Goal: Task Accomplishment & Management: Complete application form

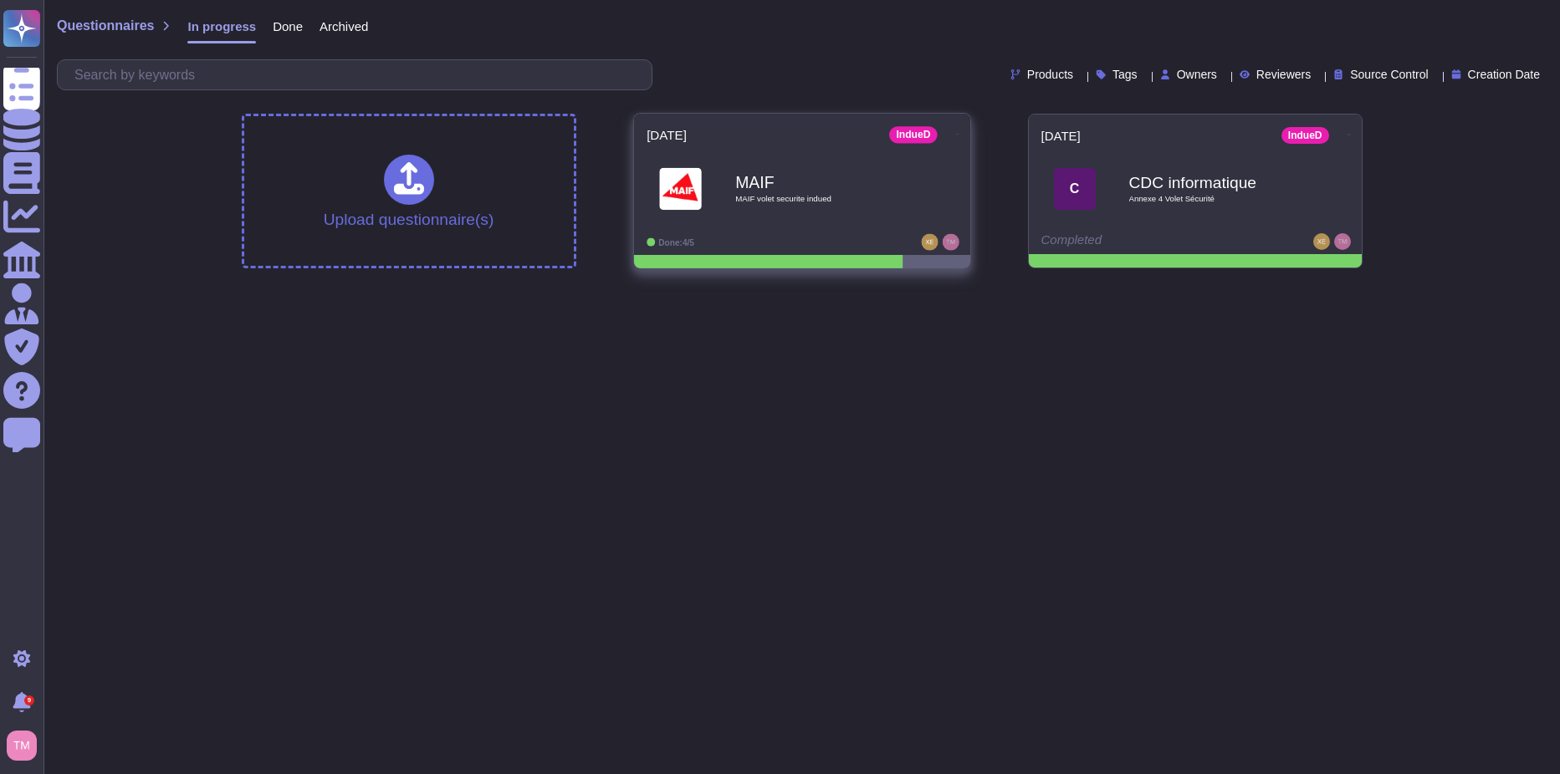
click at [804, 223] on div "MAIF MAIF volet securite indued" at bounding box center [801, 188] width 311 height 84
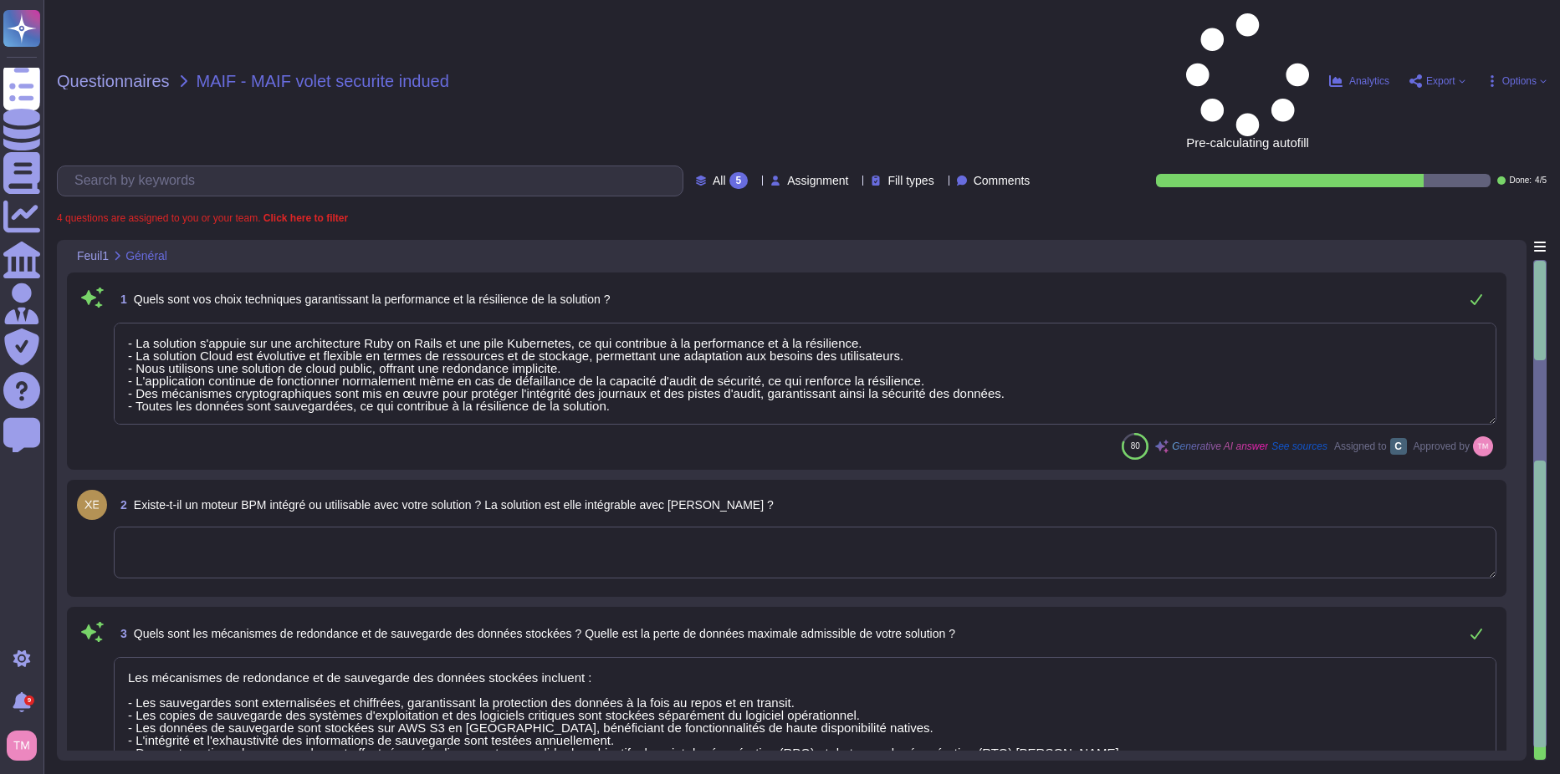
type textarea "- La solution s'appuie sur une architecture Ruby on Rails et une pile Kubernete…"
type textarea "Les mécanismes de redondance et de sauvegarde des données stockées incluent : -…"
type textarea "Nous publions une nouvelle version environ quatre fois par an. Après évaluation…"
type textarea "Lo ipsumdo si ametc ad eli sed doeiusmodtem in ut labor etdolo magn Aliquae adm…"
click at [729, 172] on div "5" at bounding box center [738, 180] width 19 height 17
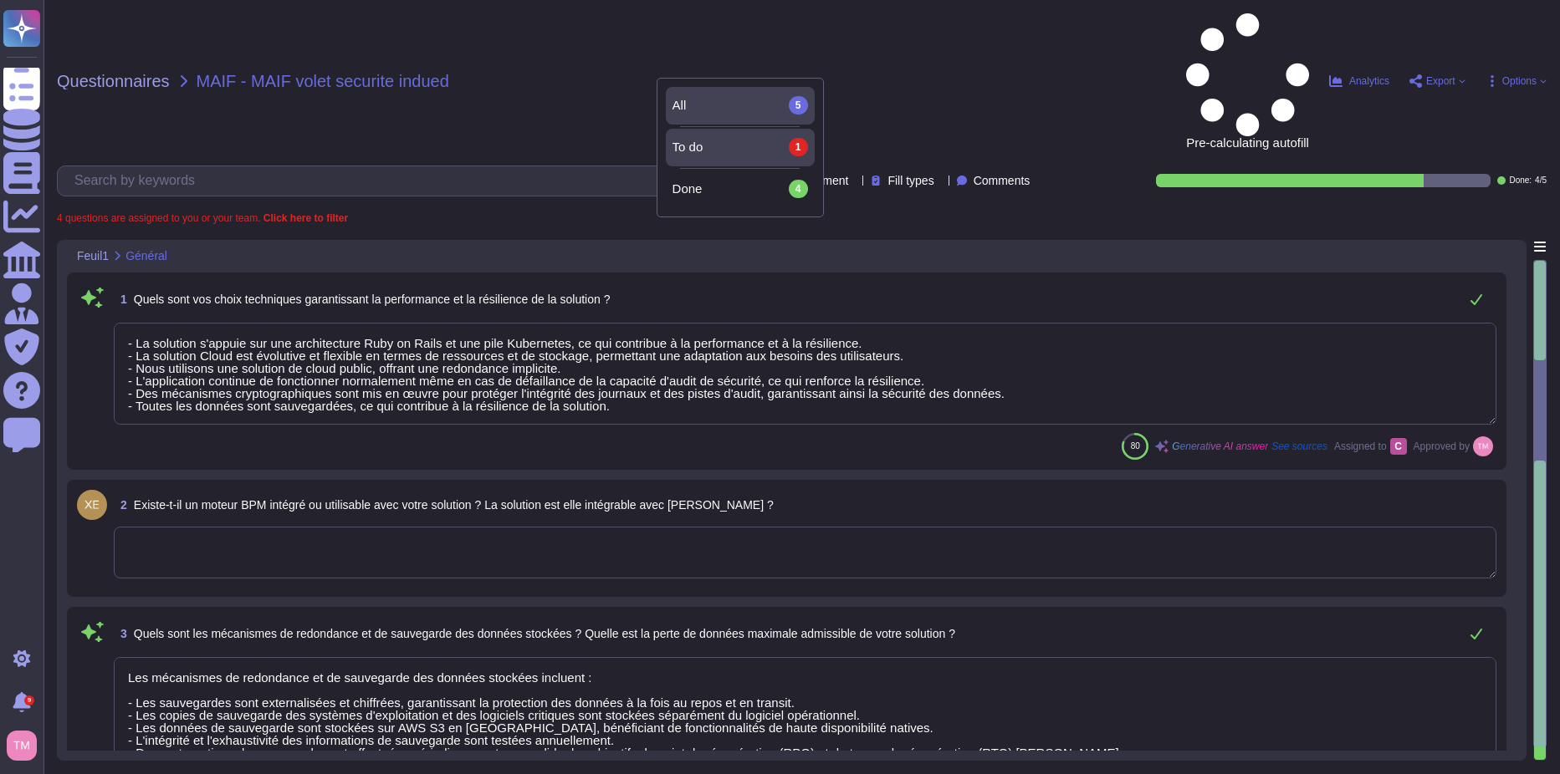
click at [705, 140] on div "To do 1" at bounding box center [739, 147] width 135 height 18
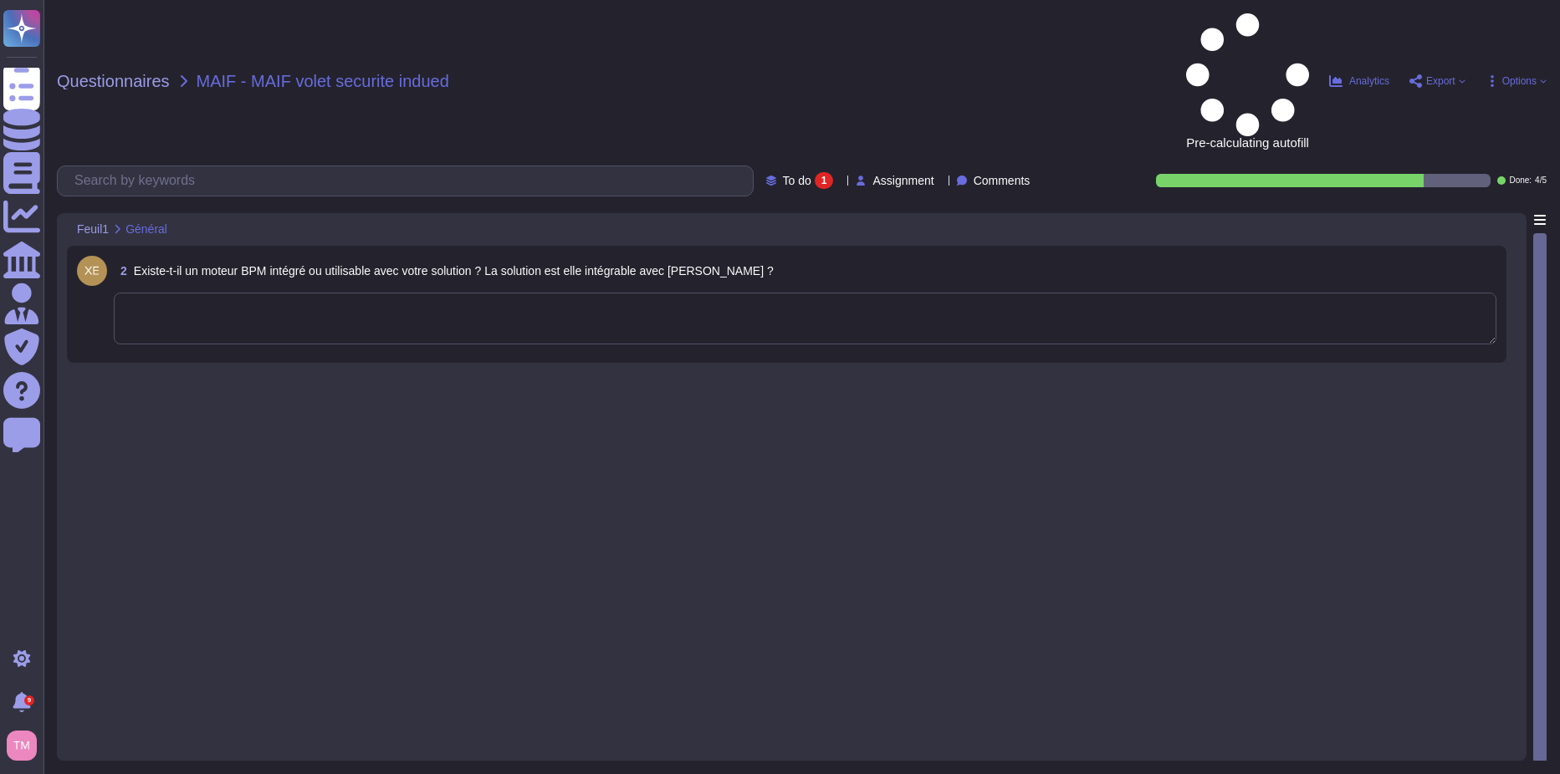
click at [465, 293] on textarea at bounding box center [805, 319] width 1382 height 52
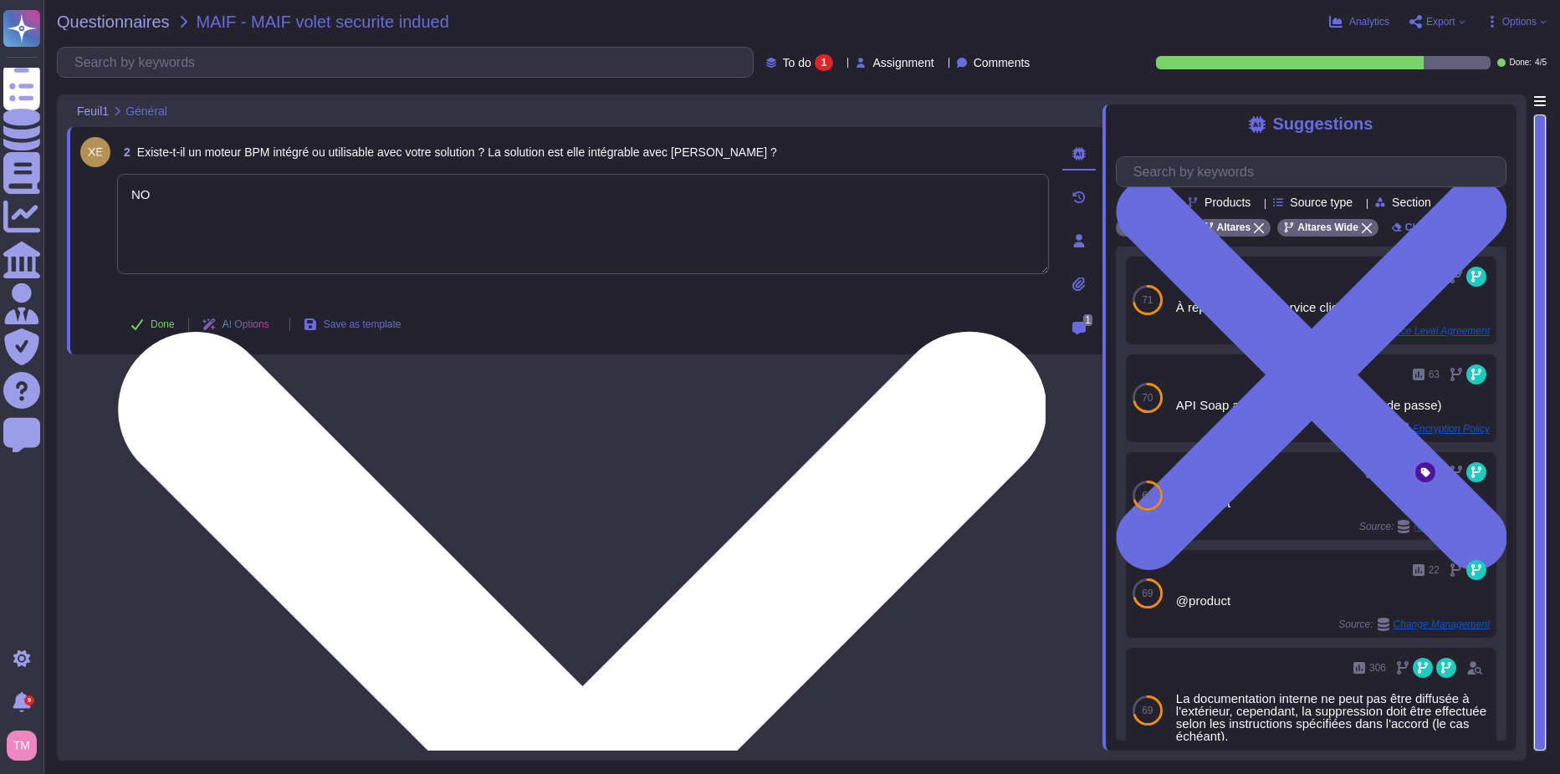
type textarea "N"
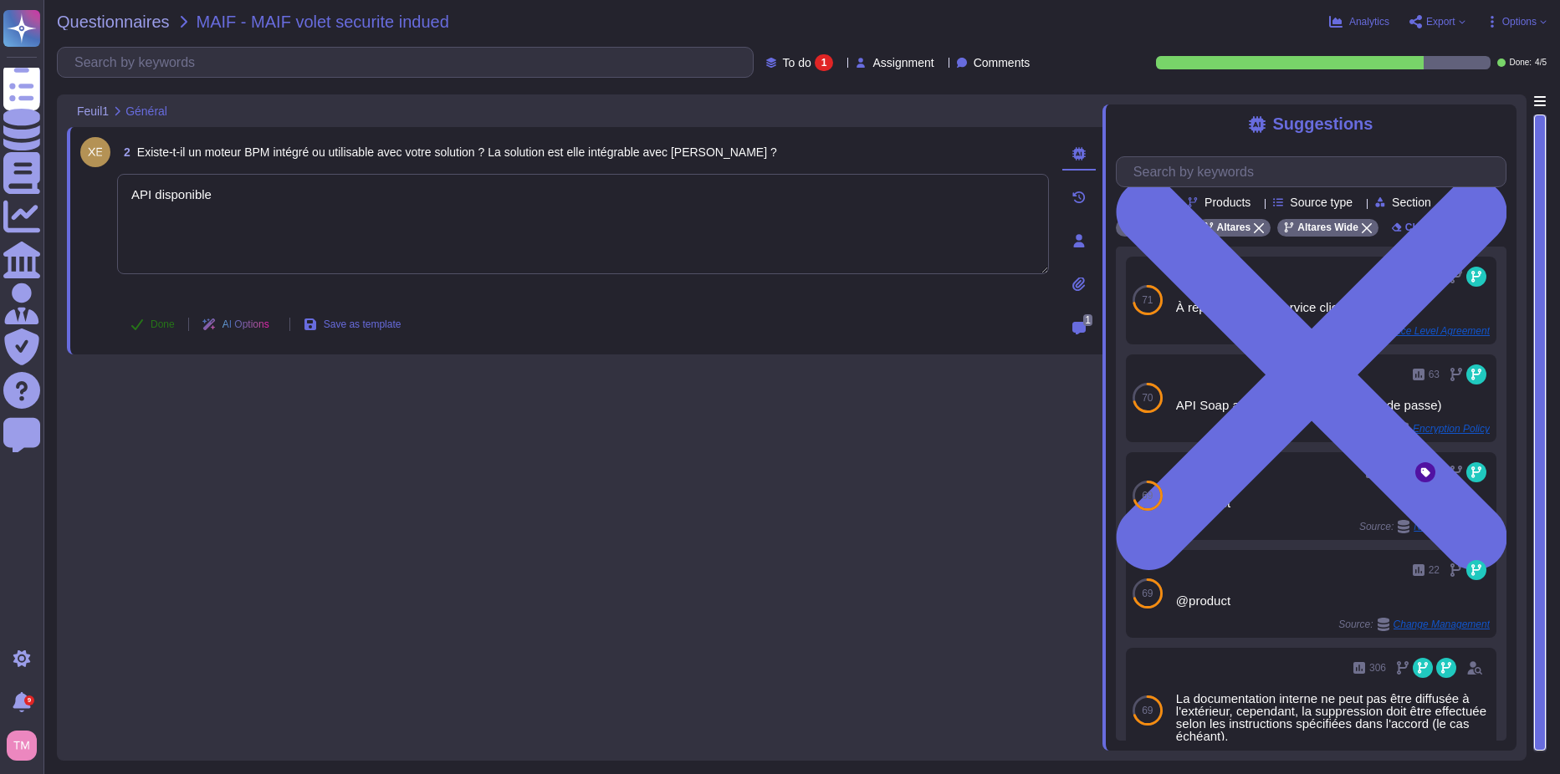
type textarea "API disponible"
click at [162, 340] on button "Done" at bounding box center [152, 324] width 71 height 33
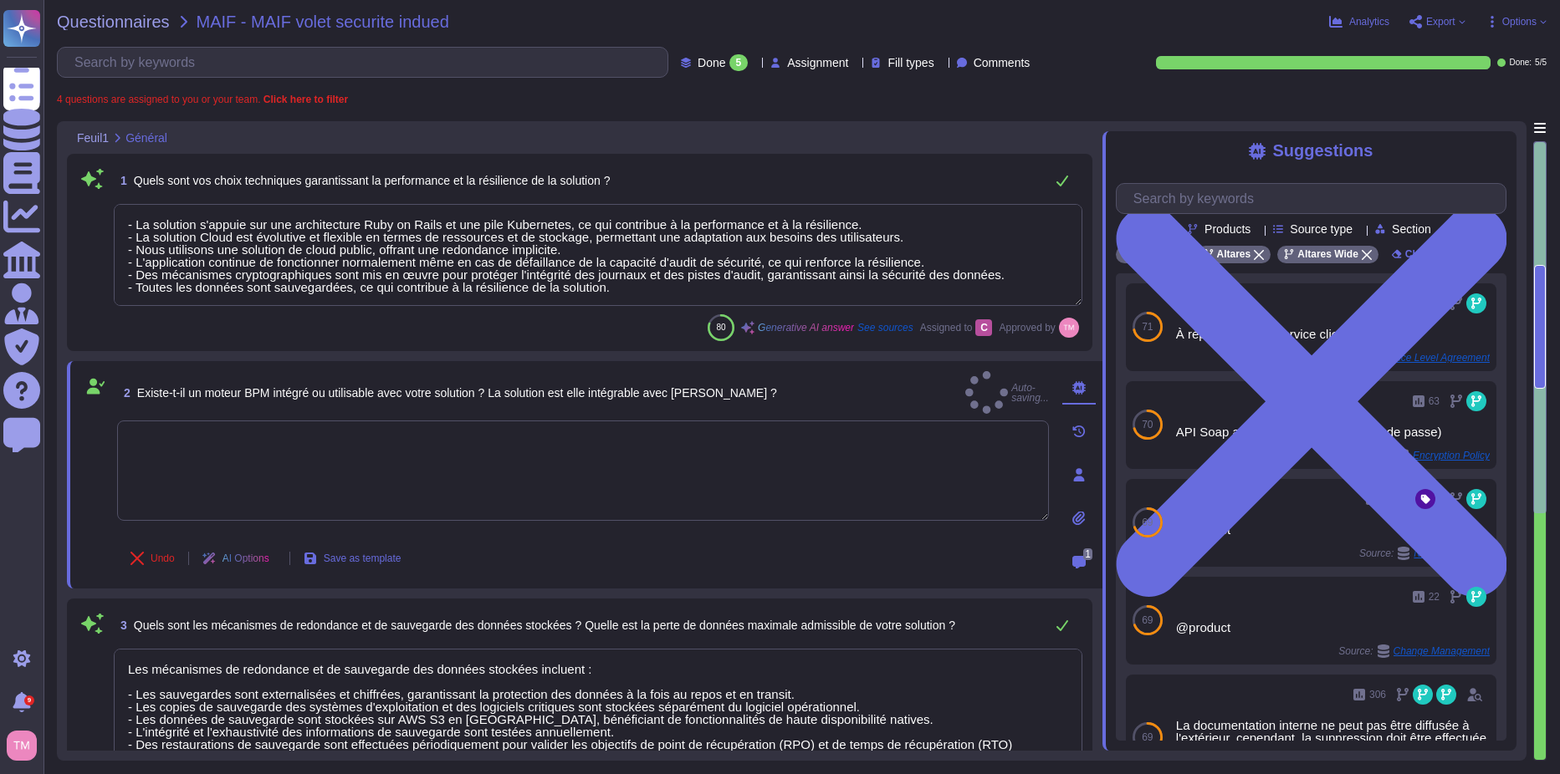
type textarea "- La solution s'appuie sur une architecture Ruby on Rails et une pile Kubernete…"
type textarea "Les mécanismes de redondance et de sauvegarde des données stockées incluent : -…"
type textarea "Nous publions une nouvelle version environ quatre fois par an. Après évaluation…"
type textarea "Lo ipsumdo si ametc ad eli sed doeiusmodtem in ut labor etdolo magn Aliquae adm…"
type textarea "API disponible"
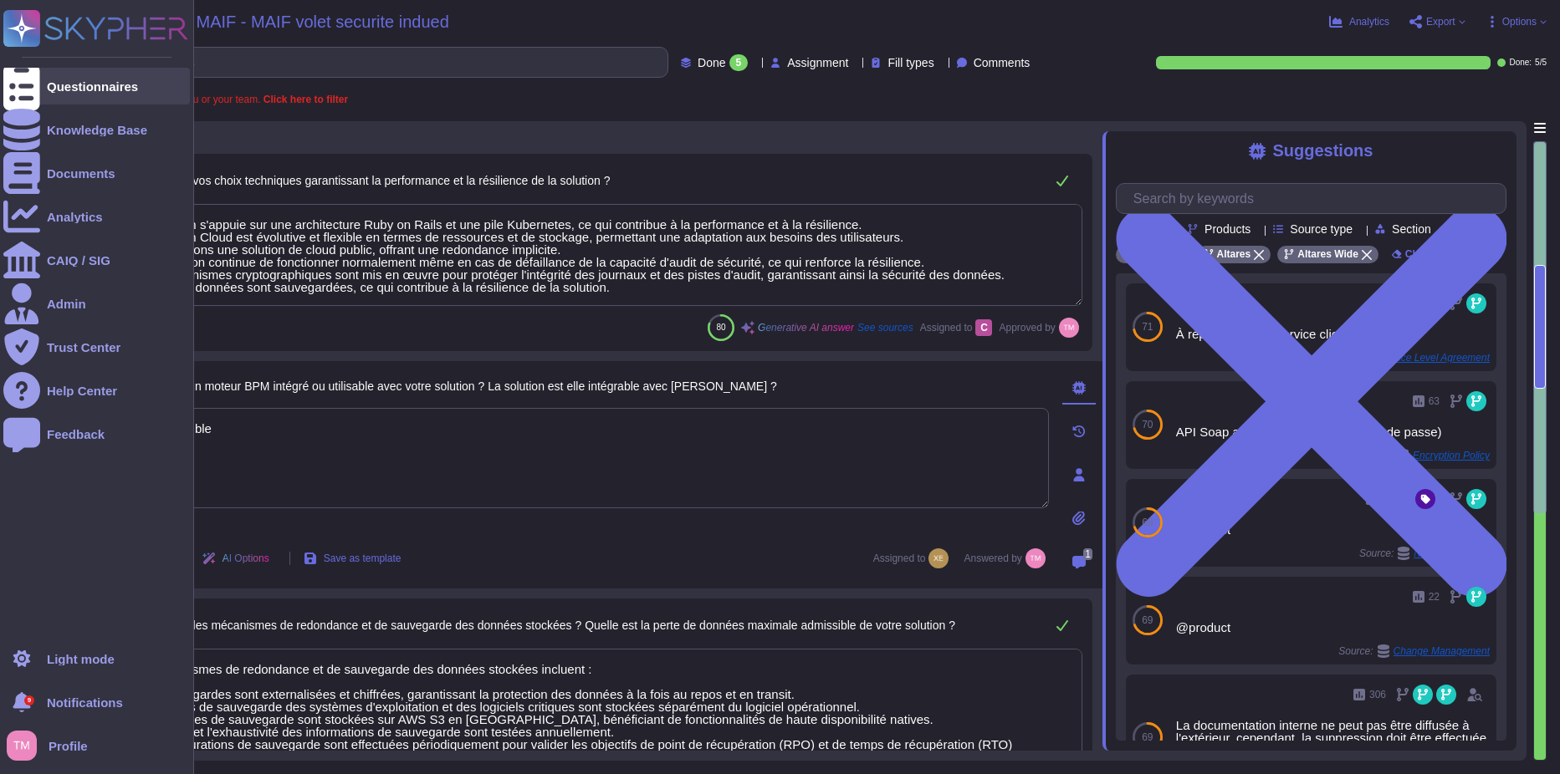
click at [38, 86] on div at bounding box center [21, 86] width 37 height 37
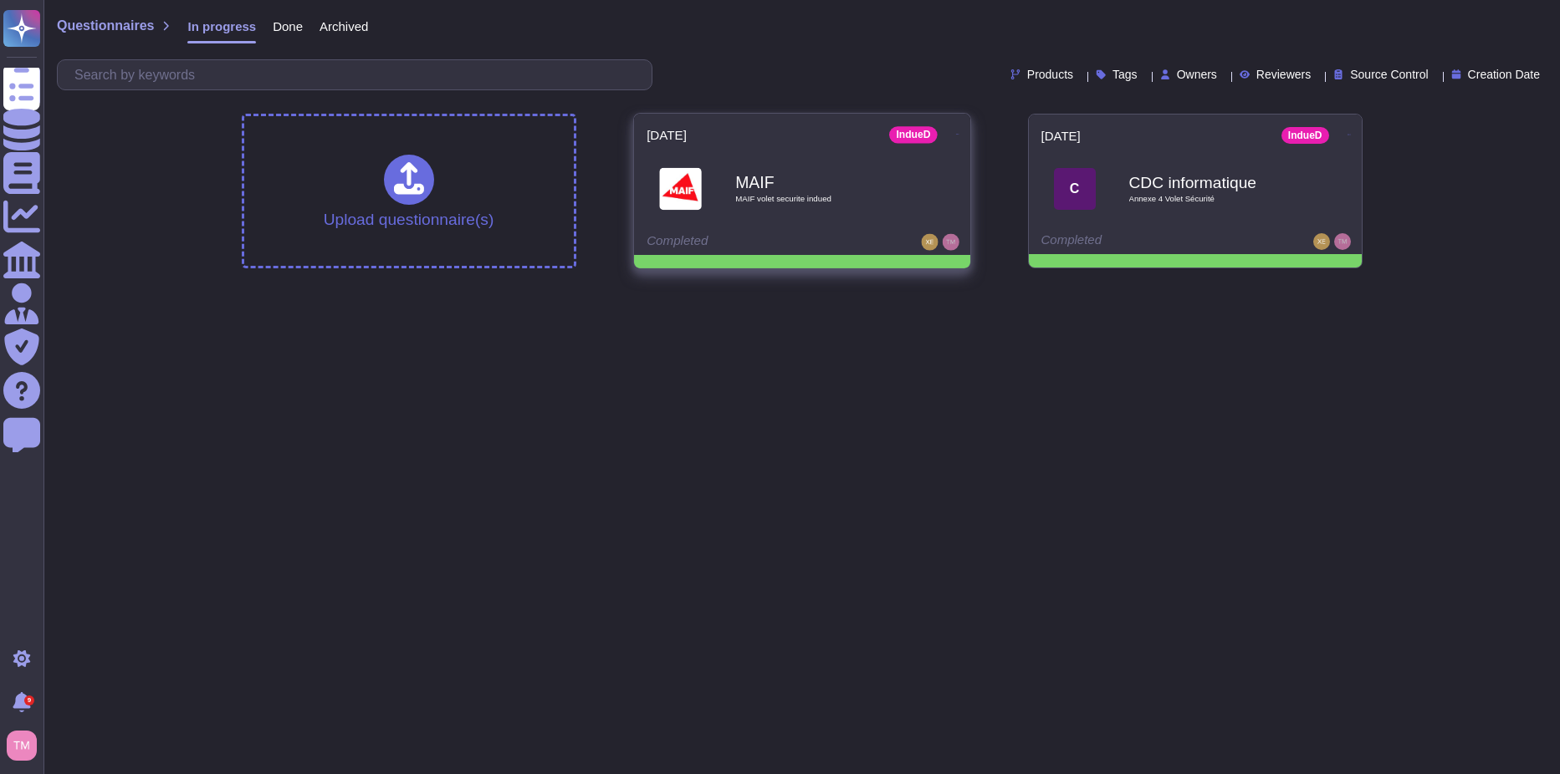
click at [829, 201] on span "MAIF volet securite indued" at bounding box center [819, 199] width 169 height 8
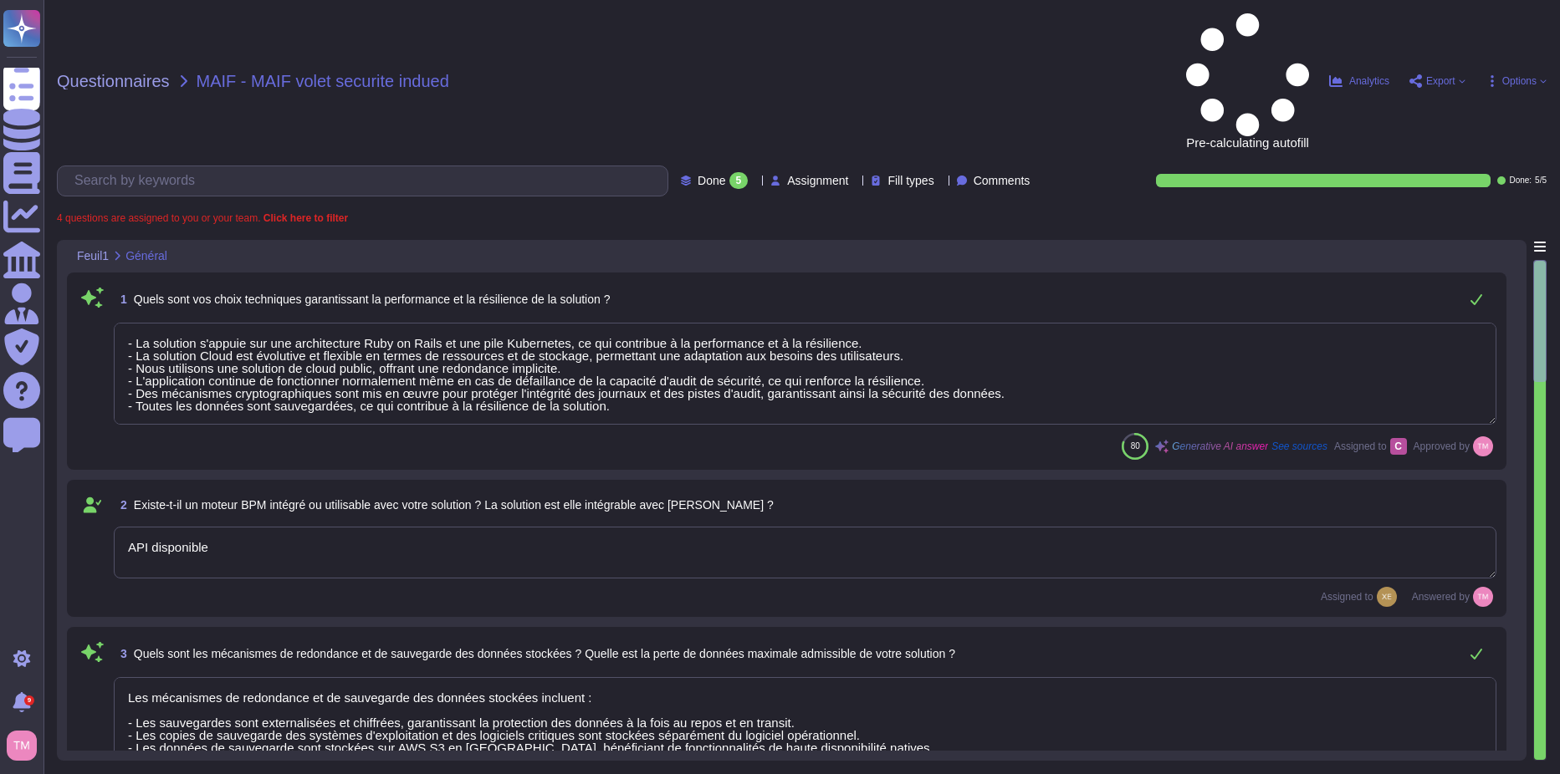
type textarea "- La solution s'appuie sur une architecture Ruby on Rails et une pile Kubernete…"
type textarea "API disponible"
type textarea "Les mécanismes de redondance et de sauvegarde des données stockées incluent : -…"
type textarea "Nous publions une nouvelle version environ quatre fois par an. Après évaluation…"
type textarea "Lo ipsumdo si ametc ad eli sed doeiusmodtem in ut labor etdolo magn Aliquae adm…"
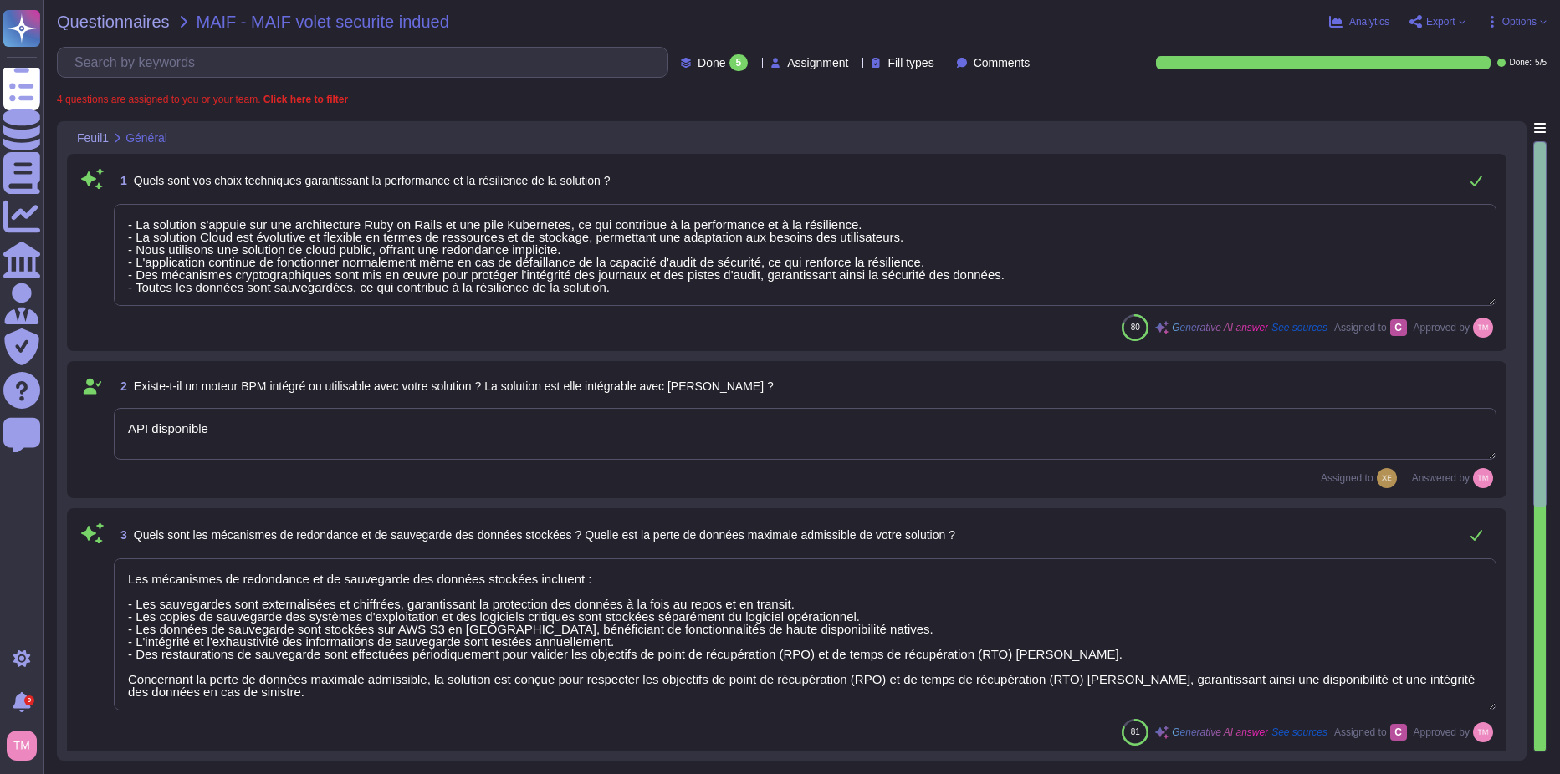
click at [128, 421] on textarea "API disponible" at bounding box center [805, 434] width 1382 height 52
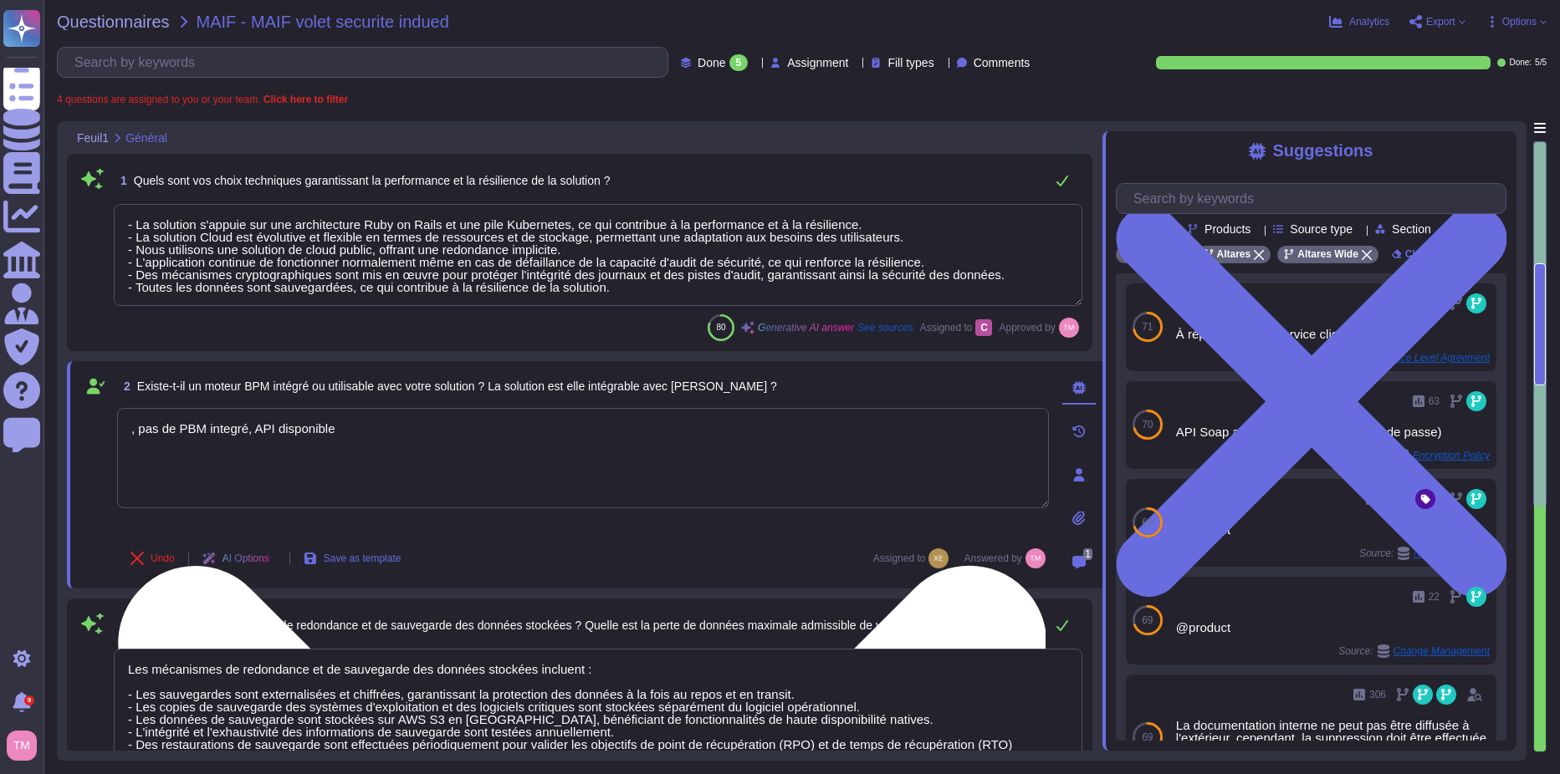
click at [135, 425] on textarea ", pas de PBM integré, API disponible" at bounding box center [583, 458] width 932 height 100
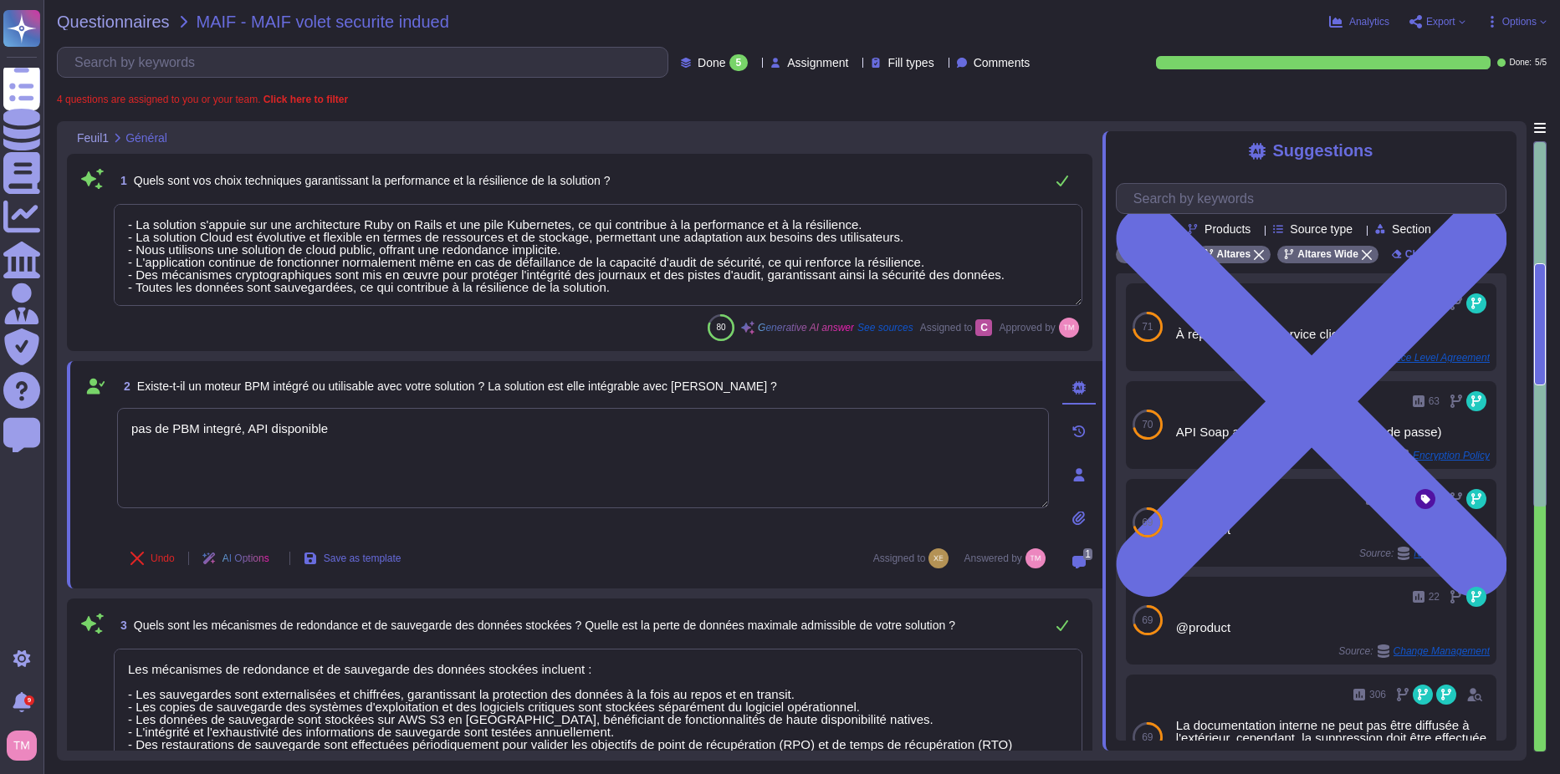
type textarea "pas de PBM integré, API disponible"
click at [1112, 96] on div "4 questions are assigned to you or your team. Click here to filter" at bounding box center [801, 99] width 1489 height 10
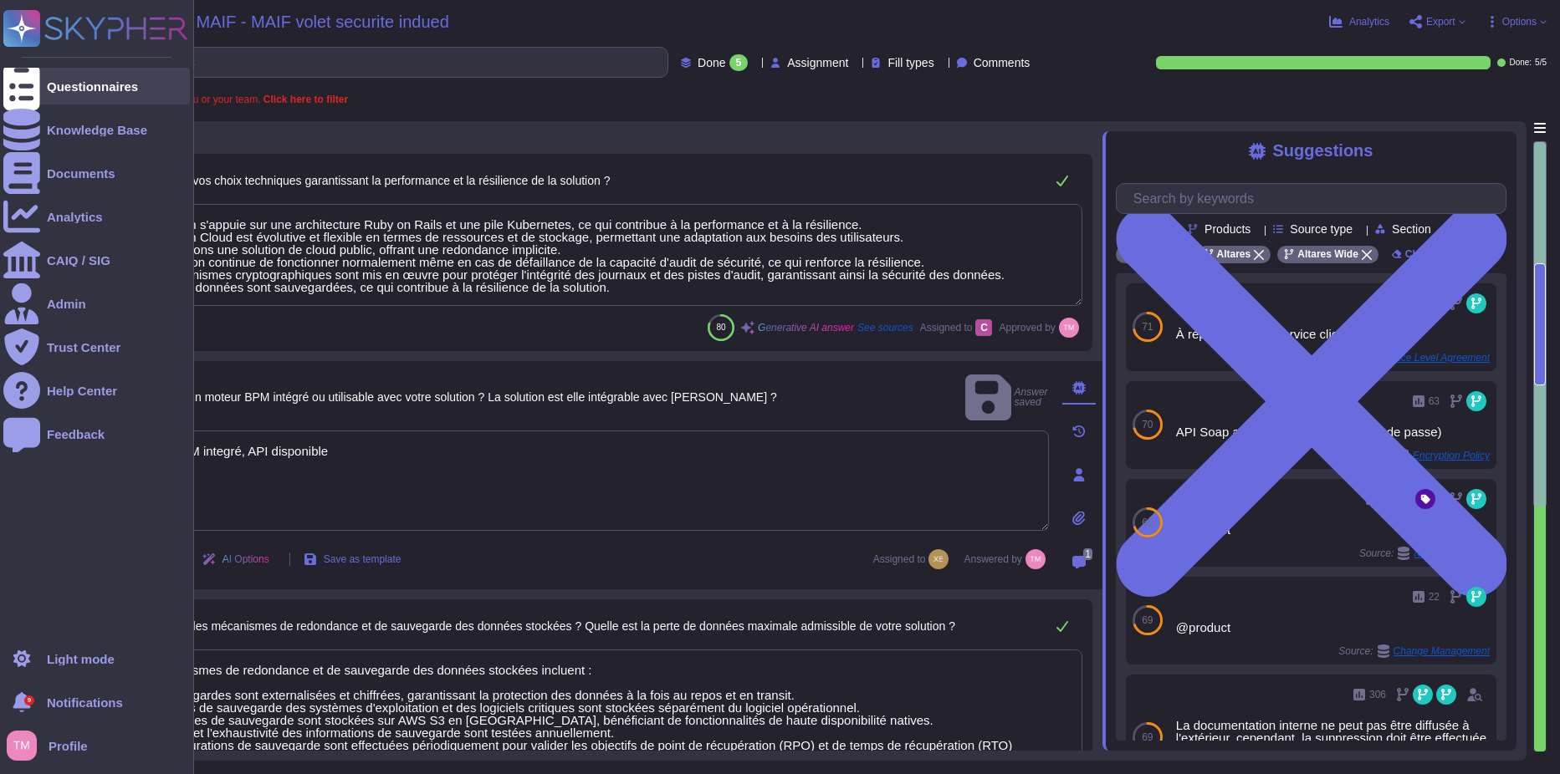
click at [31, 87] on icon at bounding box center [21, 86] width 37 height 49
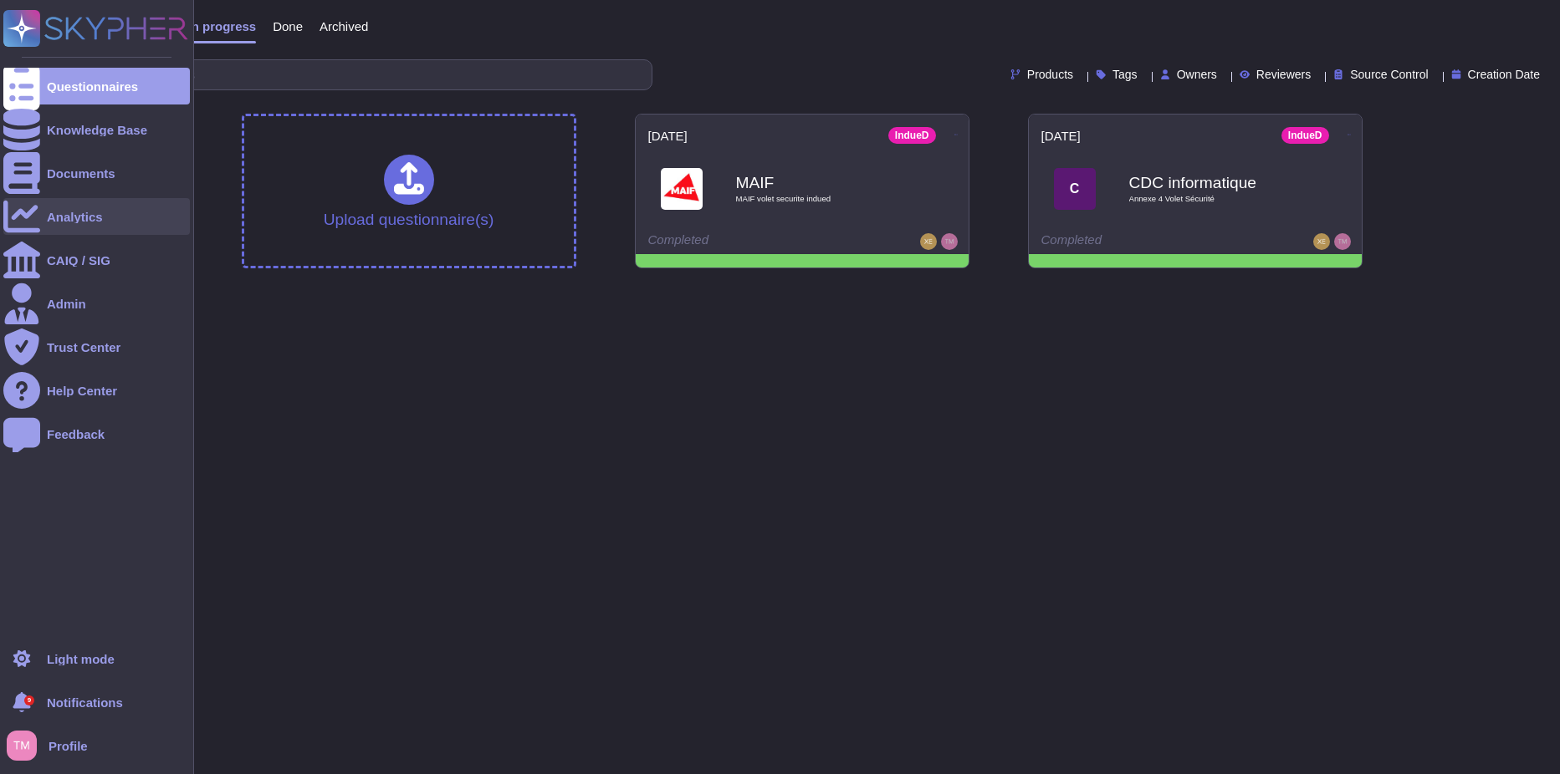
click at [51, 222] on div "Analytics" at bounding box center [75, 217] width 56 height 13
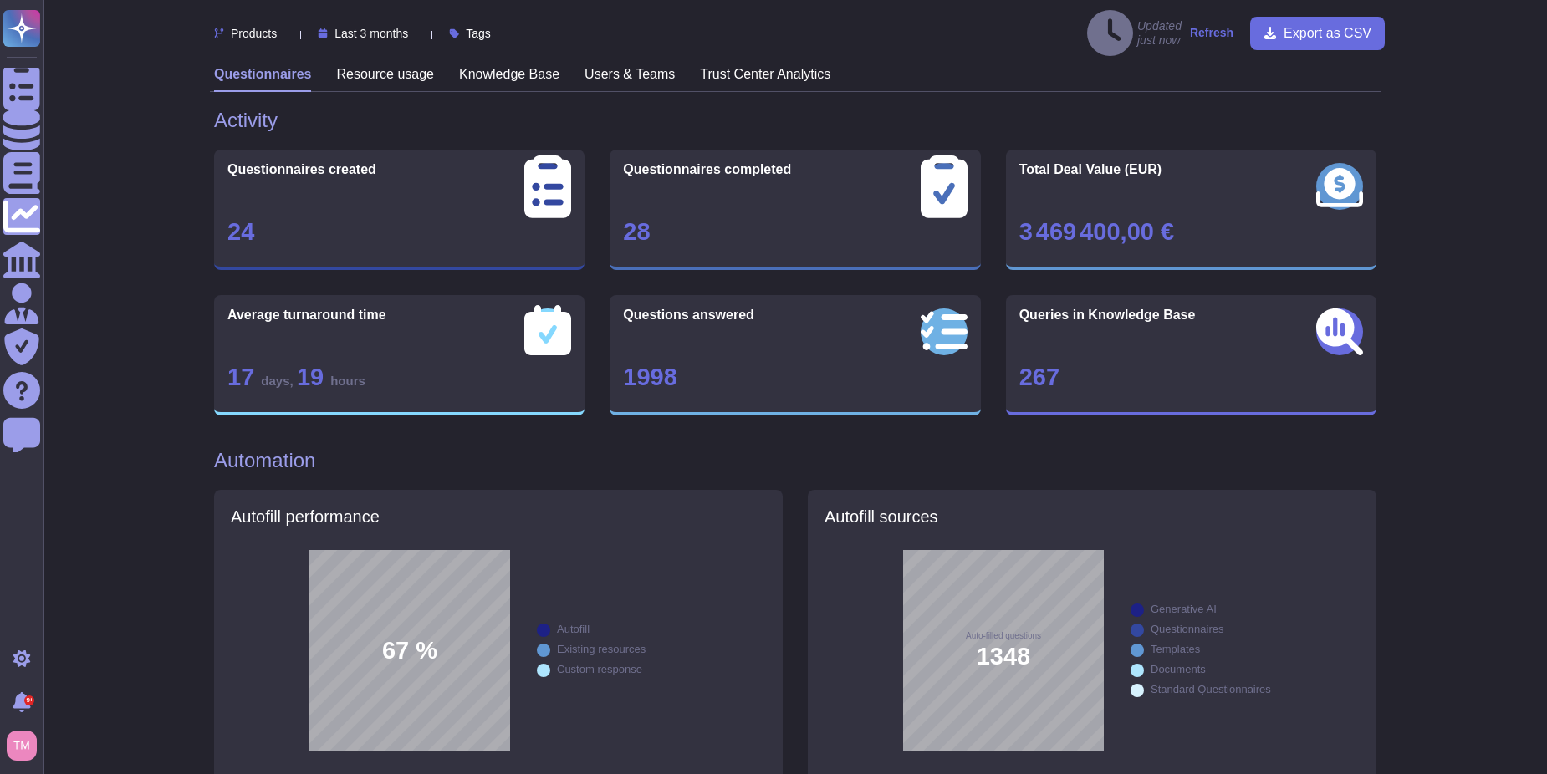
click at [415, 27] on div at bounding box center [415, 33] width 0 height 13
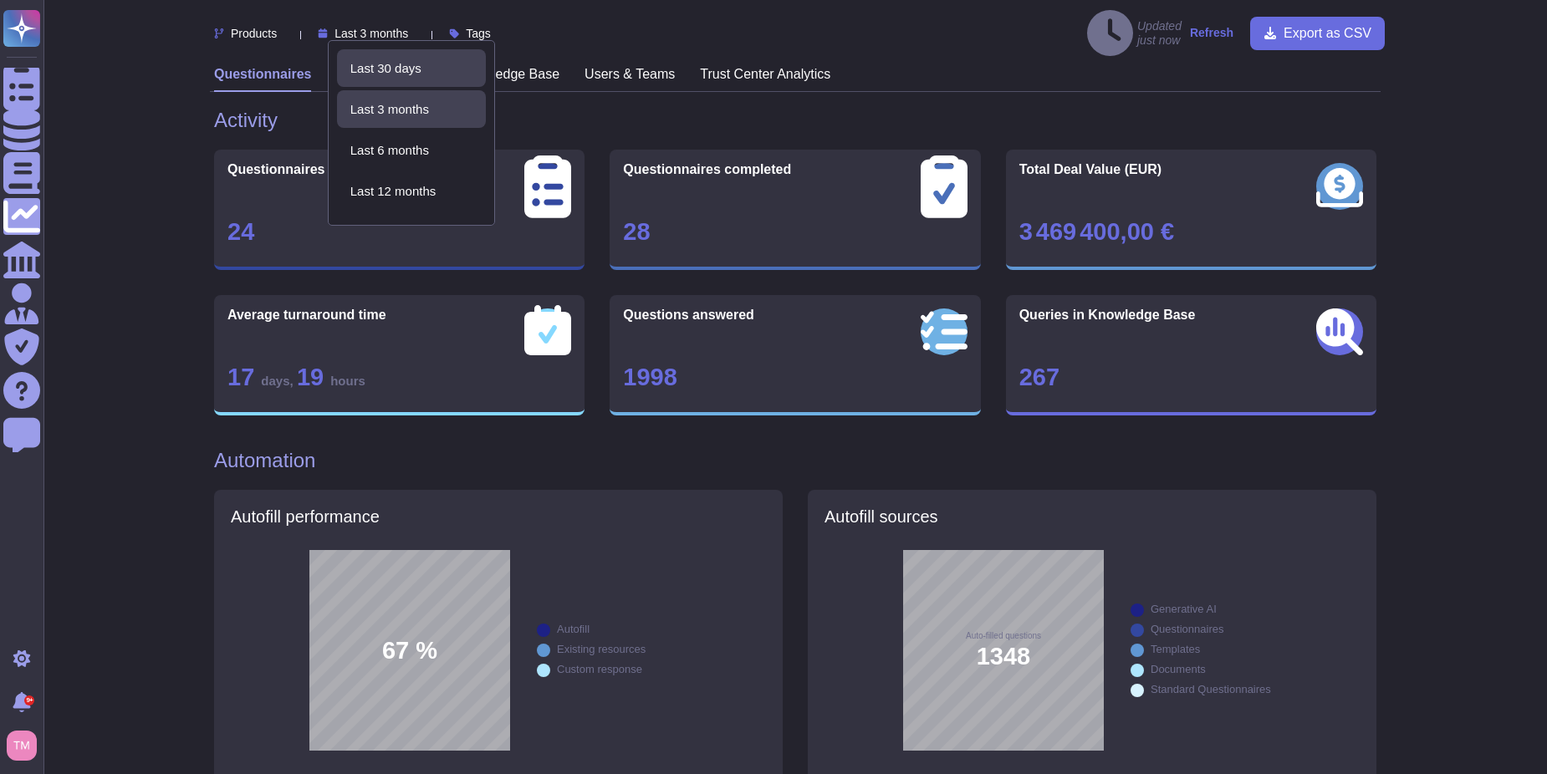
click at [421, 68] on span "Last 30 days" at bounding box center [385, 68] width 71 height 15
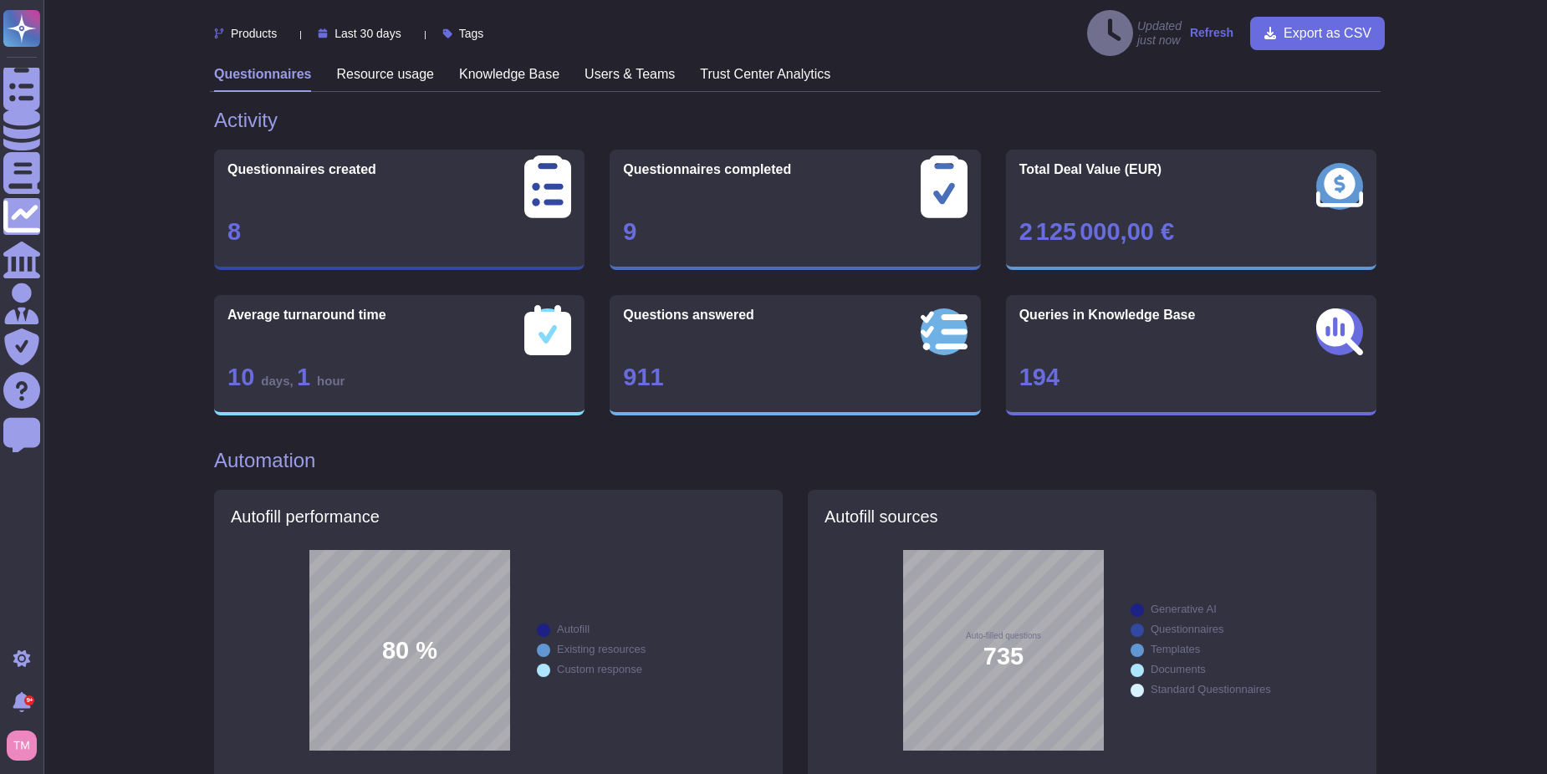
click at [381, 28] on span "Last 30 days" at bounding box center [367, 34] width 66 height 12
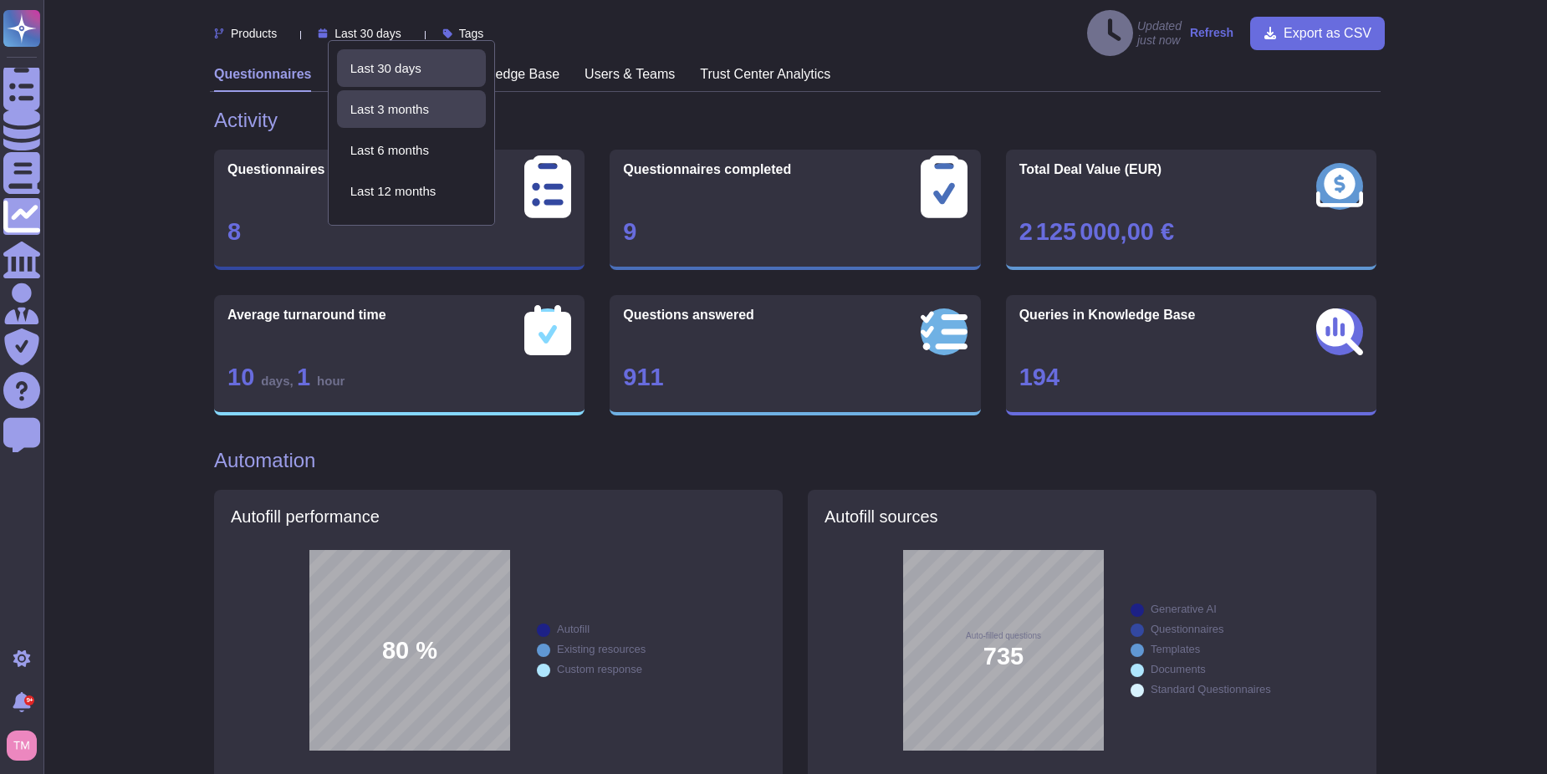
click at [407, 104] on span "Last 3 months" at bounding box center [389, 109] width 79 height 15
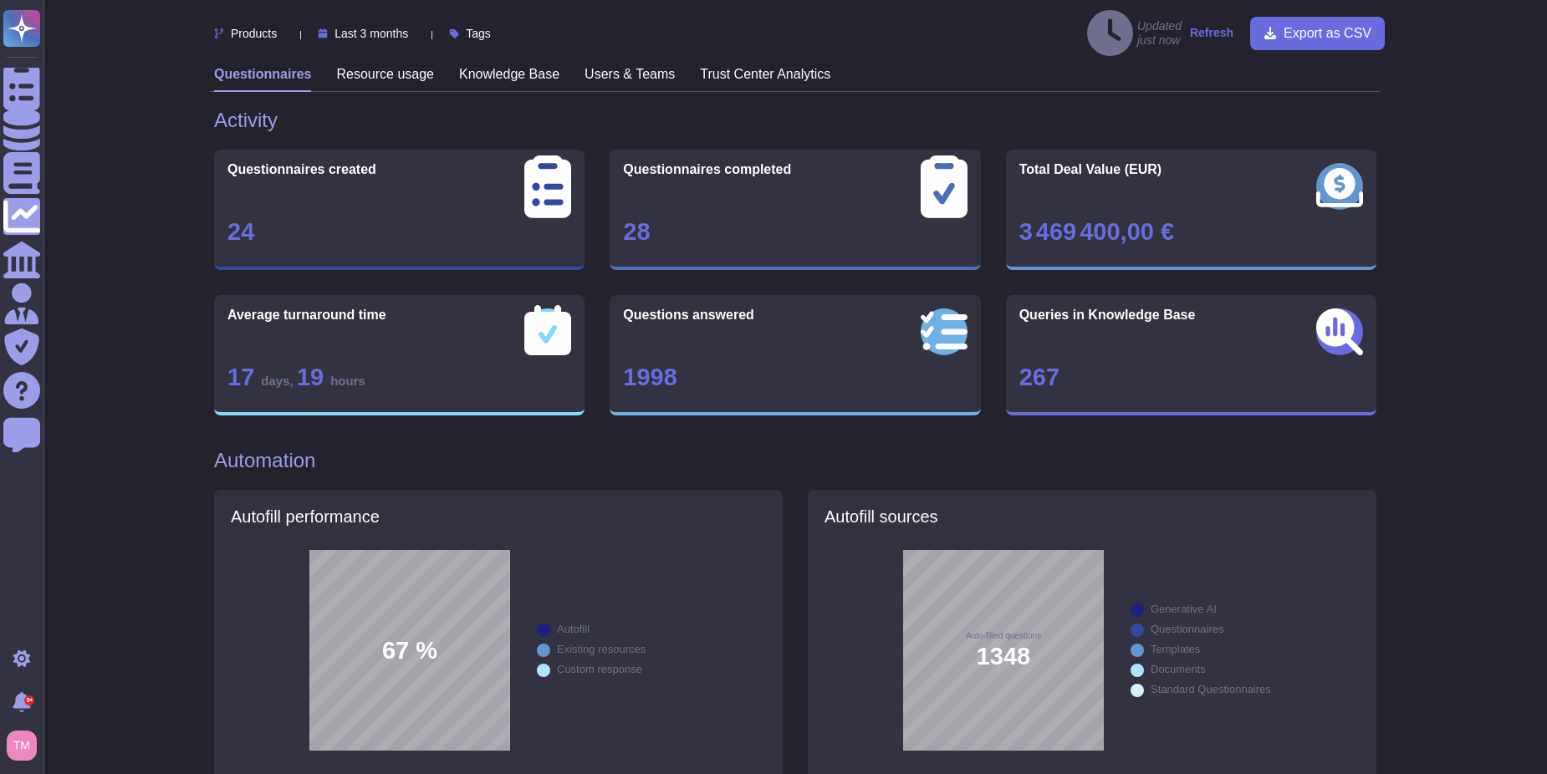
click at [404, 31] on span "Last 3 months" at bounding box center [371, 34] width 74 height 12
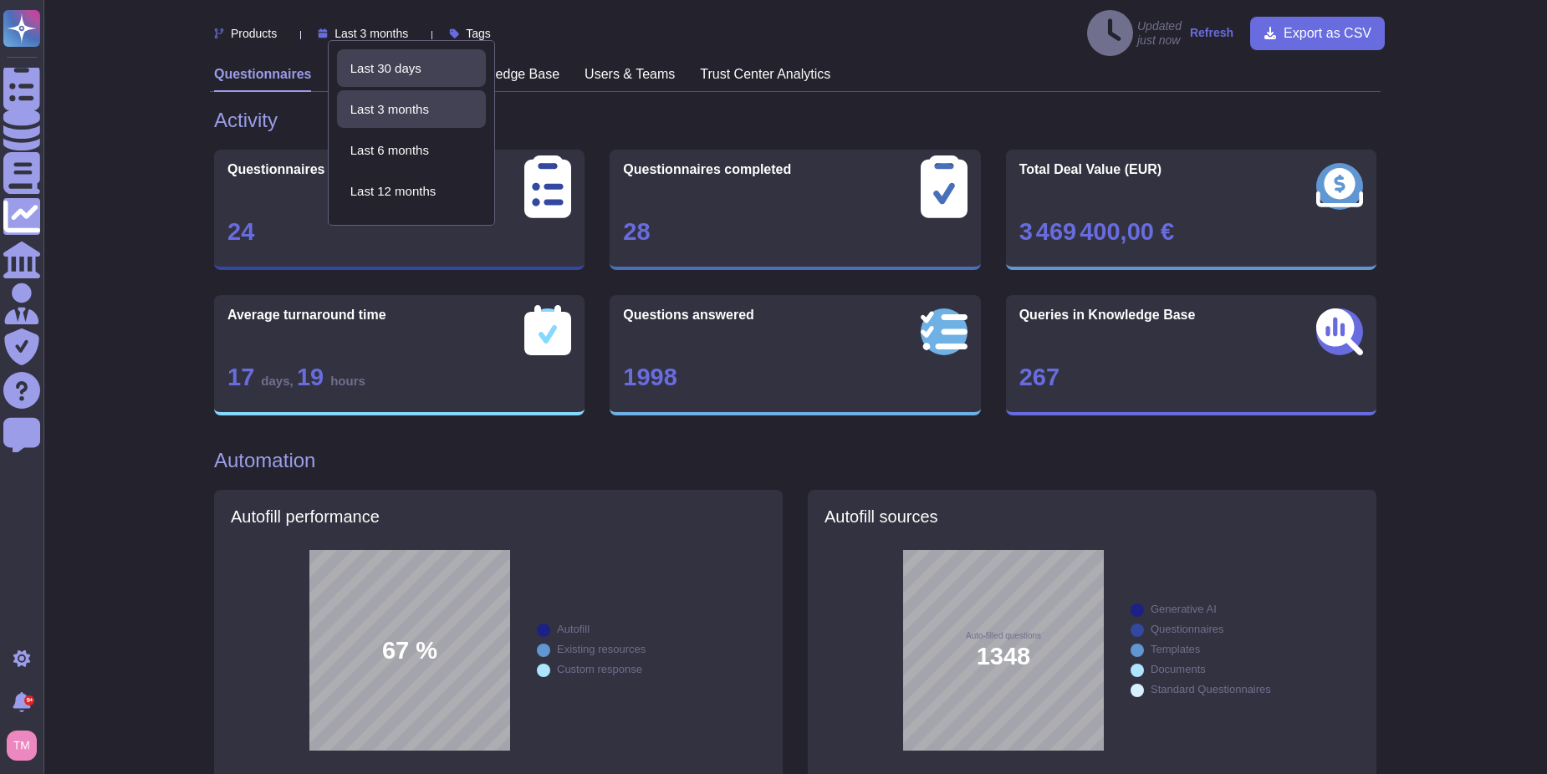
click at [404, 68] on span "Last 30 days" at bounding box center [385, 68] width 71 height 15
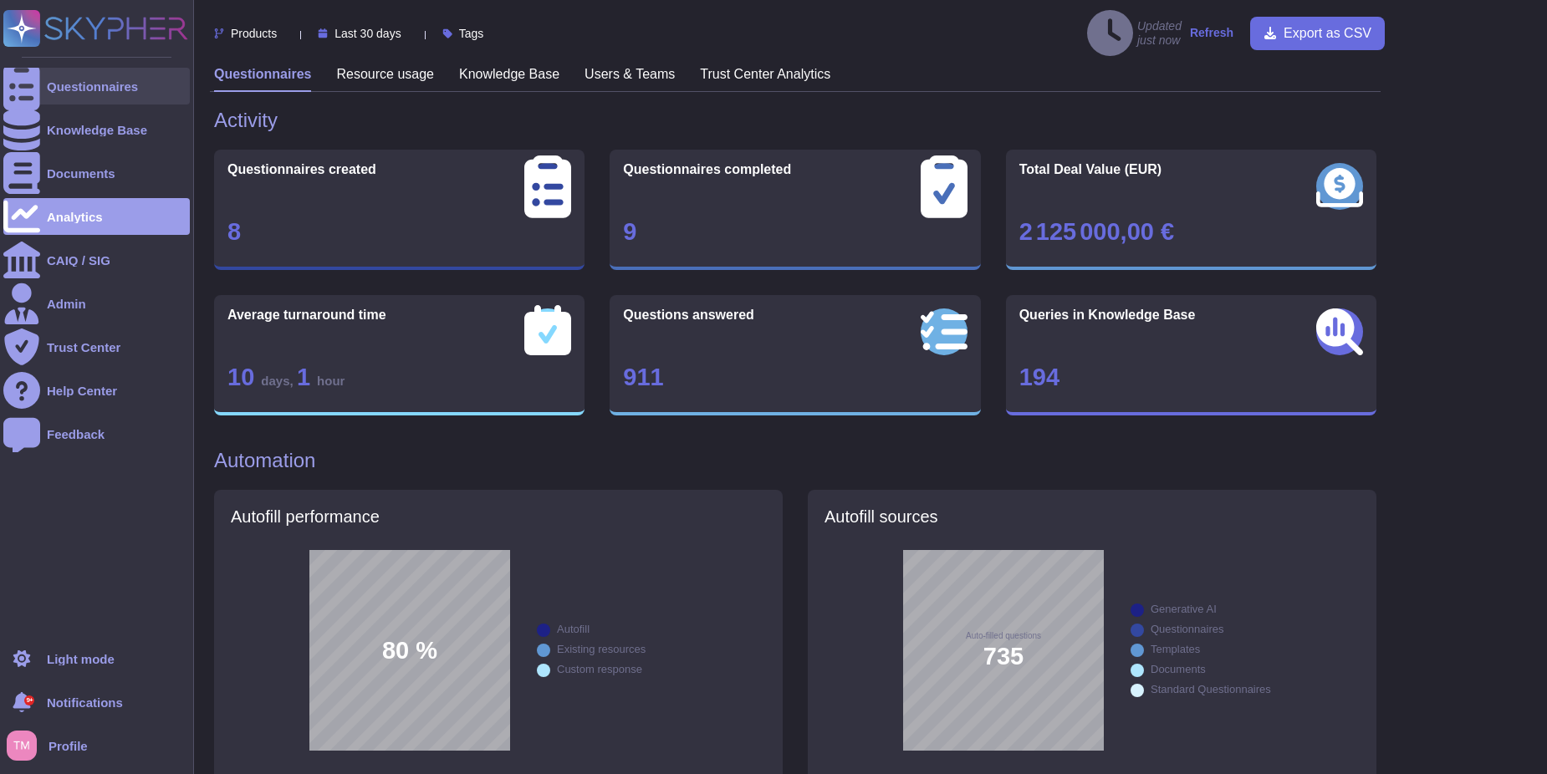
click at [52, 74] on div "Questionnaires" at bounding box center [96, 86] width 186 height 37
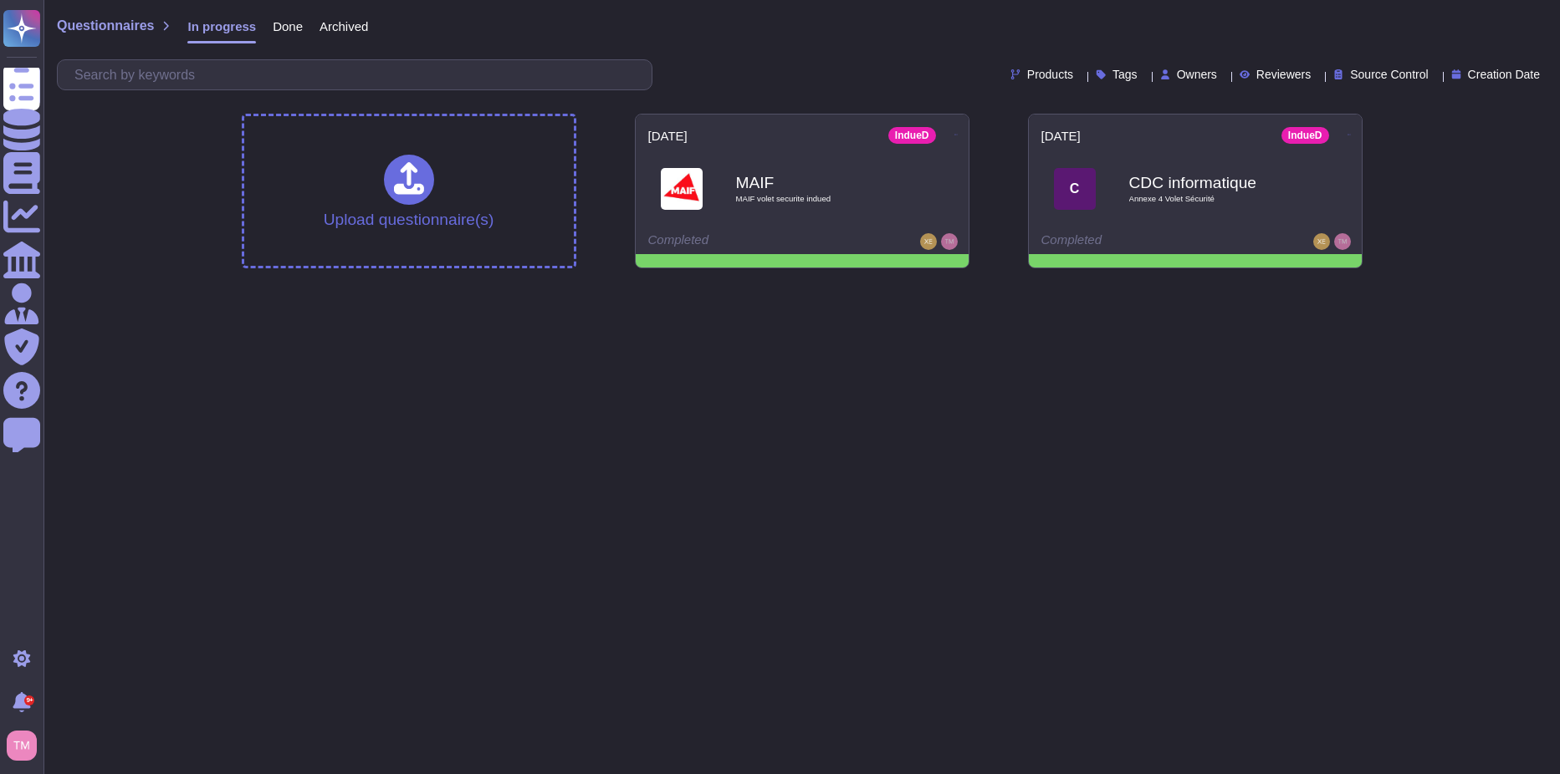
click at [825, 282] on html "Questionnaires Knowledge Base Documents Analytics CAIQ / SIG Admin Trust Center…" at bounding box center [780, 141] width 1560 height 282
click at [341, 29] on span "Archived" at bounding box center [343, 26] width 49 height 13
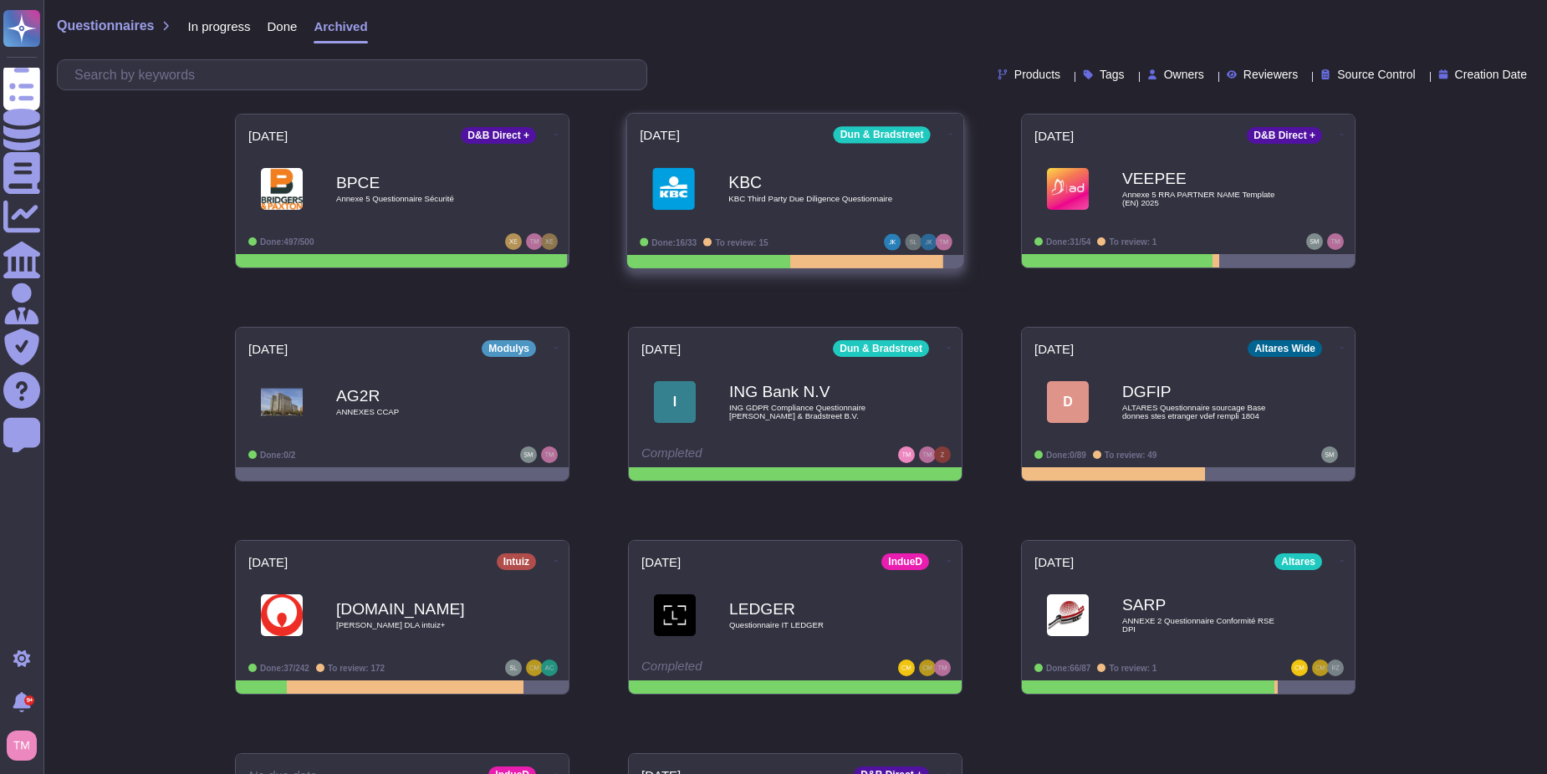
click at [949, 132] on icon at bounding box center [950, 134] width 3 height 4
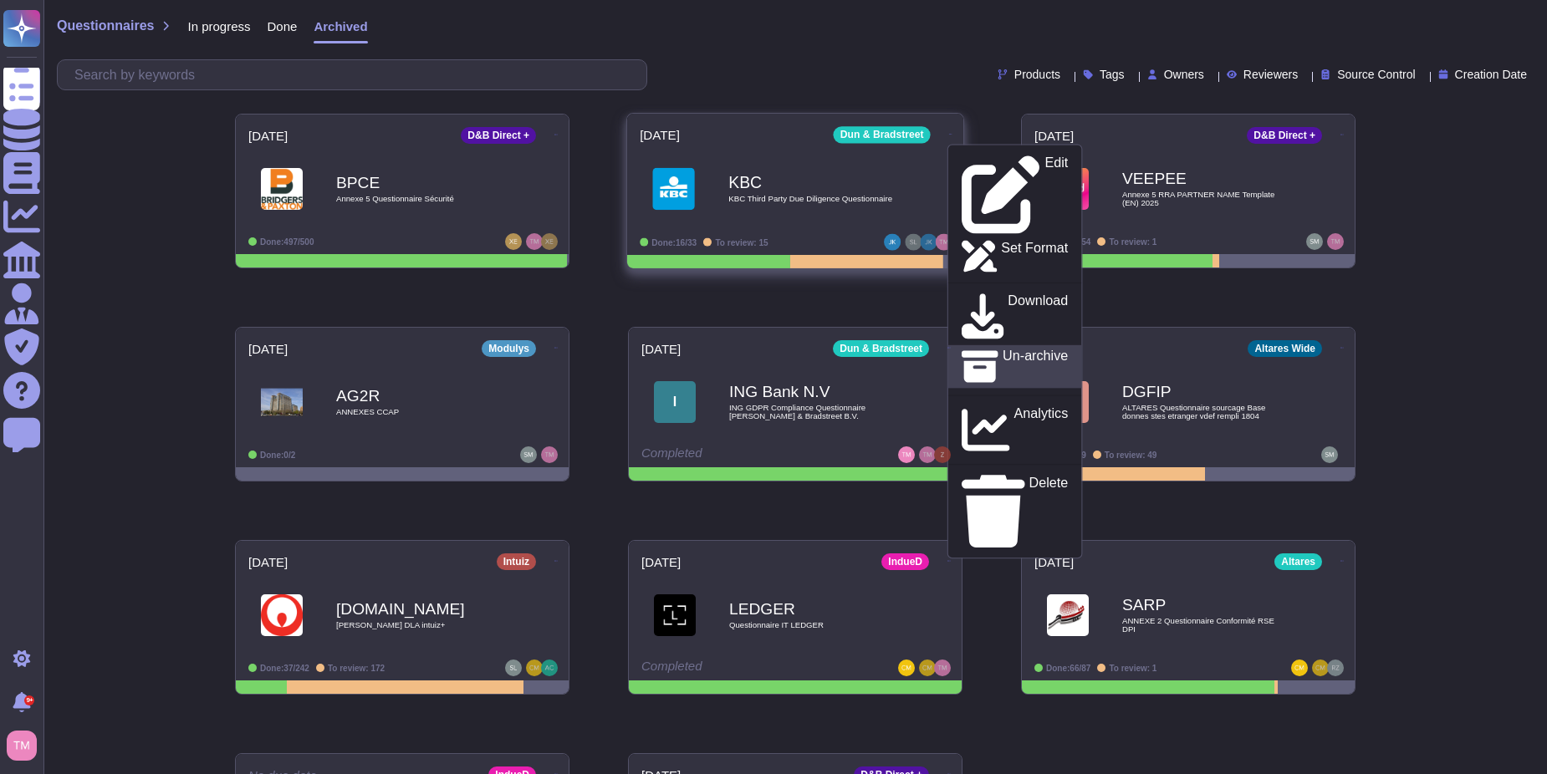
click at [1013, 349] on p "Un-archive" at bounding box center [1035, 367] width 65 height 36
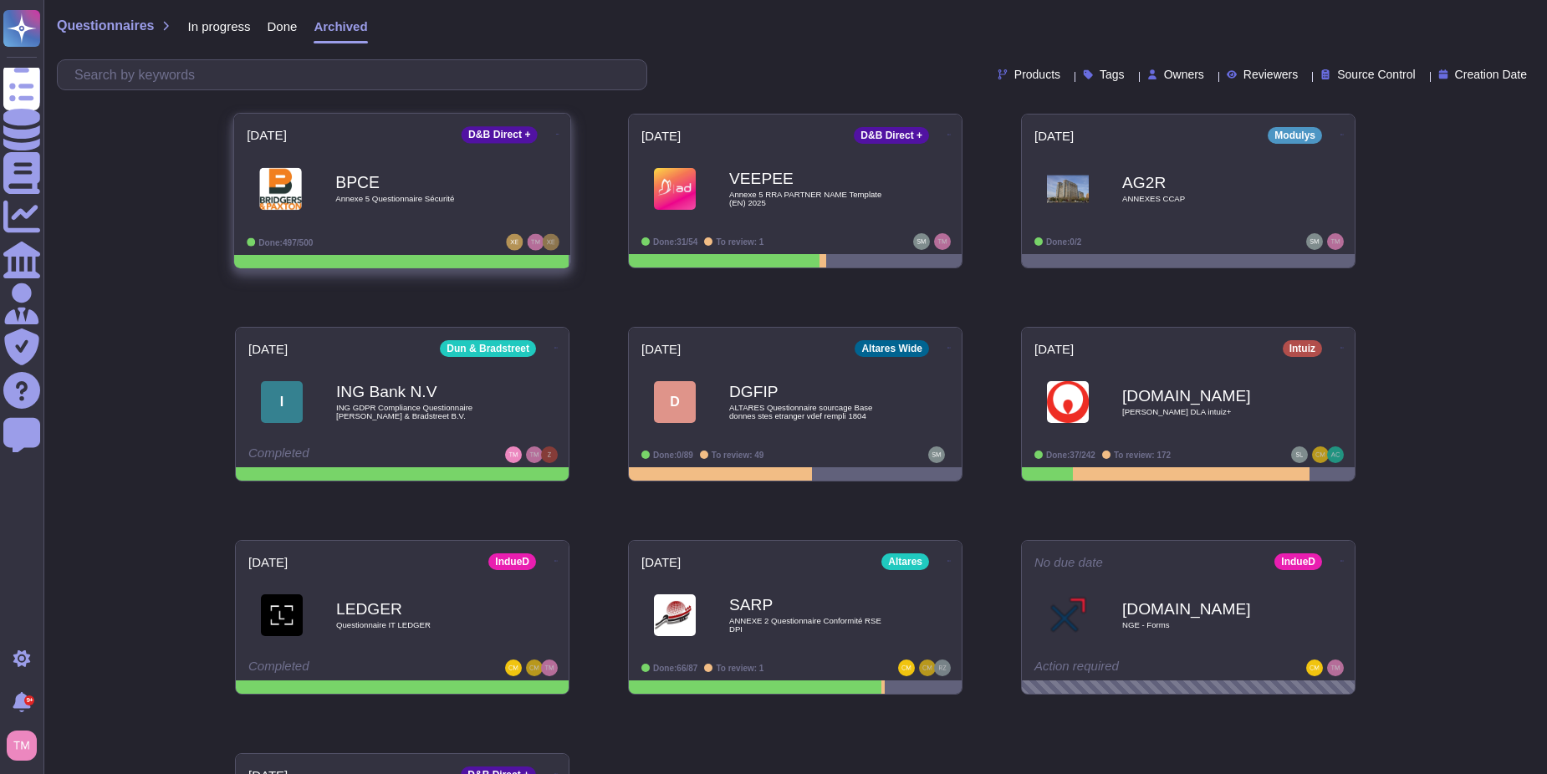
click at [556, 134] on icon at bounding box center [557, 134] width 3 height 1
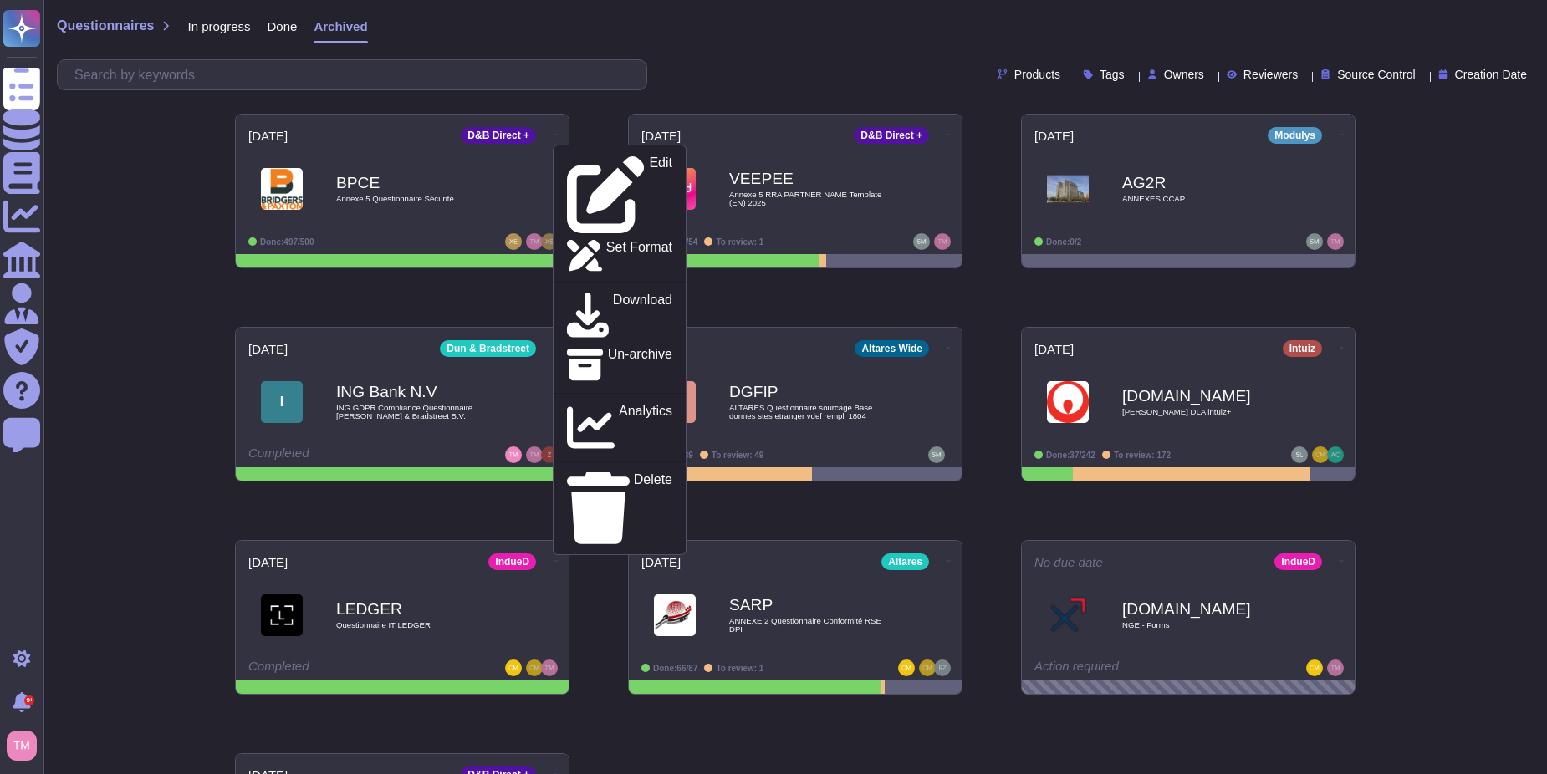
click at [1480, 402] on div "Questionnaires In progress Done Archived Products Tags Owners Reviewers Source …" at bounding box center [795, 461] width 1504 height 922
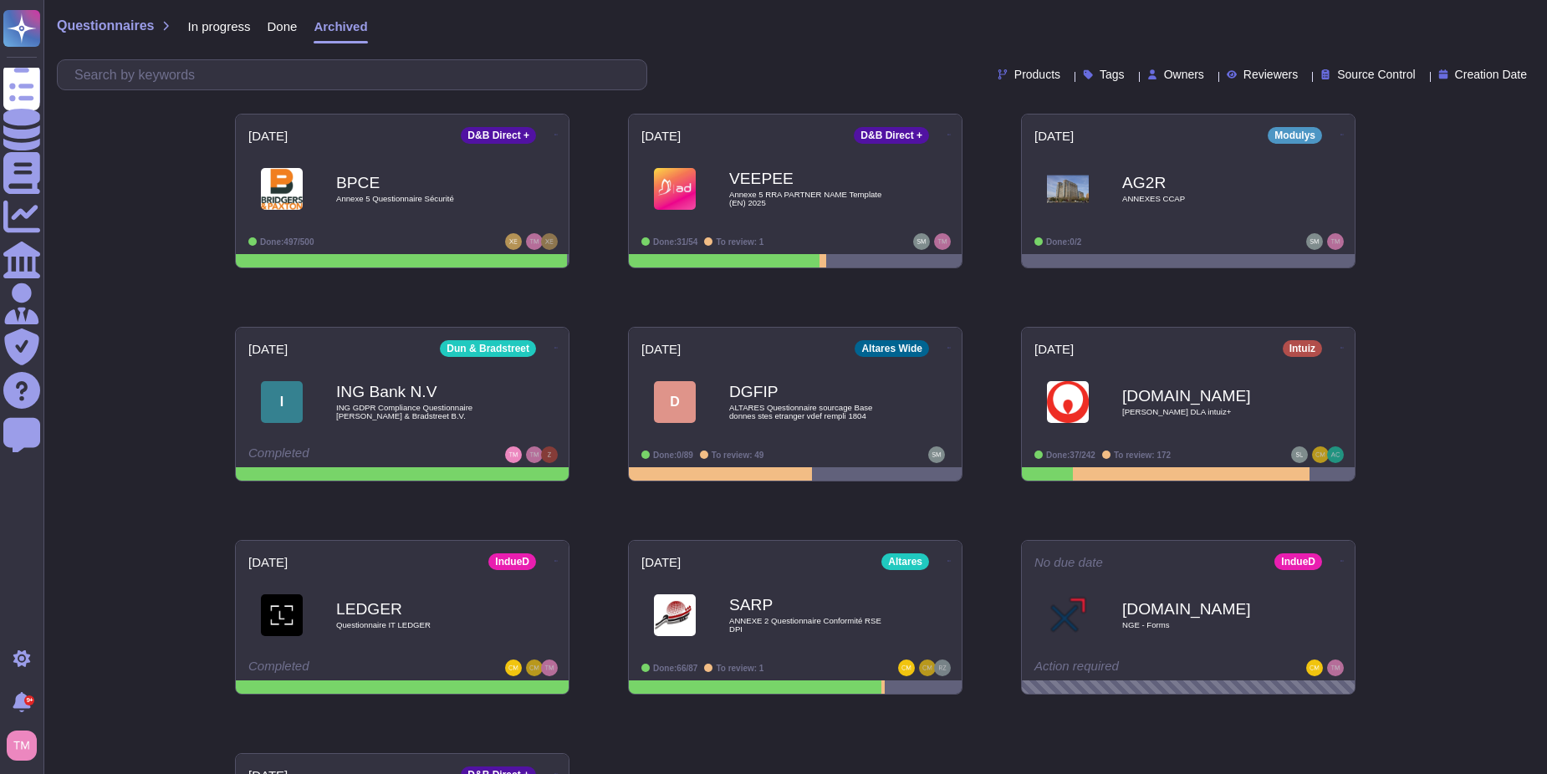
click at [208, 26] on span "In progress" at bounding box center [218, 26] width 63 height 13
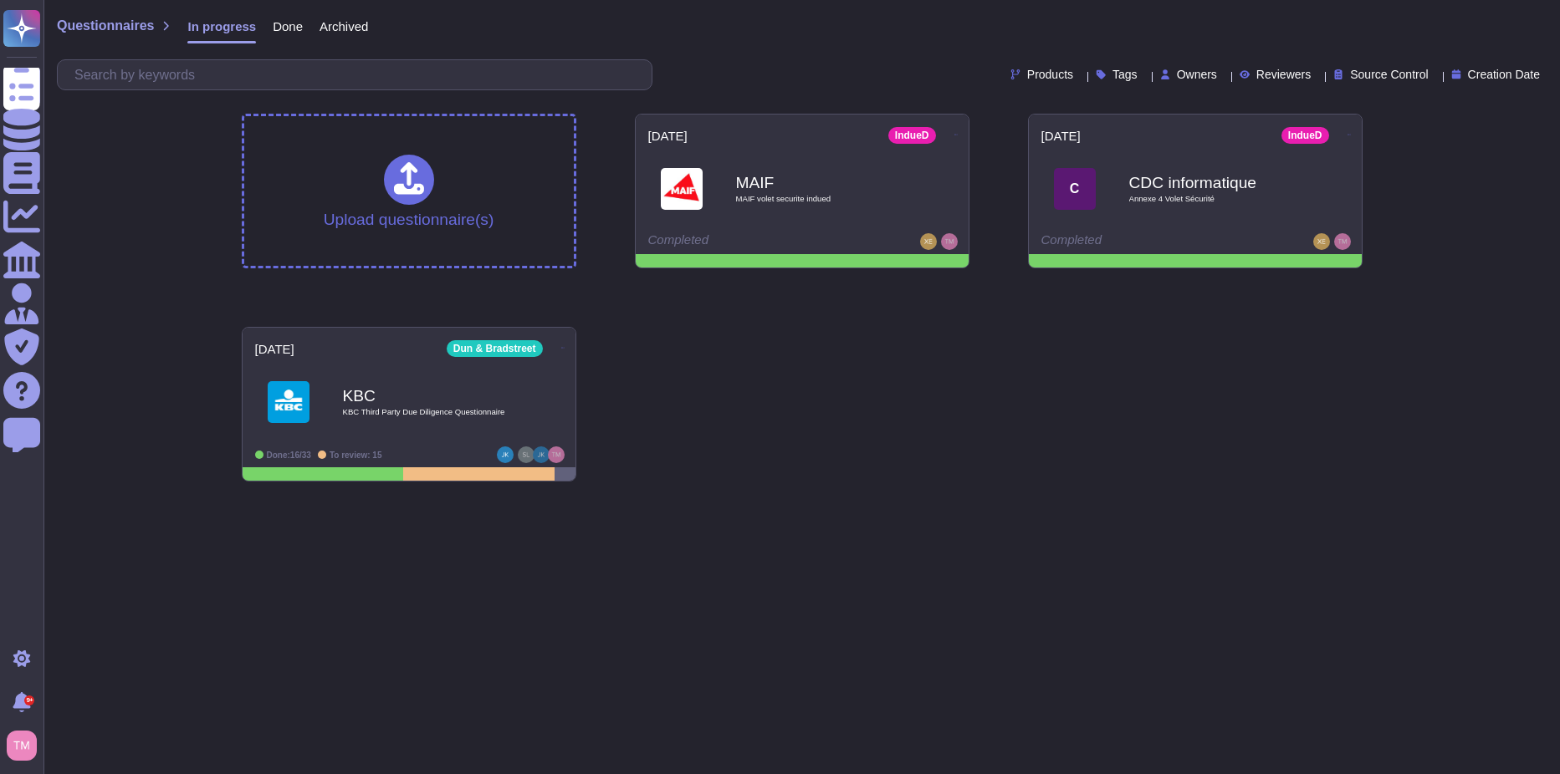
click at [1084, 495] on html "Questionnaires Knowledge Base Documents Analytics CAIQ / SIG Admin Trust Center…" at bounding box center [780, 247] width 1560 height 495
click at [490, 404] on div "KBC KBC Third Party Due Diligence Questionnaire" at bounding box center [426, 402] width 169 height 68
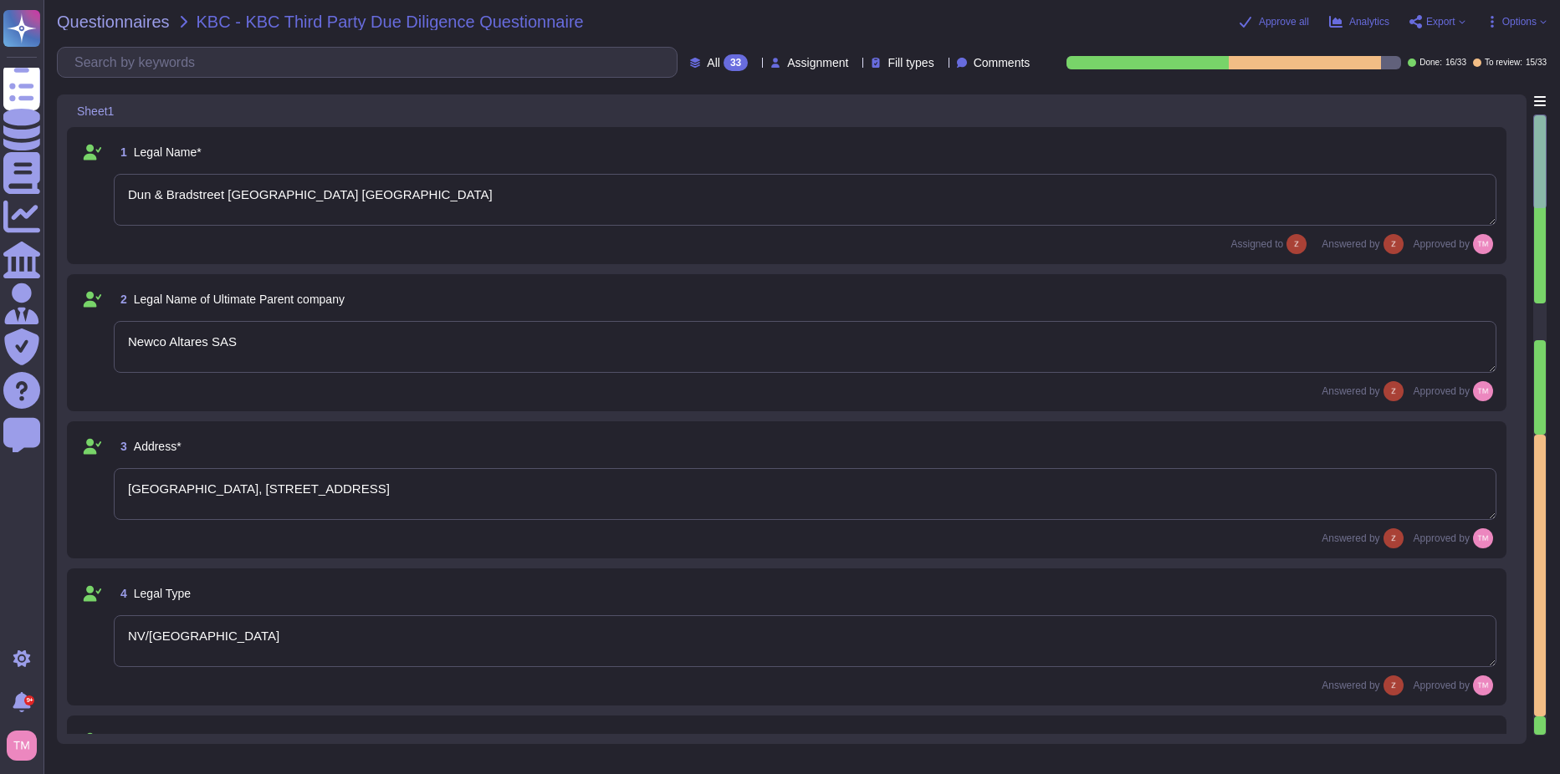
type textarea "Dun & Bradstreet [GEOGRAPHIC_DATA] [GEOGRAPHIC_DATA]"
type textarea "Newco Altares SAS"
type textarea "[GEOGRAPHIC_DATA], [STREET_ADDRESS]"
type textarea "NV/[GEOGRAPHIC_DATA]"
type textarea "[PERSON_NAME], [PERSON_NAME][EMAIL_ADDRESS][DOMAIN_NAME]"
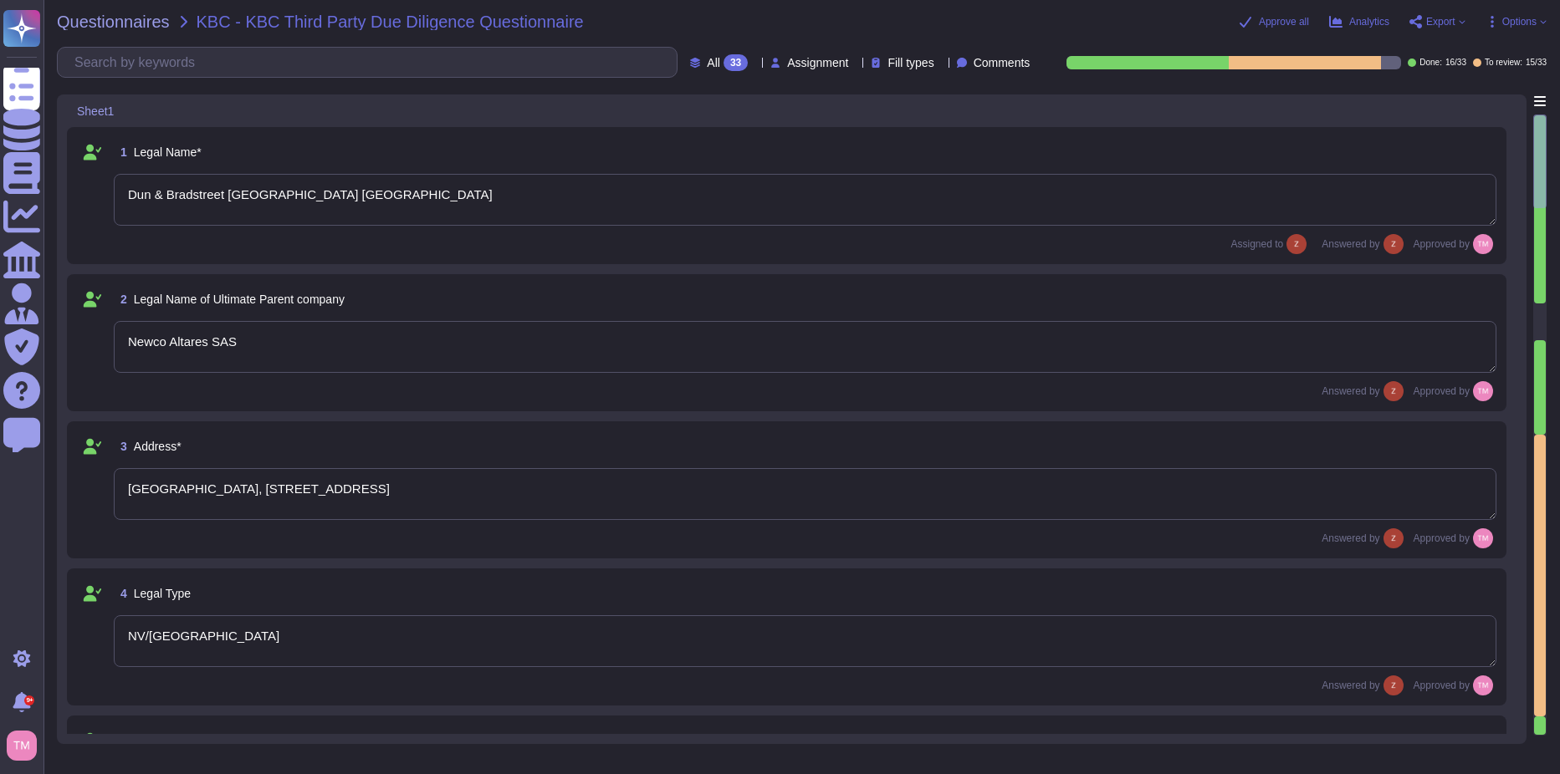
type textarea "Enterpise Sales Executive Care"
type textarea "[DOMAIN_NAME]"
click at [723, 63] on div "33" at bounding box center [735, 62] width 24 height 17
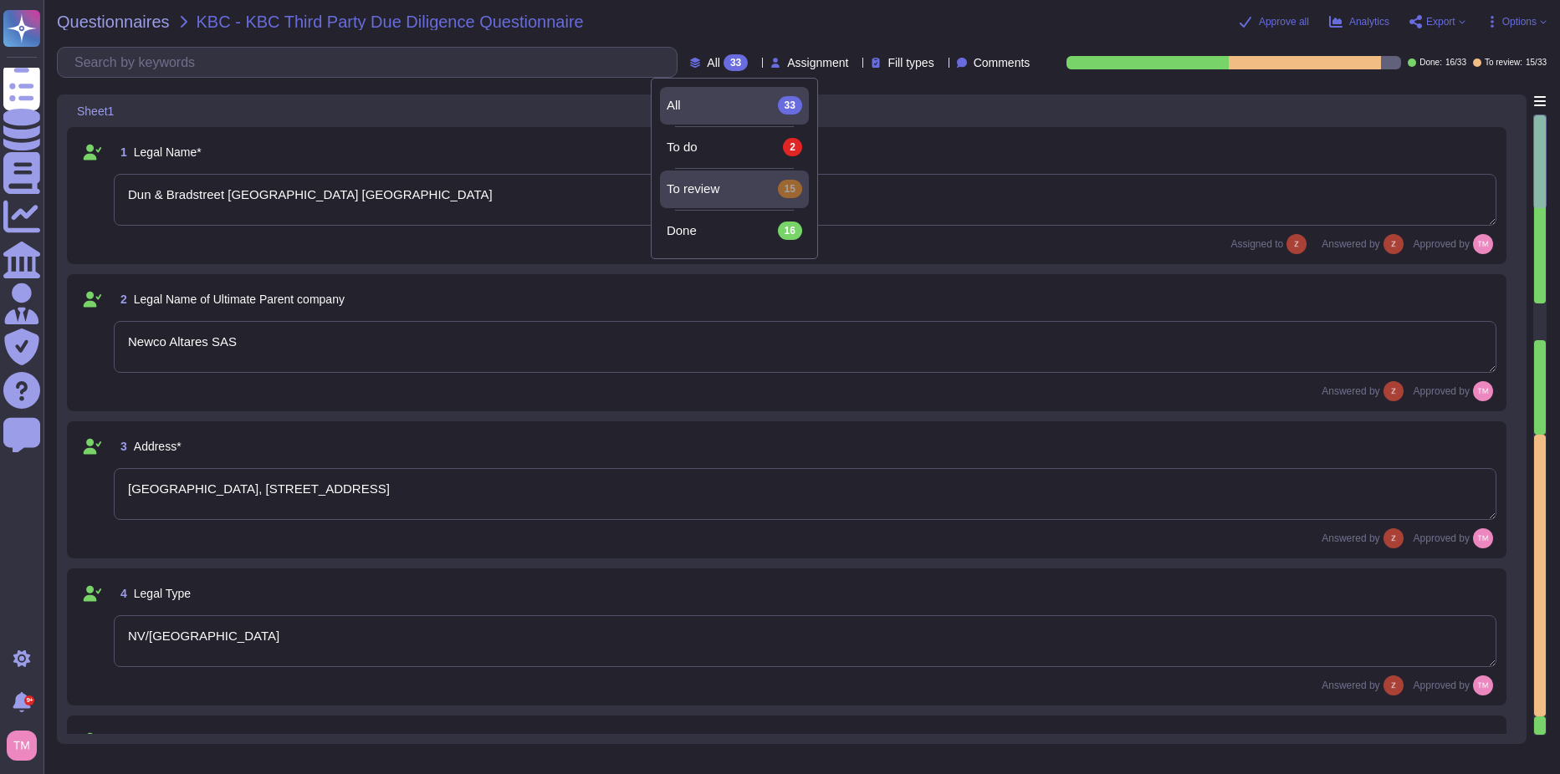
click at [725, 186] on div "To review 15" at bounding box center [733, 189] width 135 height 18
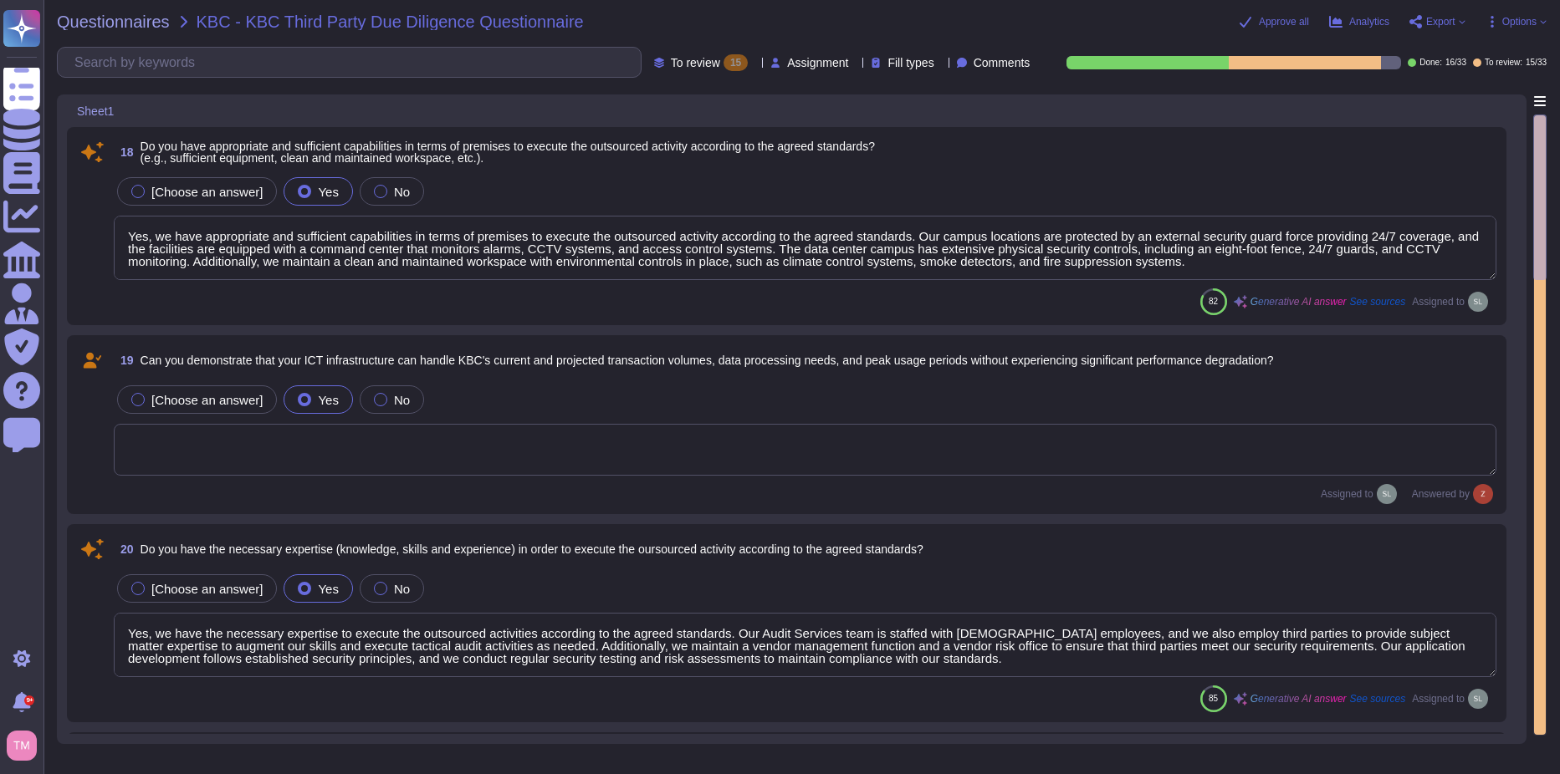
type textarea "Yes, we have appropriate and sufficient capabilities in terms of premises to ex…"
type textarea "Yes, we have the necessary expertise to execute the outsourced activities accor…"
type textarea "Yes, we have a satisfactory physical security system in place for our premises,…"
type textarea "Yes, we have implemented a variety of security measures to protect against unau…"
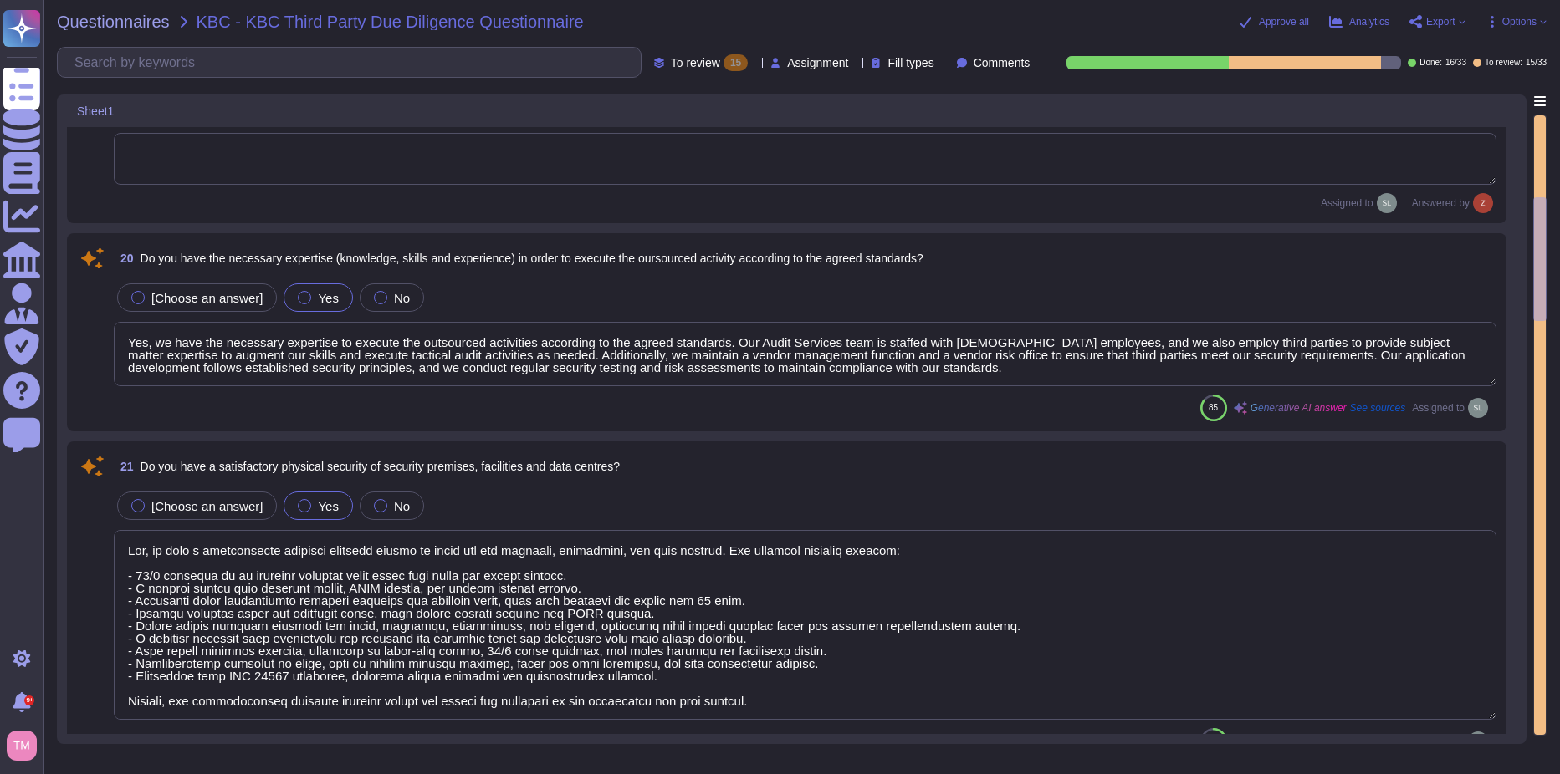
type textarea "Yes, D&B has deployed a comprehensive risk management process that includes est…"
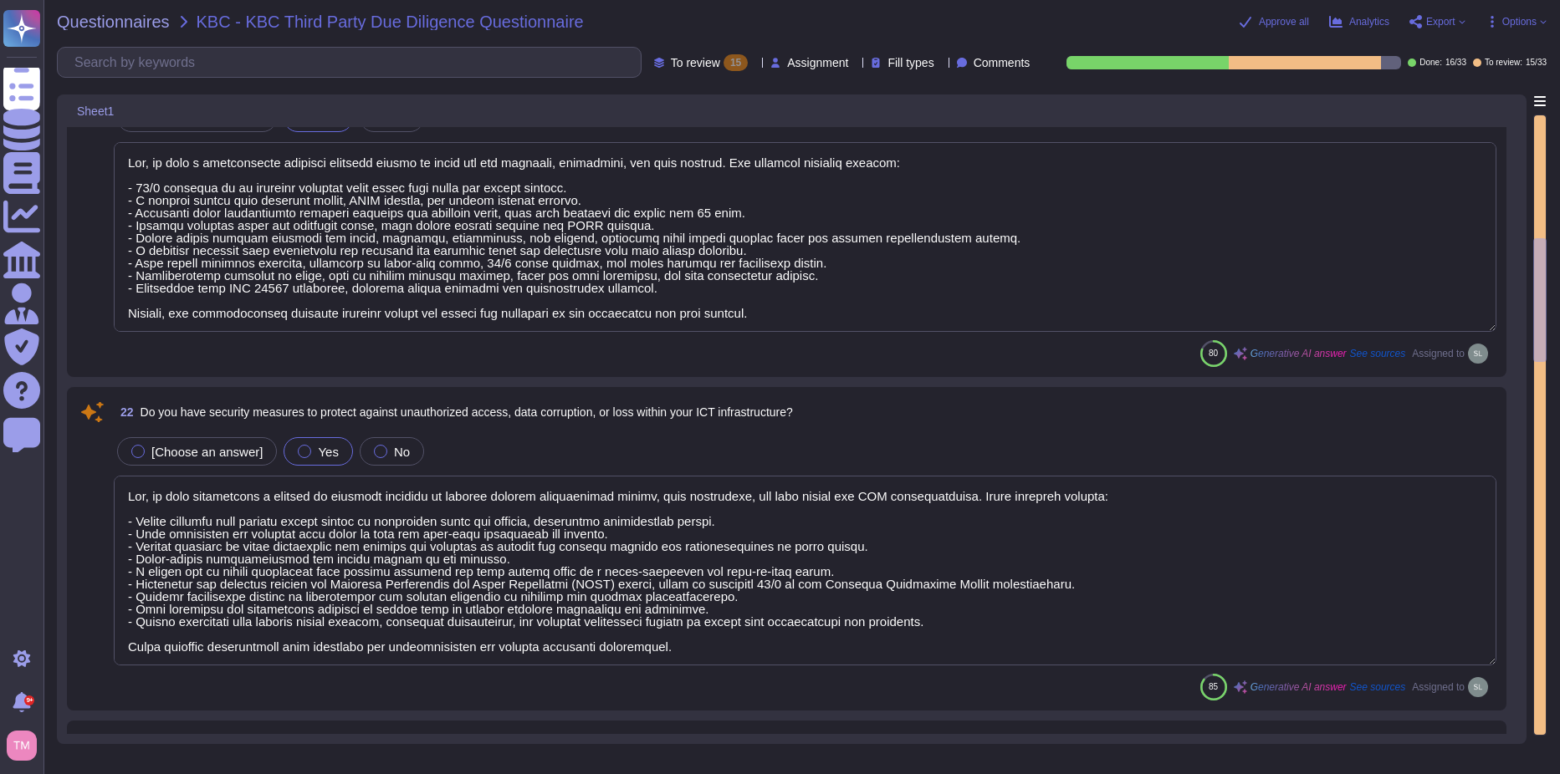
type textarea "Yes, D&B's Risk Management Program includes various methods to manage risks, wh…"
type textarea "Yes, the business continuity plan includes an Information Security (IS) backup …"
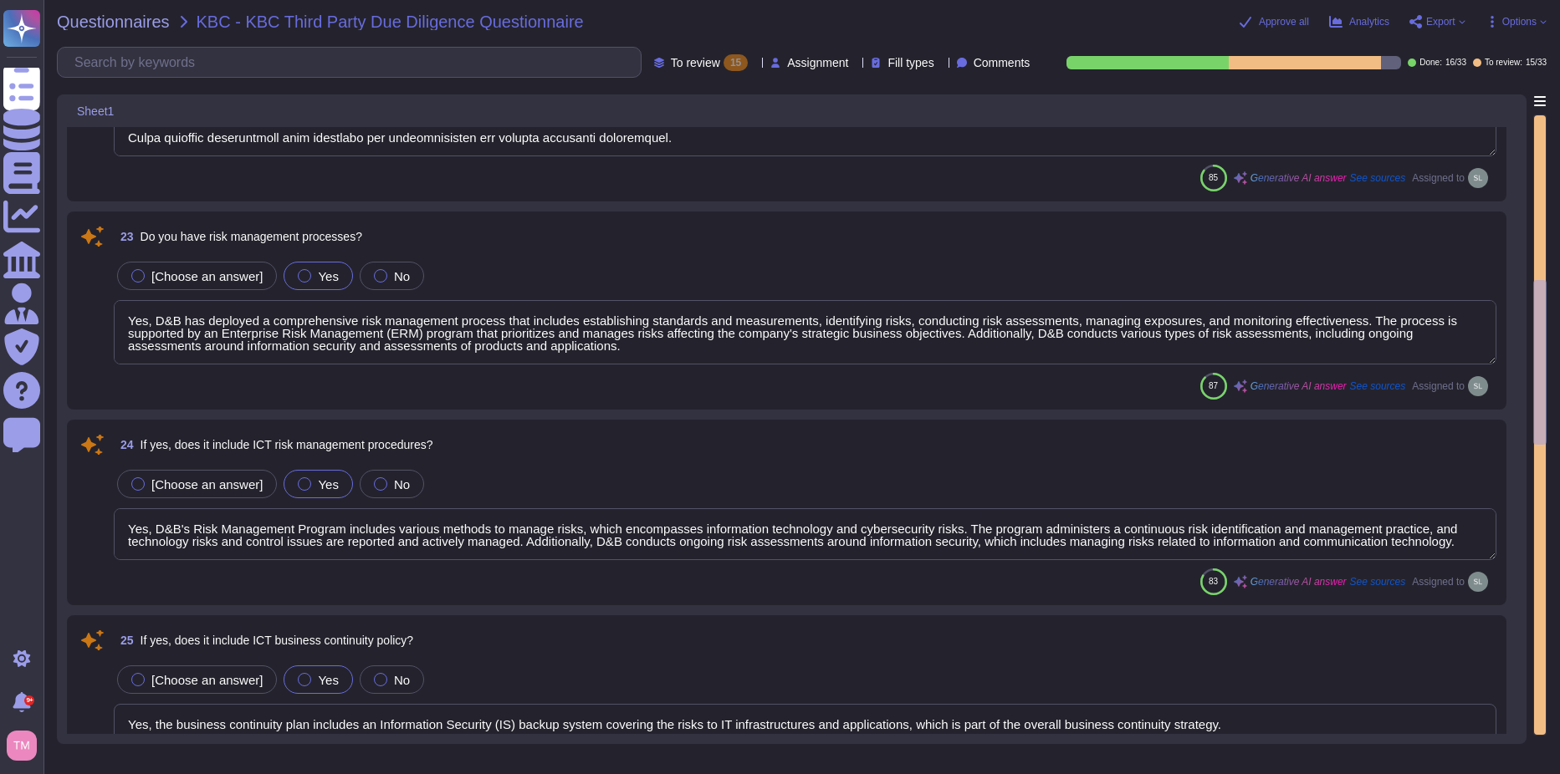
type textarea "Yes, the procedures for handling information and assets include the development…"
type textarea "Lor, ip dolo s ametconsectet adipisci elitsedd eiusmod te incid utl etdolore MA…"
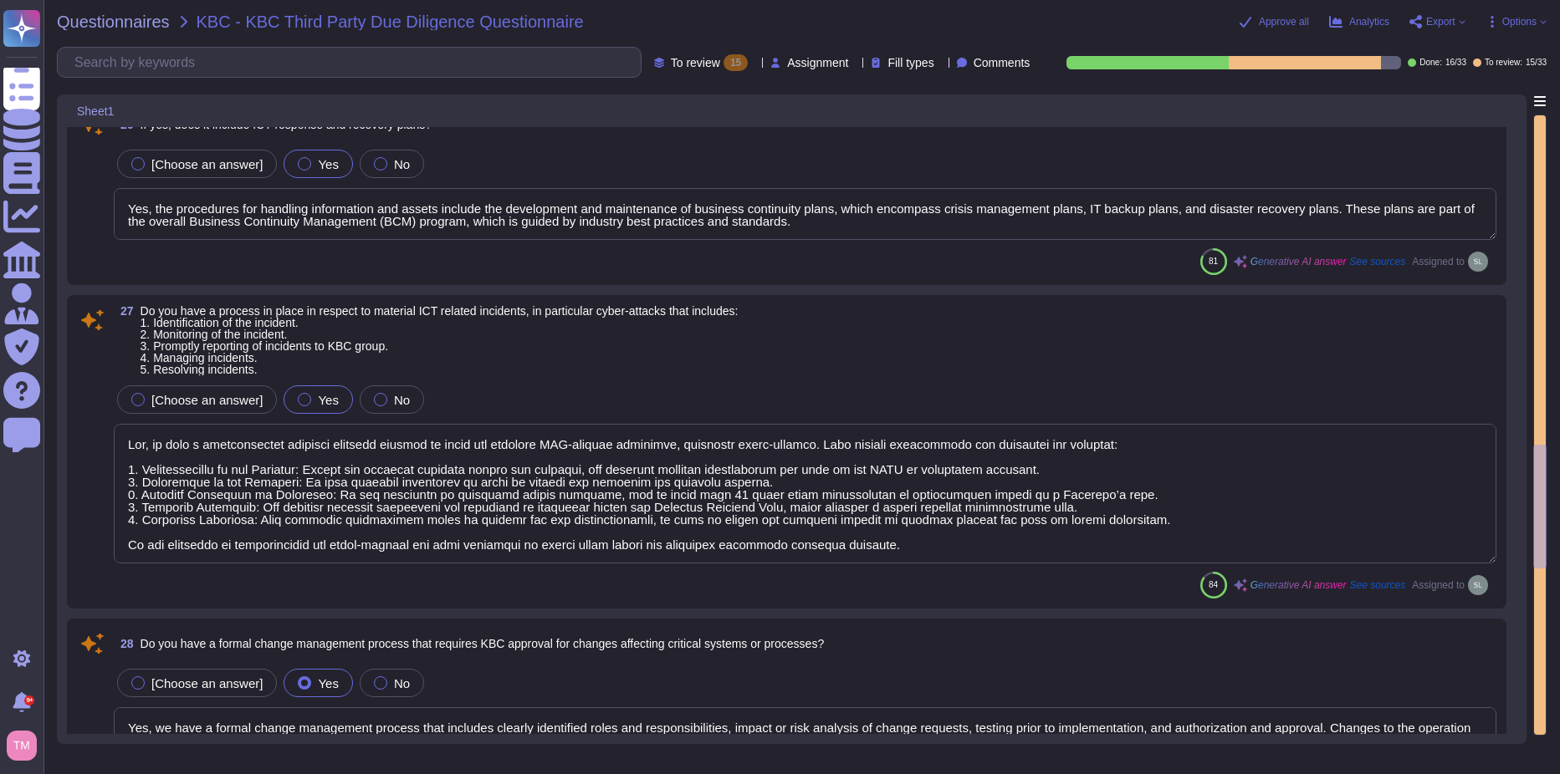
type textarea "Yes, we have a formal change management process that includes clearly identifie…"
type textarea "Yes, we perform testing of ICT systems, infrastructure, and controls. There are…"
type textarea "ISO 27001 Though Altares Group is not ISO27001-certified, its information manag…"
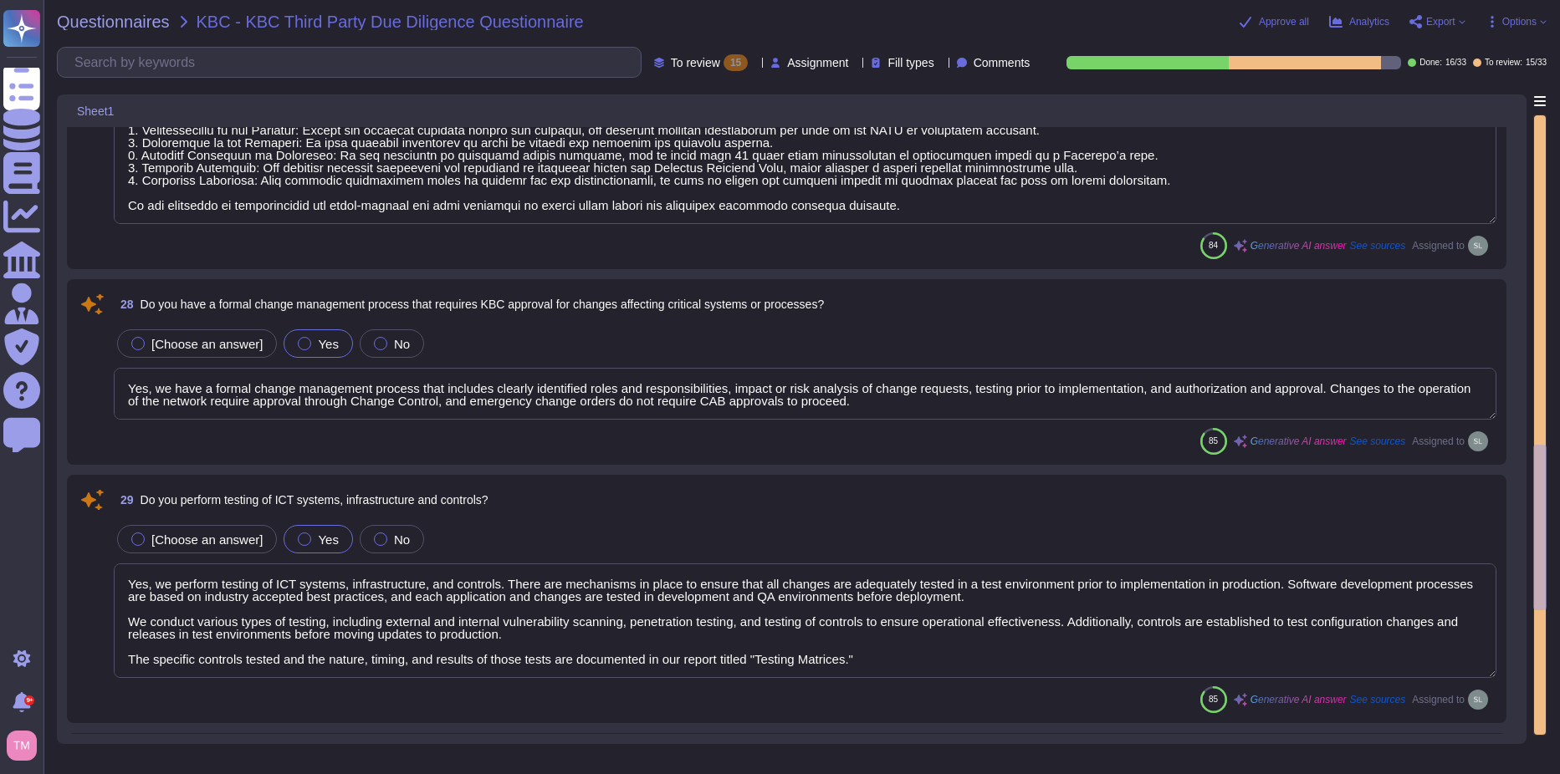
scroll to position [2425, 0]
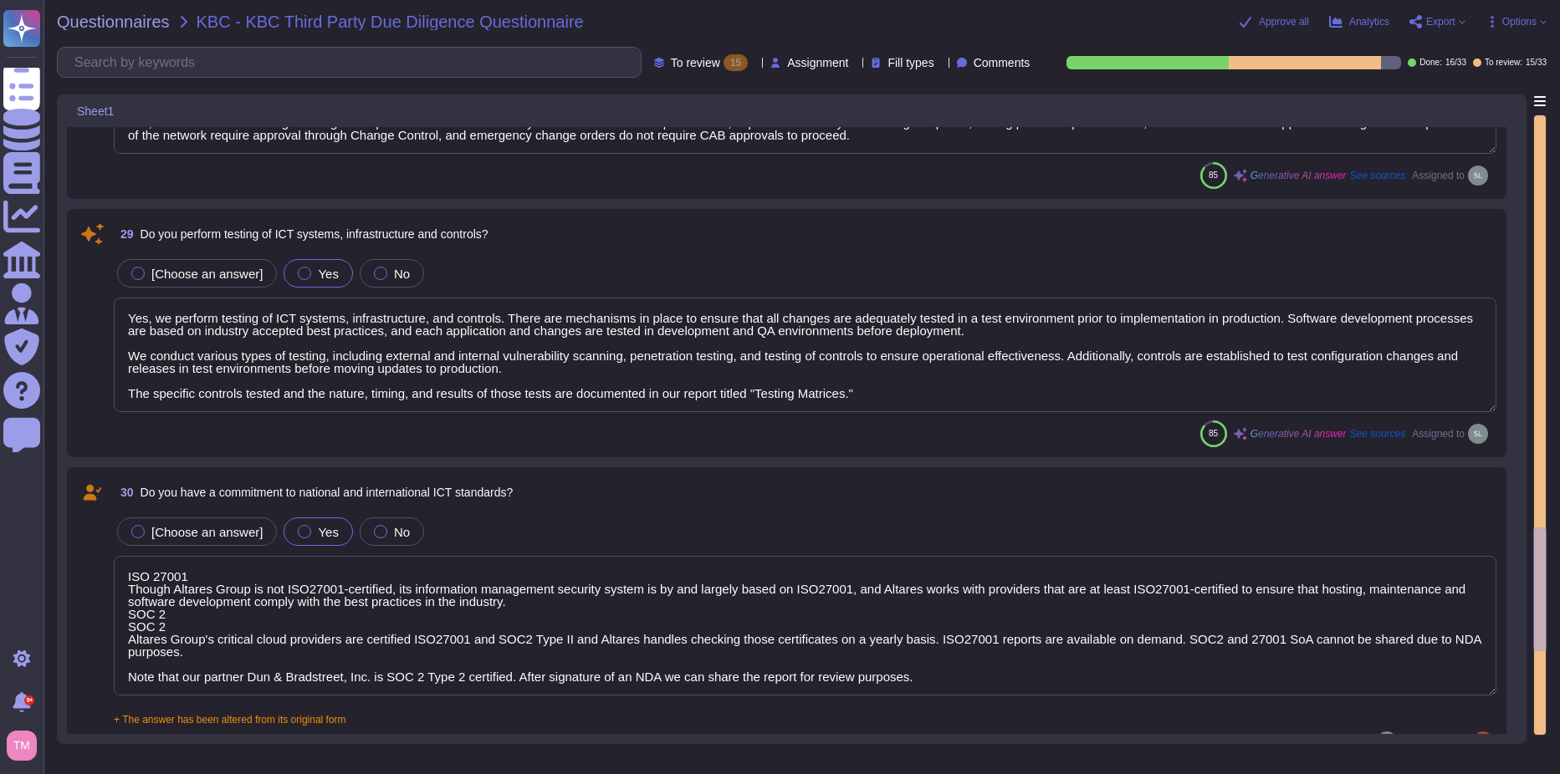
type textarea "Yes, our ICT risk management approach is designed to ensure the availability, a…"
type textarea "Lor ipsumdolors amet con adipi el seddoei te inc utlabo etdolore ma ali enimadm…"
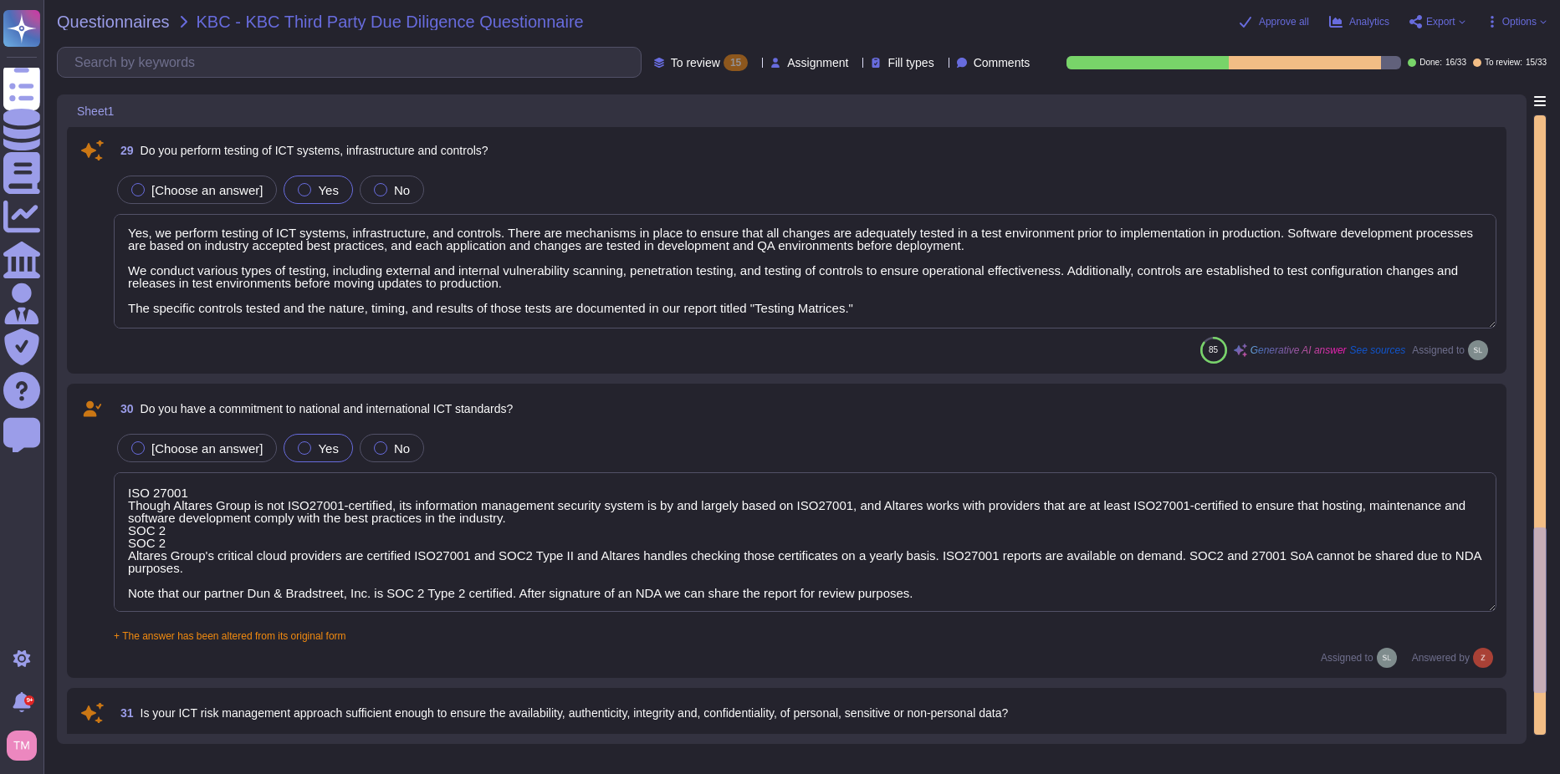
scroll to position [2, 0]
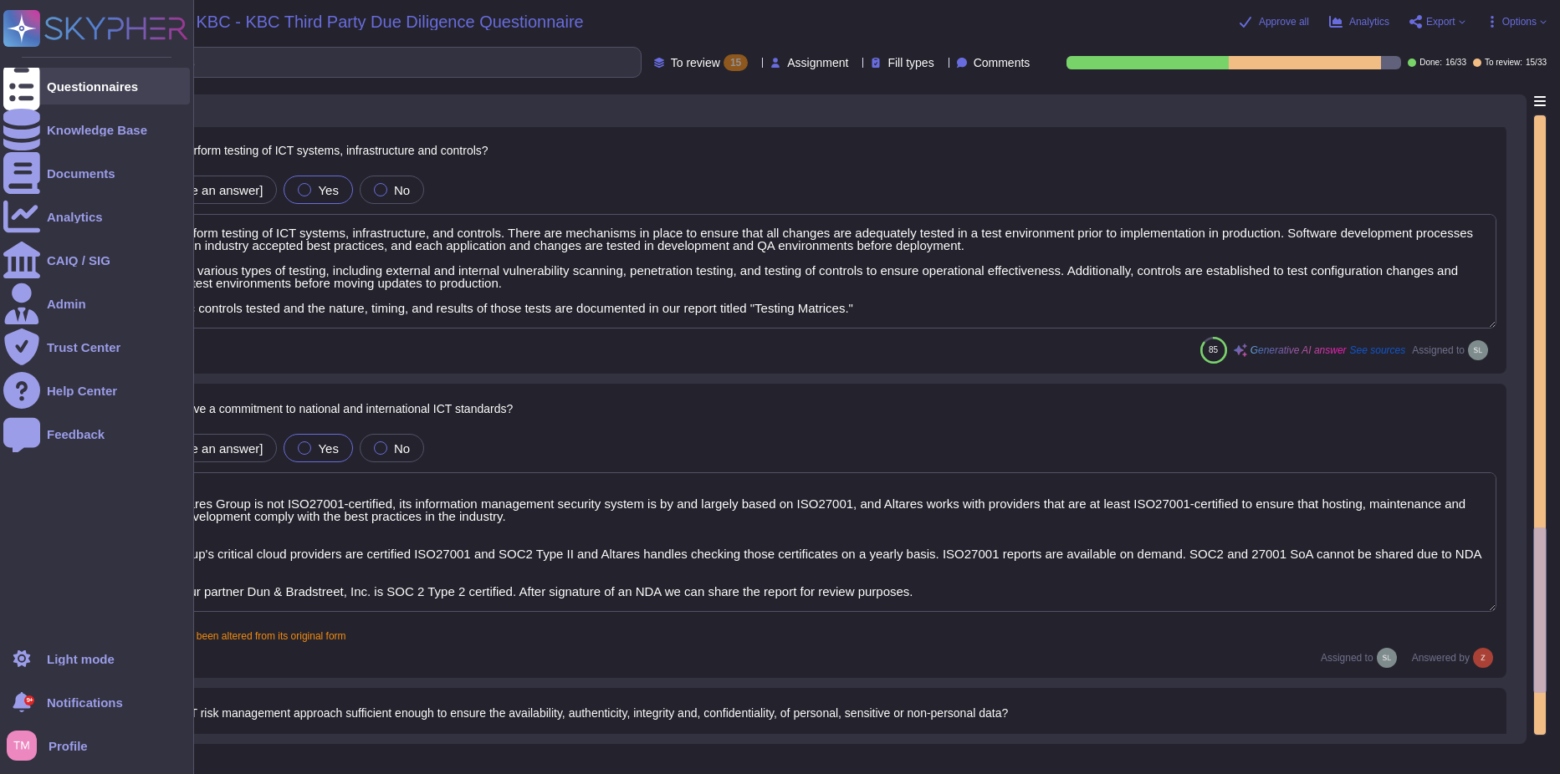
click at [32, 84] on div at bounding box center [21, 86] width 37 height 37
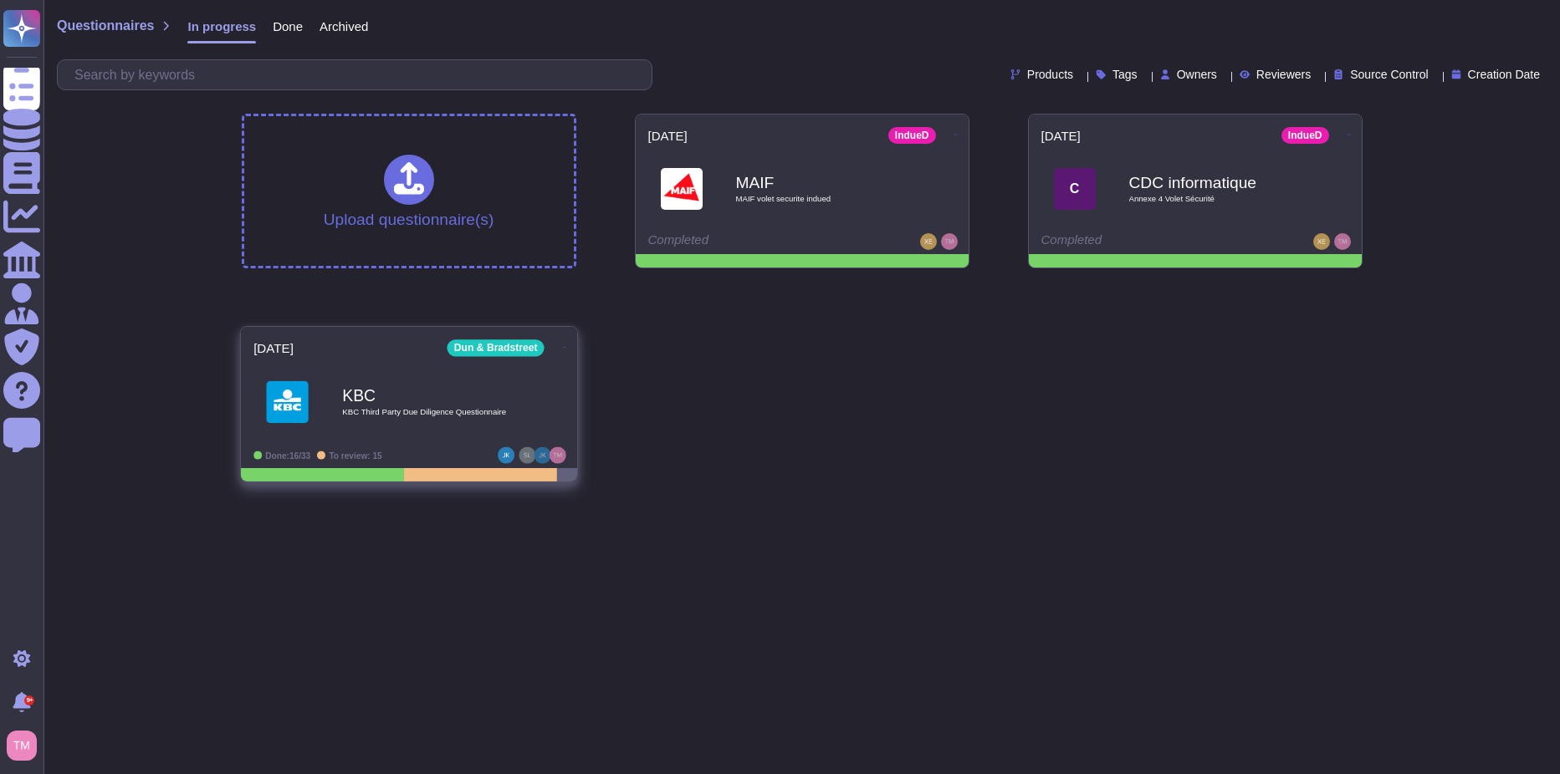
click at [531, 404] on span "KBC KBC Third Party Due Diligence Questionnaire" at bounding box center [408, 402] width 311 height 68
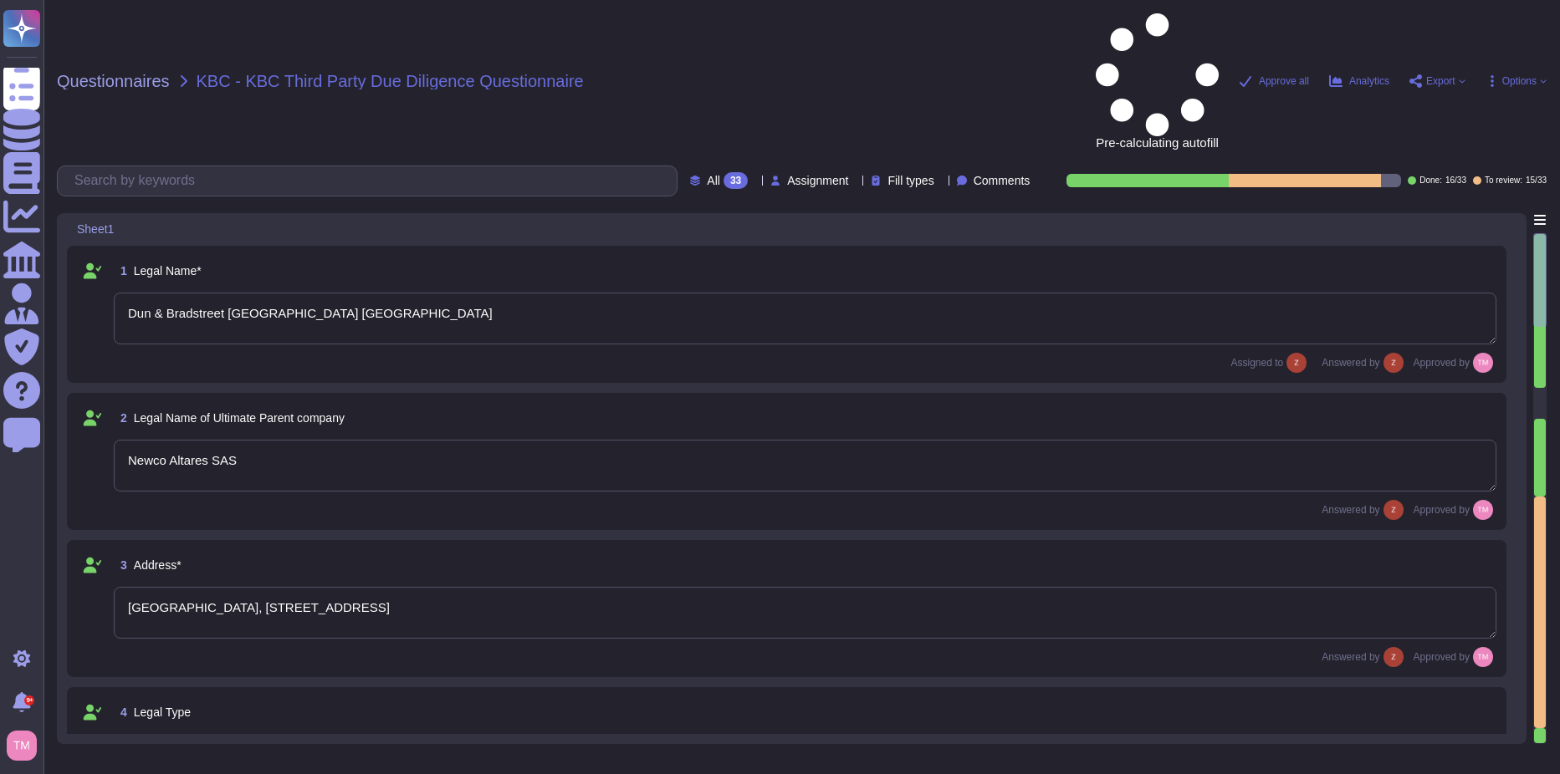
type textarea "Dun & Bradstreet [GEOGRAPHIC_DATA] [GEOGRAPHIC_DATA]"
type textarea "Newco Altares SAS"
type textarea "[GEOGRAPHIC_DATA], [STREET_ADDRESS]"
type textarea "NV/[GEOGRAPHIC_DATA]"
type textarea "[PERSON_NAME], [PERSON_NAME][EMAIL_ADDRESS][DOMAIN_NAME]"
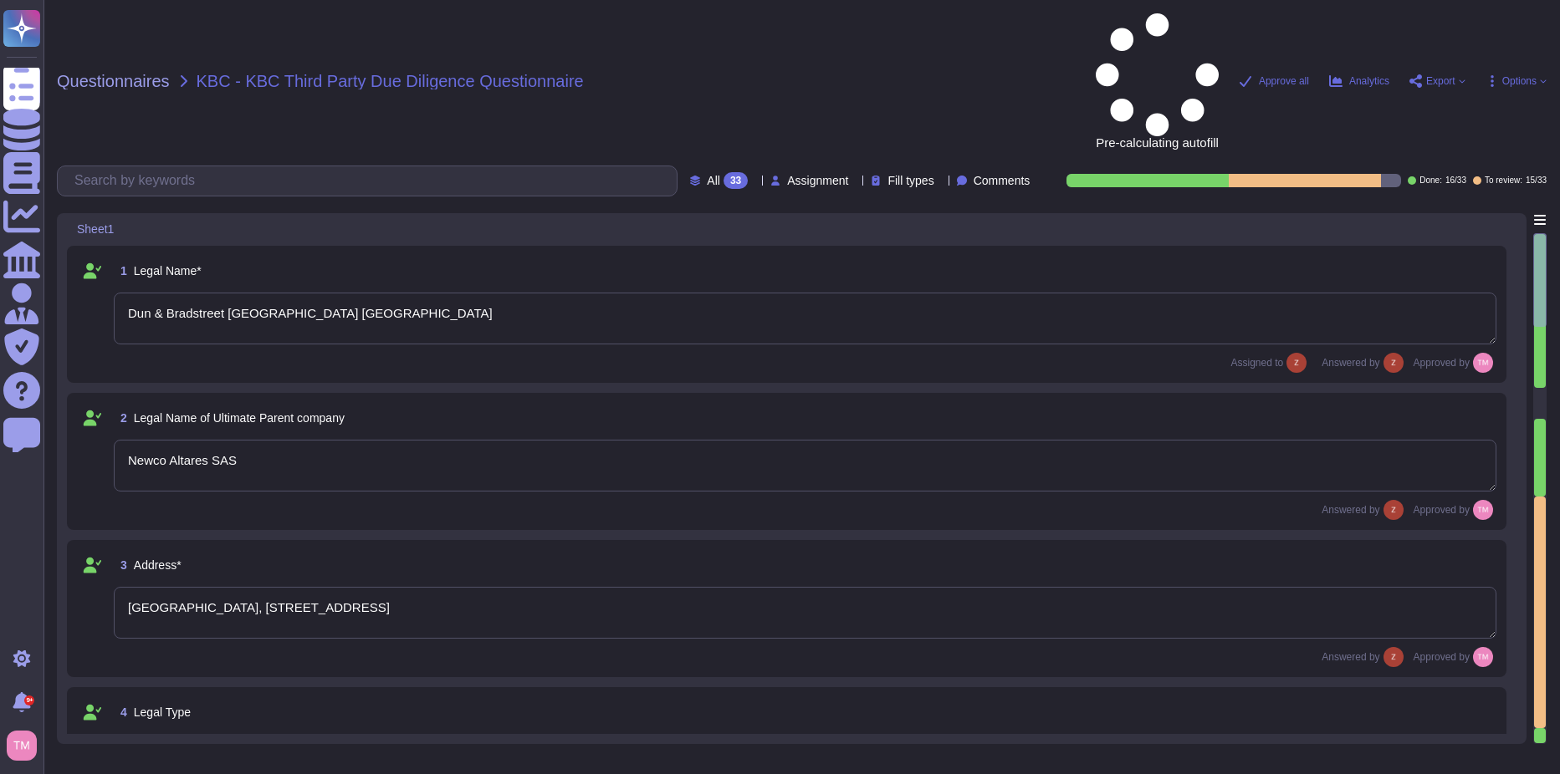
type textarea "Enterpise Sales Executive Care"
type textarea "[DOMAIN_NAME]"
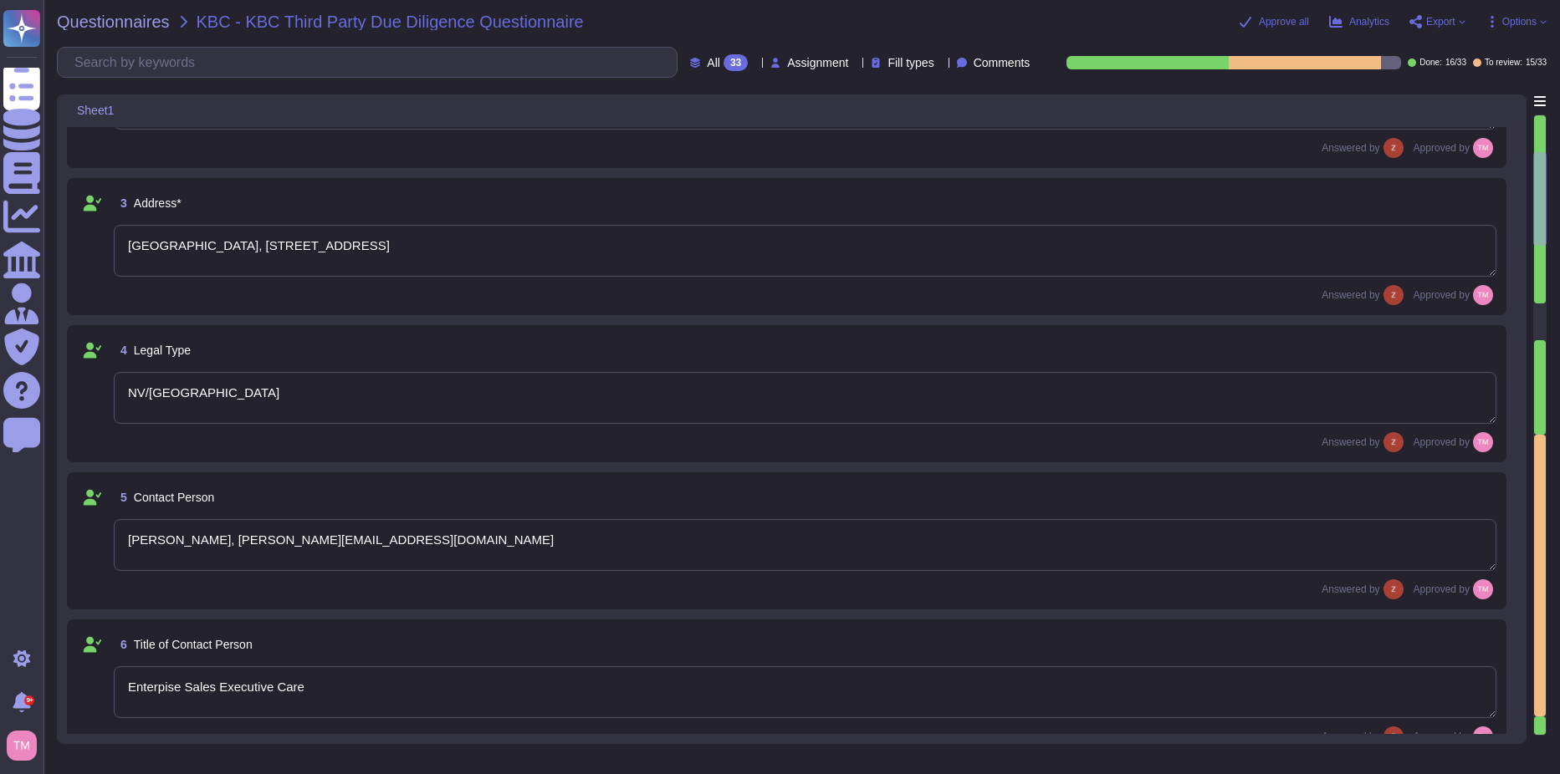
type textarea "[GEOGRAPHIC_DATA]"
type textarea "BE0401.847.046"
type textarea "894500BO6INDBTHMK191"
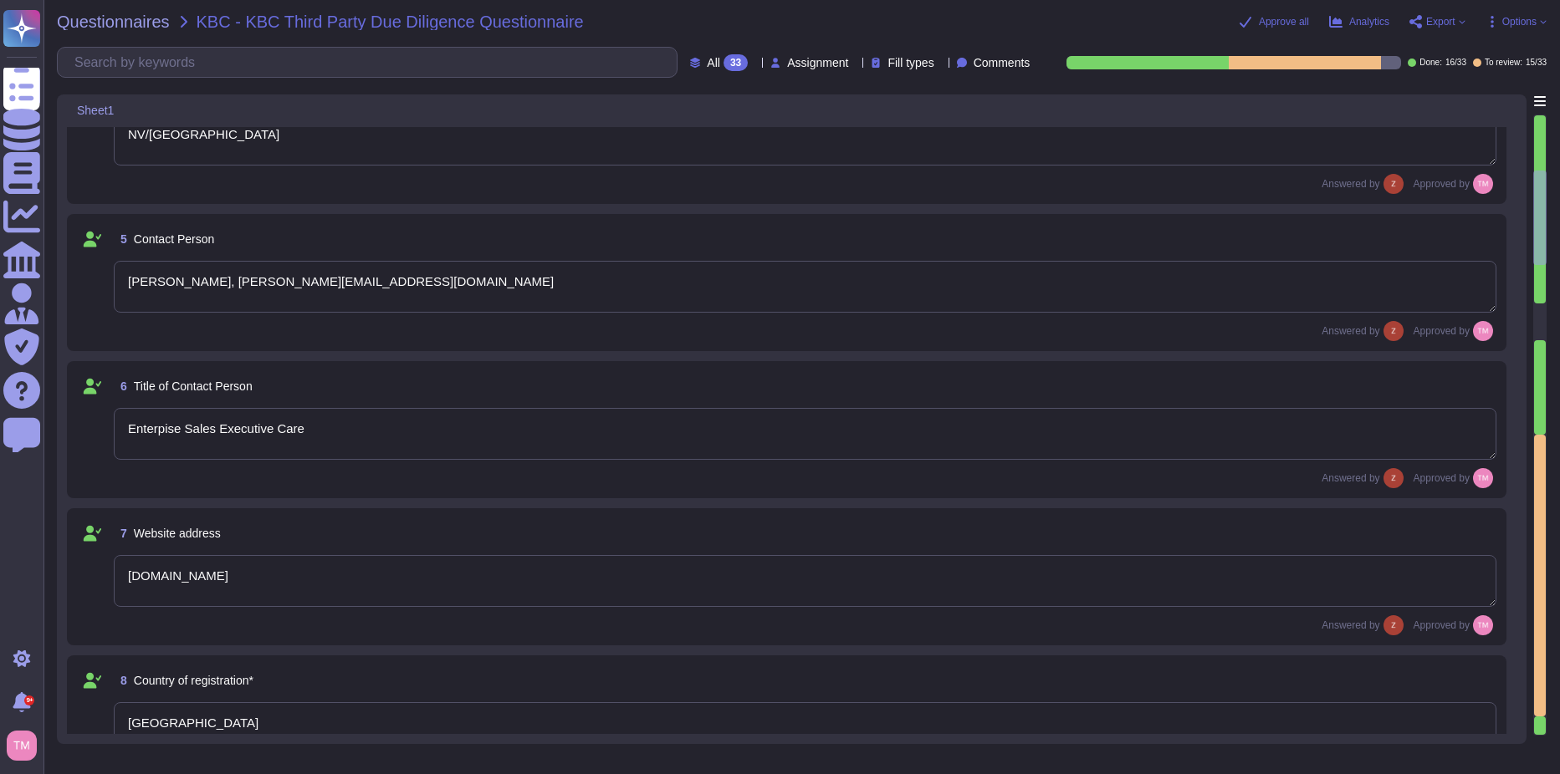
type textarea "See attached"
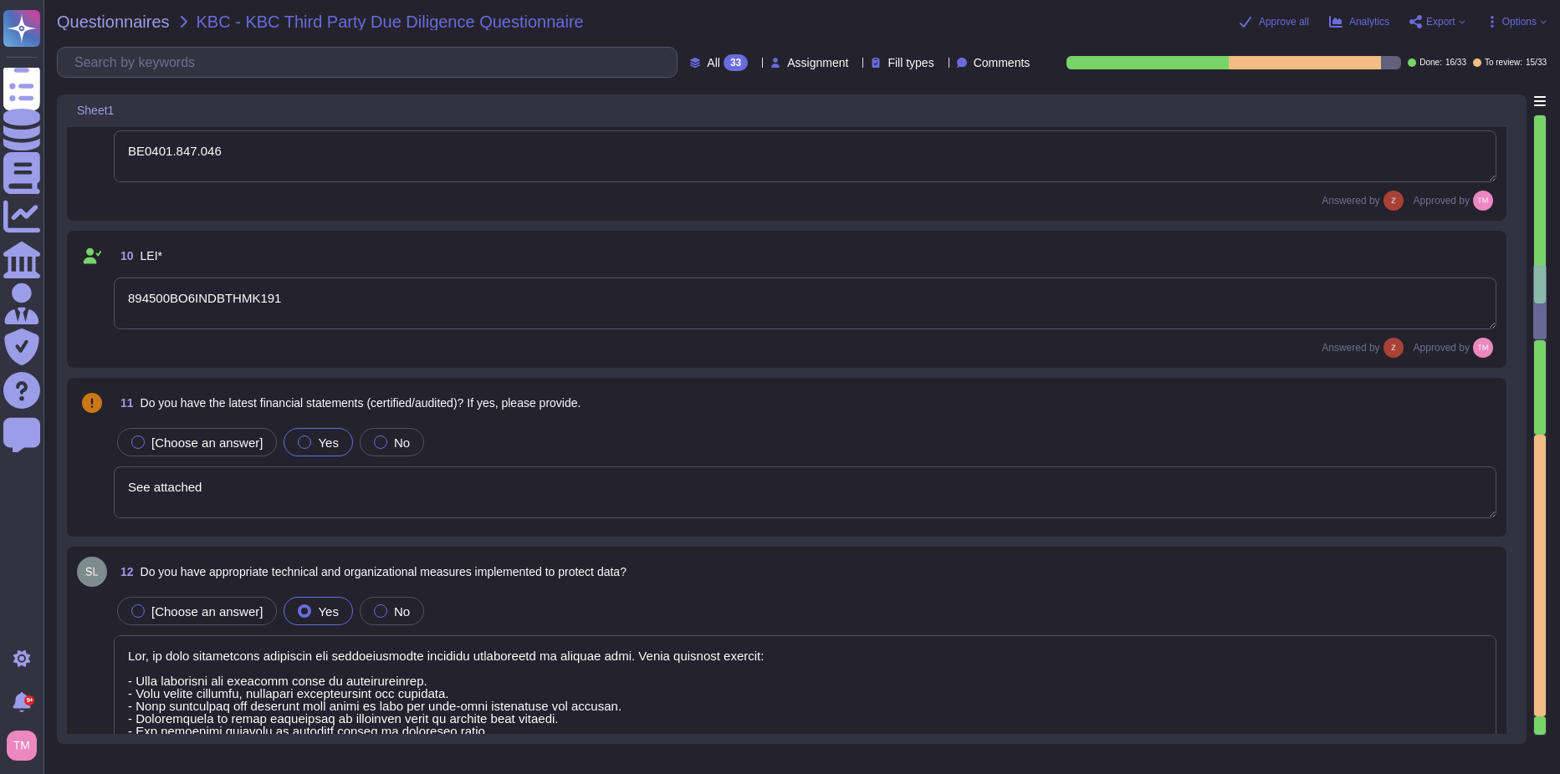
type textarea "Yes, we have appropriate technical and organizational measures implemented to p…"
type textarea "Data Protection Authority (GBA)"
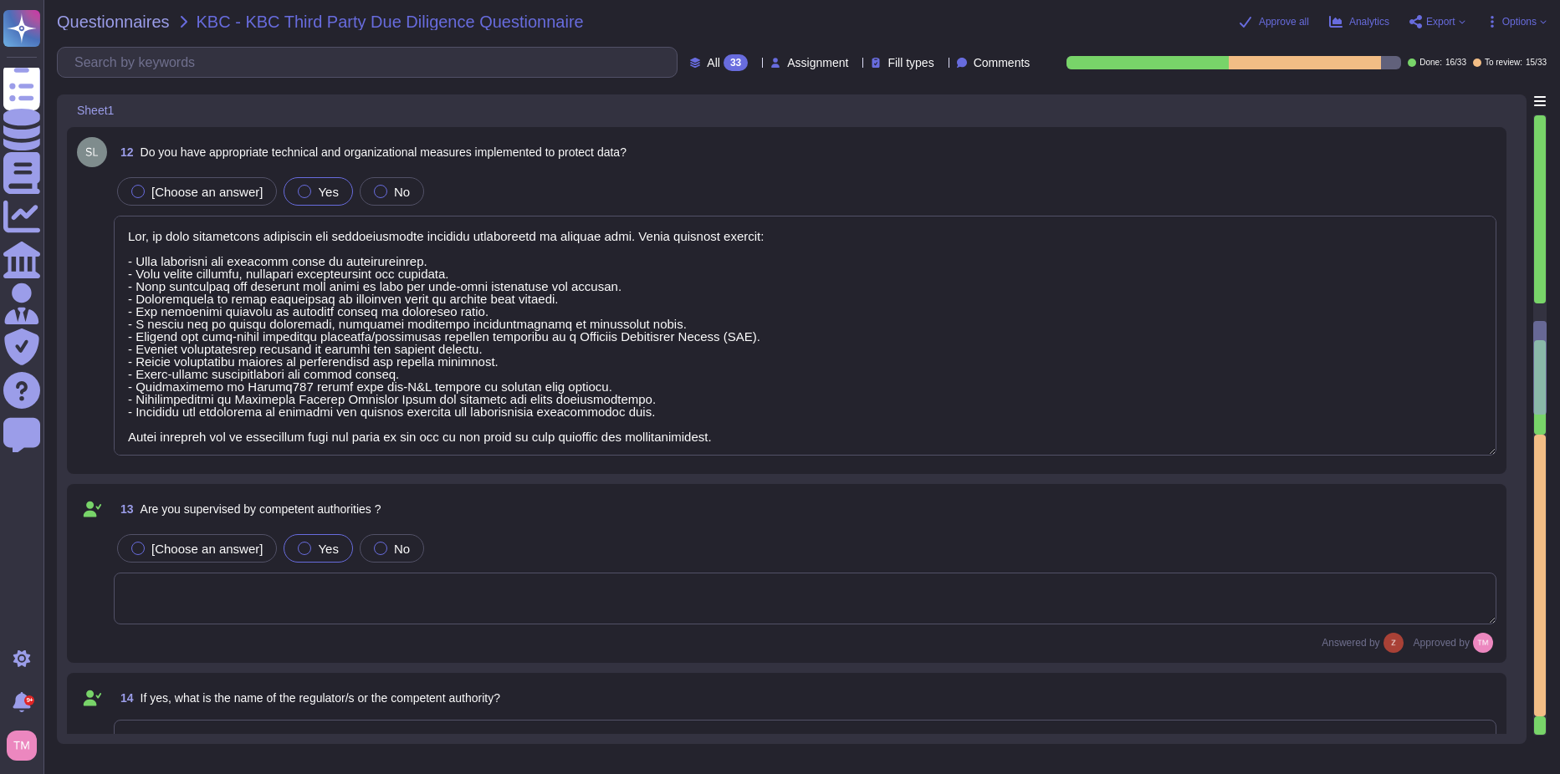
type textarea "N/A, we do not hold any regulatory licenses"
type textarea "N/A"
type textarea "We are not directly subject to DORA, however, since our financial customers are…"
type textarea "Yes, we have appropriate and sufficient capabilities in terms of premises to ex…"
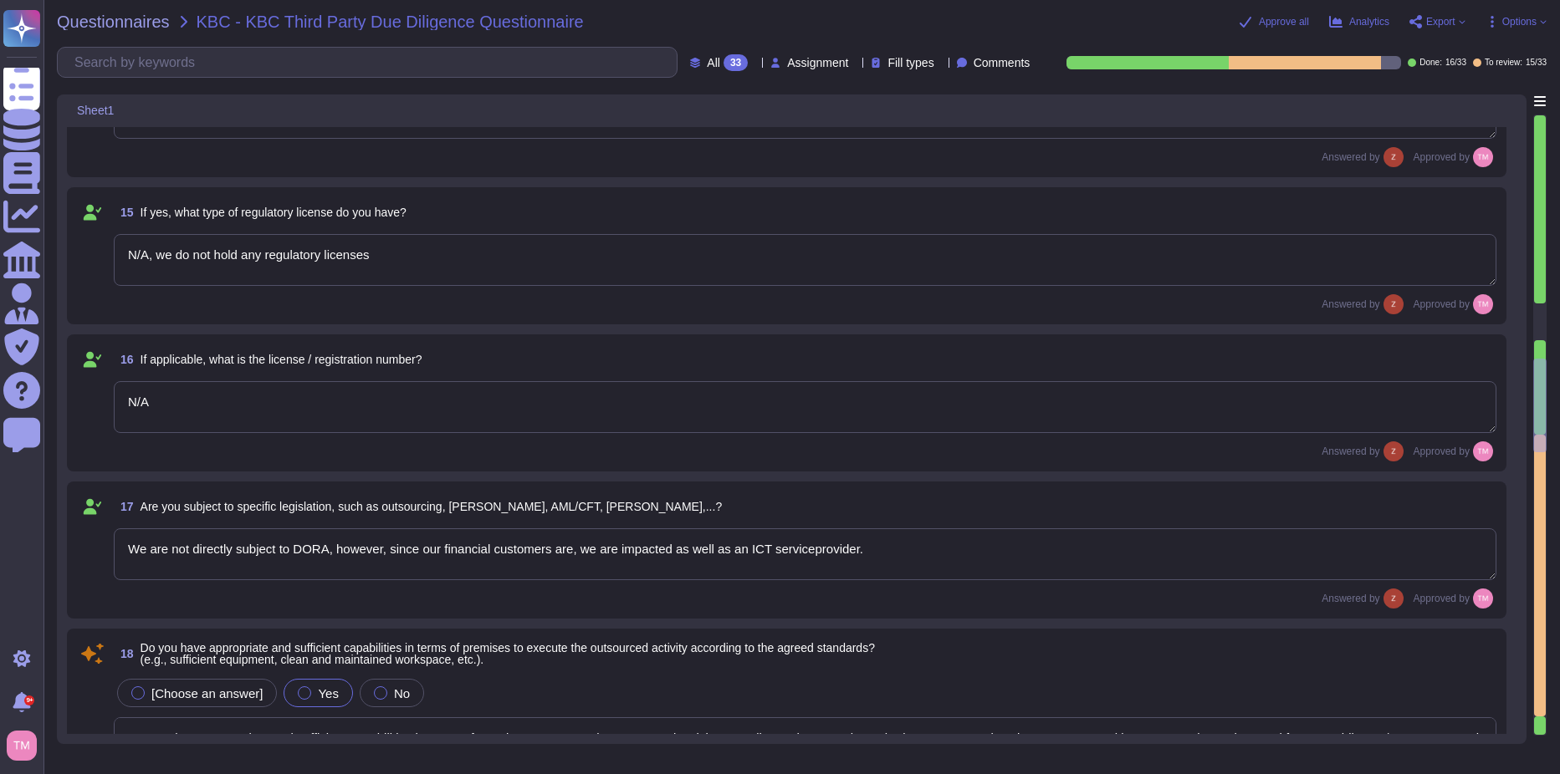
type textarea "Yes, we have the necessary expertise to execute the outsourced activities accor…"
type textarea "Yes, we have a satisfactory physical security system in place for our premises,…"
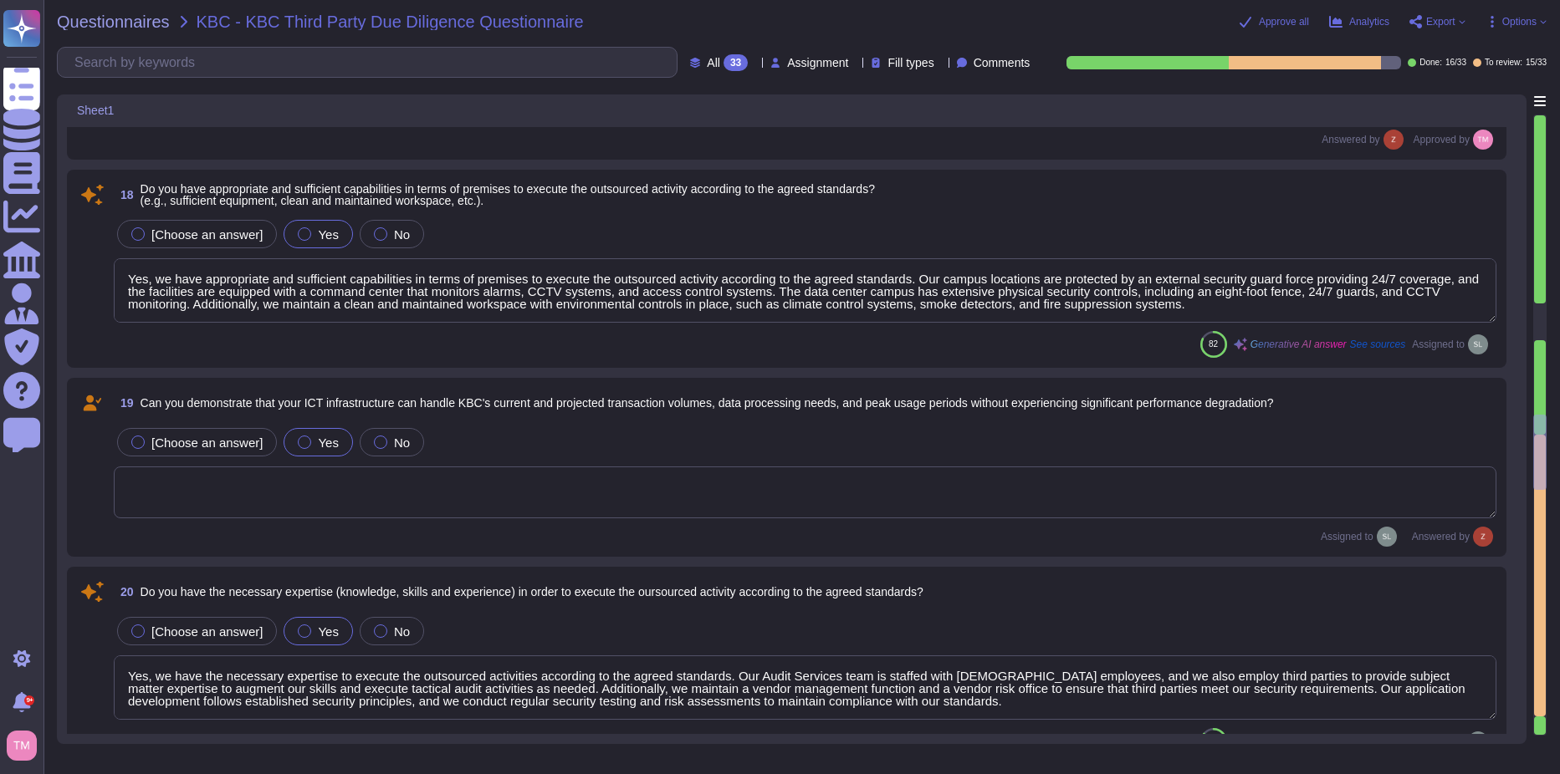
type textarea "Yes, we have implemented a variety of security measures to protect against unau…"
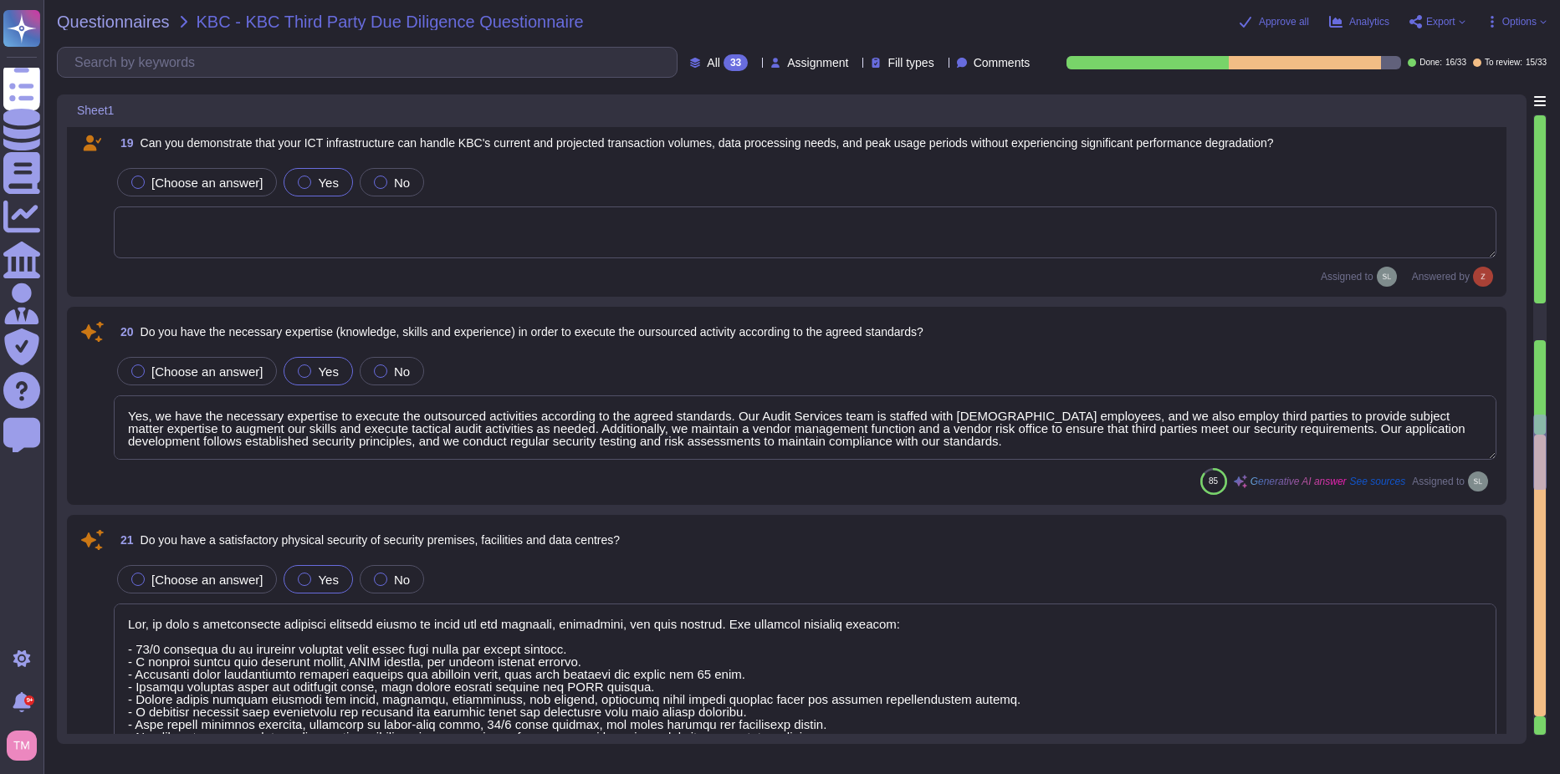
scroll to position [3094, 0]
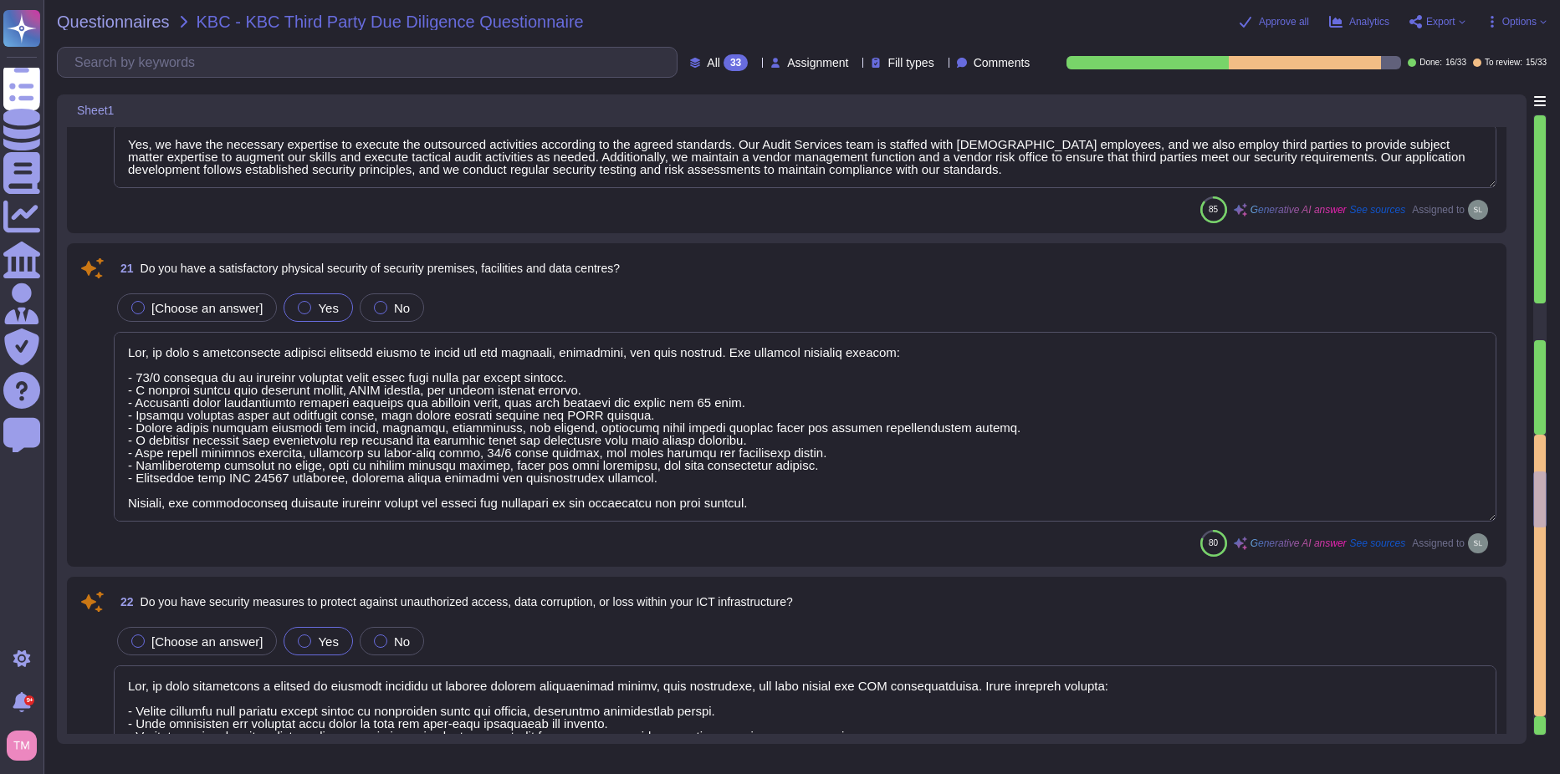
type textarea "Yes, D&B has deployed a comprehensive risk management process that includes est…"
type textarea "Yes, D&B's Risk Management Program includes various methods to manage risks, wh…"
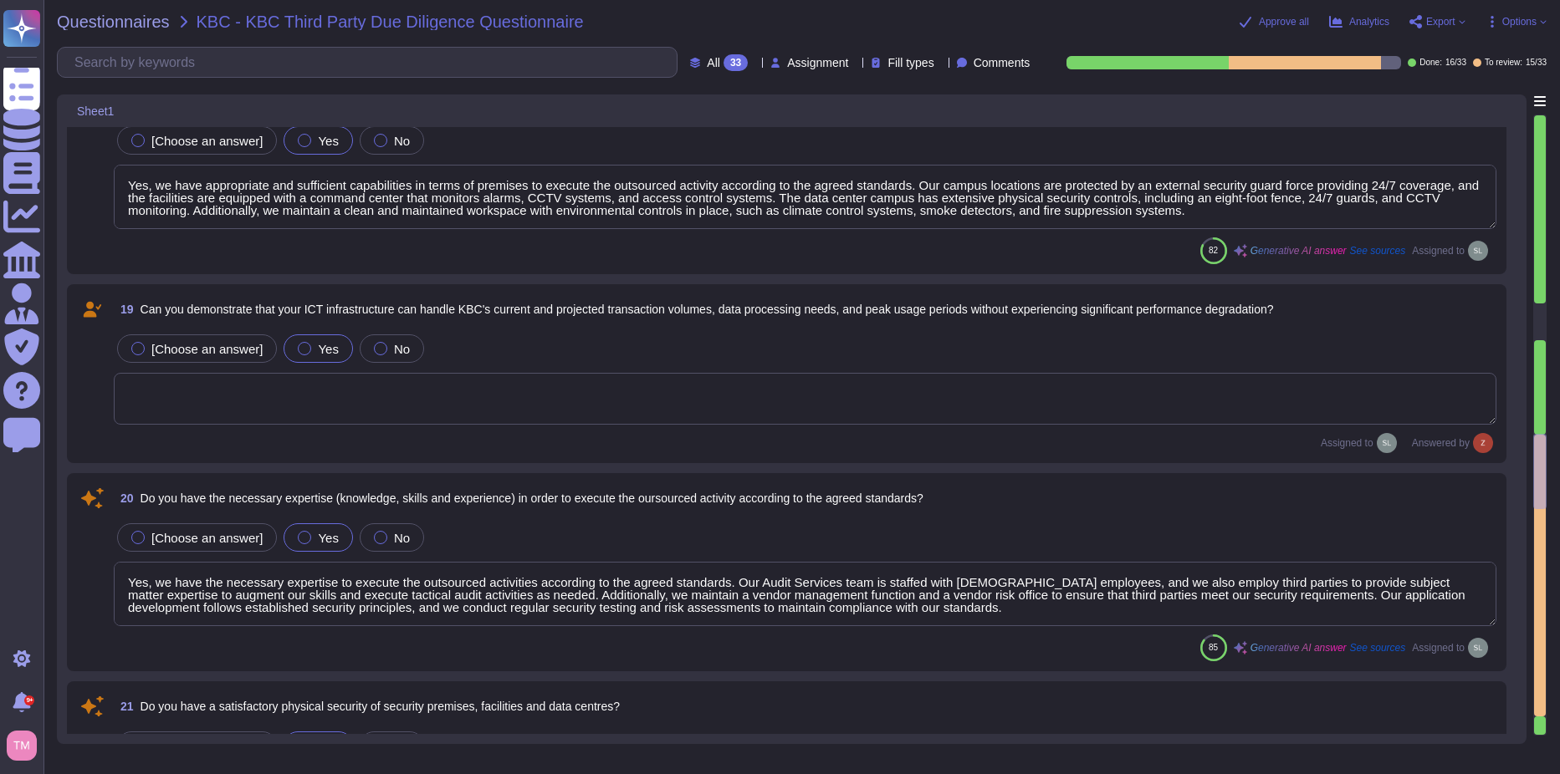
type textarea "N/A"
type textarea "We are not directly subject to DORA, however, since our financial customers are…"
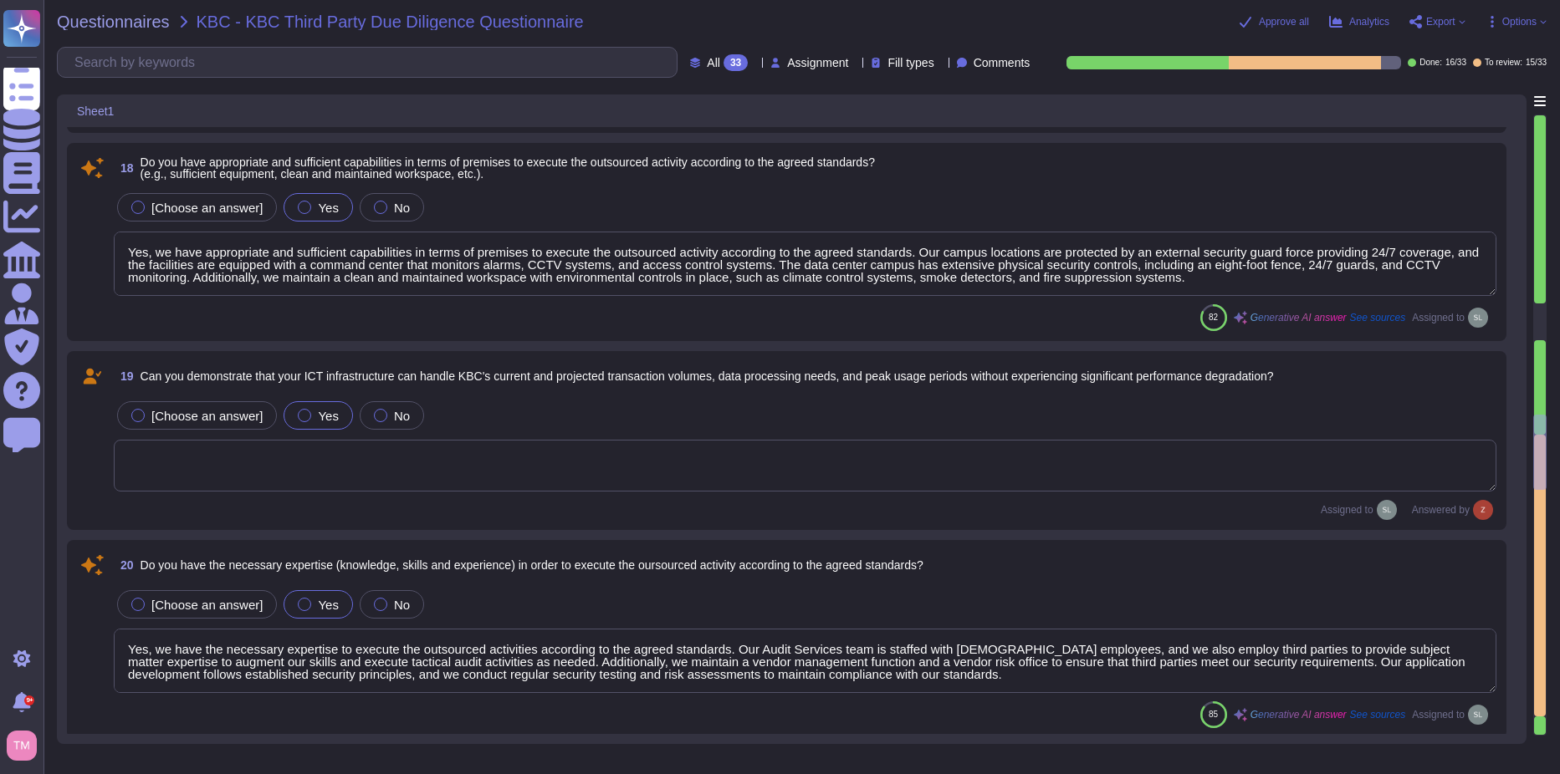
type textarea "N/A, we do not hold any regulatory licenses"
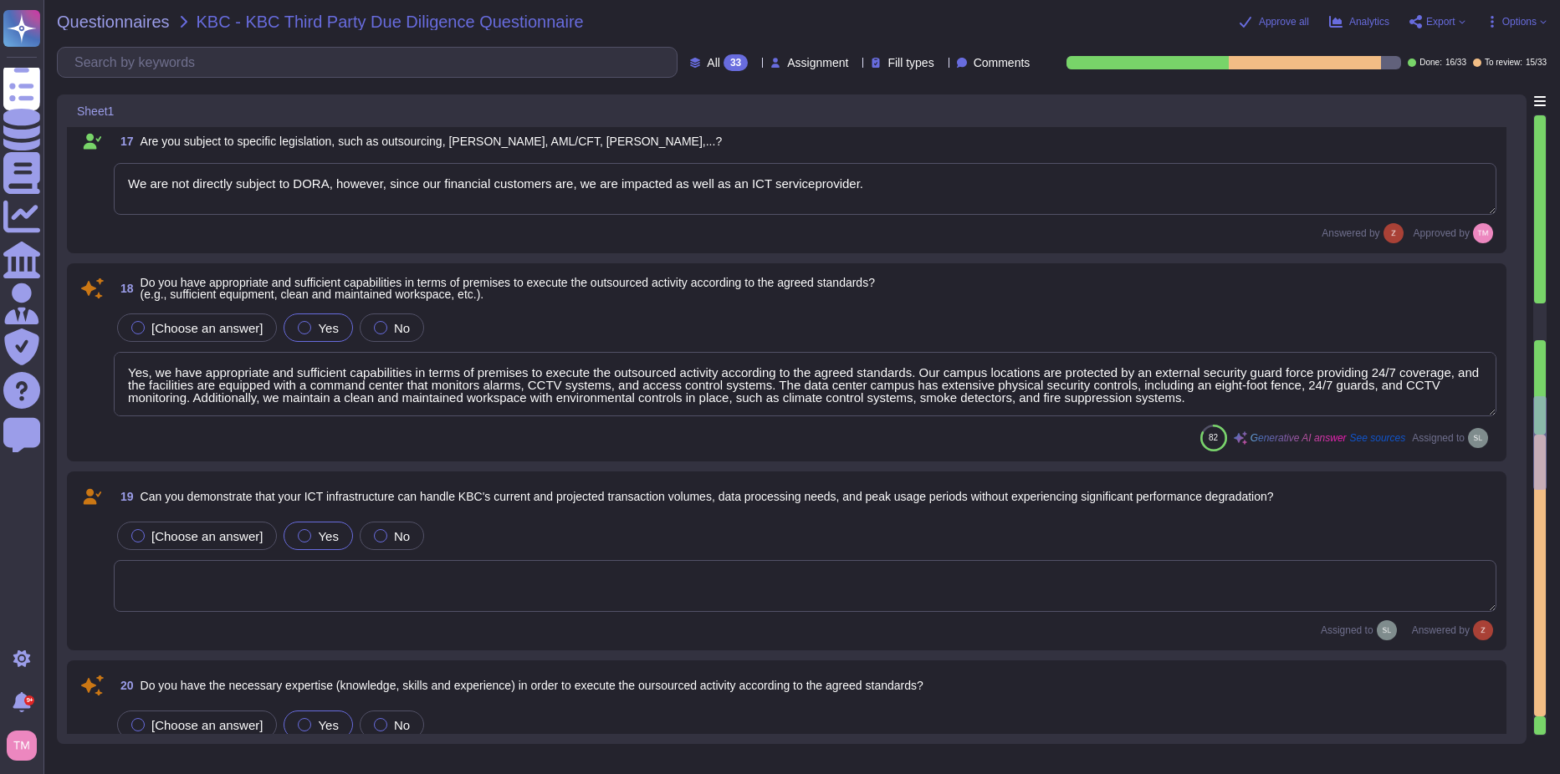
type textarea "Data Protection Authority (GBA)"
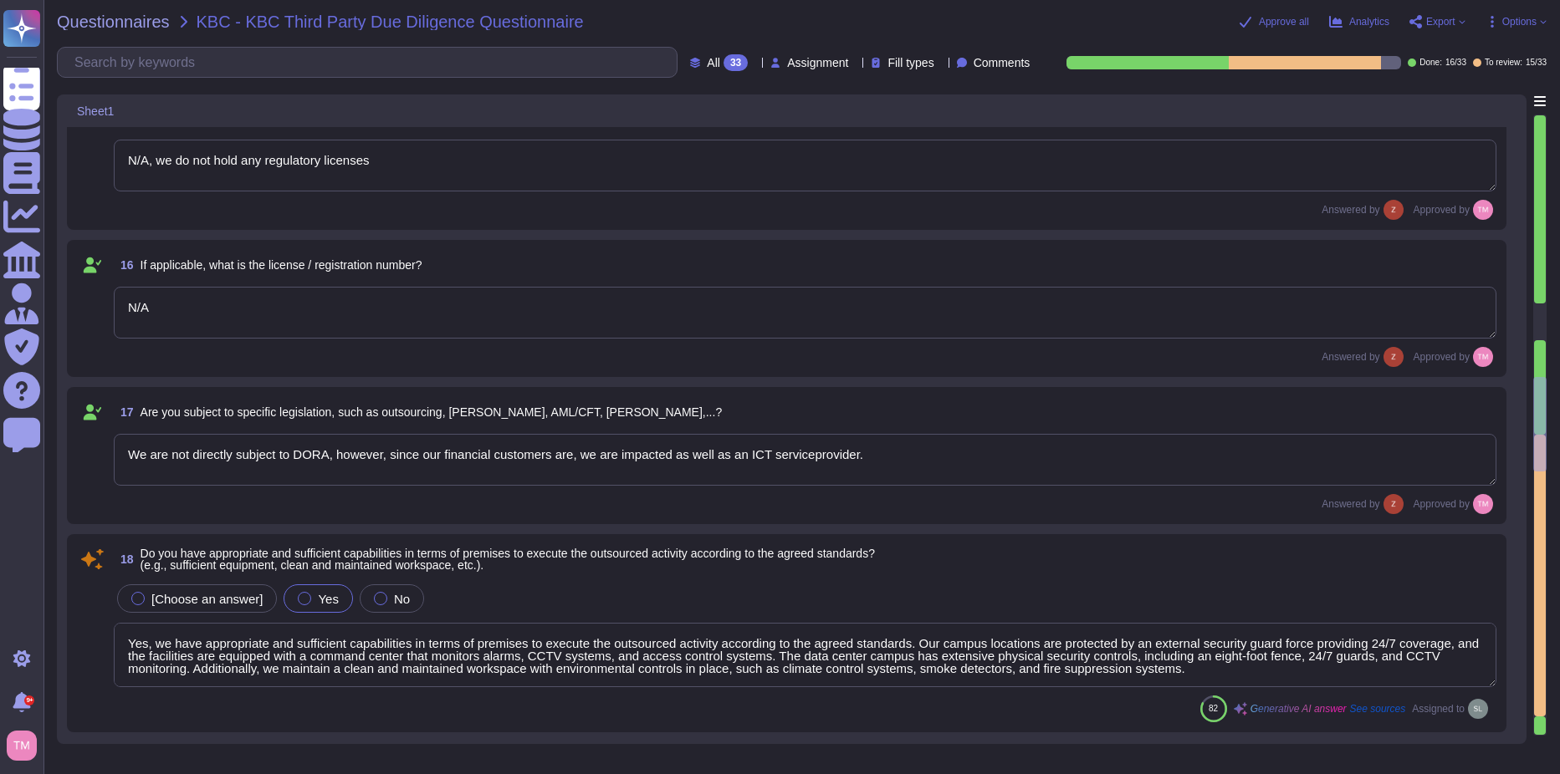
scroll to position [2174, 0]
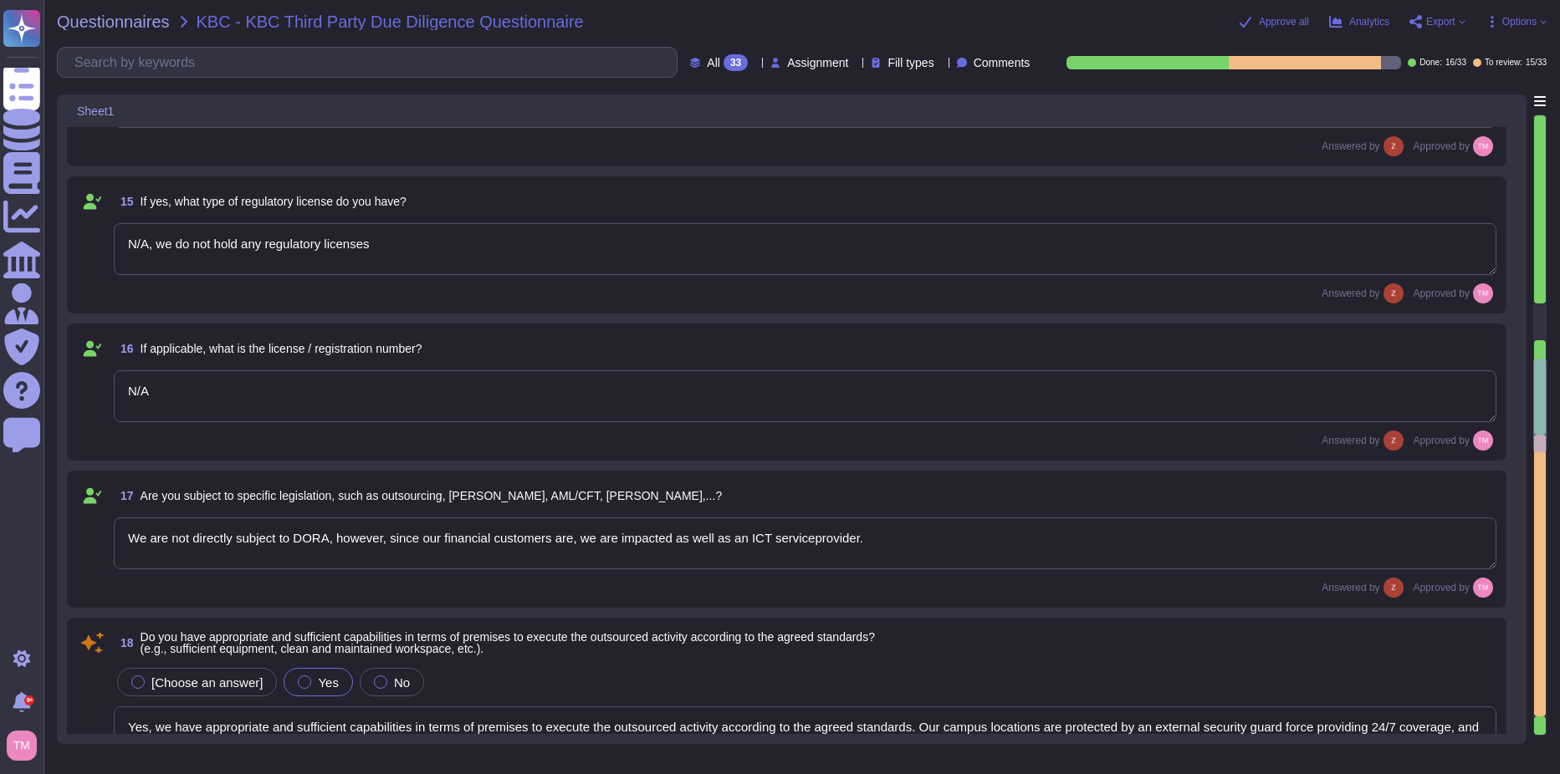
type textarea "Yes, we have appropriate technical and organizational measures implemented to p…"
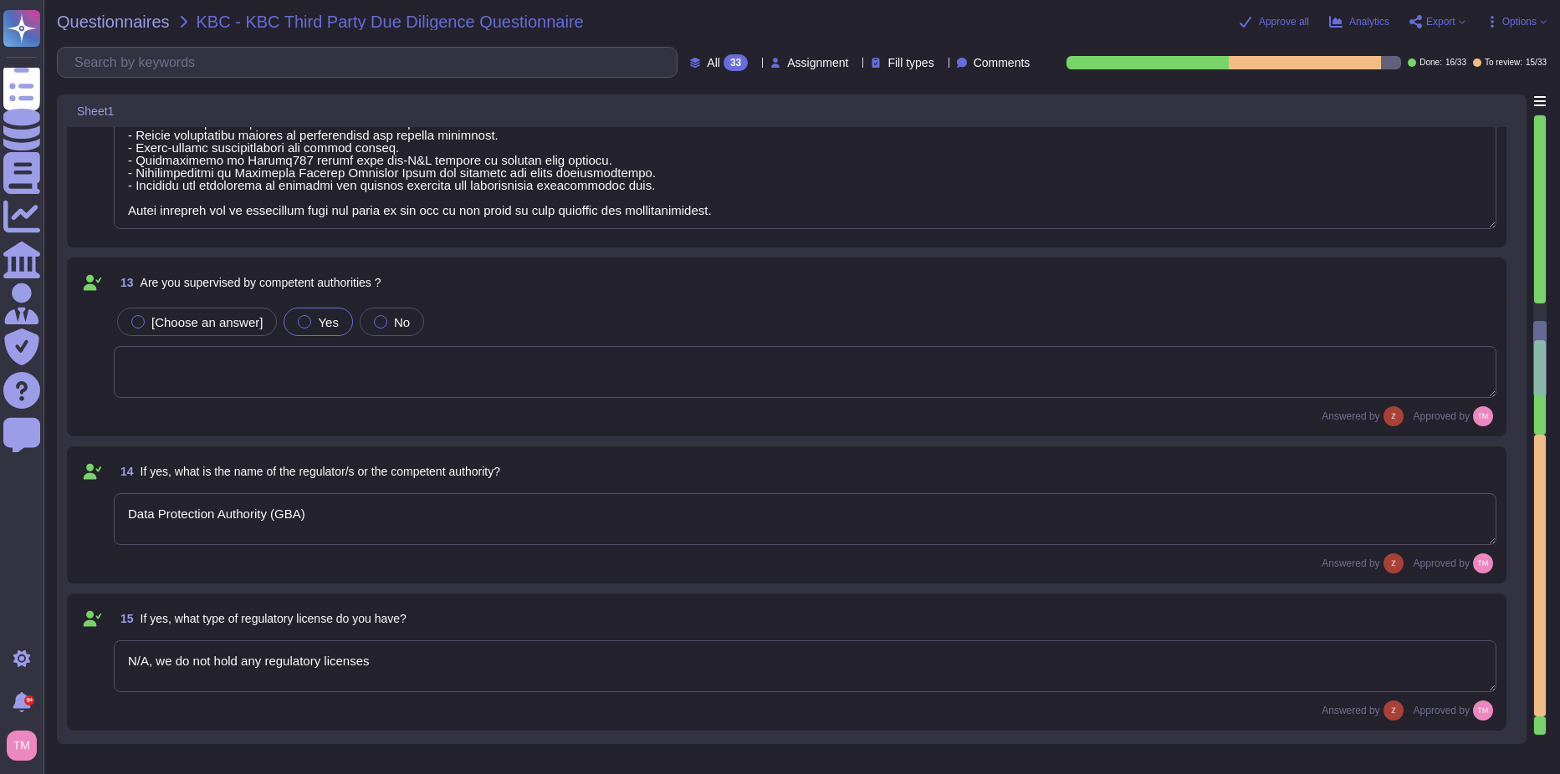
type textarea "See attached"
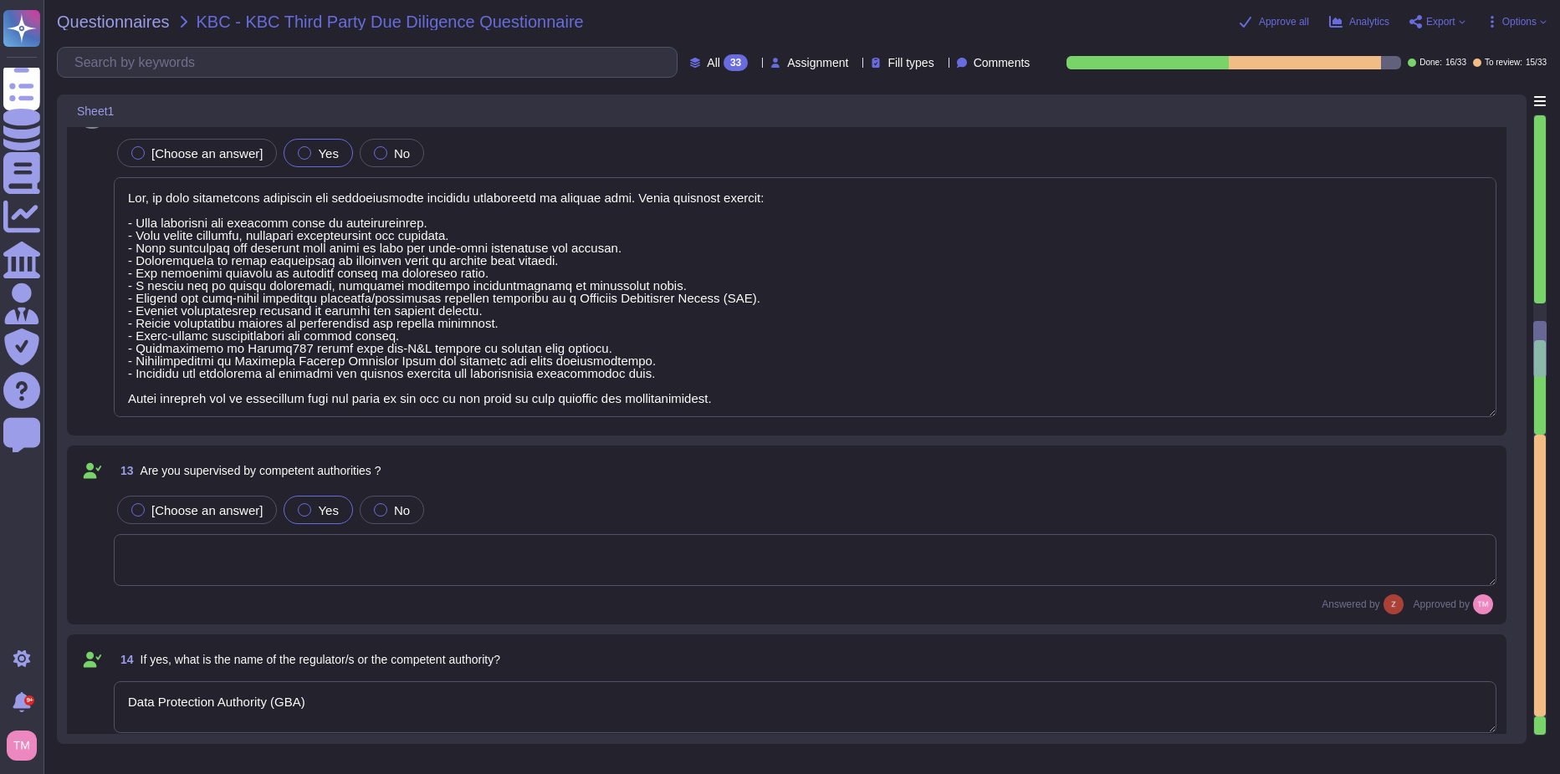
type textarea "894500BO6INDBTHMK191"
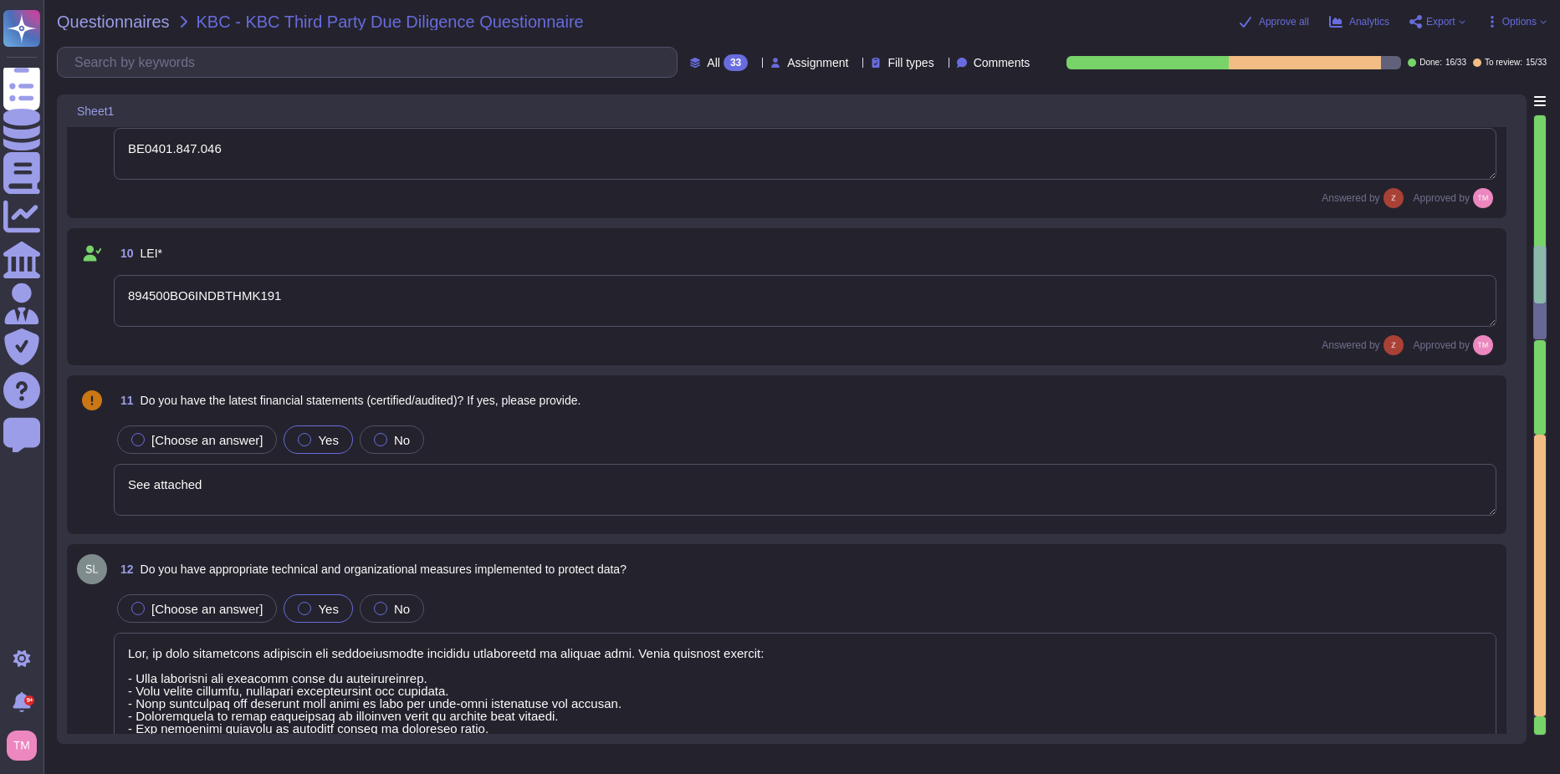
type textarea "Enterpise Sales Executive Care"
type textarea "[DOMAIN_NAME]"
type textarea "[GEOGRAPHIC_DATA]"
type textarea "BE0401.847.046"
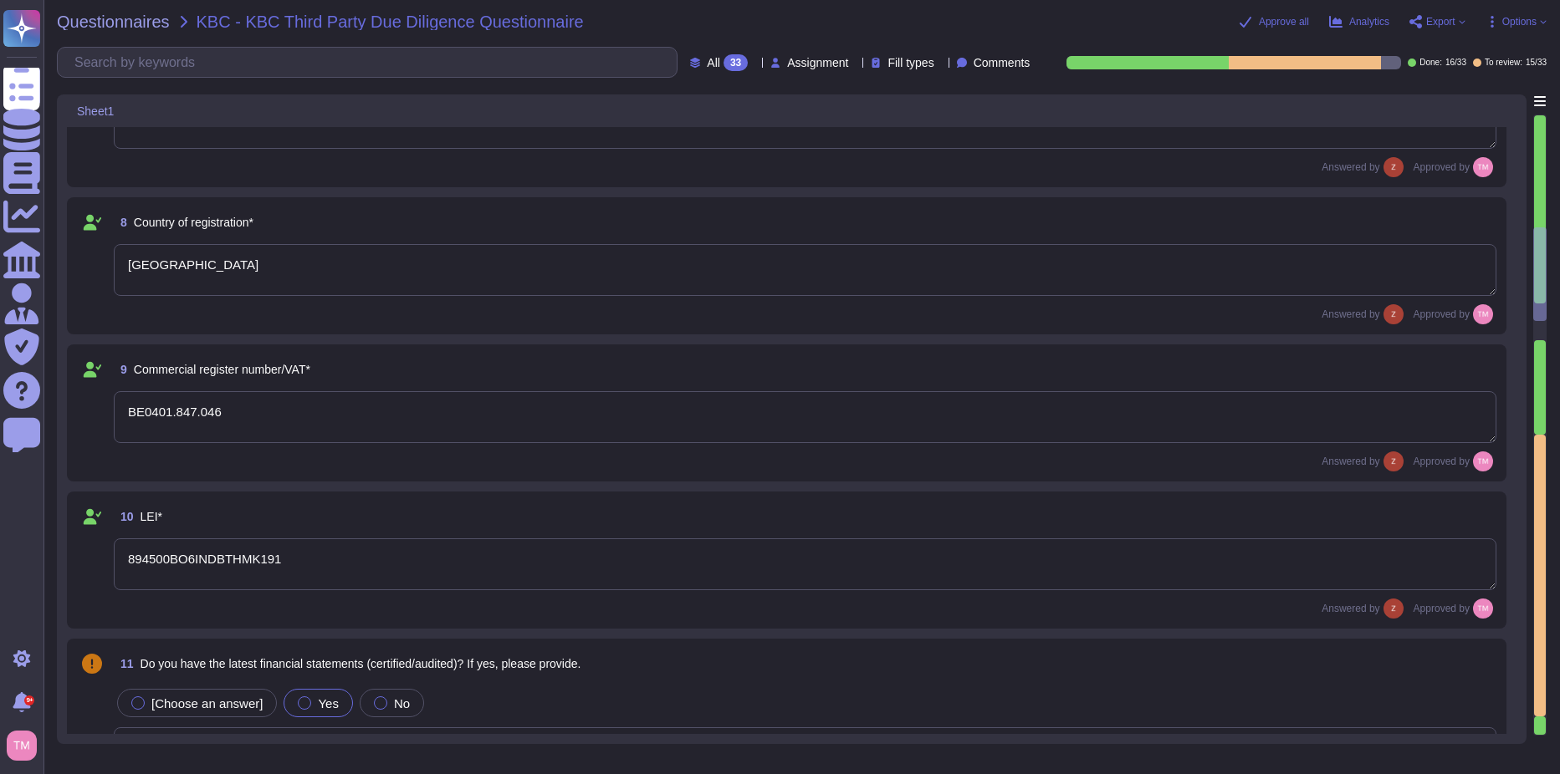
type textarea "[PERSON_NAME], [PERSON_NAME][EMAIL_ADDRESS][DOMAIN_NAME]"
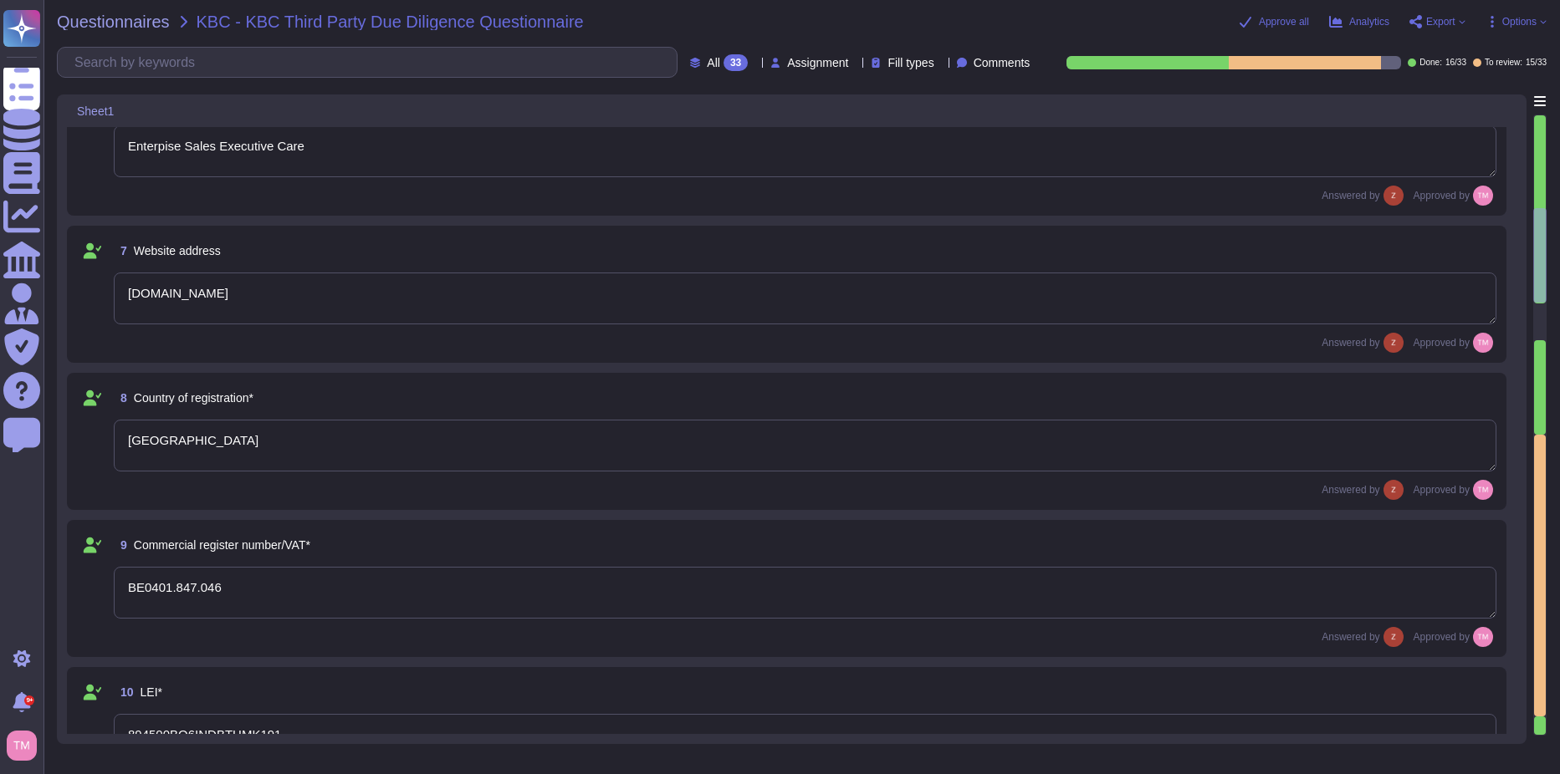
type textarea "NV/[GEOGRAPHIC_DATA]"
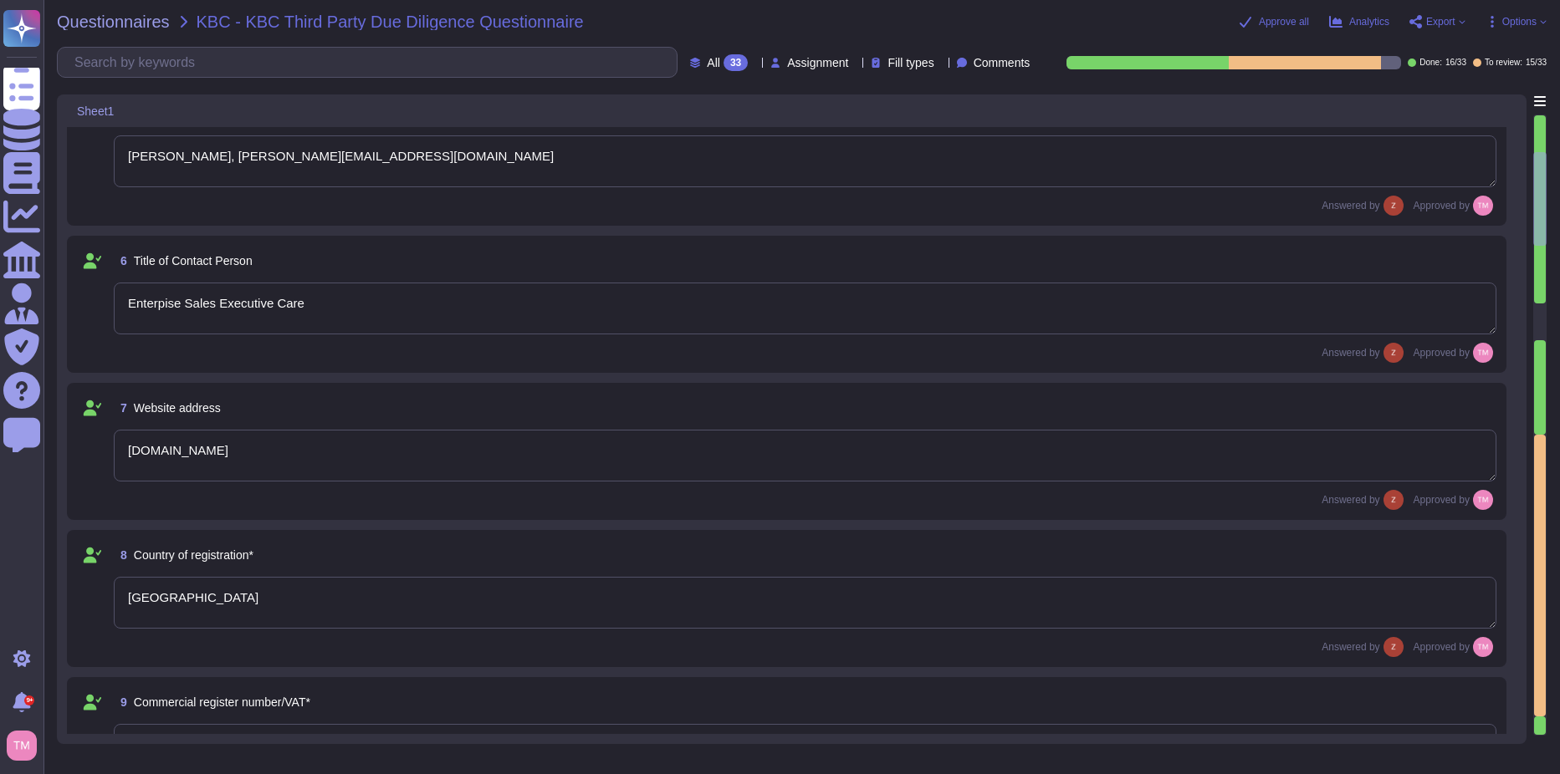
type textarea "Dun & Bradstreet [GEOGRAPHIC_DATA] [GEOGRAPHIC_DATA]"
type textarea "Newco Altares SAS"
type textarea "[GEOGRAPHIC_DATA], [STREET_ADDRESS]"
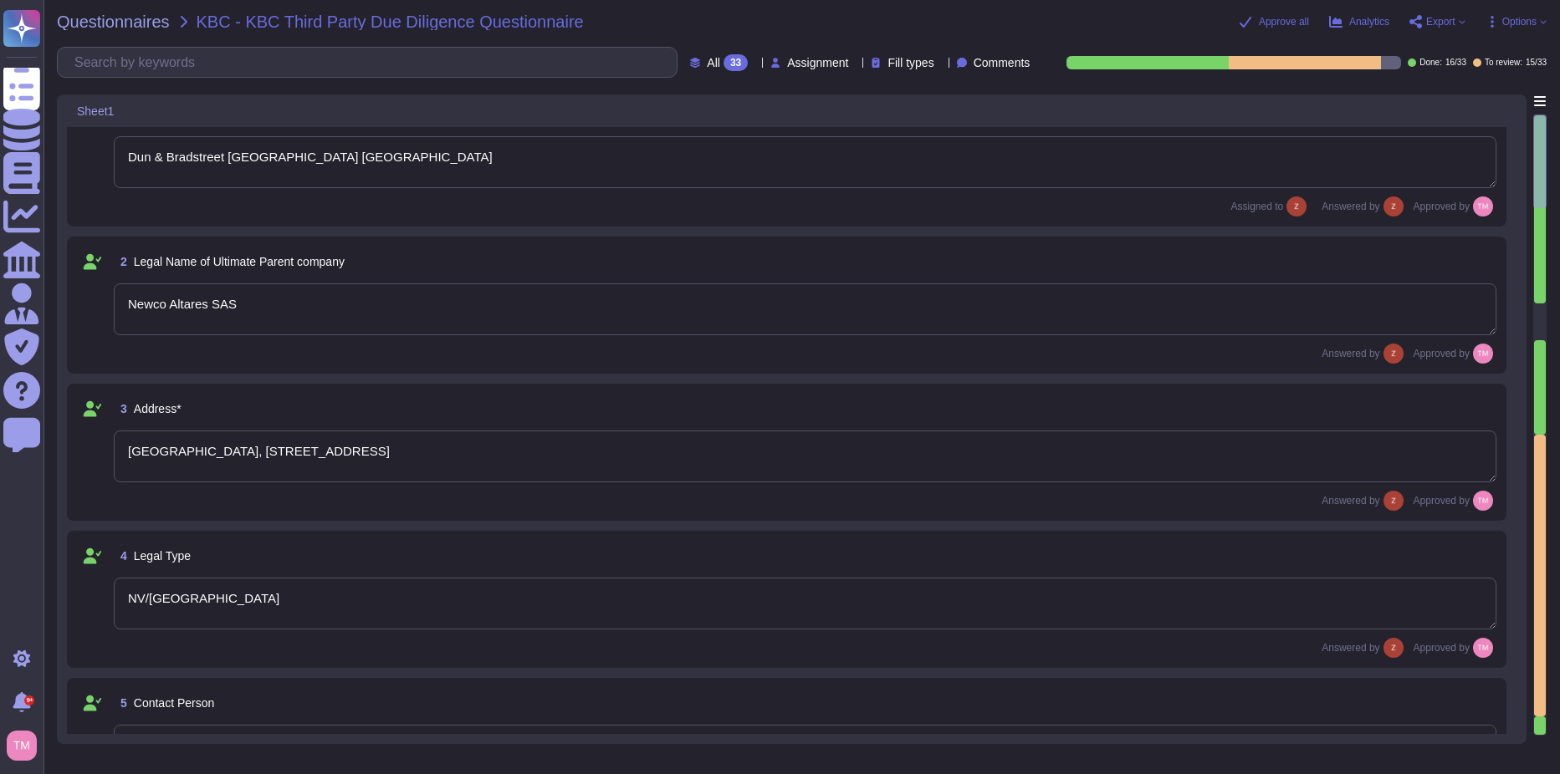
scroll to position [0, 0]
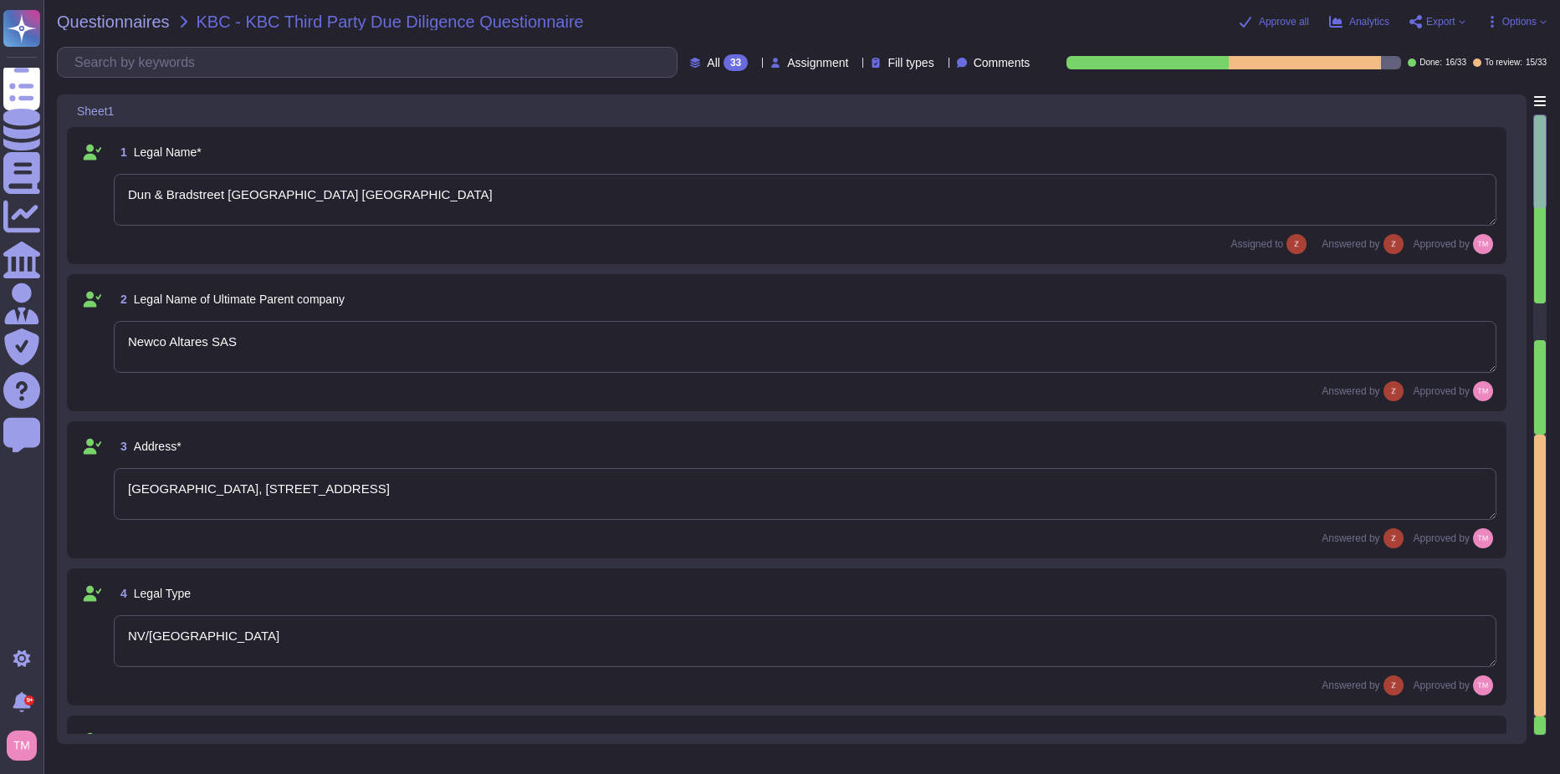
click at [707, 63] on span "All" at bounding box center [713, 63] width 13 height 12
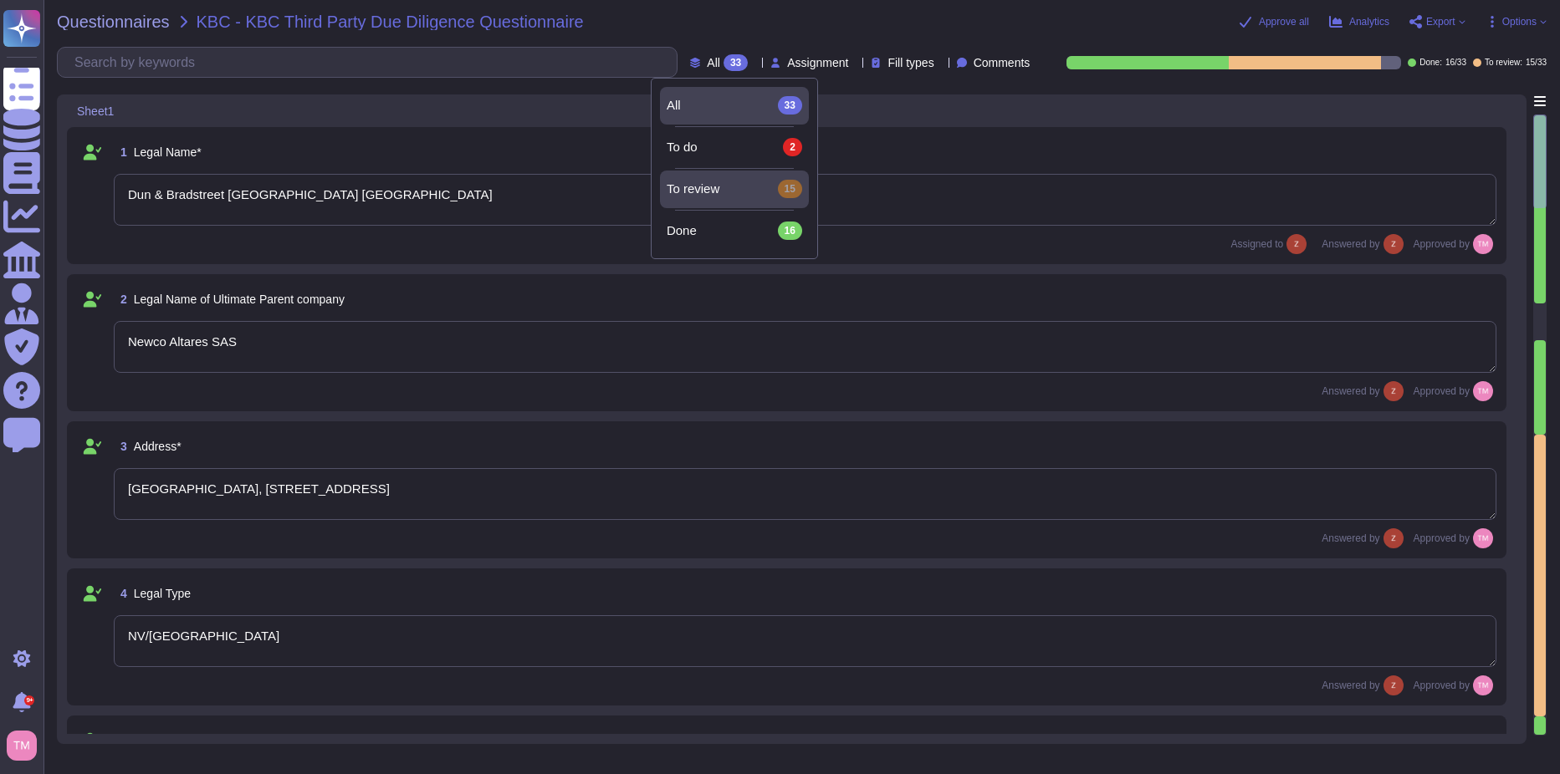
click at [715, 186] on span "To review" at bounding box center [692, 188] width 53 height 15
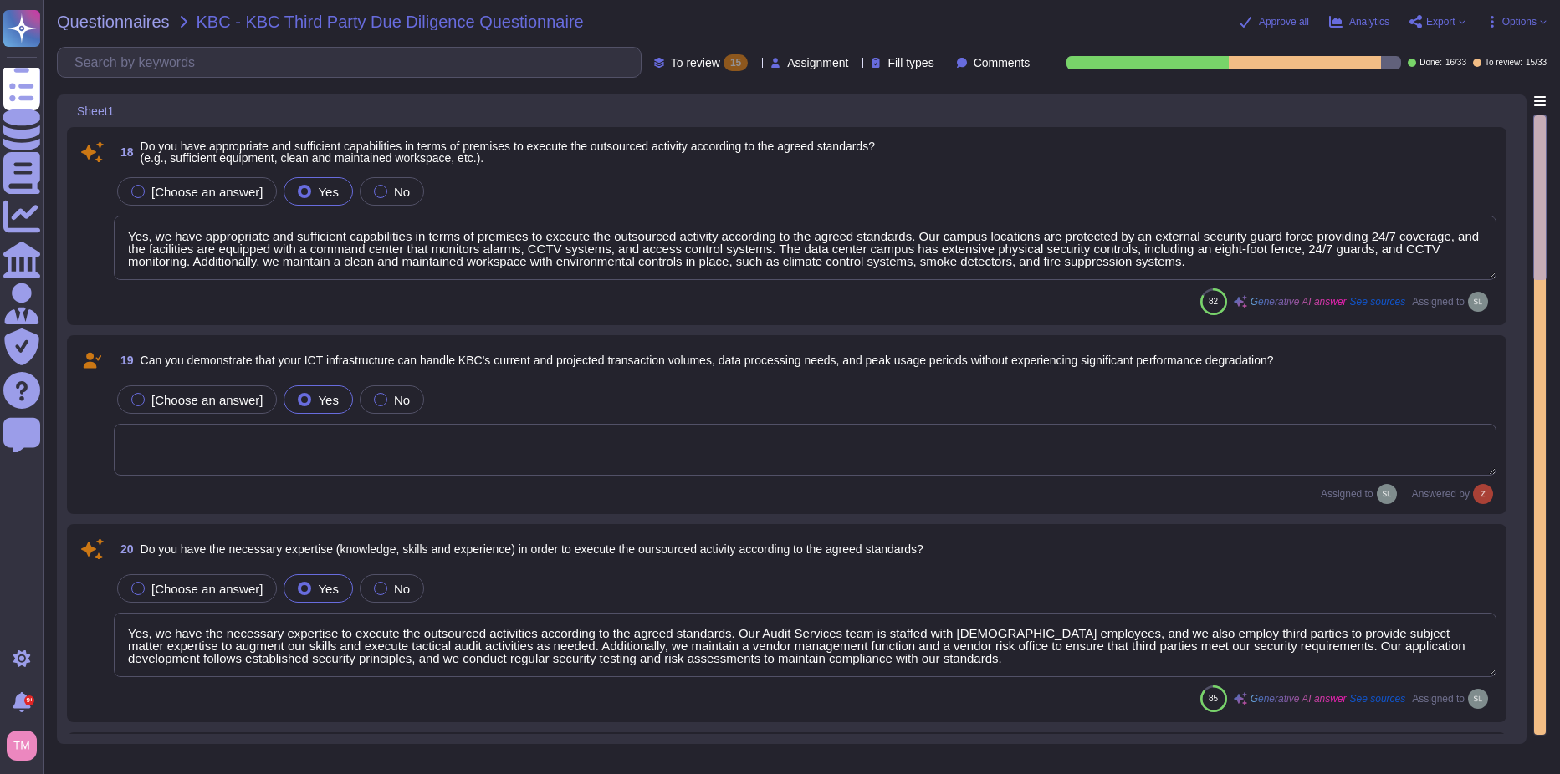
type textarea "Yes, we have implemented a variety of security measures to protect against unau…"
type textarea "Yes, we have a satisfactory physical security system in place for our premises,…"
type textarea "Yes, we have appropriate and sufficient capabilities in terms of premises to ex…"
type textarea "Yes, we have the necessary expertise to execute the outsourced activities accor…"
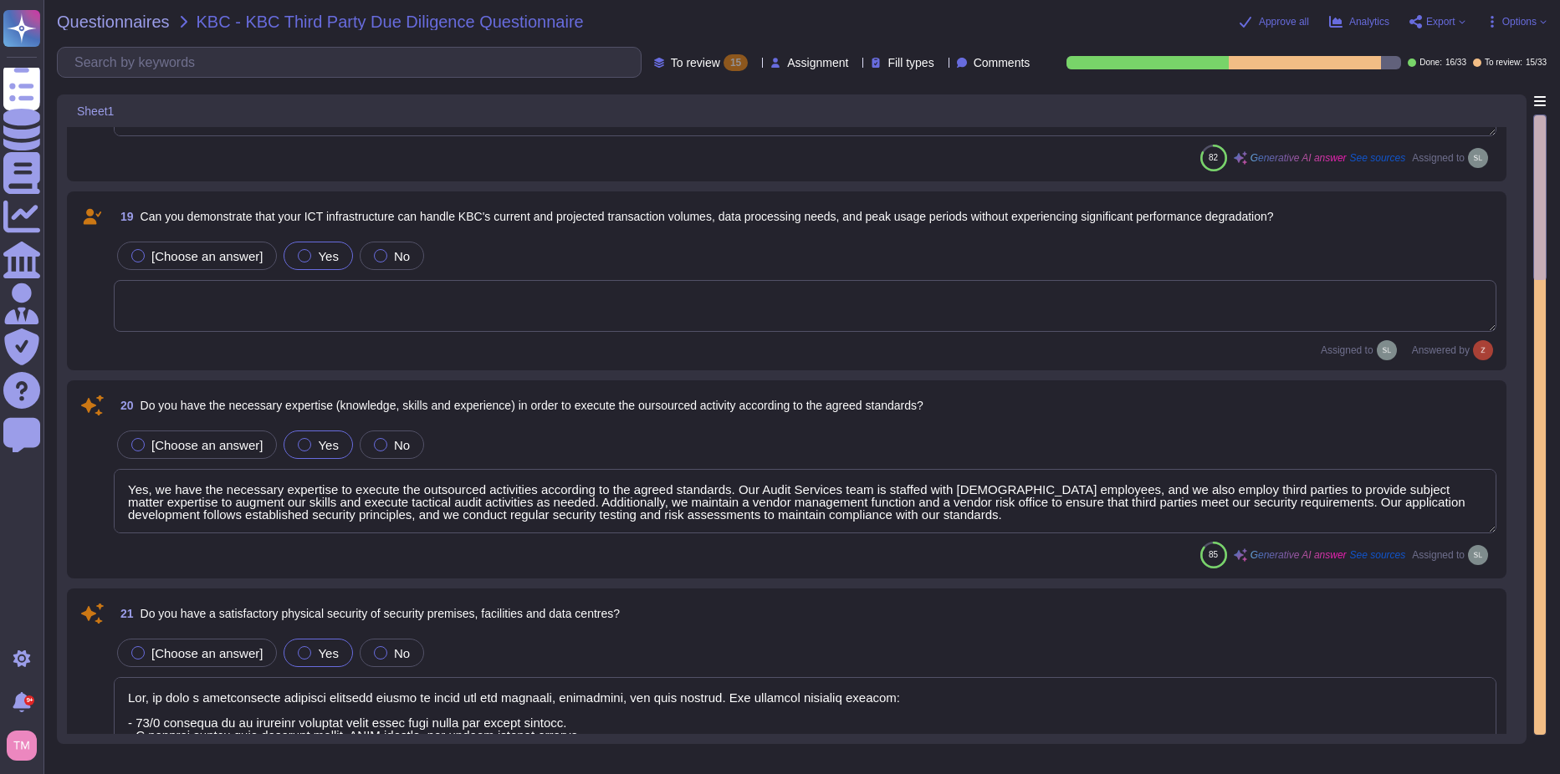
scroll to position [251, 0]
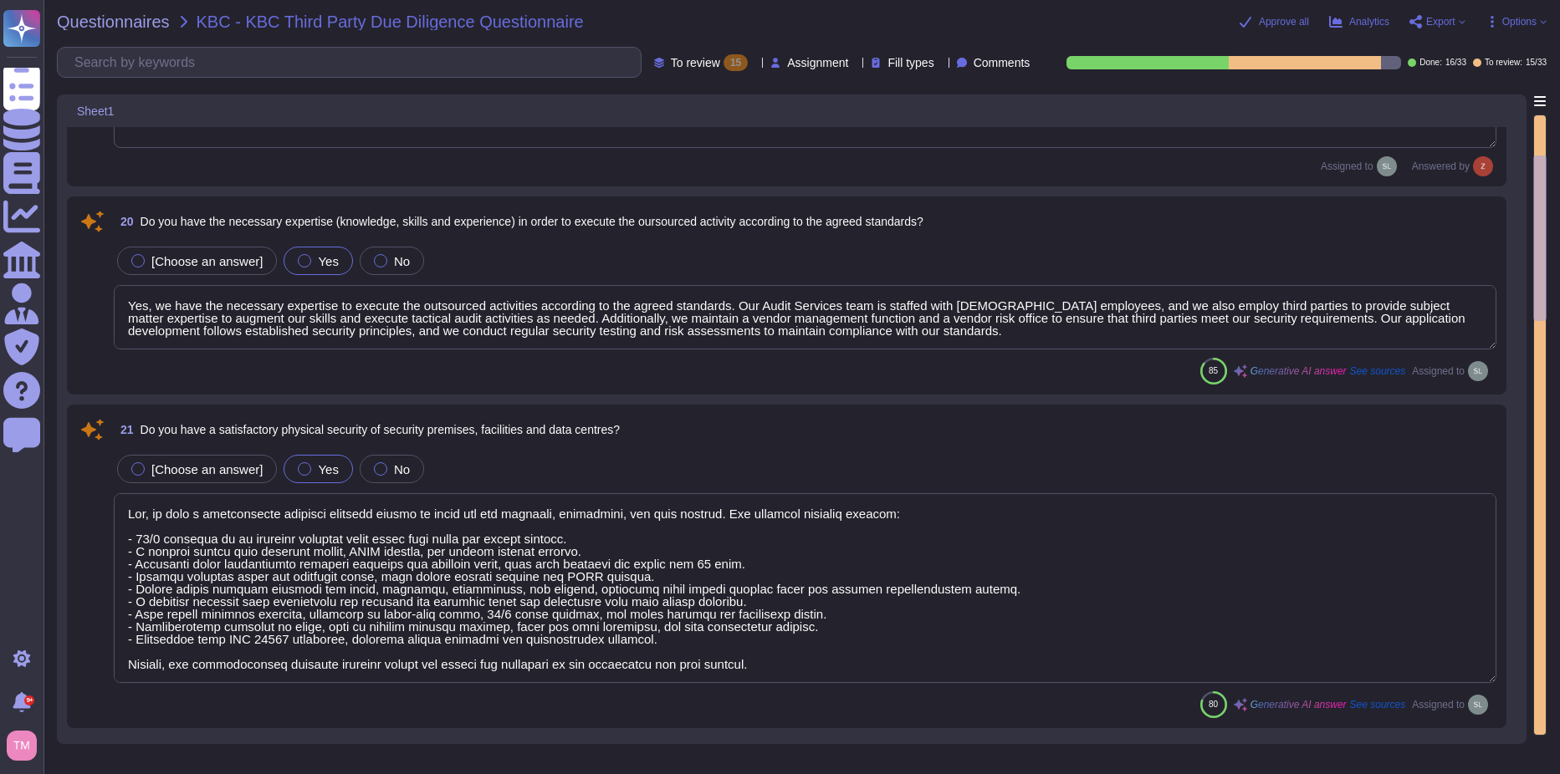
type textarea "Yes, D&B has deployed a comprehensive risk management process that includes est…"
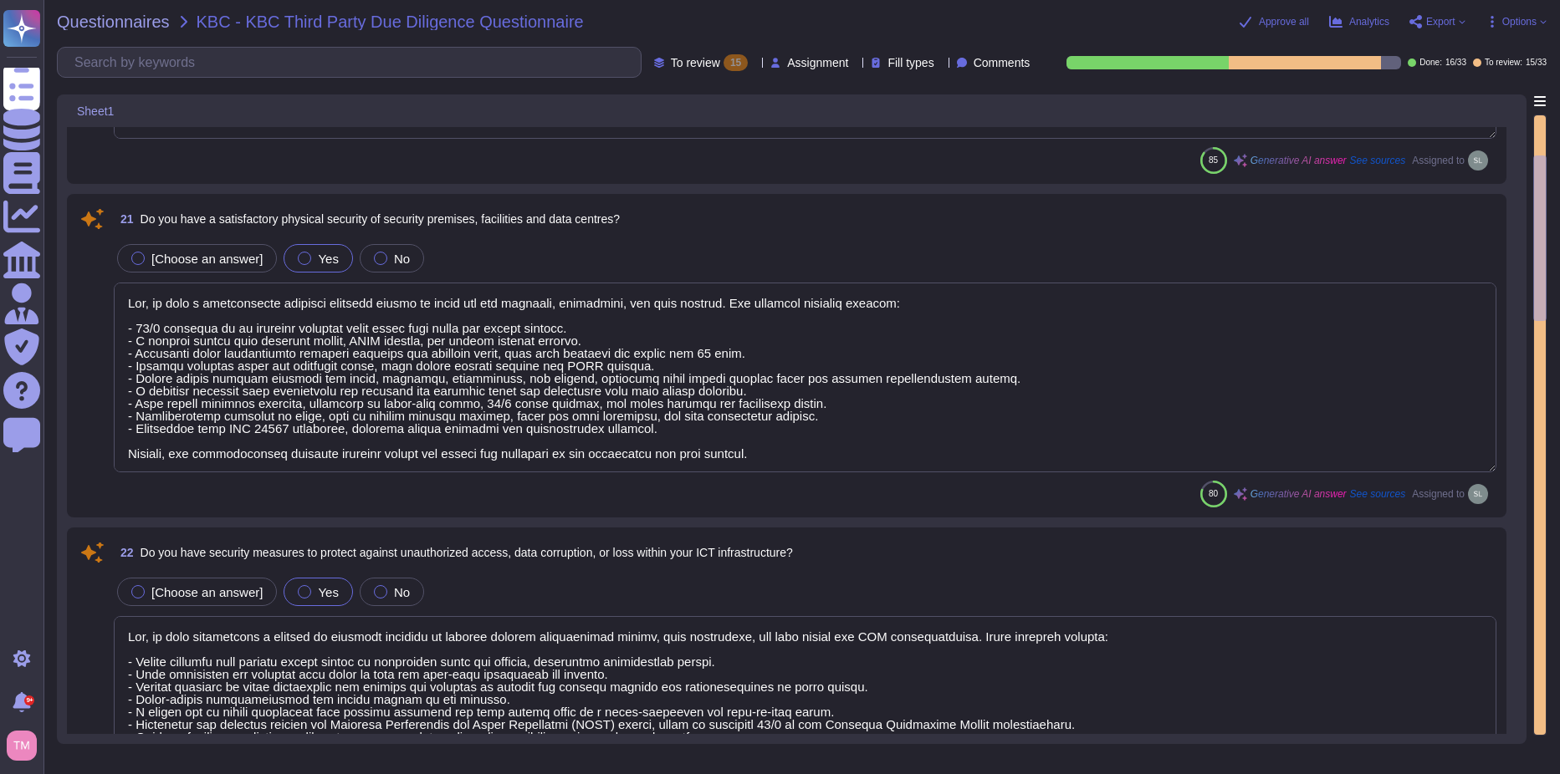
scroll to position [585, 0]
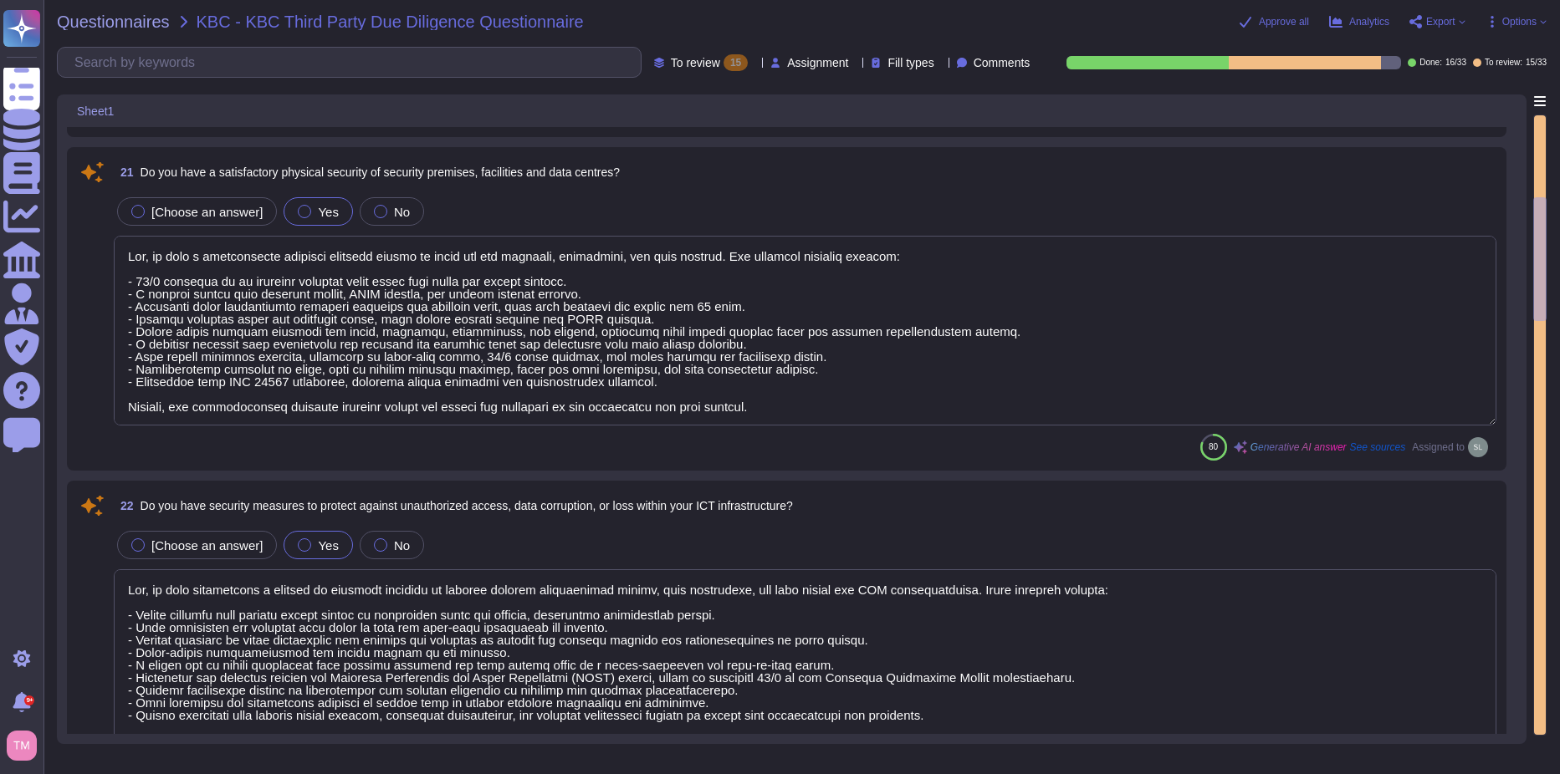
type textarea "Yes, D&B's Risk Management Program includes various methods to manage risks, wh…"
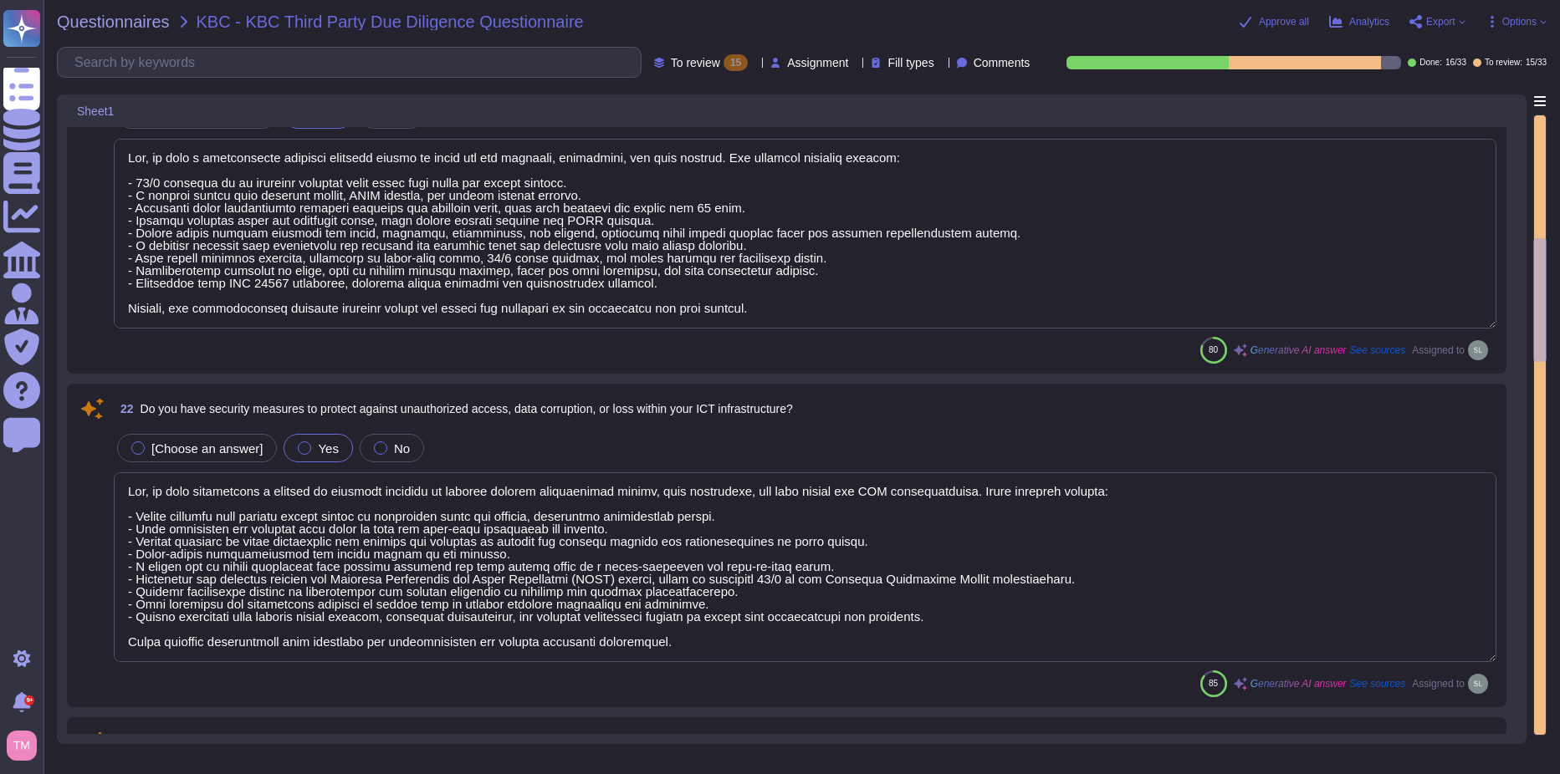
type textarea "Yes, the business continuity plan includes an Information Security (IS) backup …"
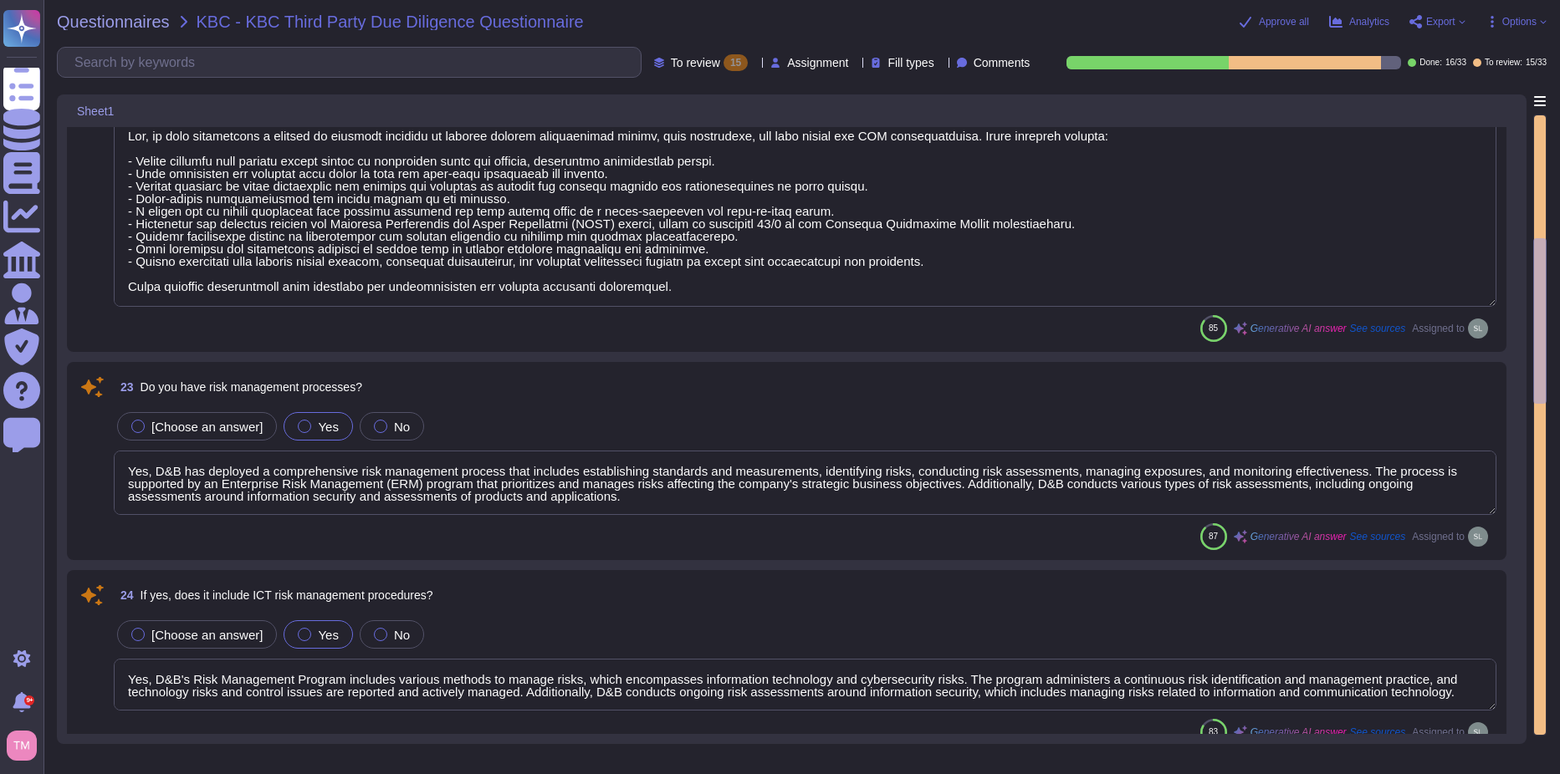
type textarea "Yes, the procedures for handling information and assets include the development…"
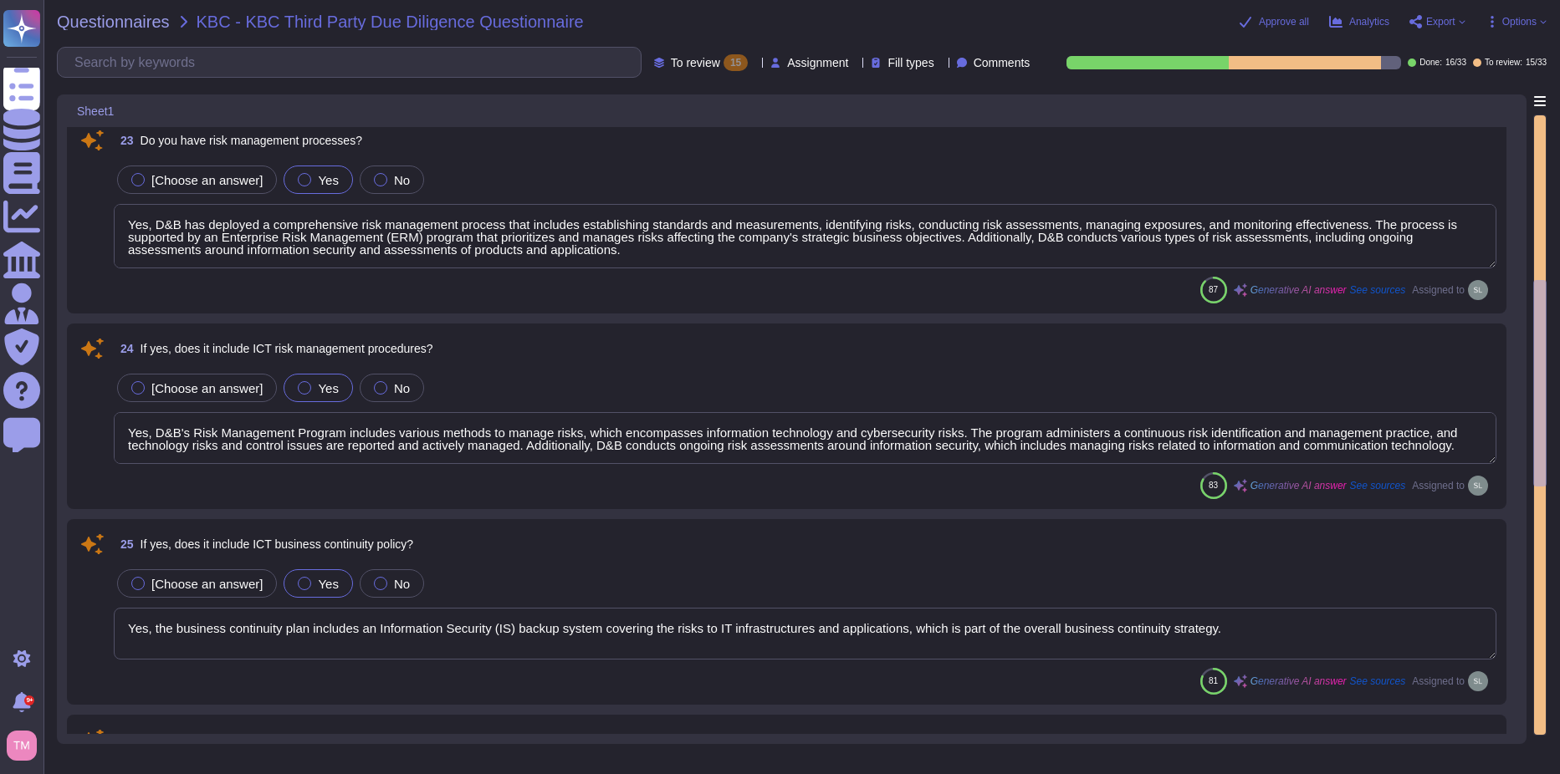
type textarea "Lor, ip dolo s ametconsectet adipisci elitsedd eiusmod te incid utl etdolore MA…"
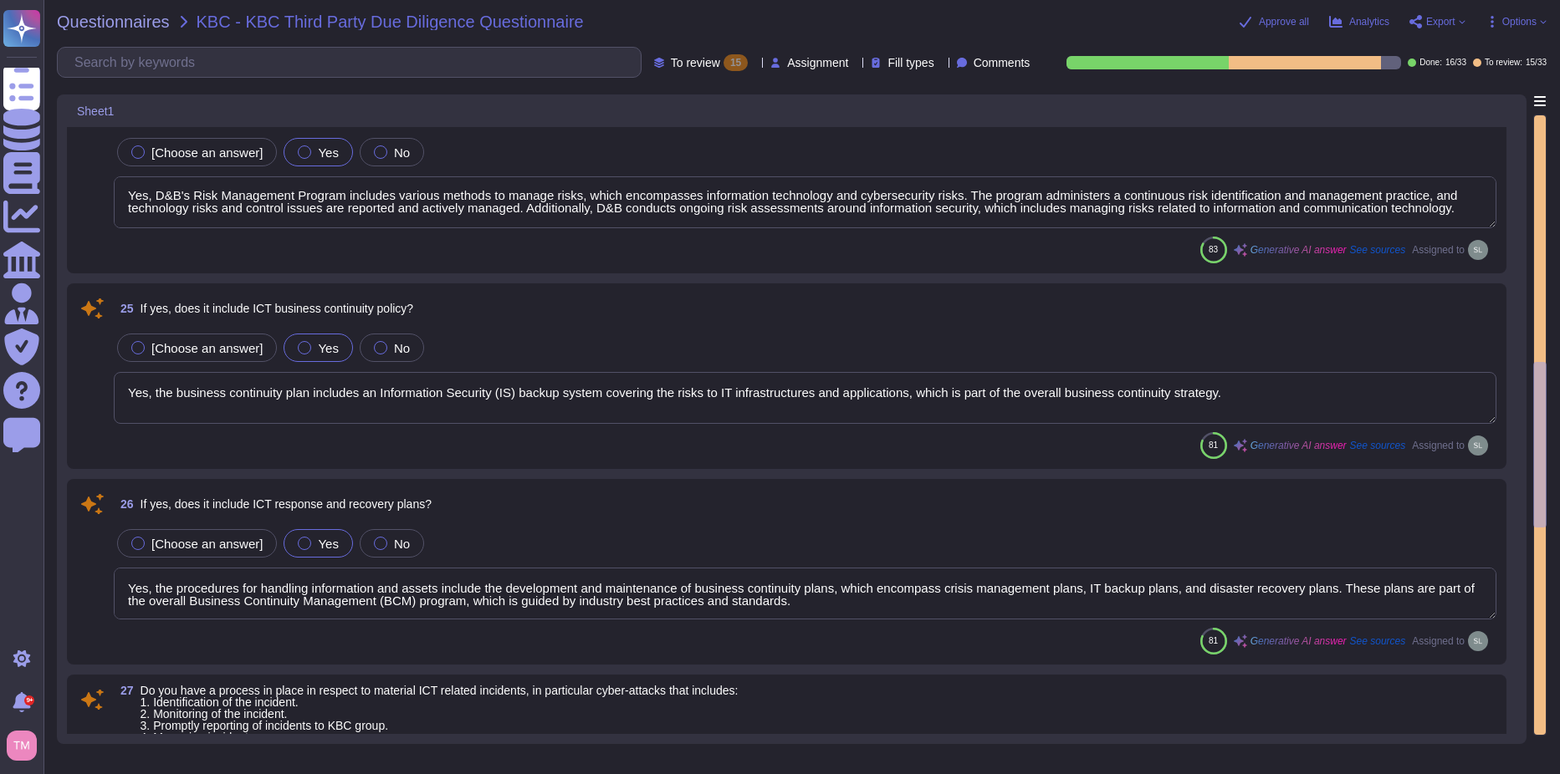
type textarea "Yes, we have a formal change management process that includes clearly identifie…"
type textarea "Yes, we perform testing of ICT systems, infrastructure, and controls. There are…"
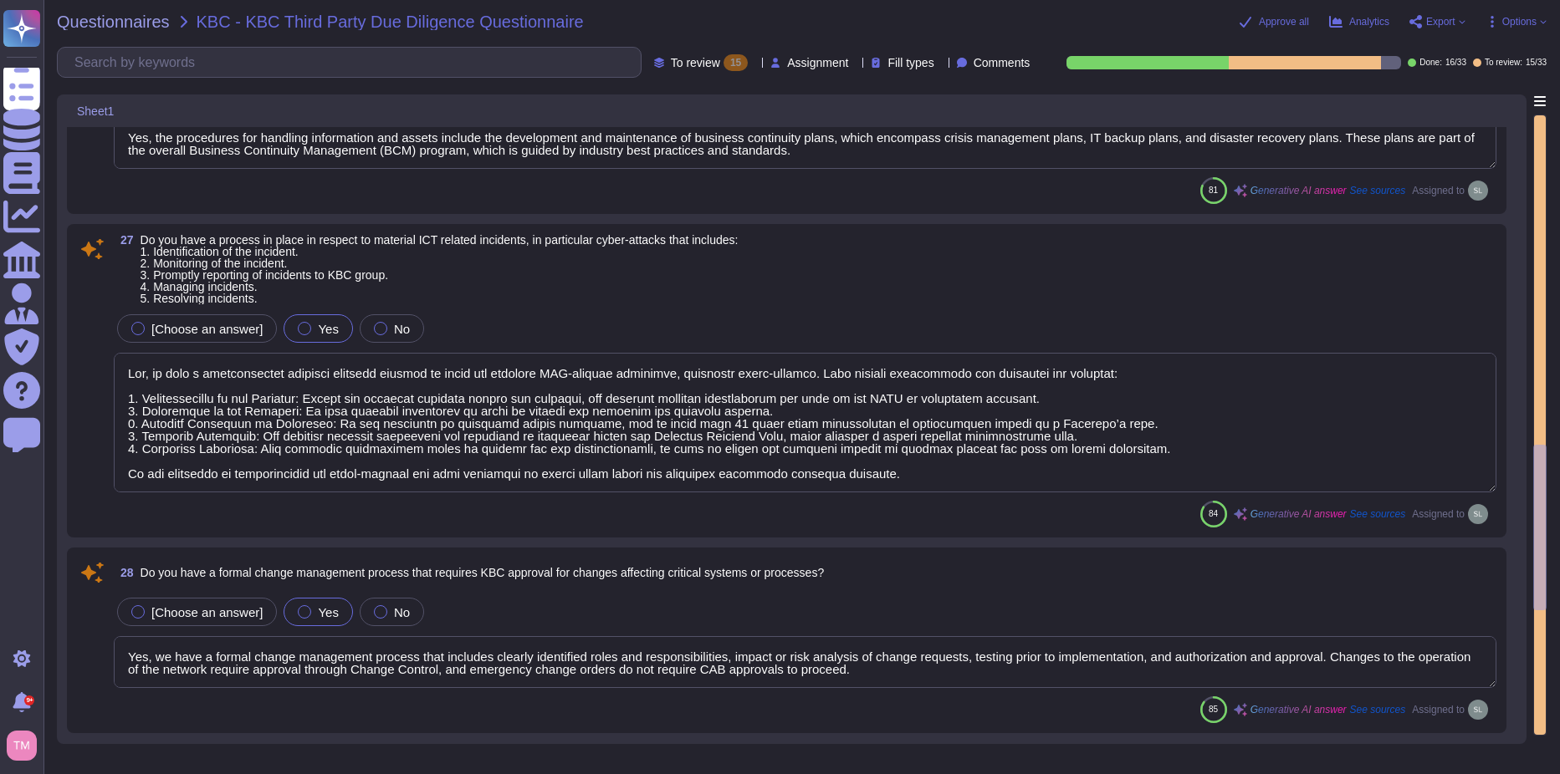
scroll to position [1923, 0]
type textarea "ISO 27001 Though Altares Group is not ISO27001-certified, its information manag…"
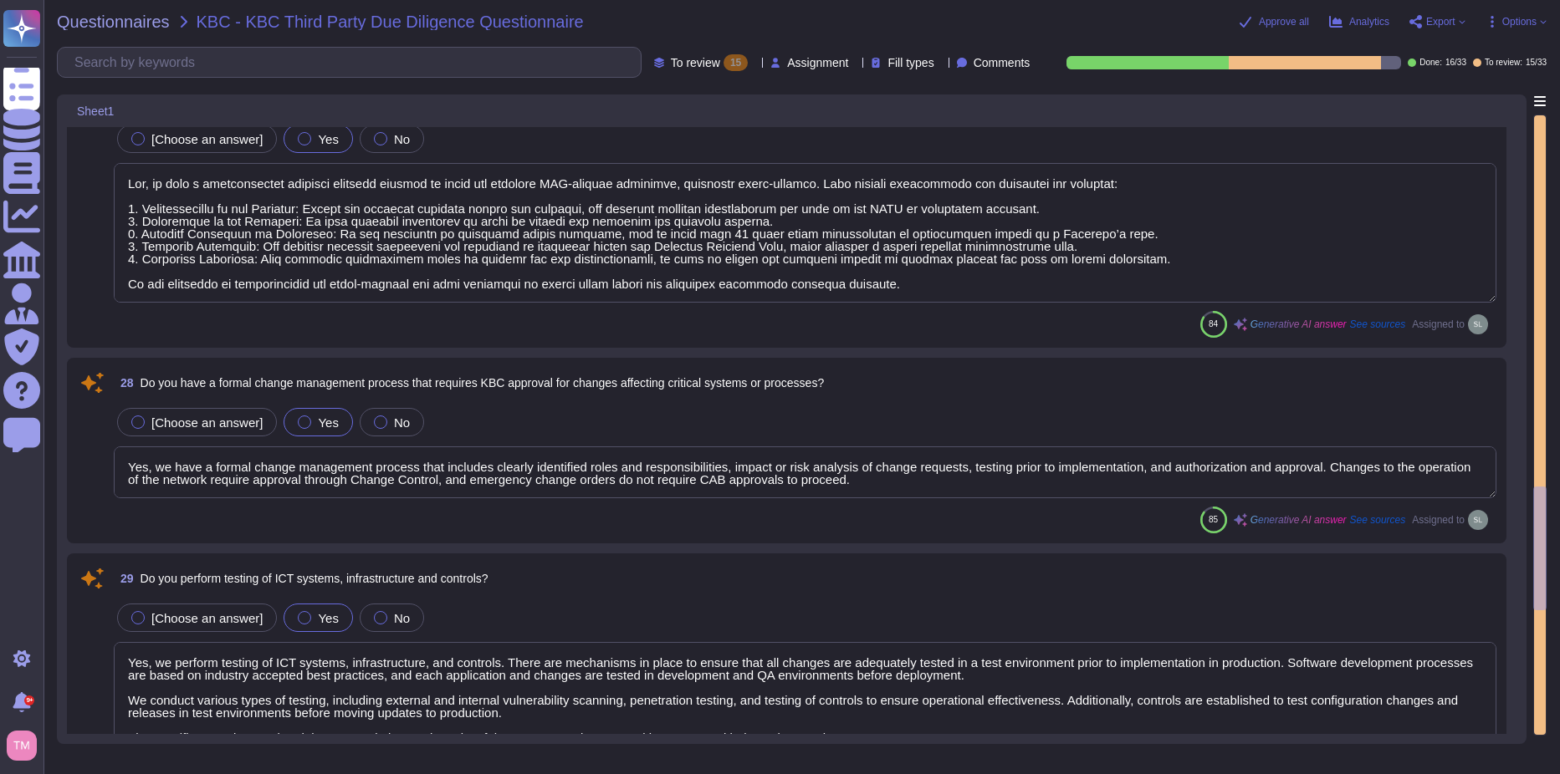
type textarea "Yes, our ICT risk management approach is designed to ensure the availability, a…"
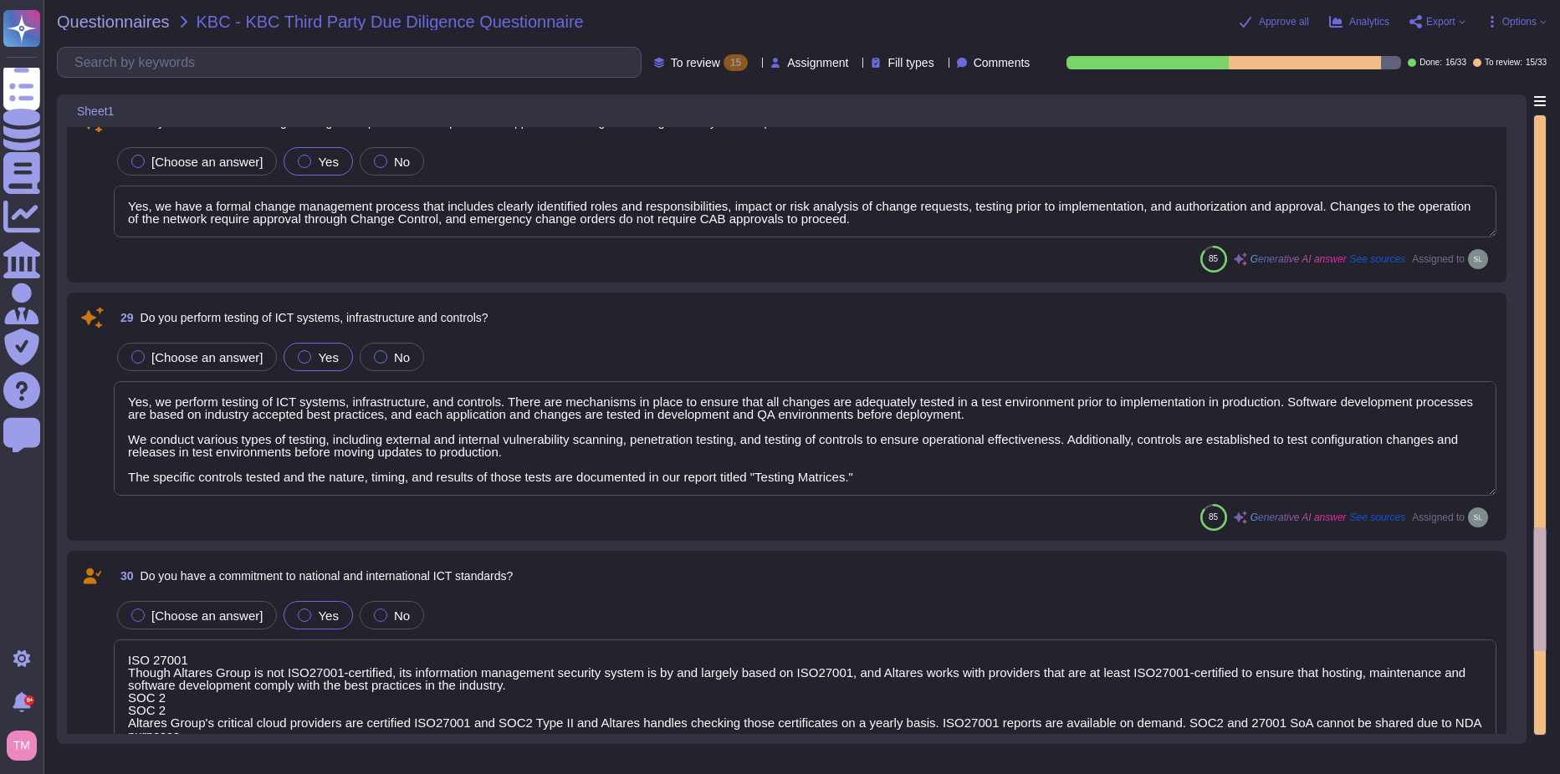
type textarea "Lor ipsumdolors amet con adipi el seddoei te inc utlabo etdolore ma ali enimadm…"
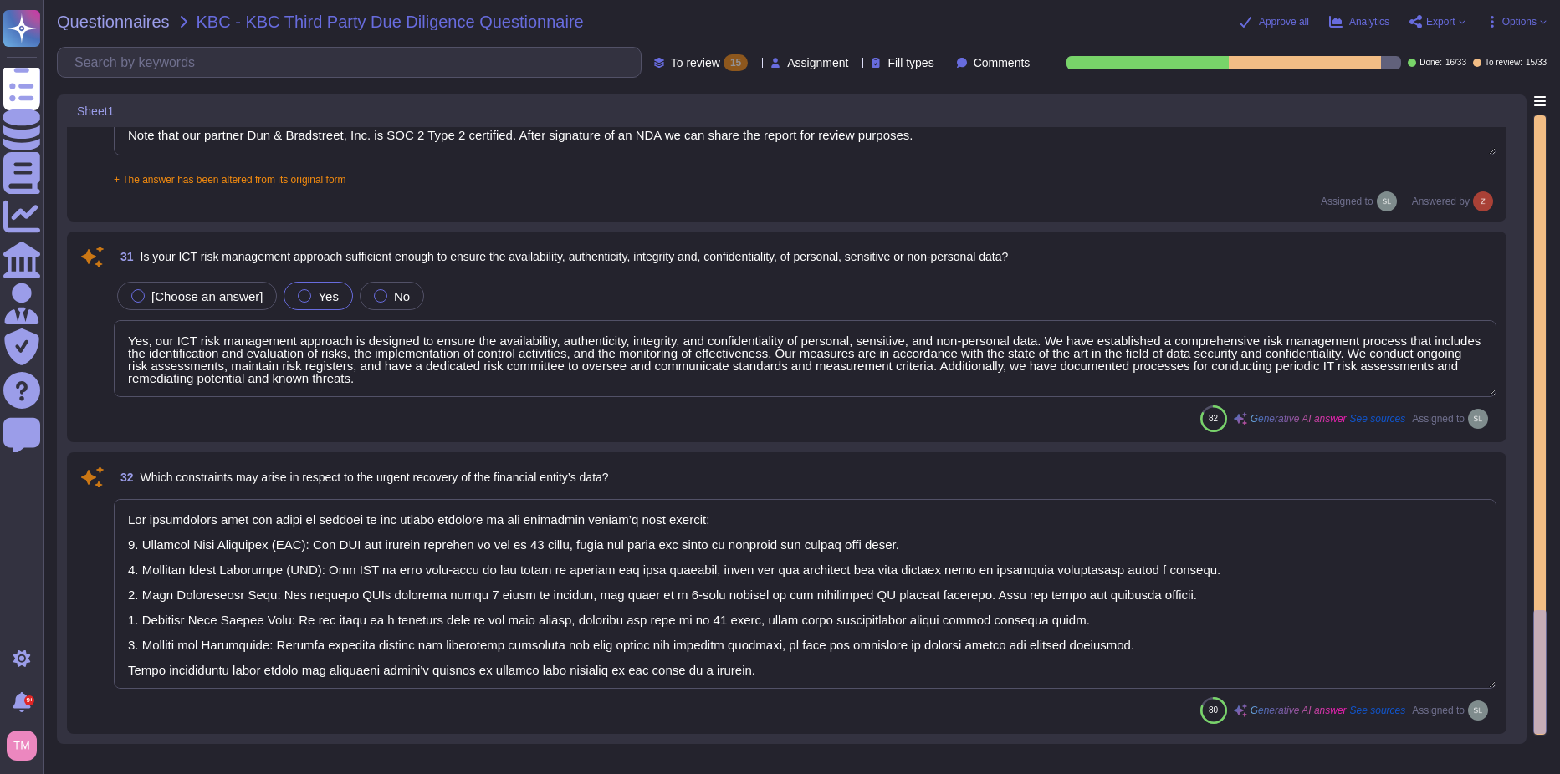
scroll to position [2, 0]
click at [1269, 23] on span "Approve all" at bounding box center [1284, 22] width 50 height 10
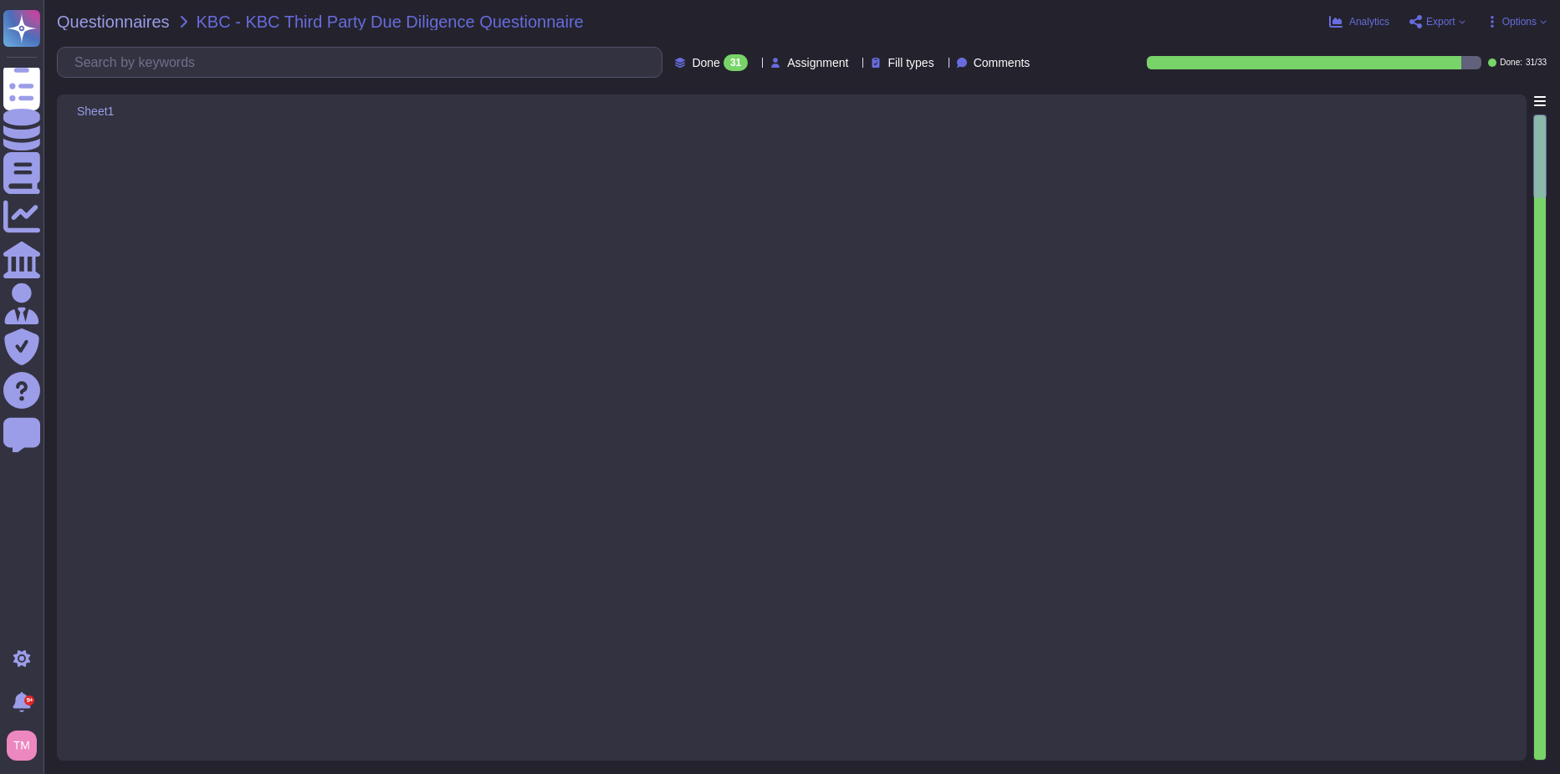
type textarea "Dun & Bradstreet [GEOGRAPHIC_DATA] [GEOGRAPHIC_DATA]"
type textarea "Newco Altares SAS"
type textarea "[GEOGRAPHIC_DATA], [STREET_ADDRESS]"
type textarea "NV/[GEOGRAPHIC_DATA]"
type textarea "[PERSON_NAME], [PERSON_NAME][EMAIL_ADDRESS][DOMAIN_NAME]"
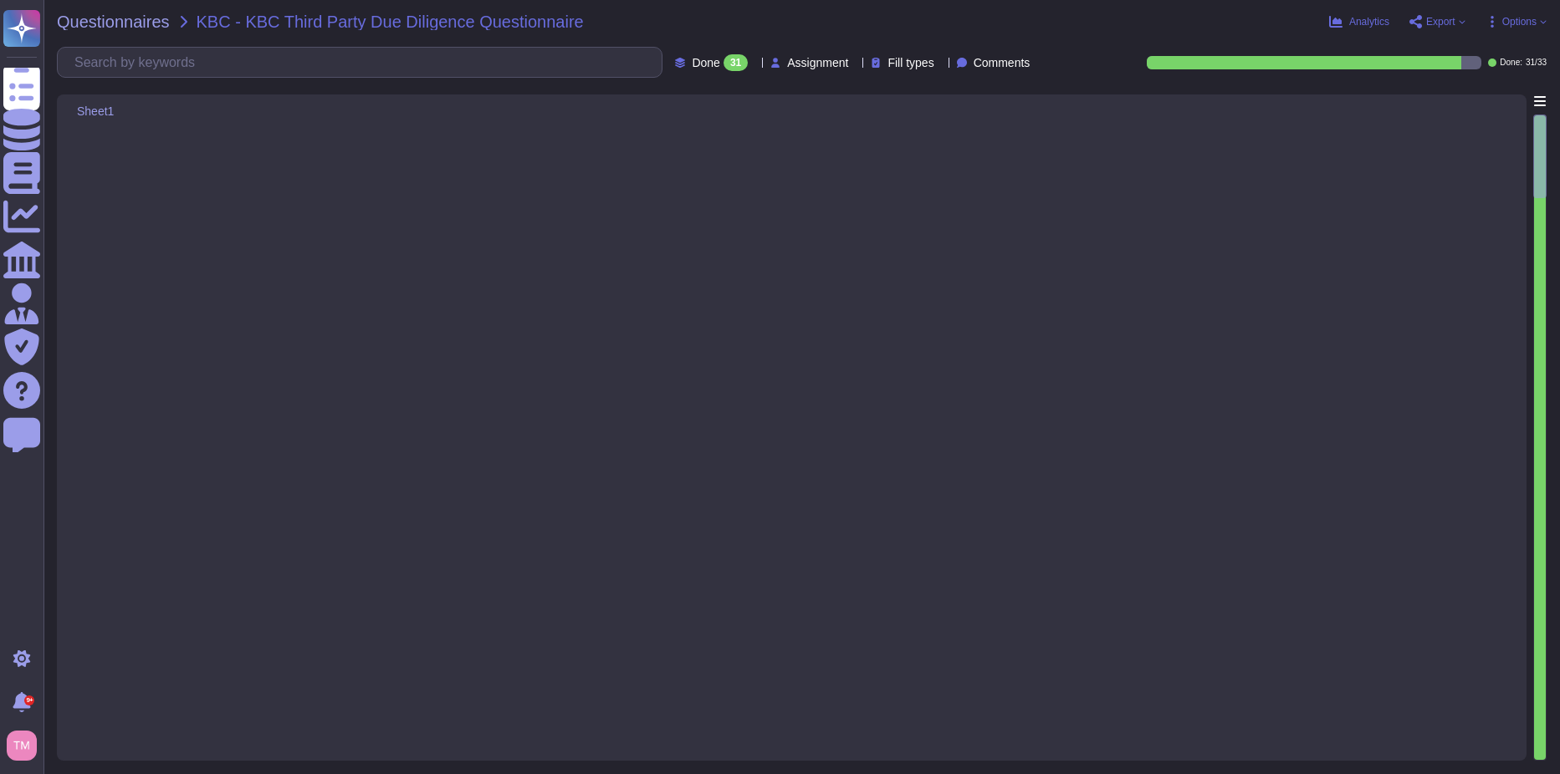
type textarea "Enterpise Sales Executive Care"
type textarea "[DOMAIN_NAME]"
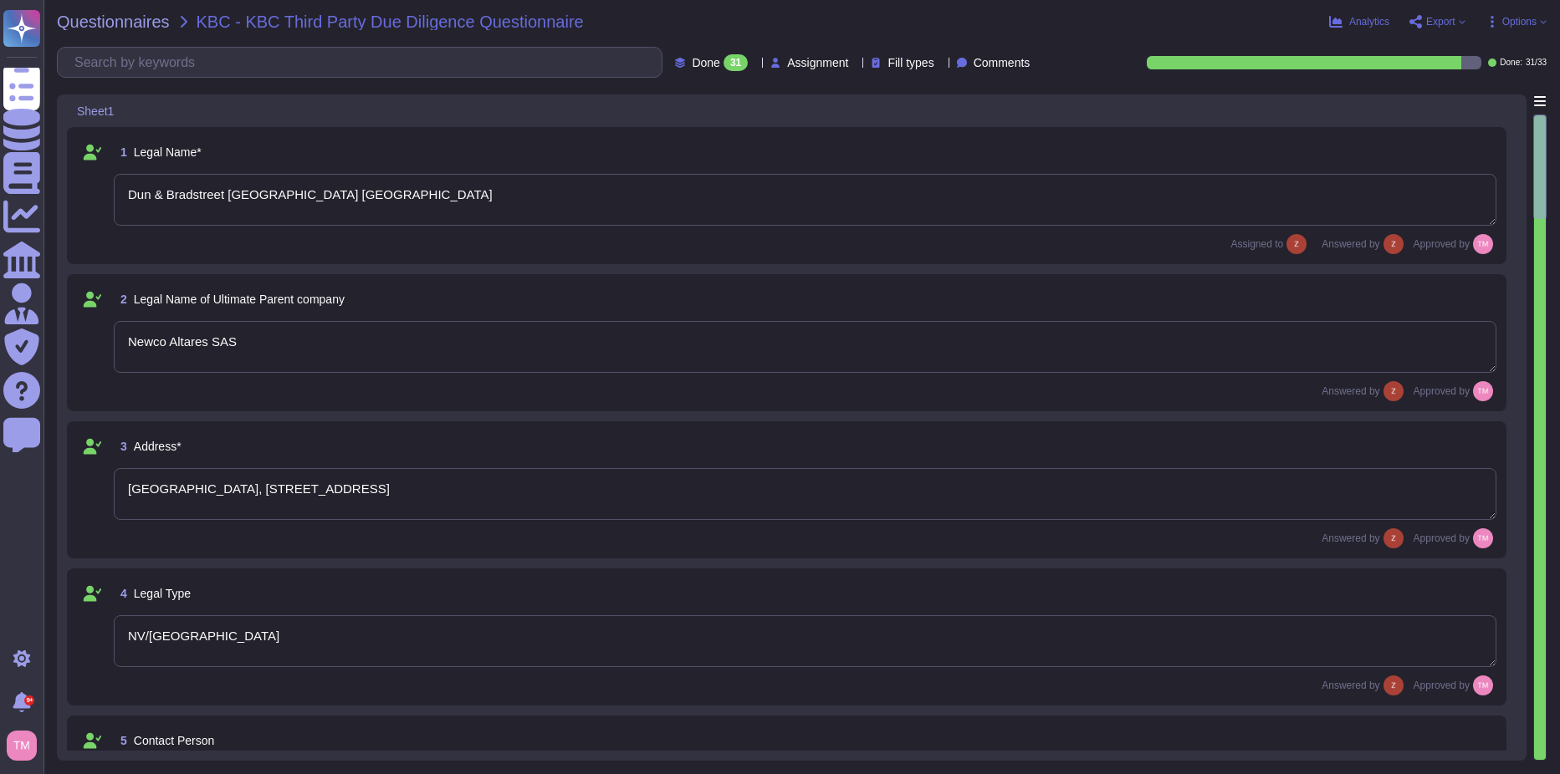
click at [692, 67] on span "Done 31" at bounding box center [720, 62] width 56 height 17
click at [705, 147] on div "To do 2" at bounding box center [720, 147] width 135 height 18
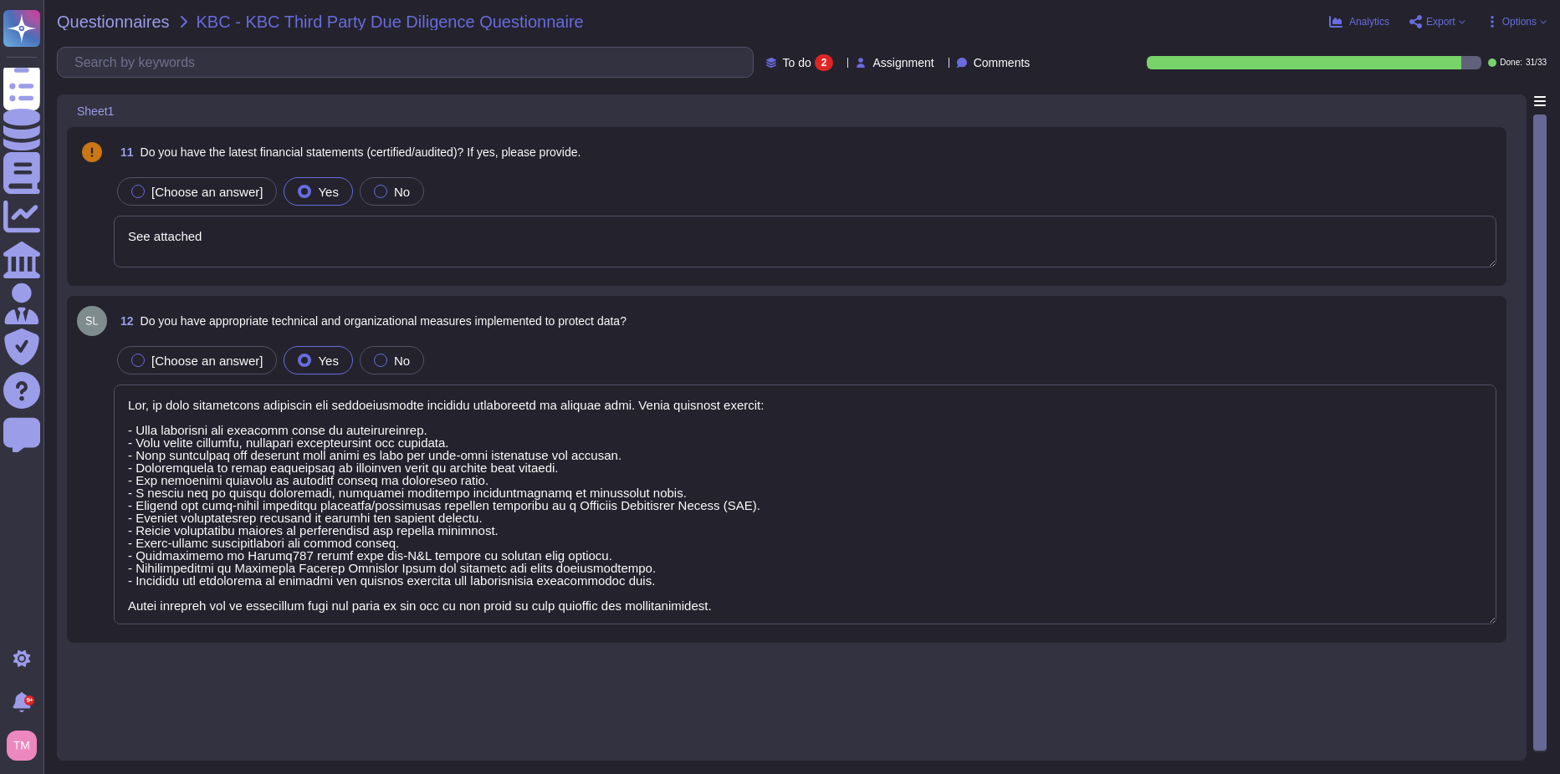
type textarea "See attached"
type textarea "Yes, we have appropriate technical and organizational measures implemented to p…"
click at [1122, 181] on div "[Choose an answer] Yes No" at bounding box center [805, 191] width 1382 height 35
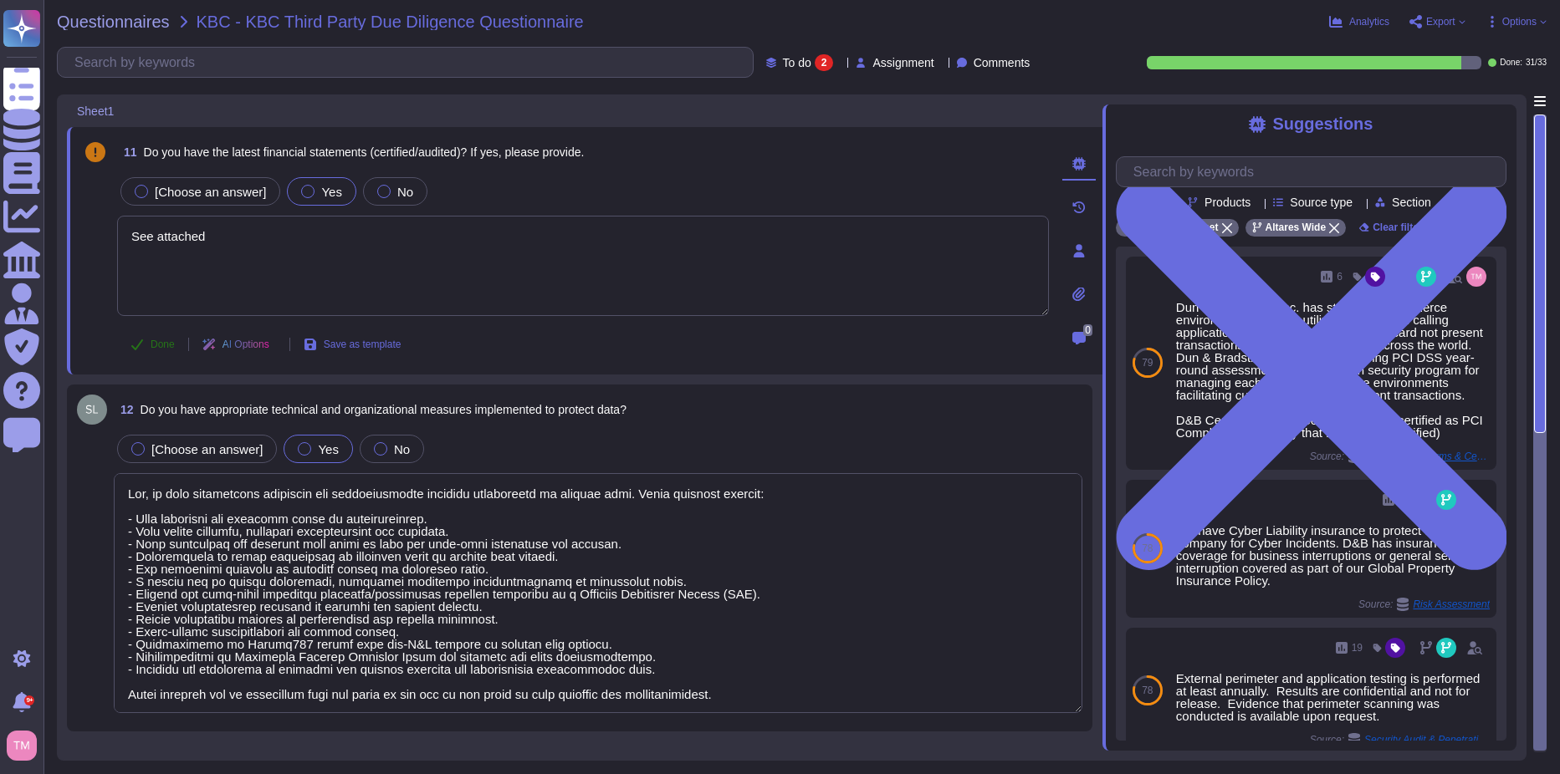
click at [153, 349] on span "Done" at bounding box center [163, 345] width 24 height 10
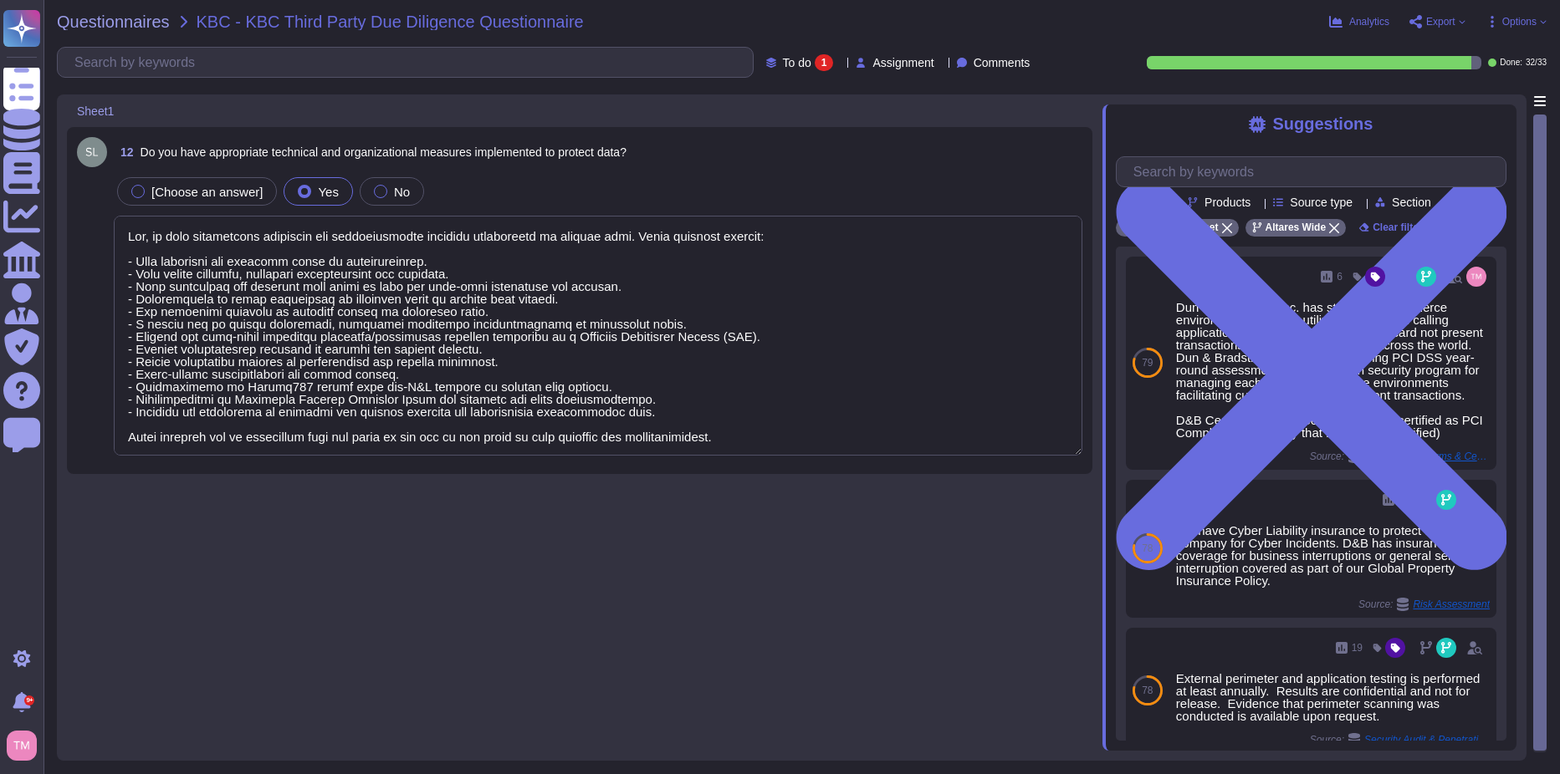
type textarea "Yes, we have appropriate technical and organizational measures implemented to p…"
click at [516, 334] on textarea at bounding box center [598, 336] width 968 height 240
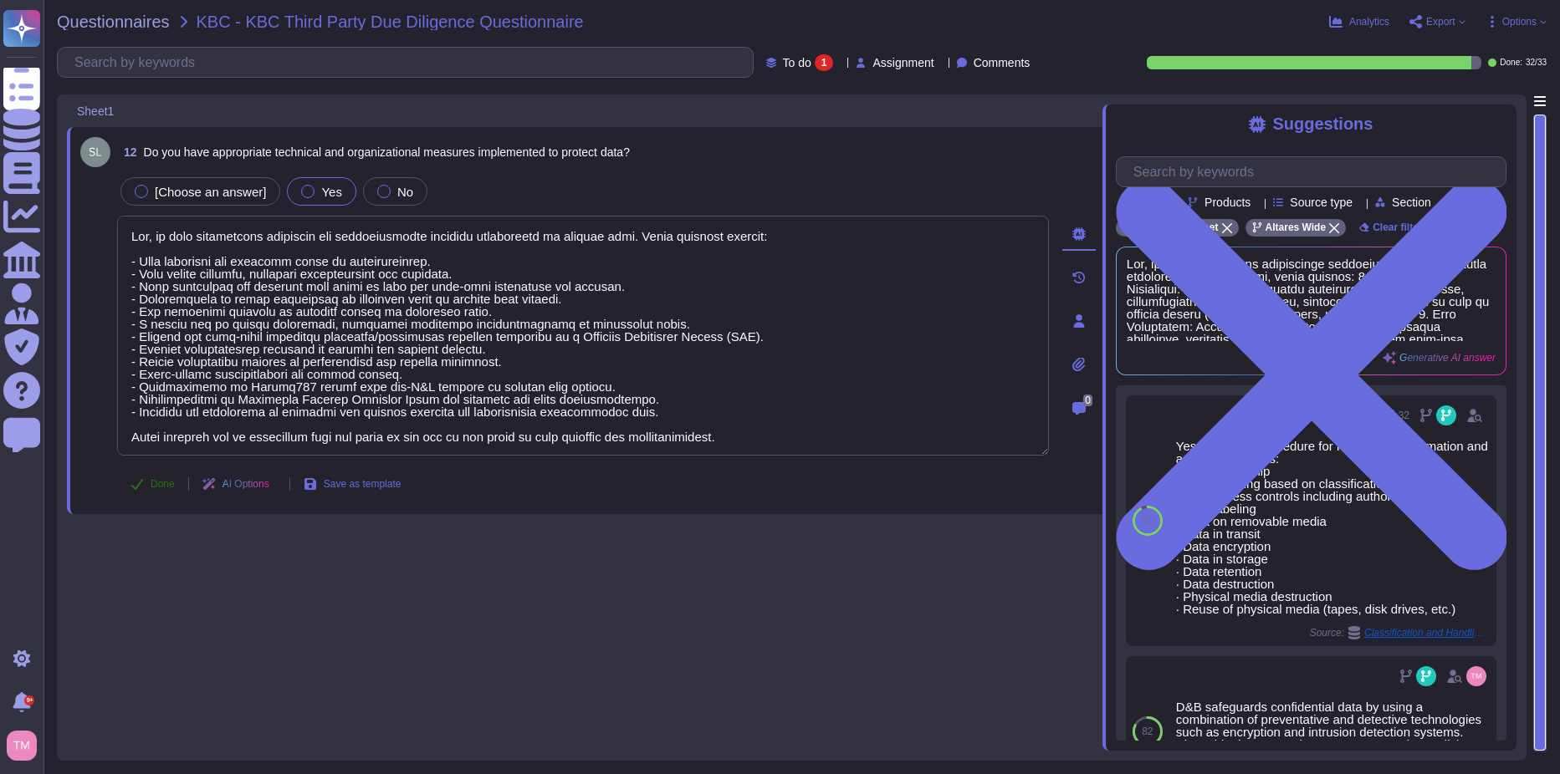
click at [168, 479] on span "Done" at bounding box center [163, 484] width 24 height 10
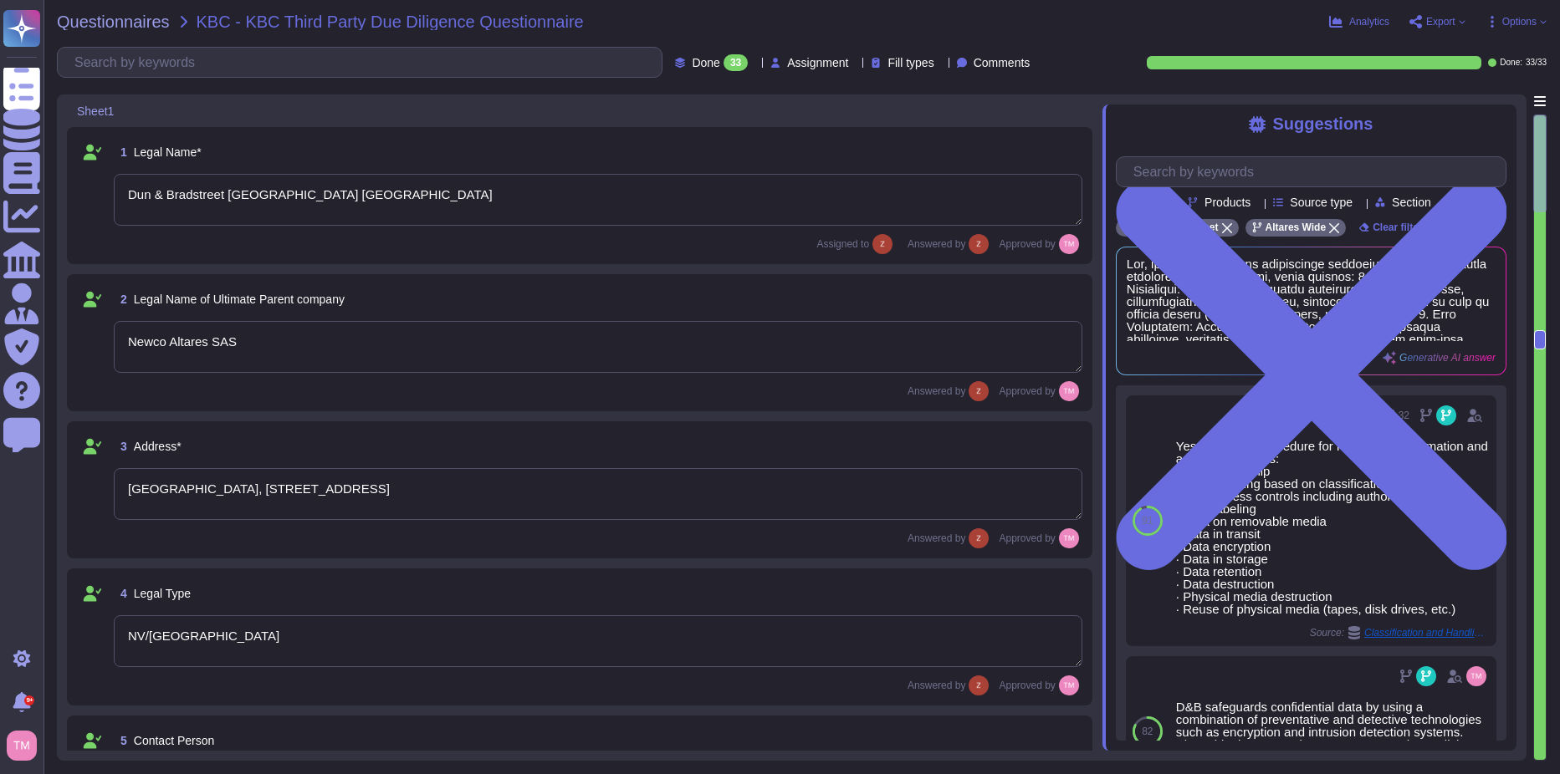
type textarea "Dun & Bradstreet [GEOGRAPHIC_DATA] [GEOGRAPHIC_DATA]"
type textarea "Newco Altares SAS"
type textarea "[GEOGRAPHIC_DATA], [STREET_ADDRESS]"
type textarea "NV/[GEOGRAPHIC_DATA]"
type textarea "[PERSON_NAME], [PERSON_NAME][EMAIL_ADDRESS][DOMAIN_NAME]"
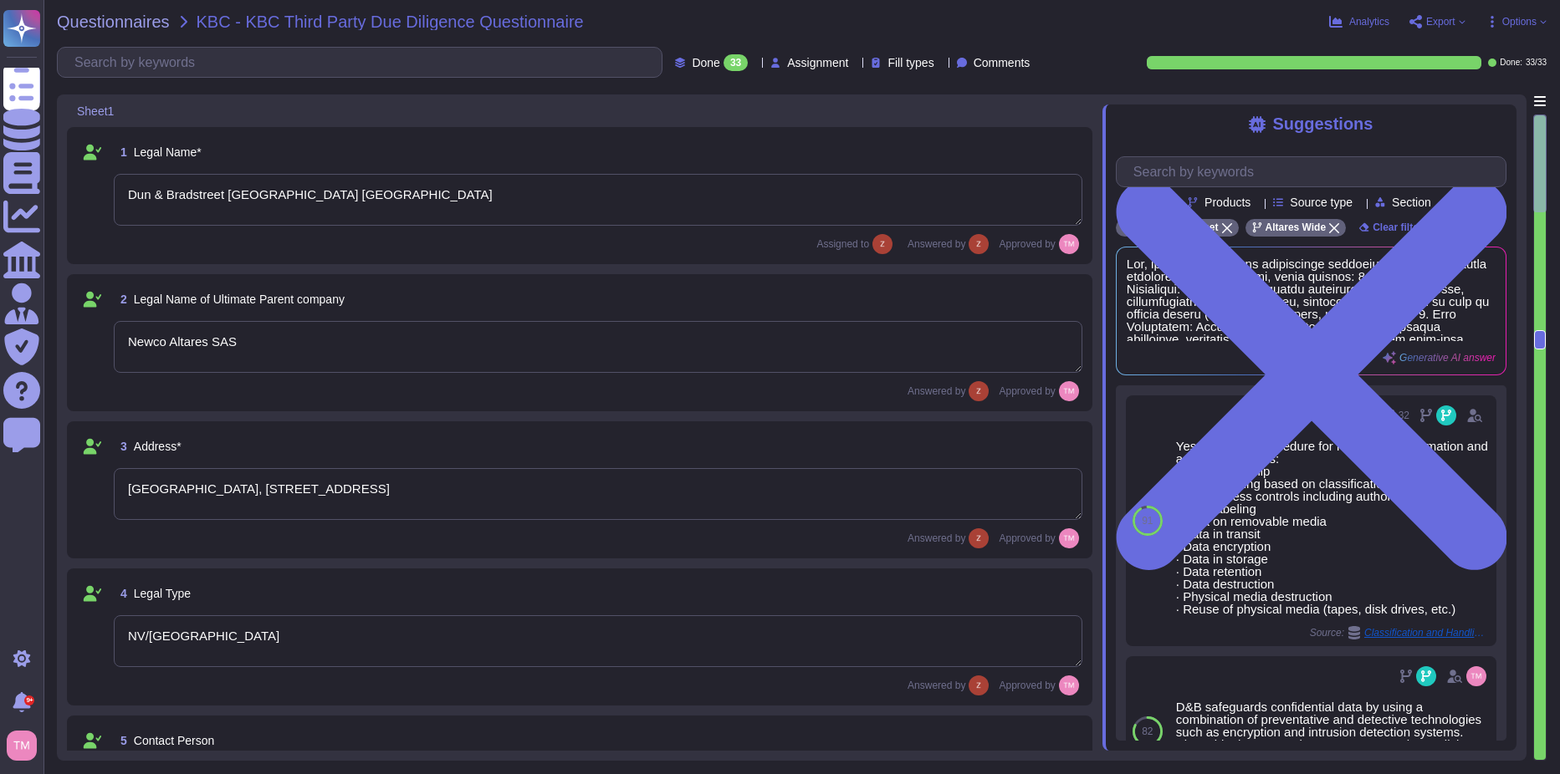
type textarea "Enterpise Sales Executive Care"
type textarea "[DOMAIN_NAME]"
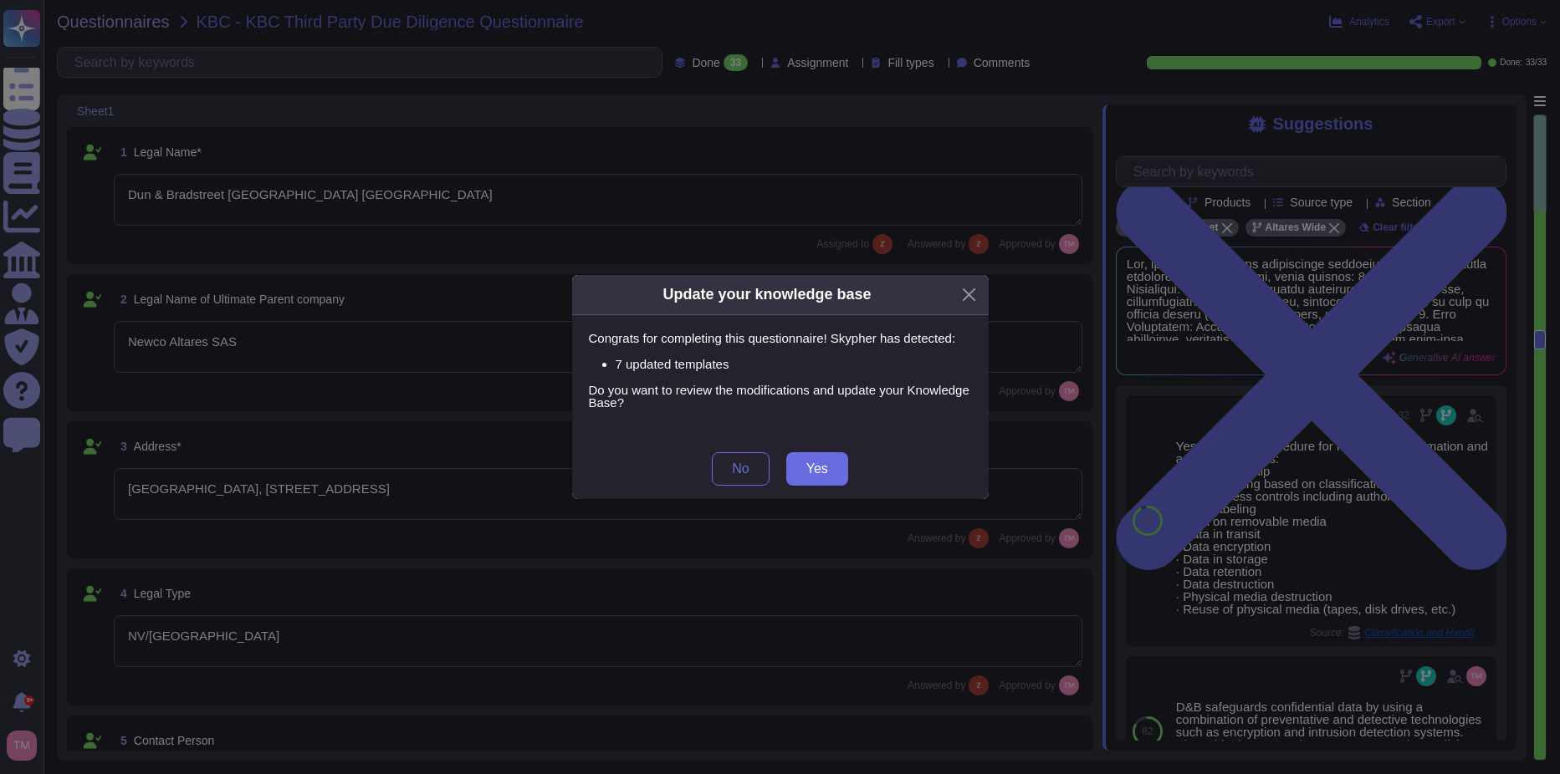
click at [46, 84] on div "Update your knowledge base Congrats for completing this questionnaire! Skypher …" at bounding box center [780, 387] width 1560 height 774
click at [819, 477] on button "Yes" at bounding box center [817, 468] width 62 height 33
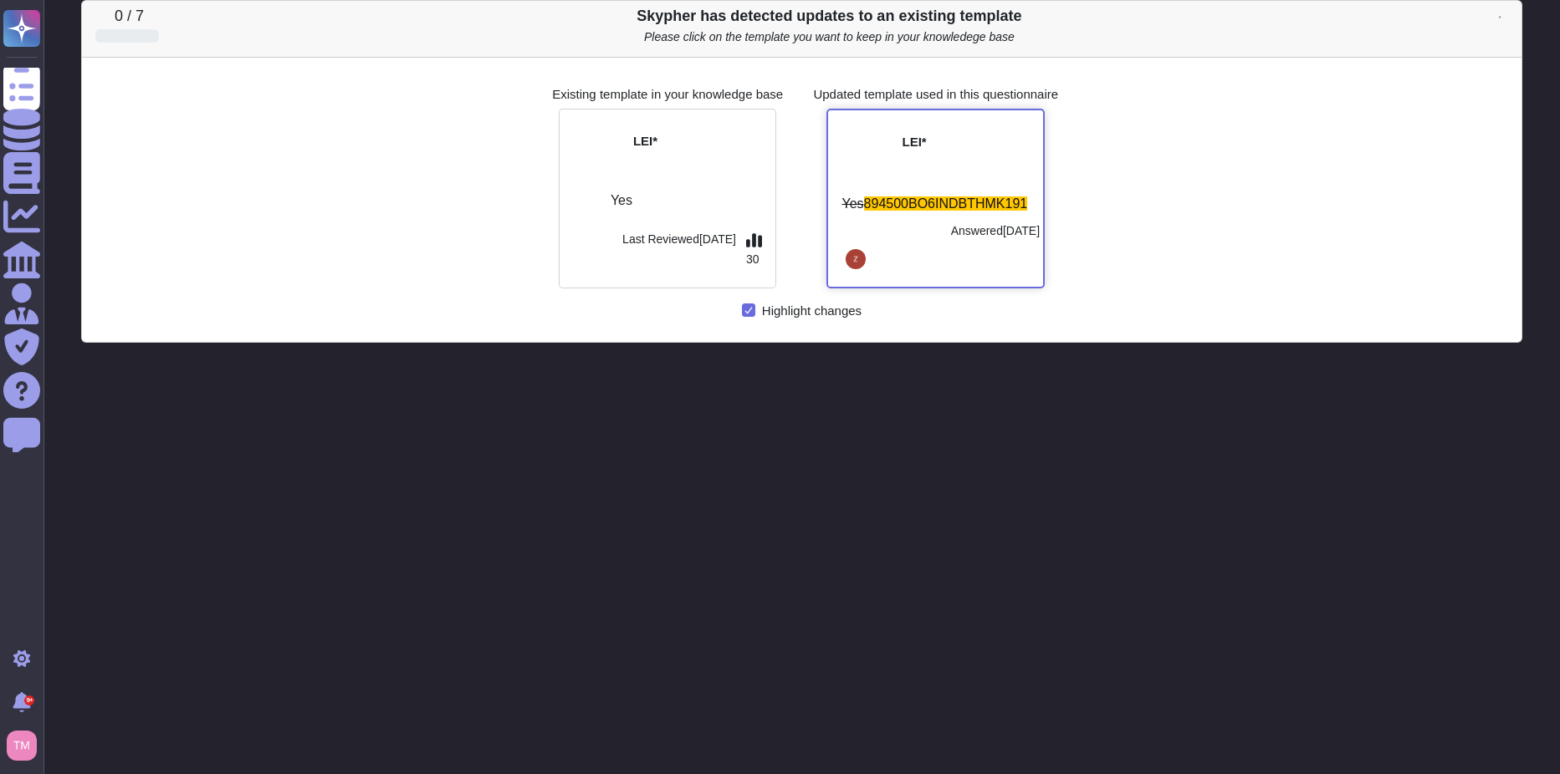
click at [978, 190] on div "Yes 894500BO6INDBTHMK191" at bounding box center [935, 191] width 208 height 38
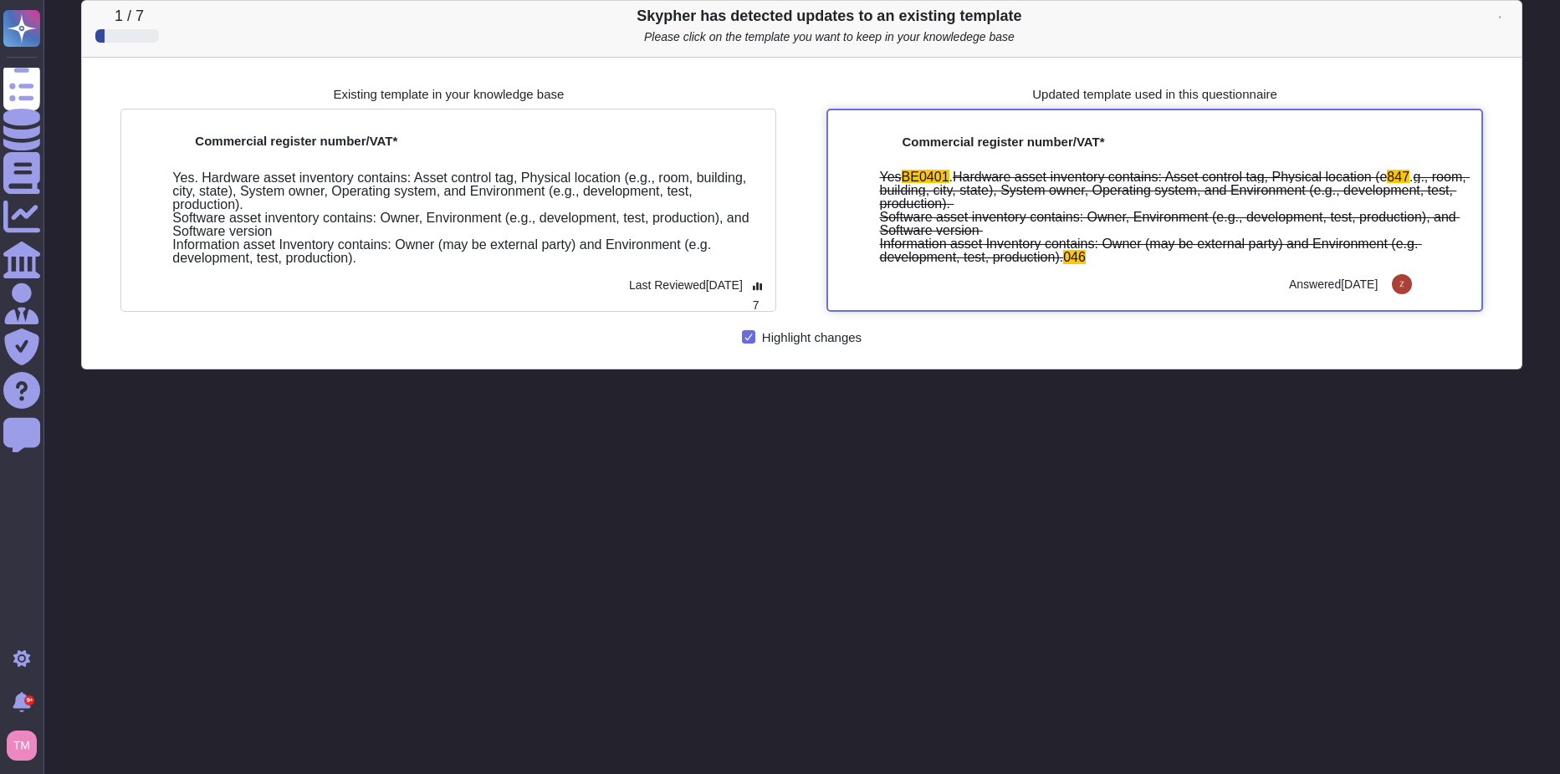
click at [1036, 202] on div "Yes BE0401 . Hardware asset inventory contains: Asset control tag, Physical loc…" at bounding box center [1173, 218] width 588 height 94
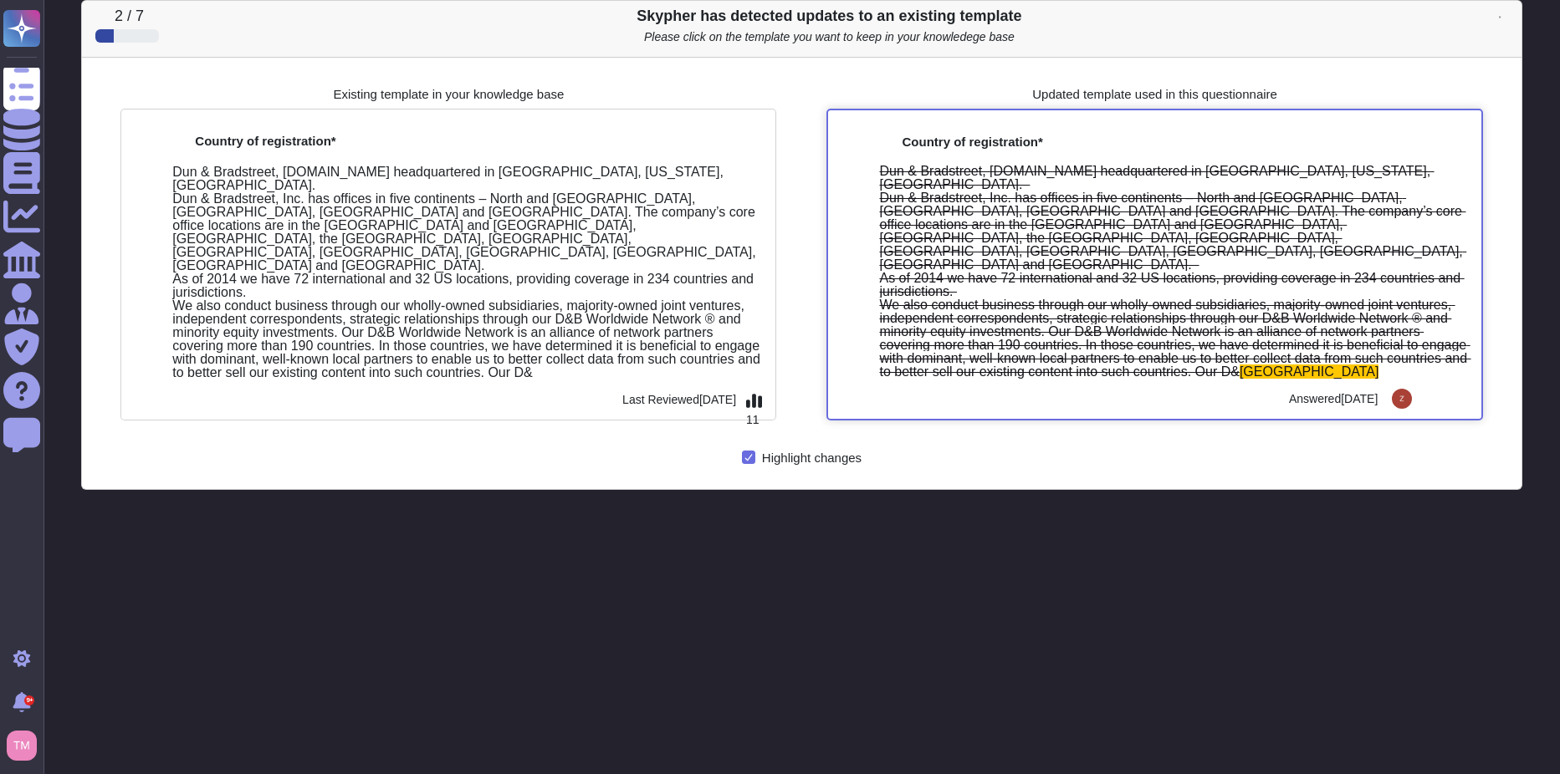
click at [1121, 244] on div "Dun & Bradstreet, [DOMAIN_NAME] headquartered in [GEOGRAPHIC_DATA], [US_STATE],…" at bounding box center [1173, 272] width 588 height 214
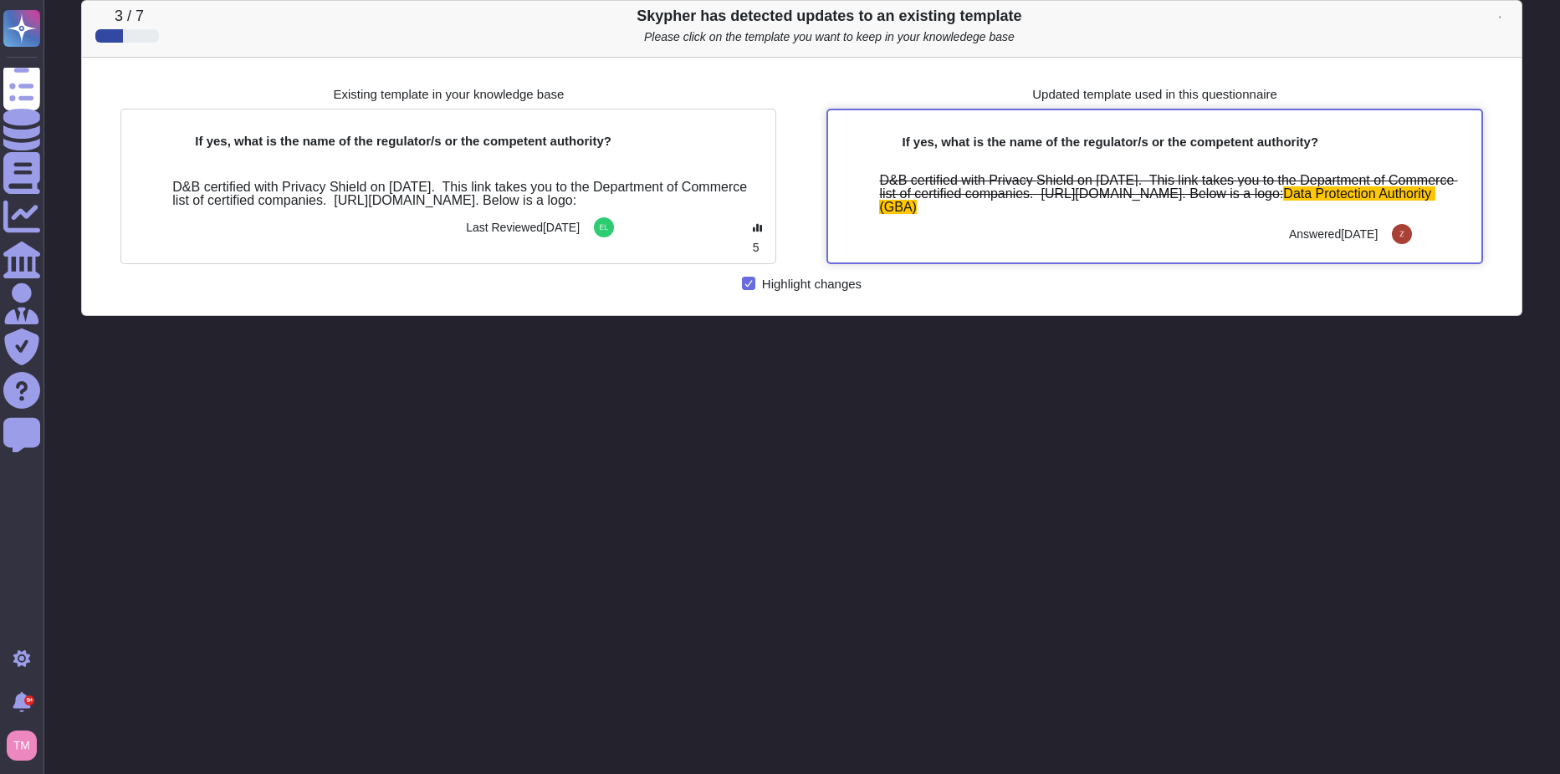
click at [1100, 242] on div at bounding box center [1057, 229] width 452 height 30
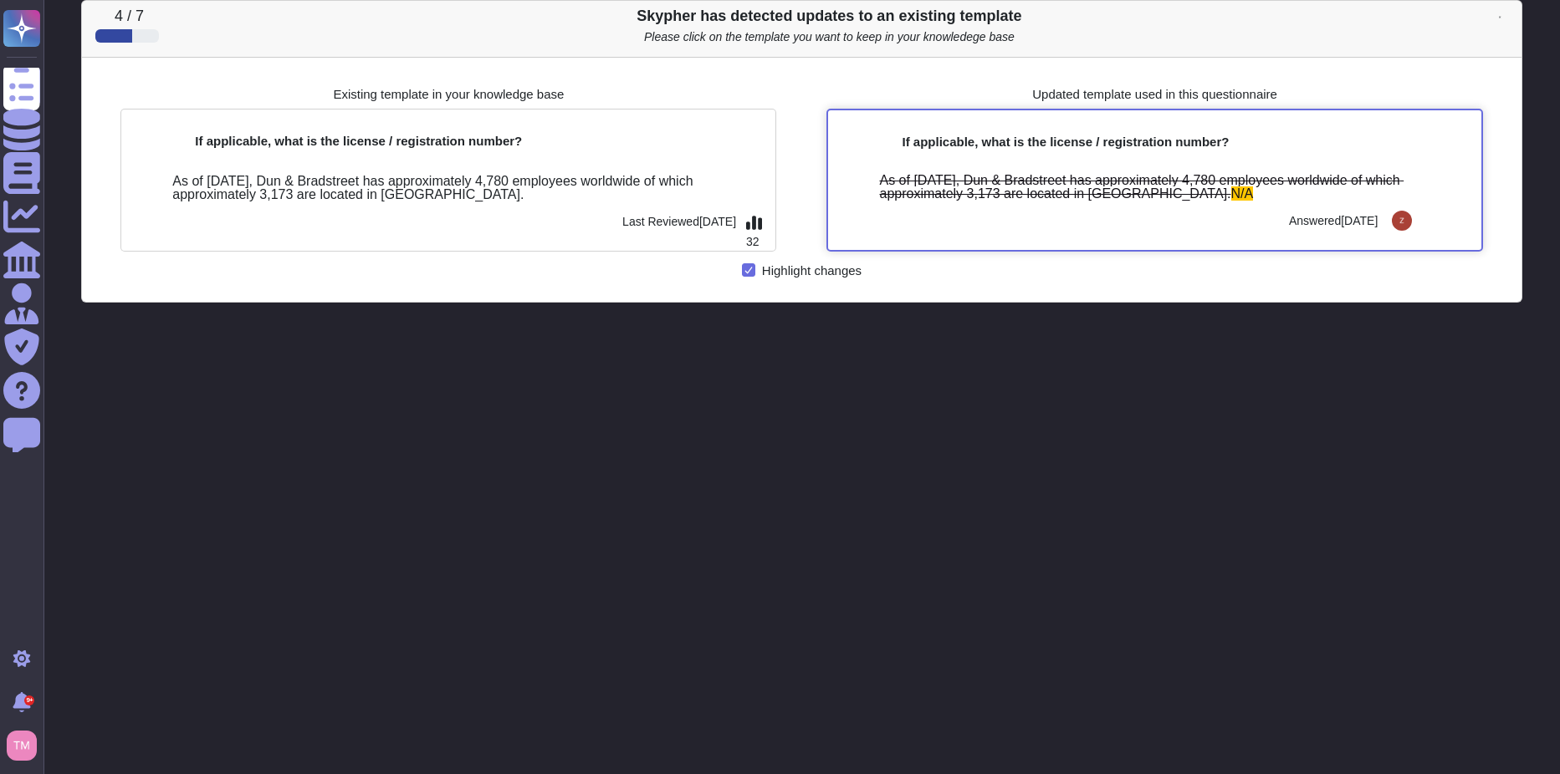
click at [1105, 202] on div at bounding box center [1057, 216] width 452 height 30
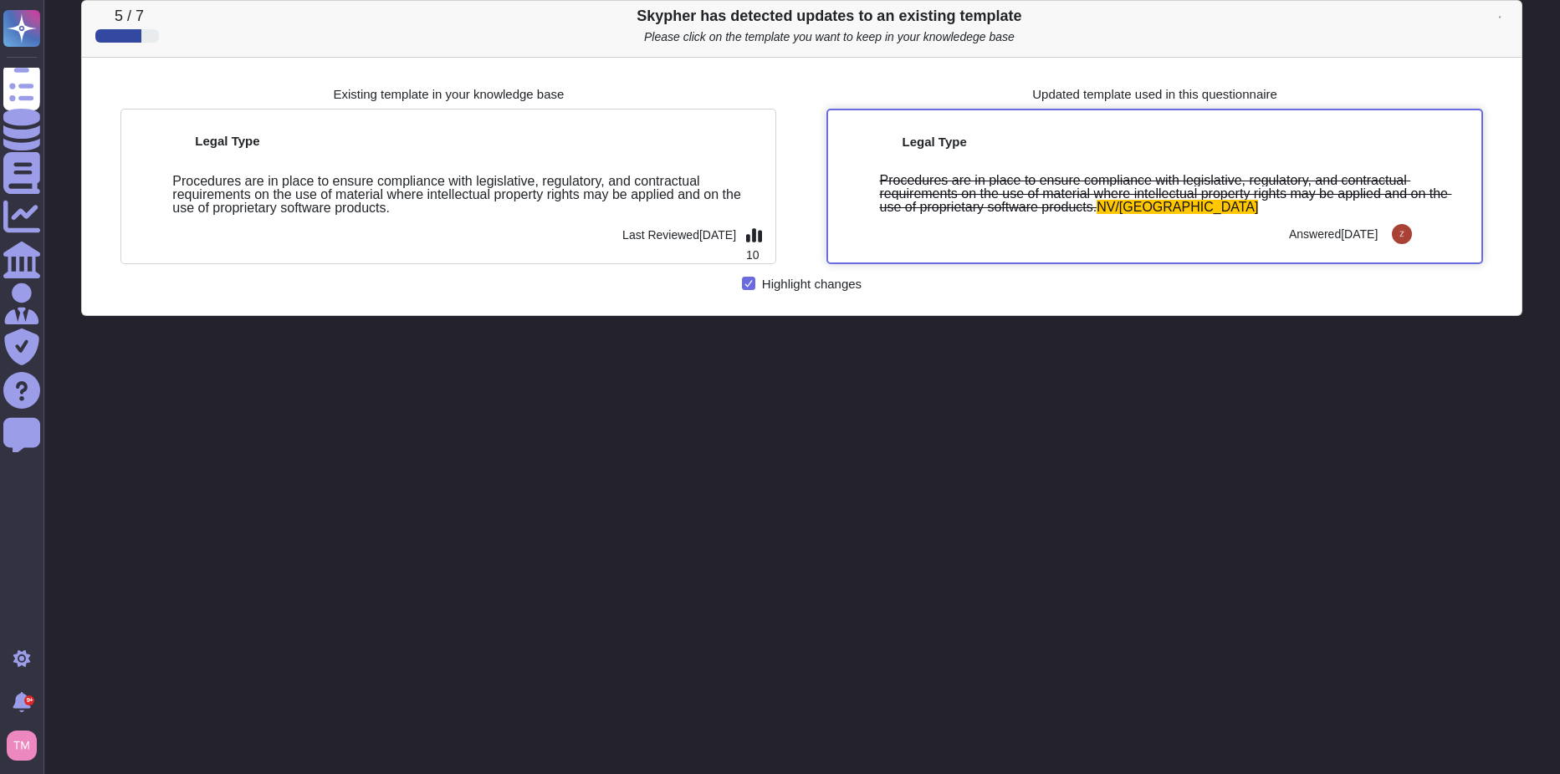
click at [1106, 188] on span "Procedures are in place to ensure compliance with legislative, regulatory, and …" at bounding box center [1165, 193] width 572 height 41
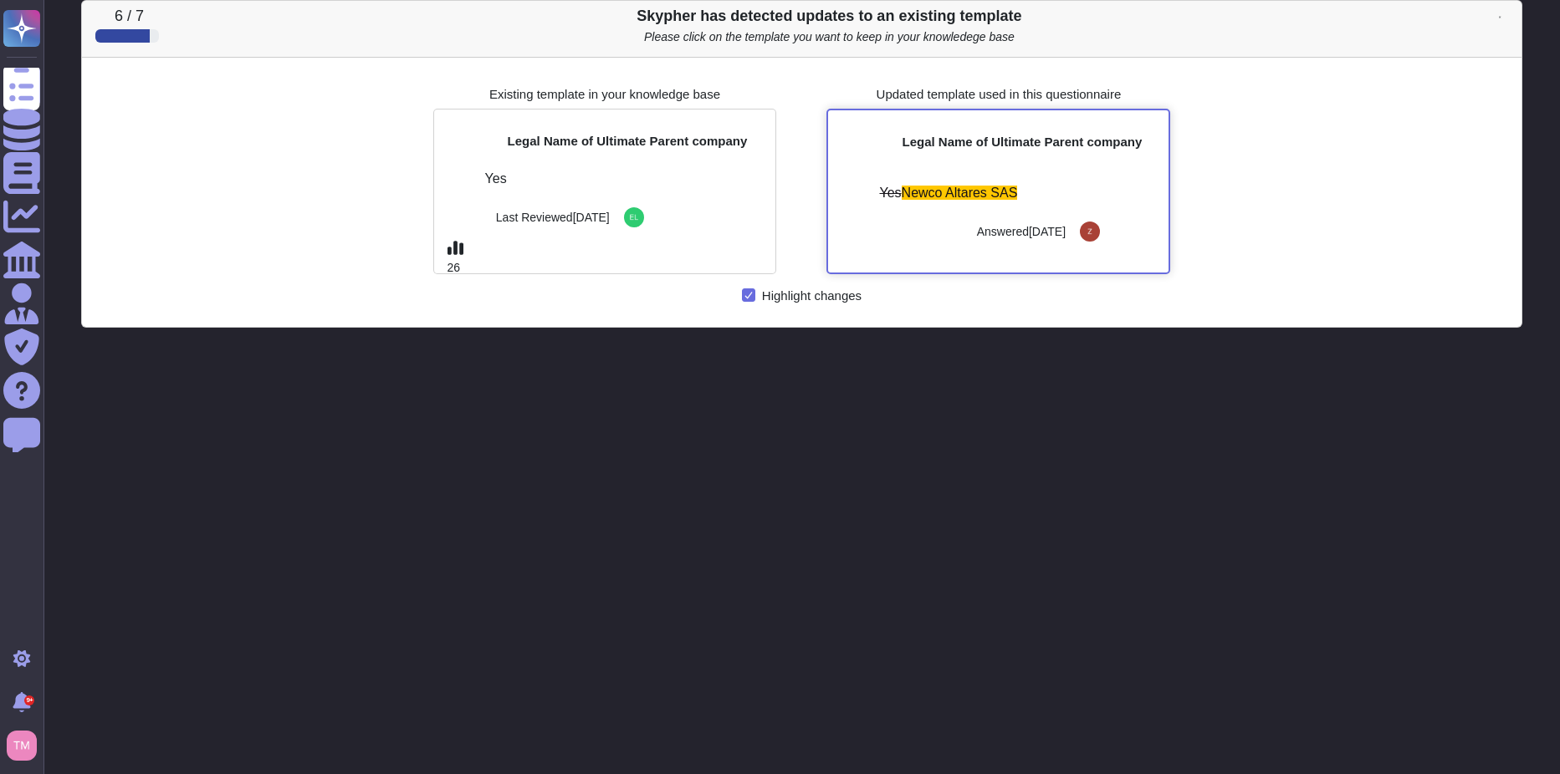
click at [1064, 186] on div "Yes Newco Altares SAS" at bounding box center [1017, 192] width 276 height 13
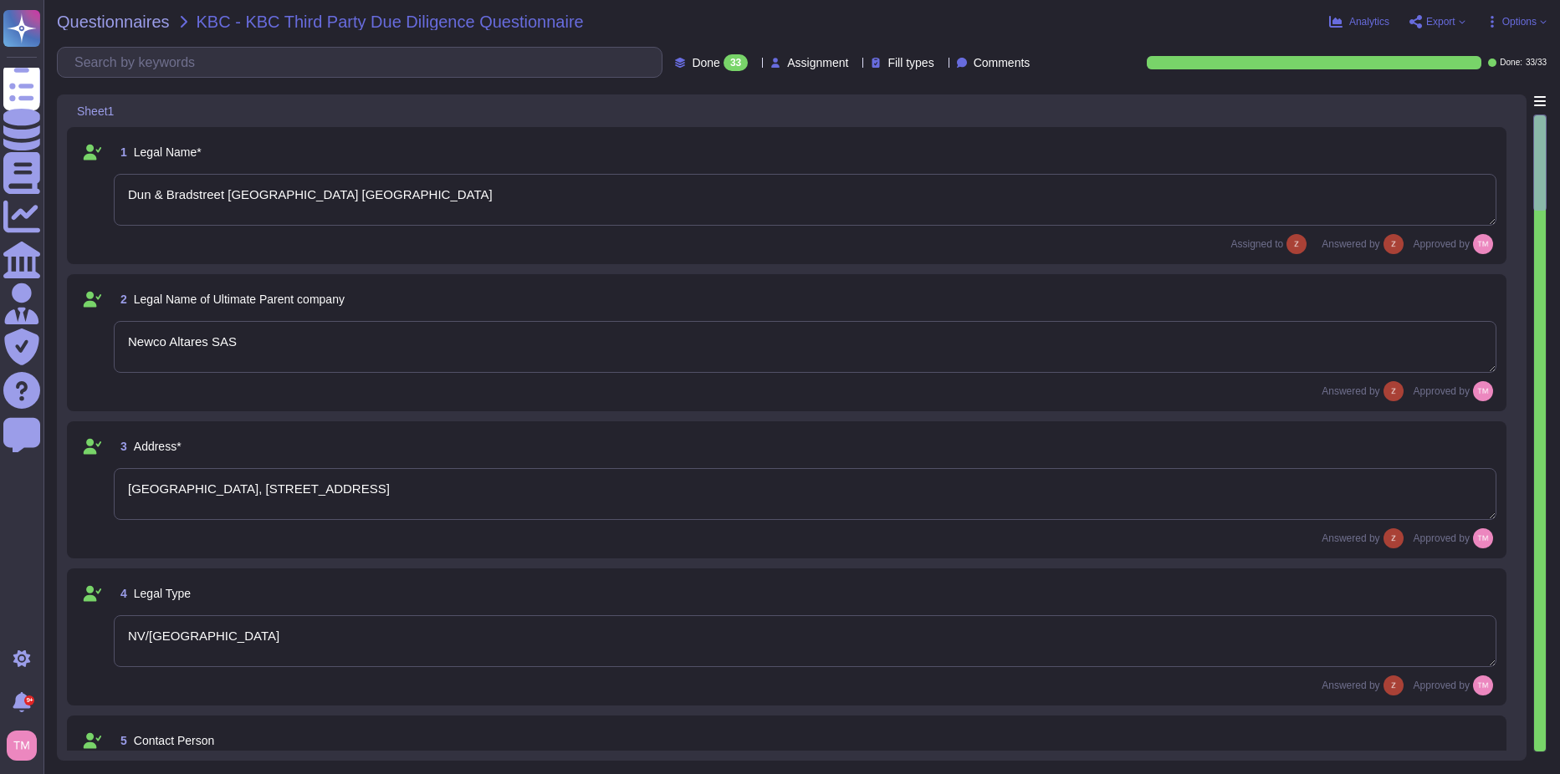
type textarea "Dun & Bradstreet [GEOGRAPHIC_DATA] [GEOGRAPHIC_DATA]"
type textarea "Newco Altares SAS"
type textarea "[GEOGRAPHIC_DATA], [STREET_ADDRESS]"
type textarea "NV/[GEOGRAPHIC_DATA]"
type textarea "[PERSON_NAME], [PERSON_NAME][EMAIL_ADDRESS][DOMAIN_NAME]"
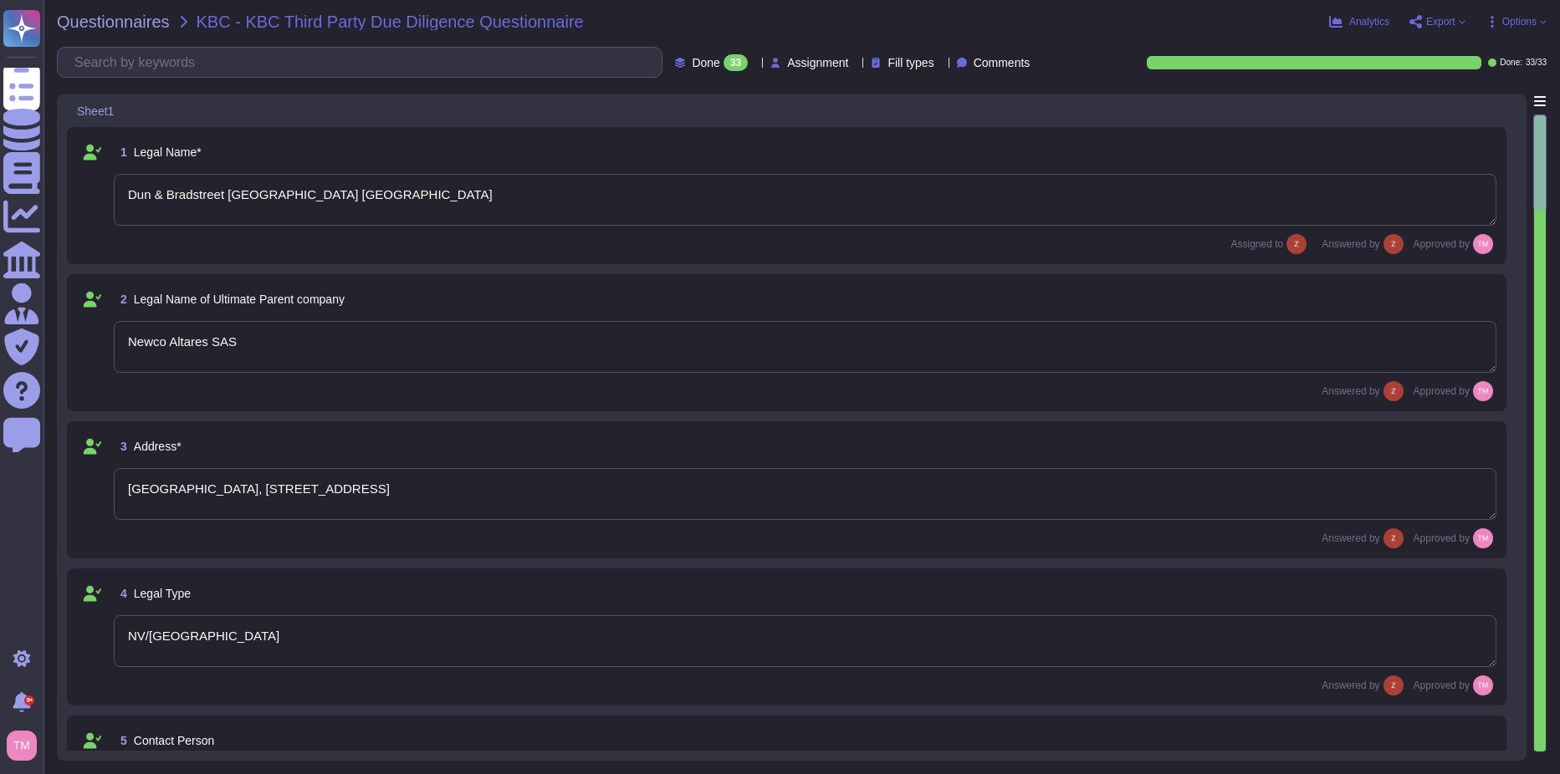
type textarea "Enterpise Sales Executive Care"
type textarea "[DOMAIN_NAME]"
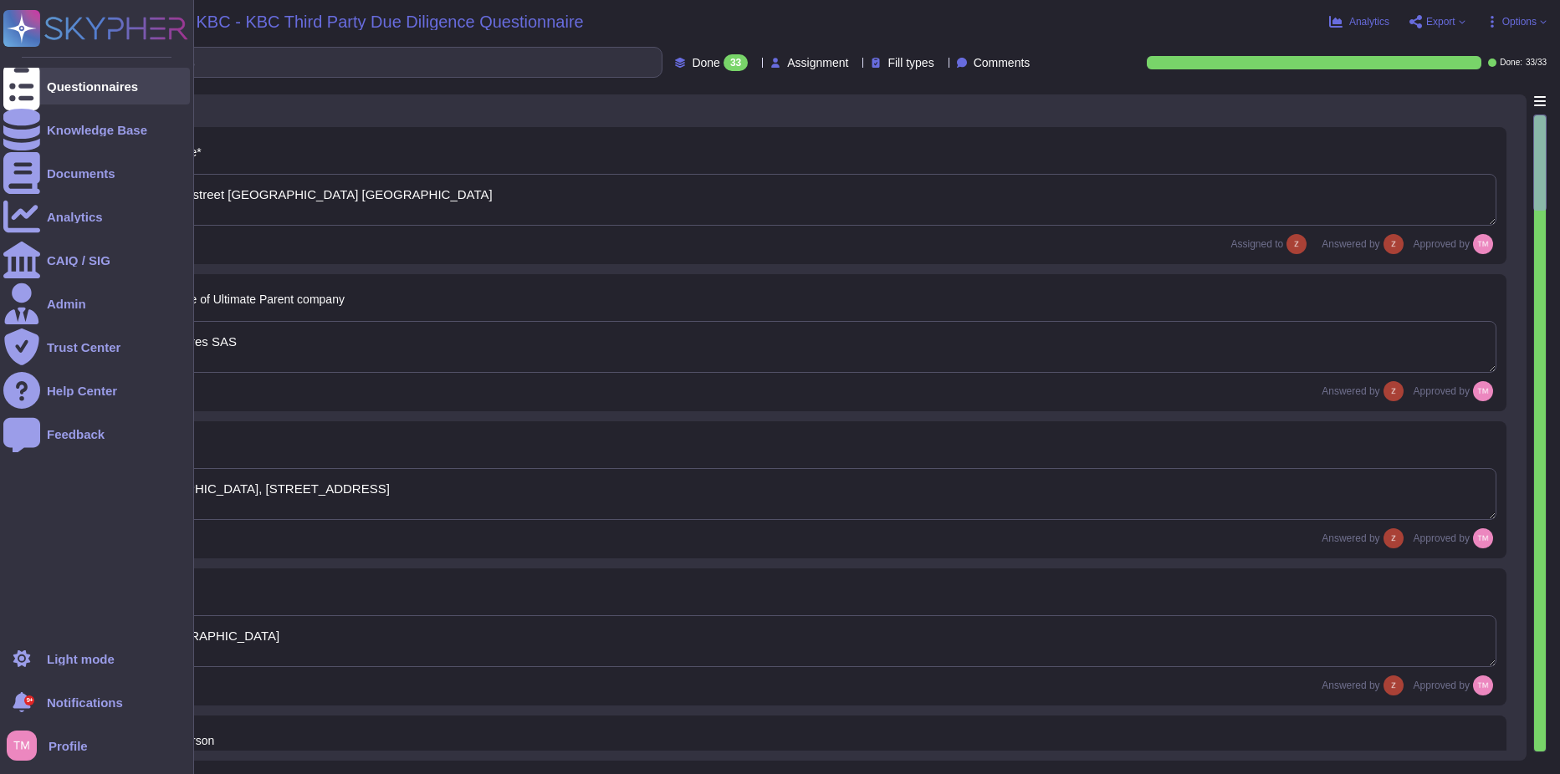
click at [32, 88] on div at bounding box center [21, 86] width 37 height 37
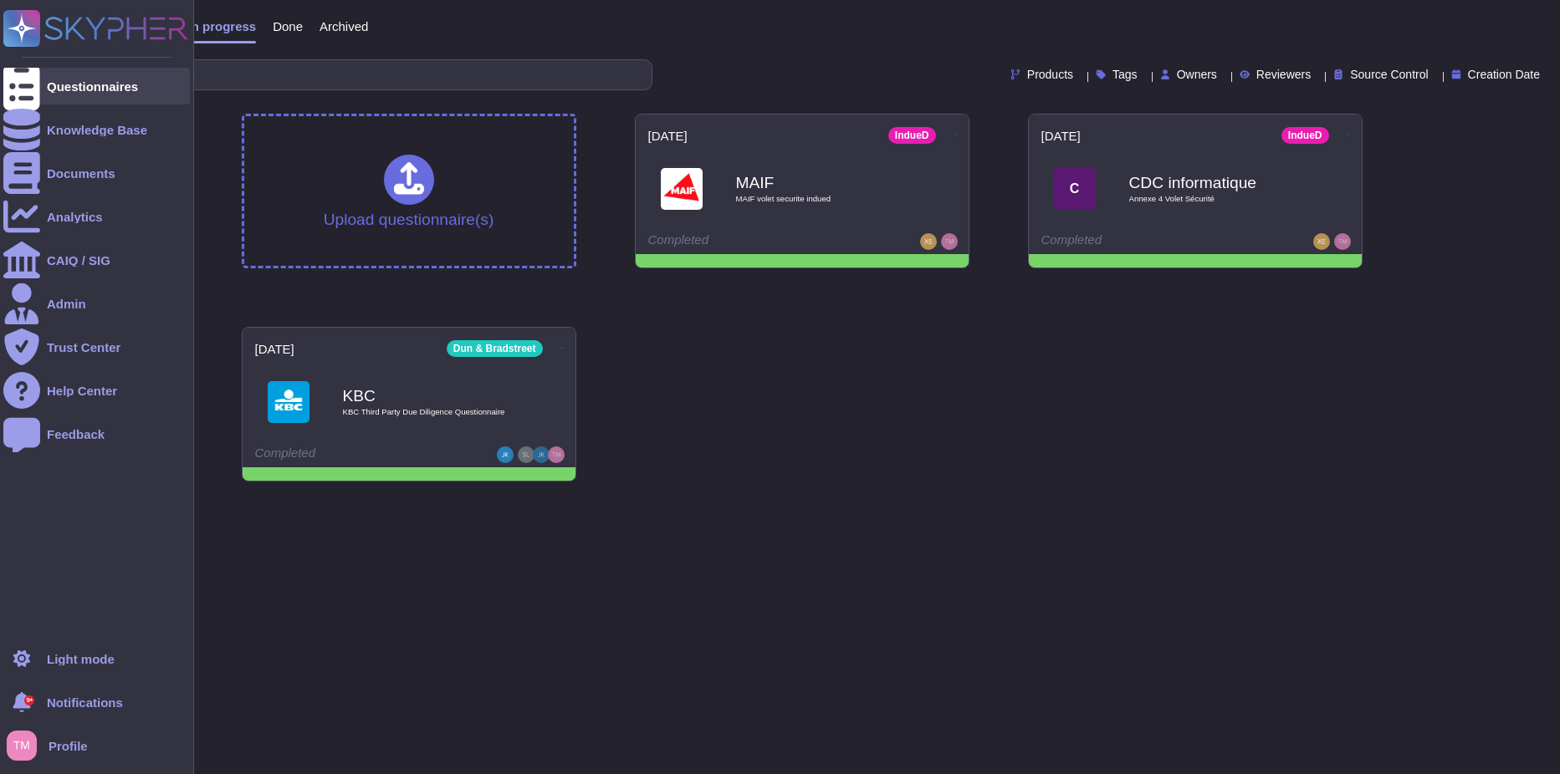
click at [24, 81] on icon at bounding box center [21, 86] width 37 height 49
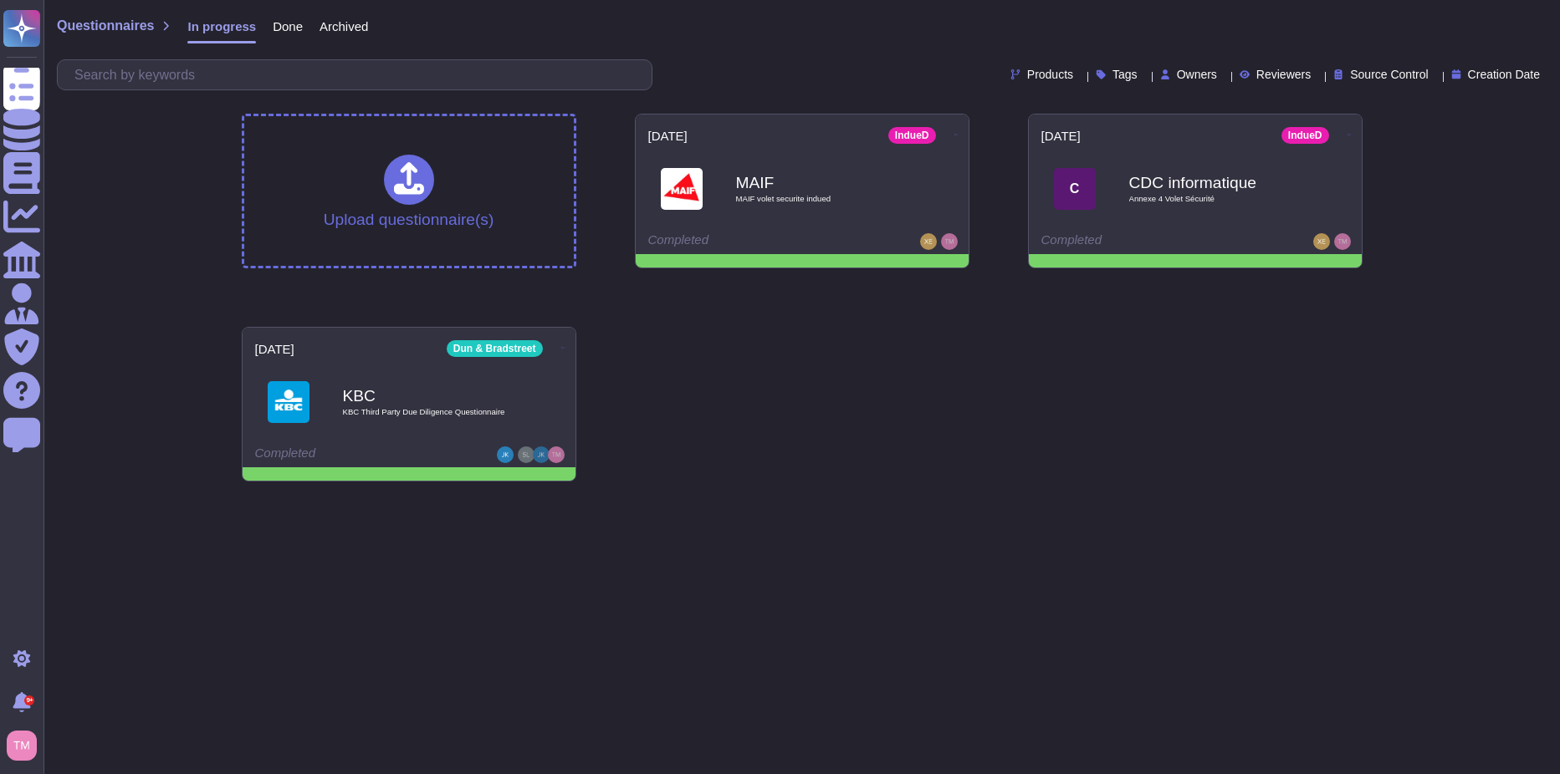
click at [1145, 483] on div "Upload questionnaire(s) [DATE] IndueD MAIF MAIF volet securite indued Completed…" at bounding box center [801, 297] width 1147 height 395
click at [285, 20] on span "Done" at bounding box center [288, 26] width 30 height 13
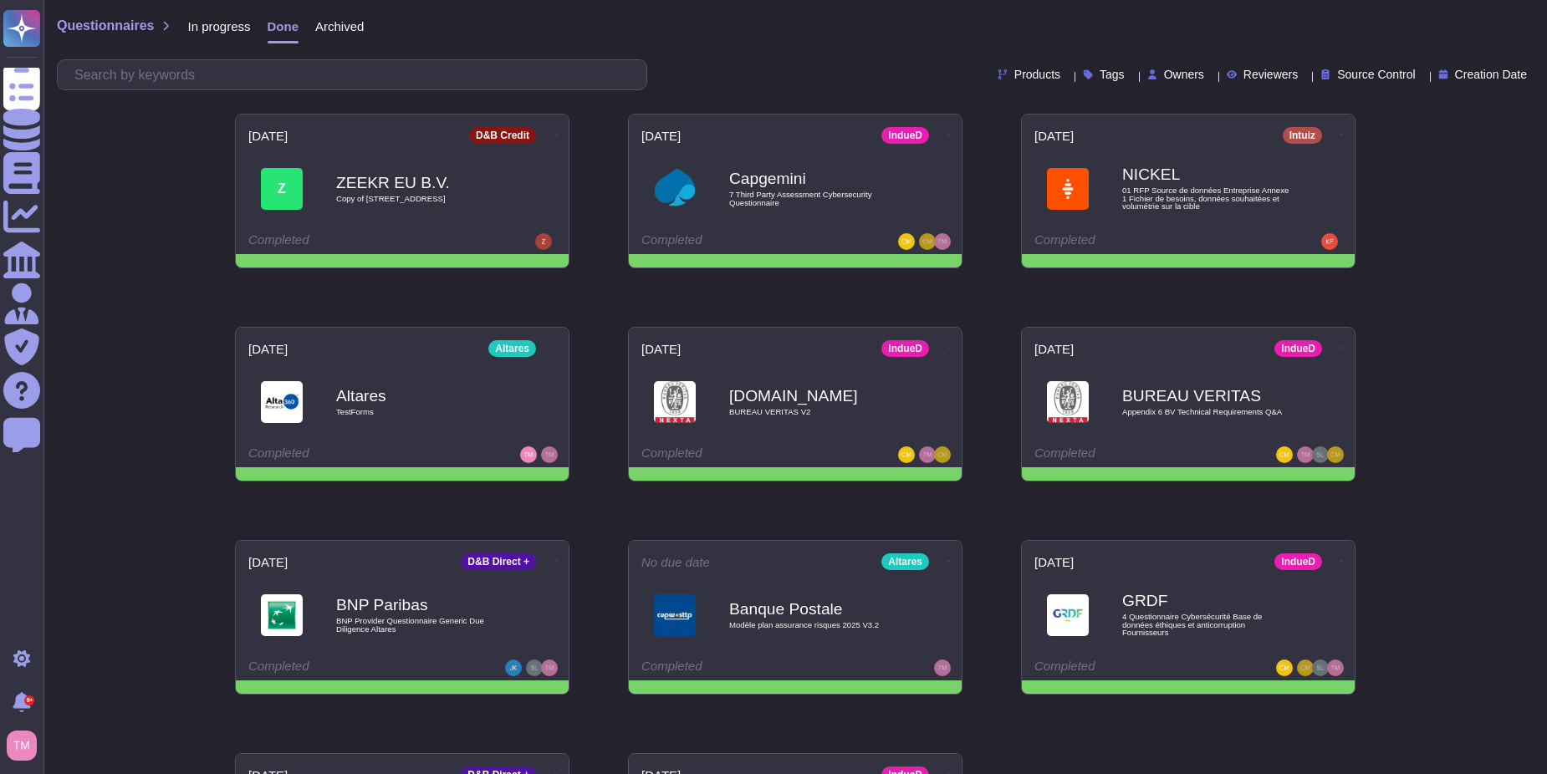
click at [332, 16] on div "Archived" at bounding box center [331, 29] width 65 height 33
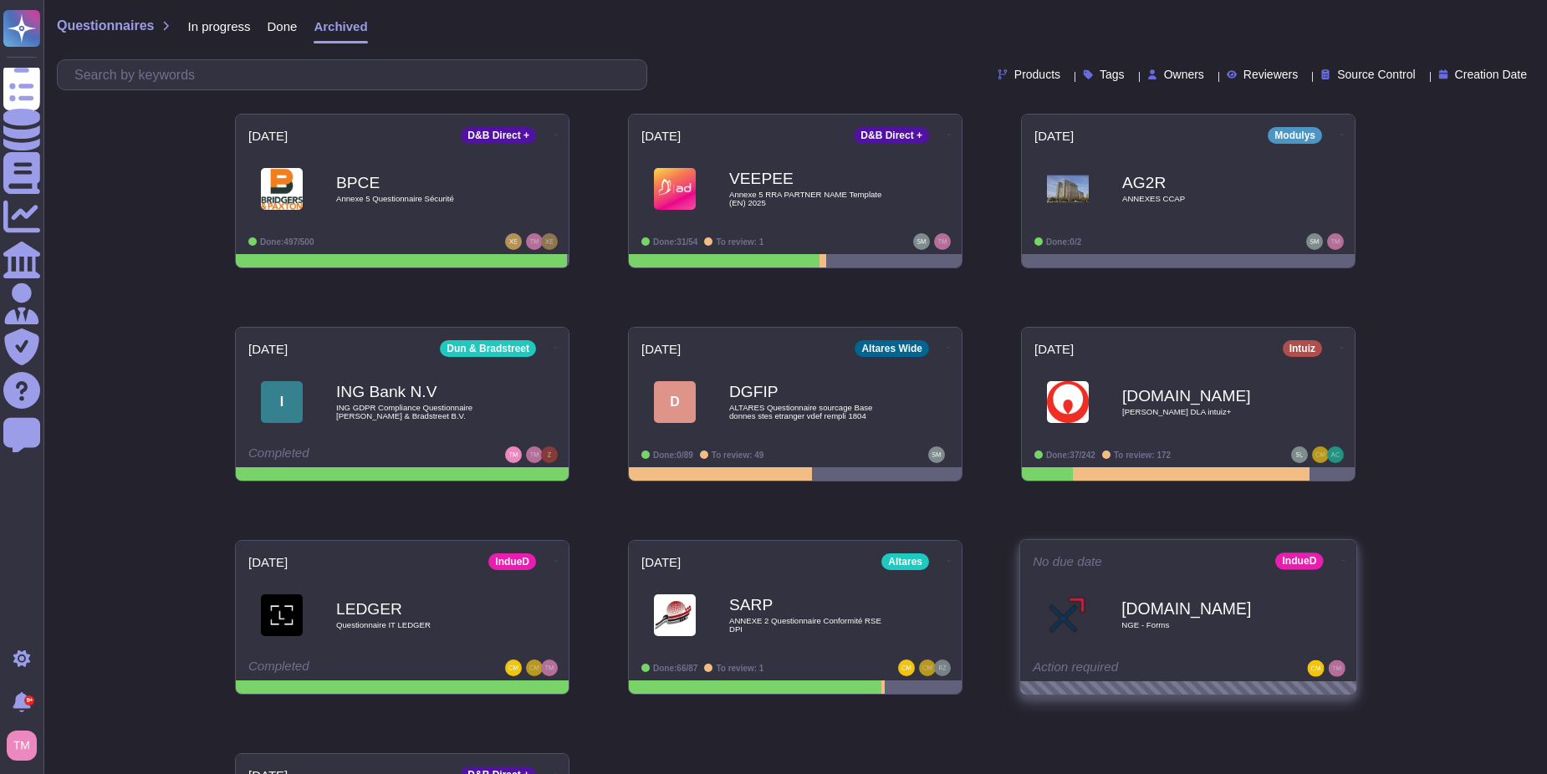
click at [1342, 559] on icon at bounding box center [1343, 561] width 3 height 4
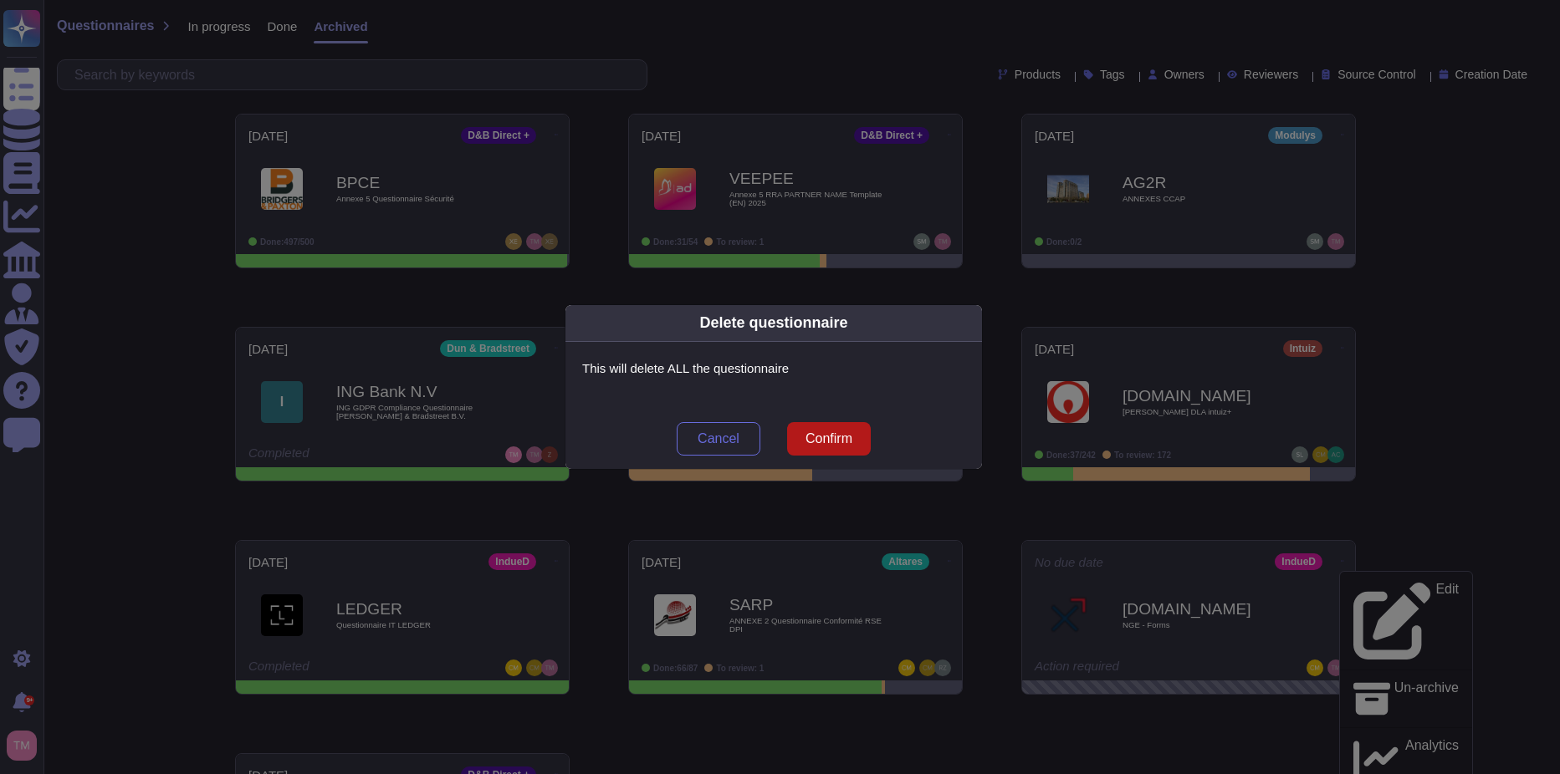
click at [850, 427] on button "Confirm" at bounding box center [829, 438] width 84 height 33
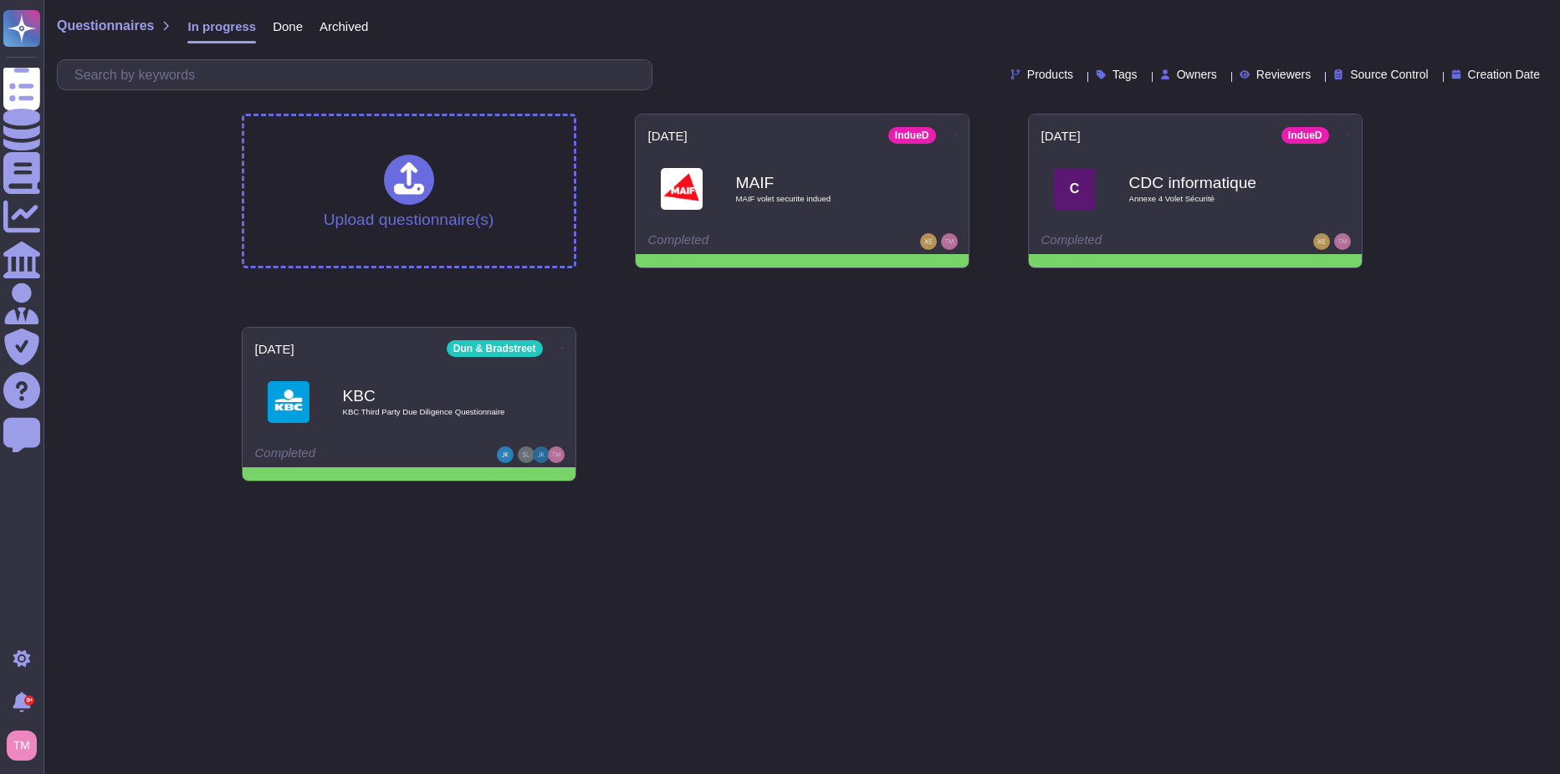
click at [282, 26] on span "Done" at bounding box center [288, 26] width 30 height 13
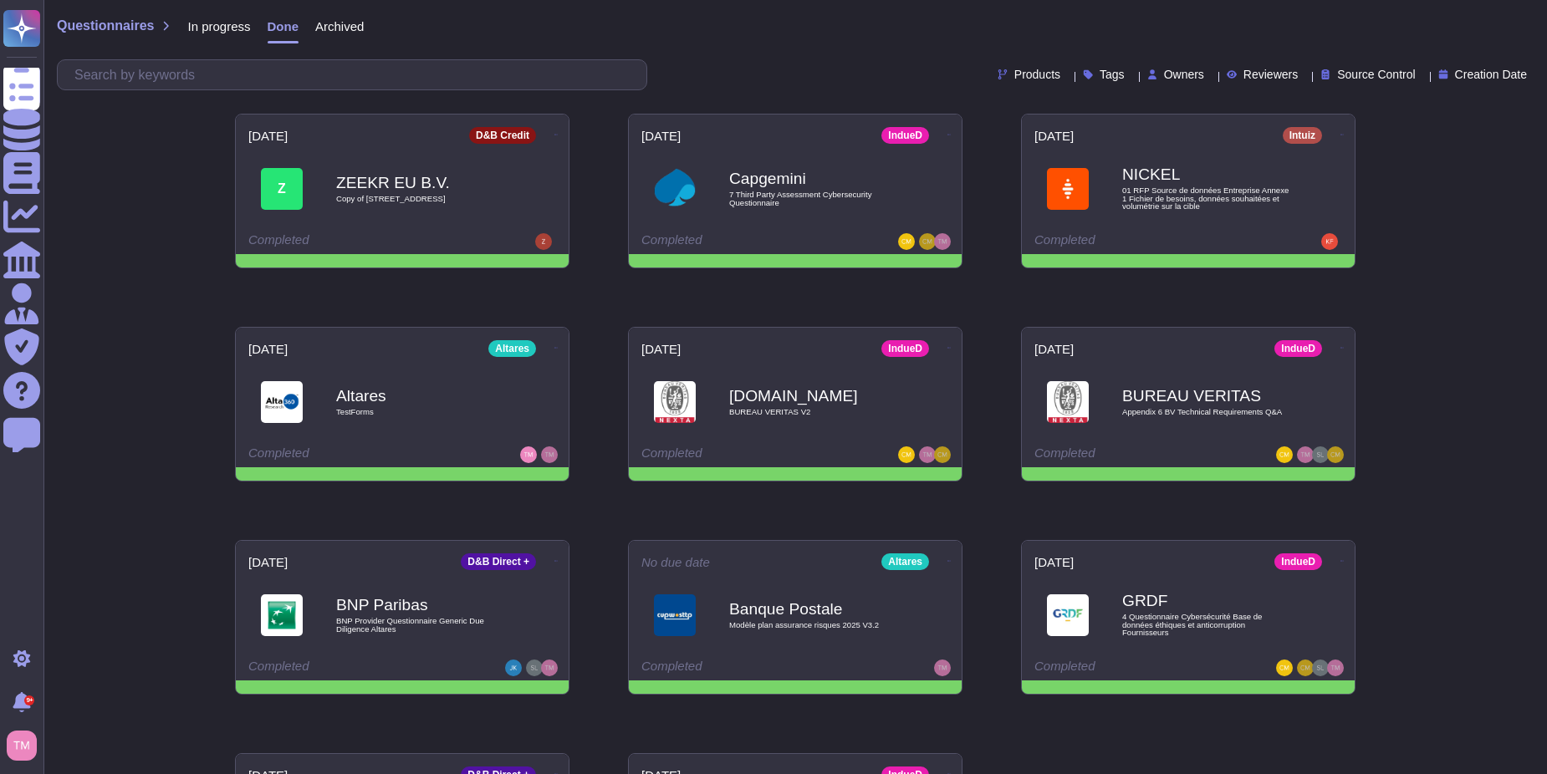
click at [338, 20] on span "Archived" at bounding box center [339, 26] width 49 height 13
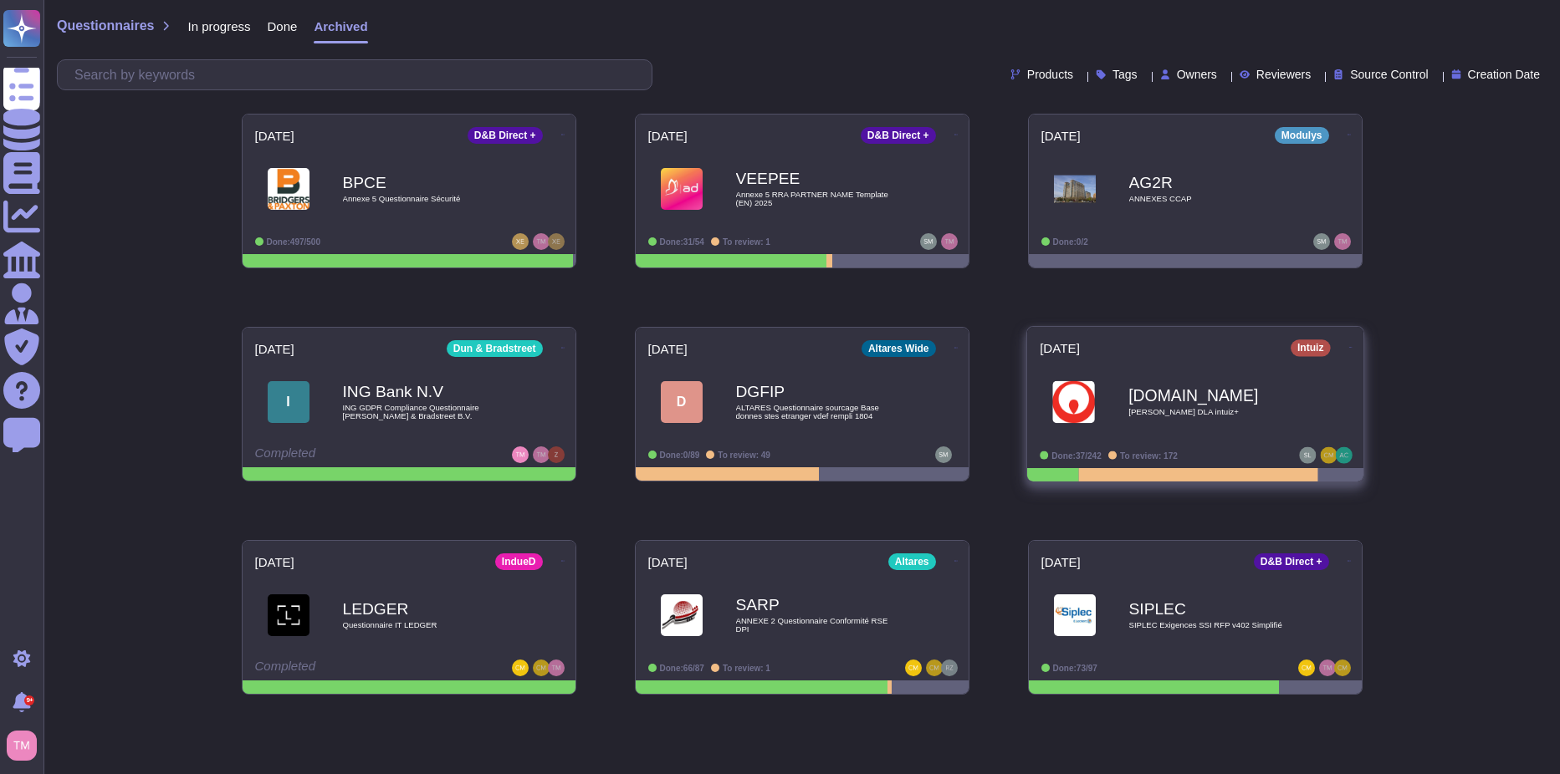
click at [1348, 345] on icon at bounding box center [1349, 347] width 3 height 4
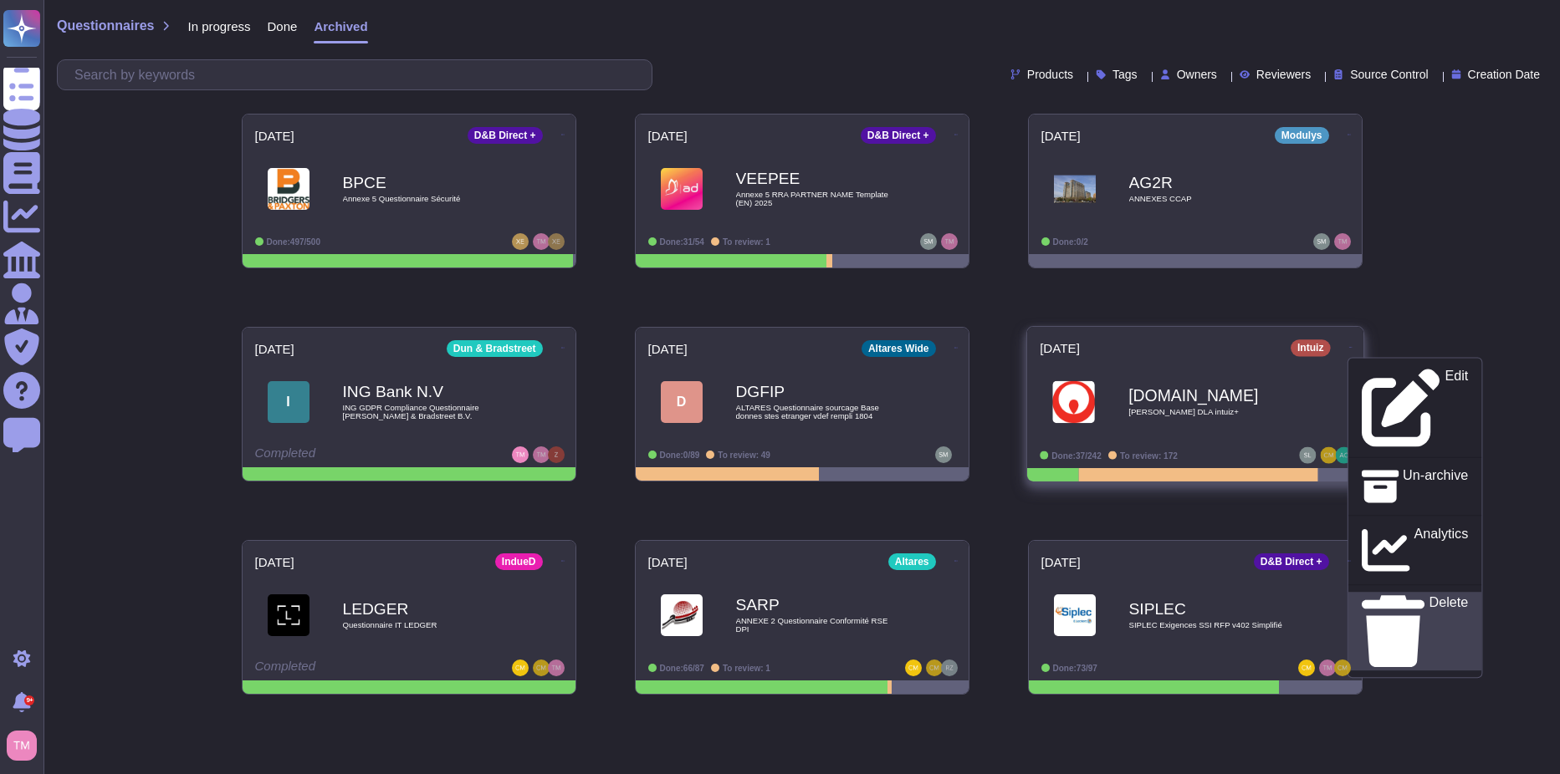
click at [1428, 596] on p "Delete" at bounding box center [1447, 631] width 39 height 71
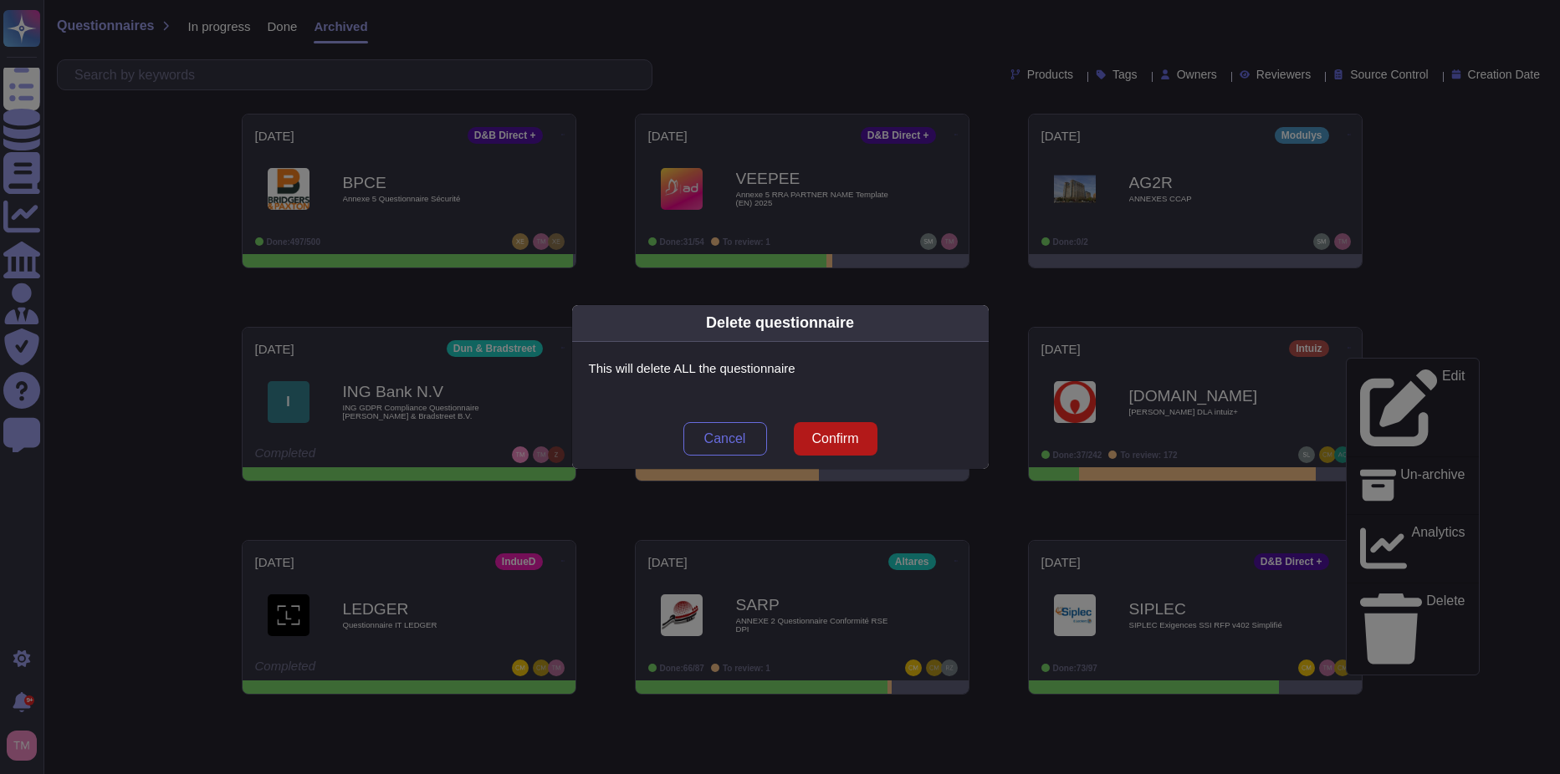
click at [816, 434] on span "Confirm" at bounding box center [834, 438] width 47 height 13
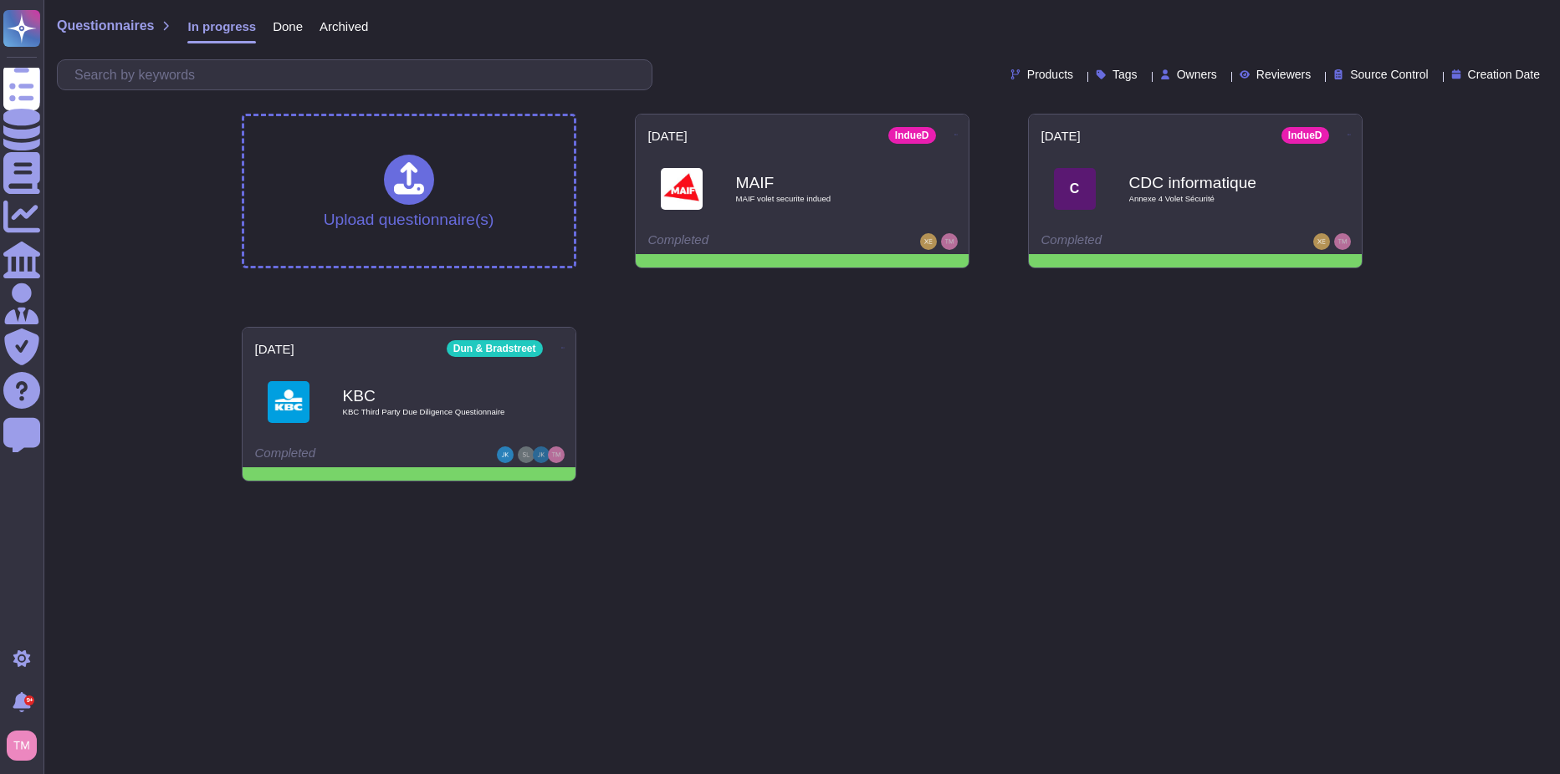
click at [278, 29] on span "Done" at bounding box center [288, 26] width 30 height 13
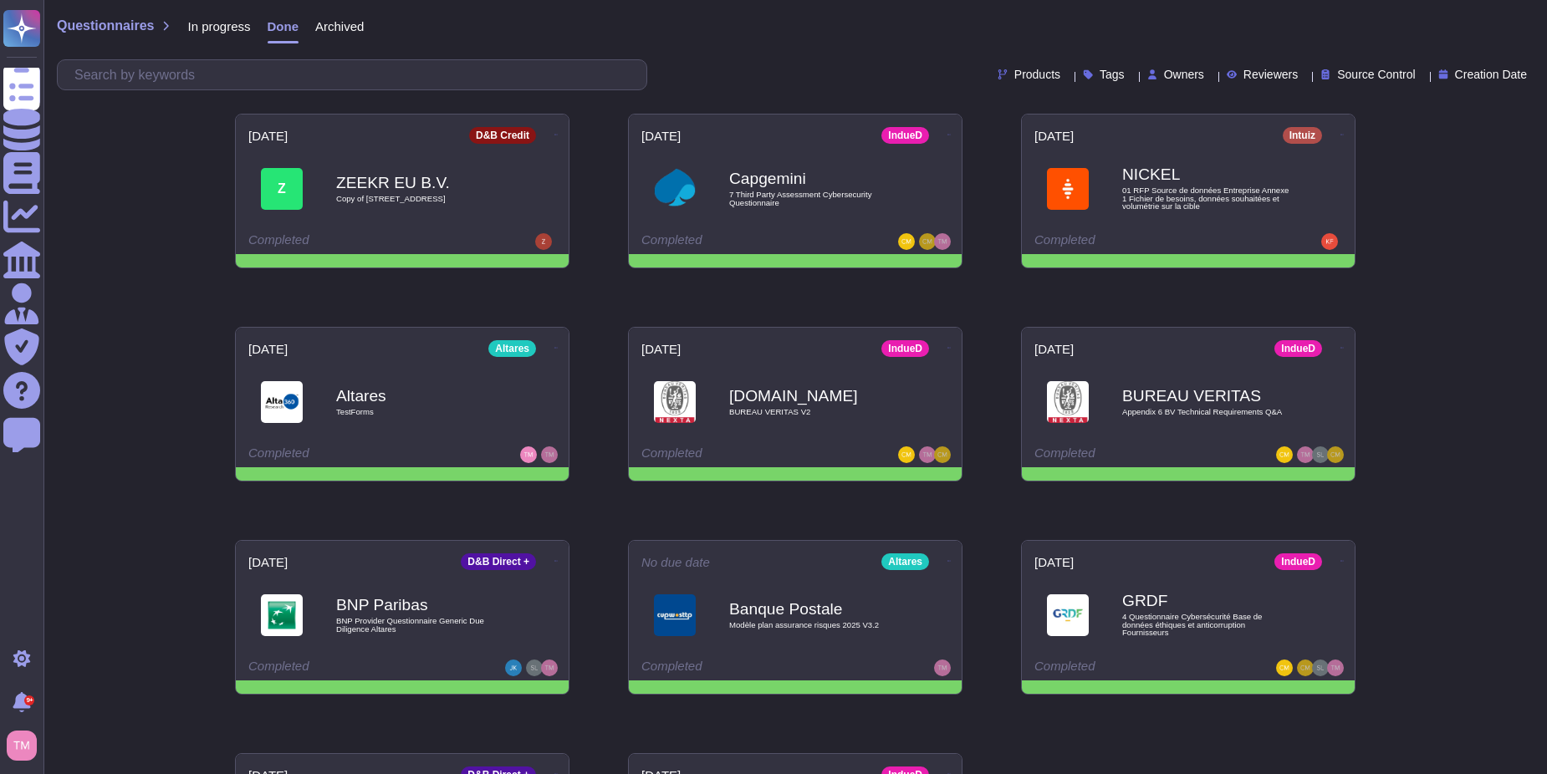
click at [357, 26] on span "Archived" at bounding box center [339, 26] width 49 height 13
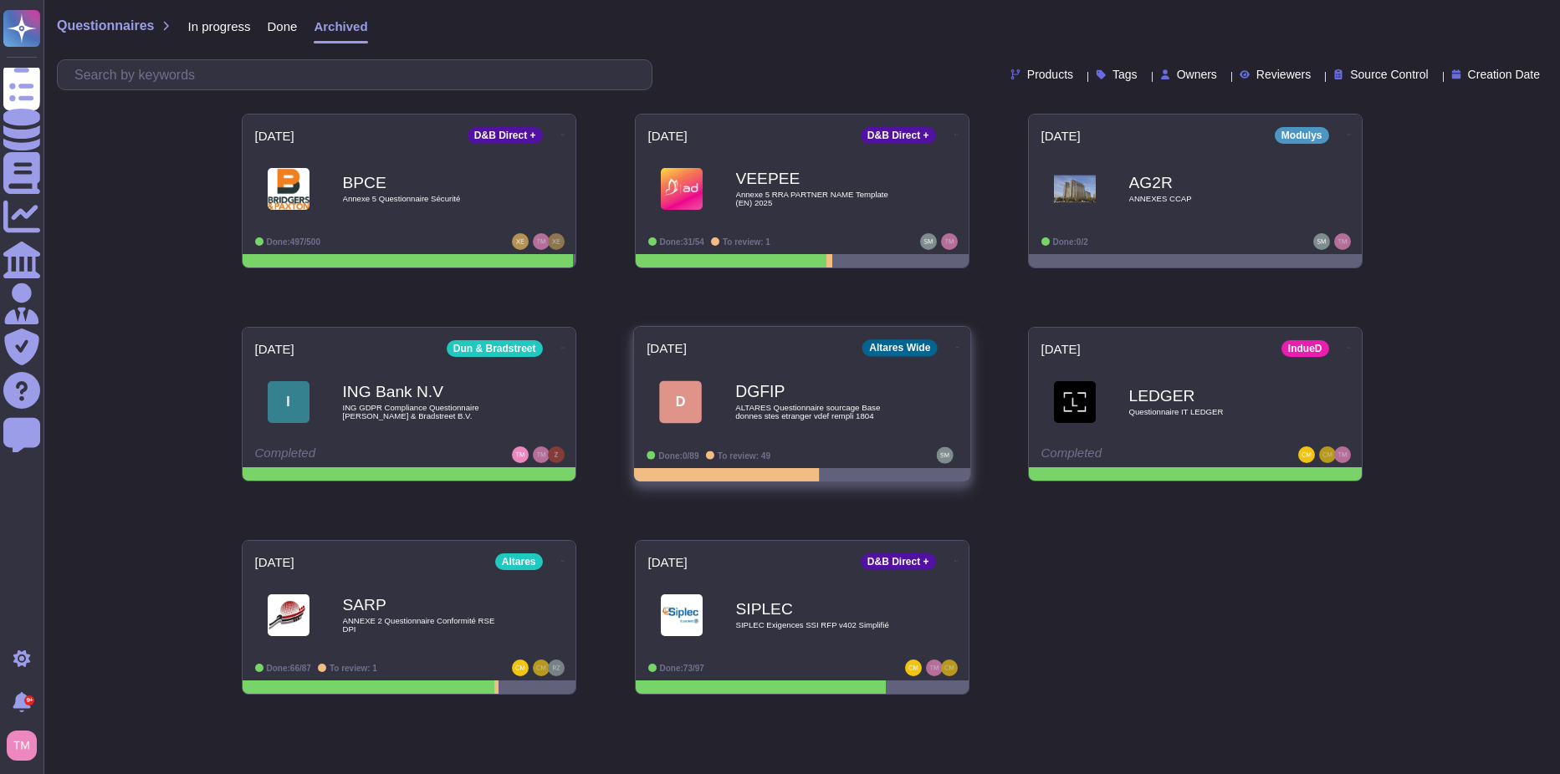
click at [953, 337] on span at bounding box center [956, 346] width 7 height 18
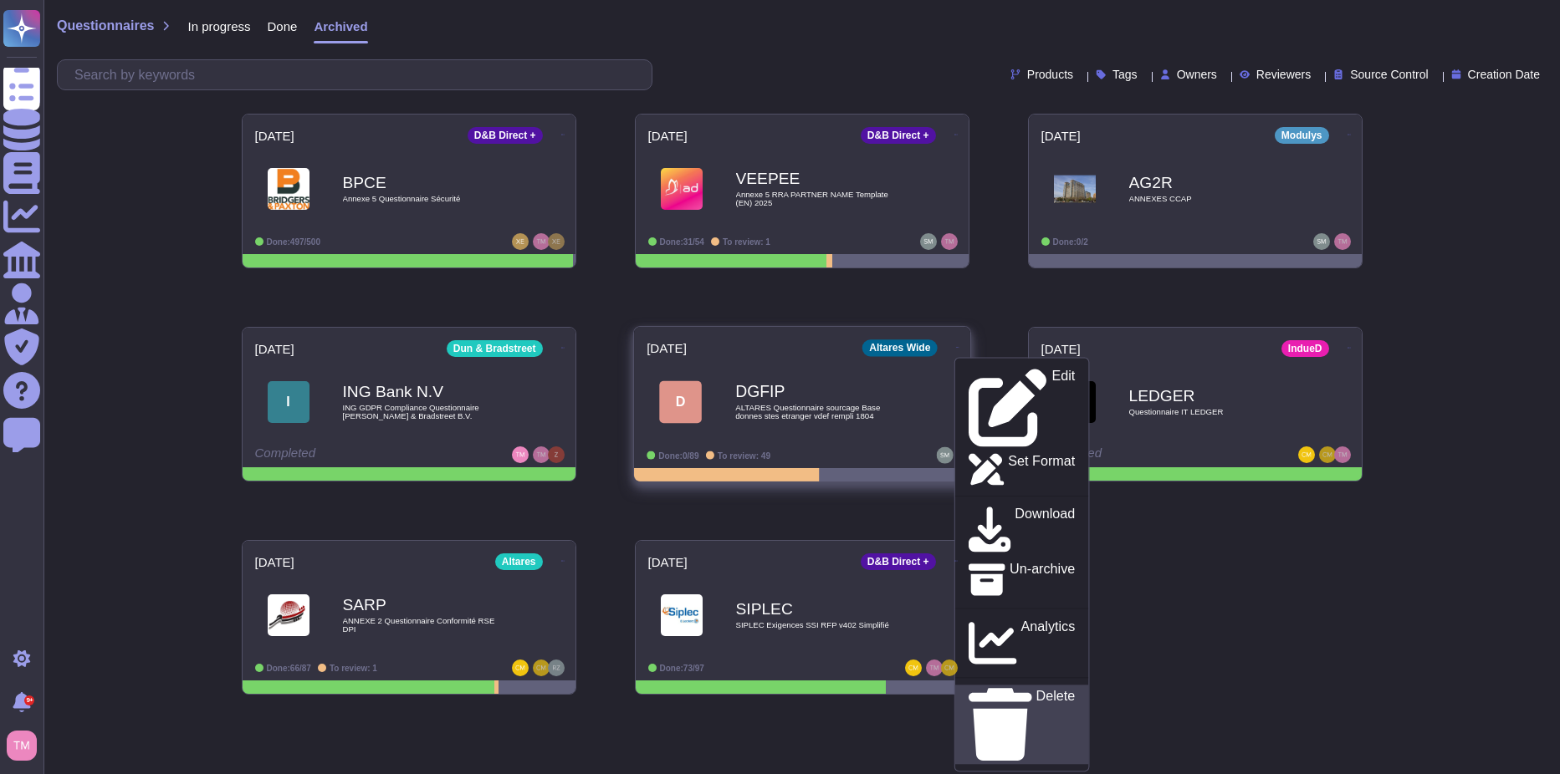
click at [993, 686] on link "Delete" at bounding box center [1021, 725] width 134 height 79
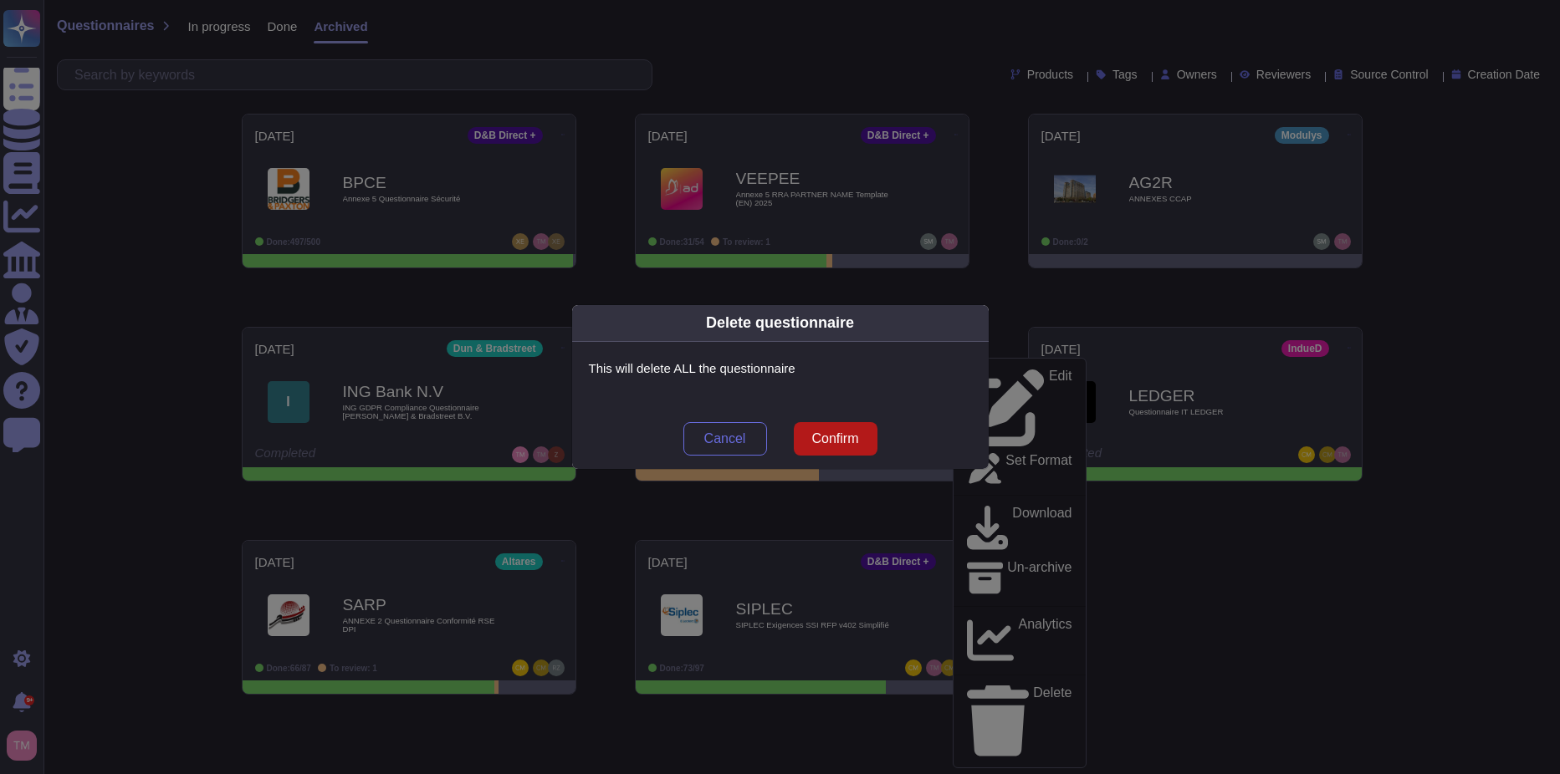
click at [822, 432] on span "Confirm" at bounding box center [834, 438] width 47 height 13
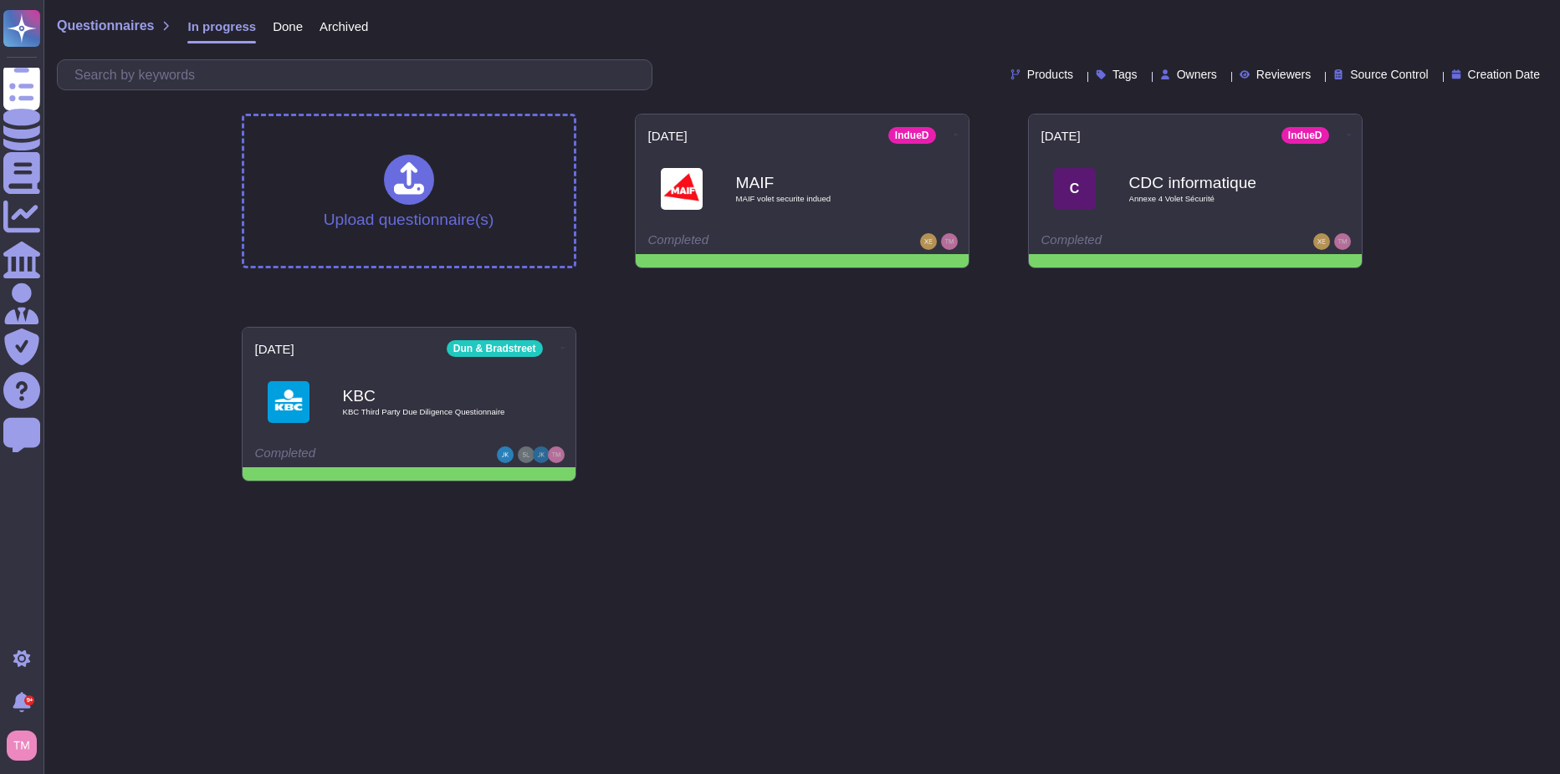
click at [349, 23] on span "Archived" at bounding box center [343, 26] width 49 height 13
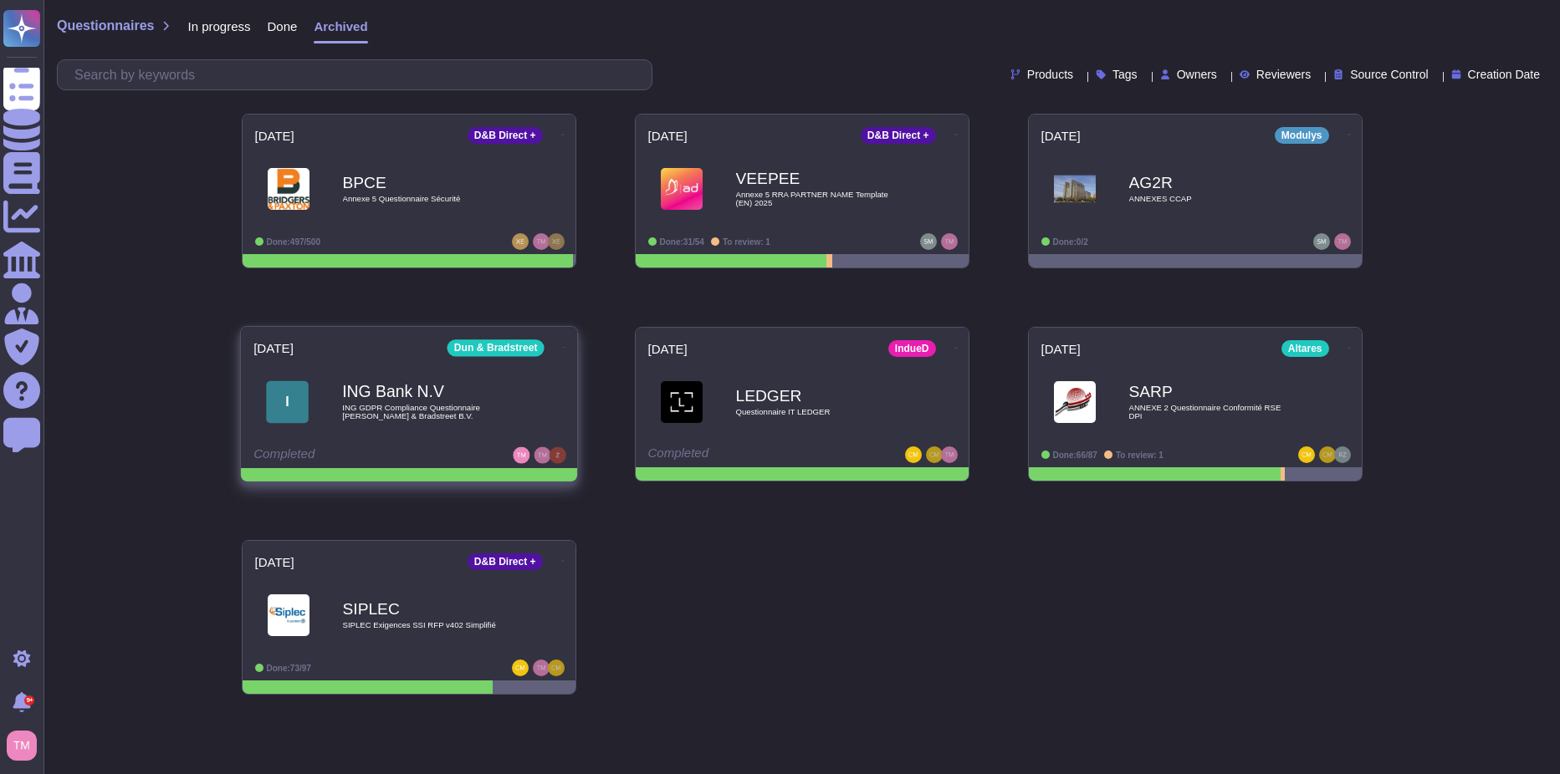
click at [562, 347] on icon at bounding box center [563, 347] width 3 height 1
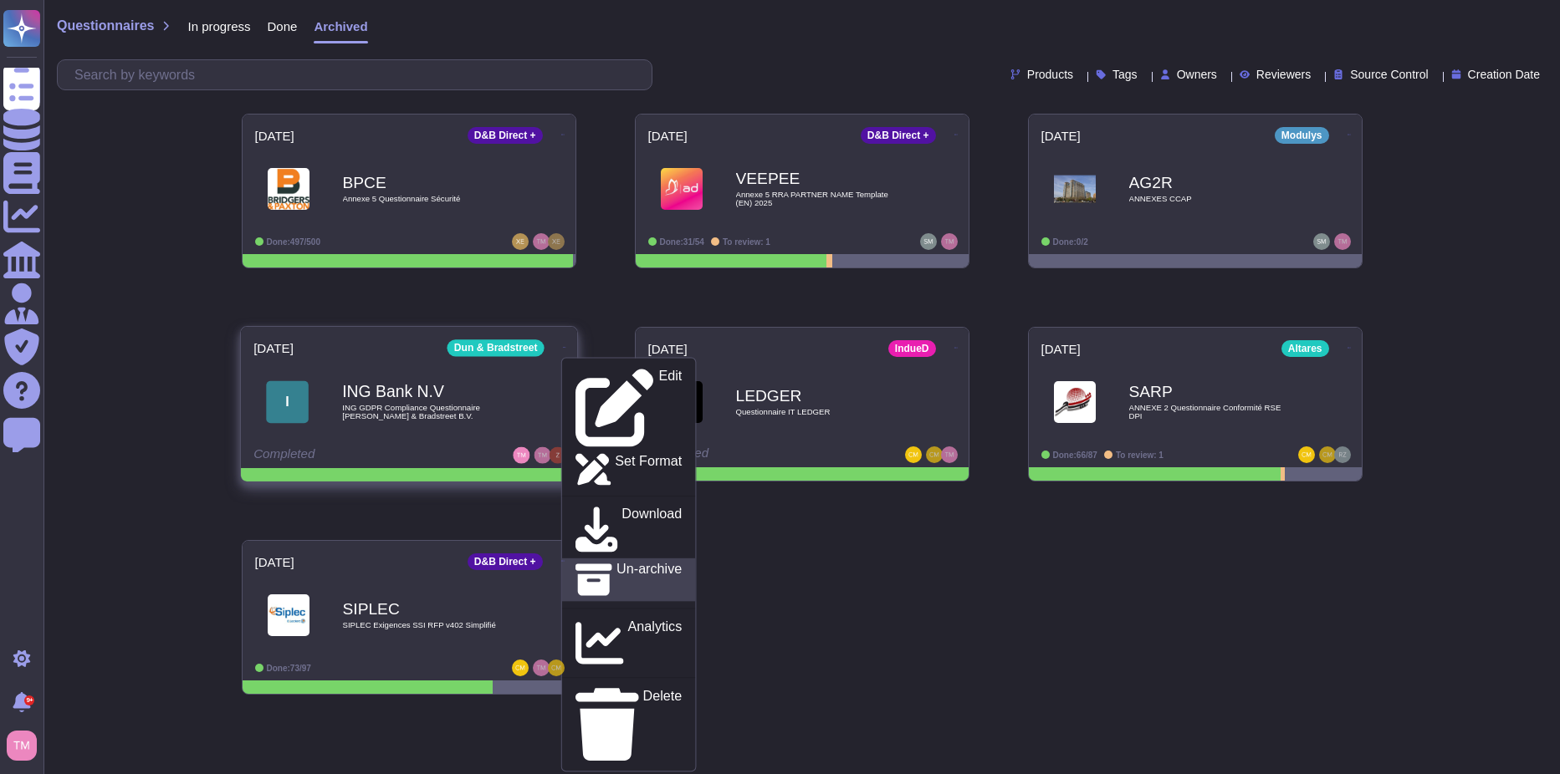
click at [616, 562] on p "Un-archive" at bounding box center [648, 580] width 65 height 36
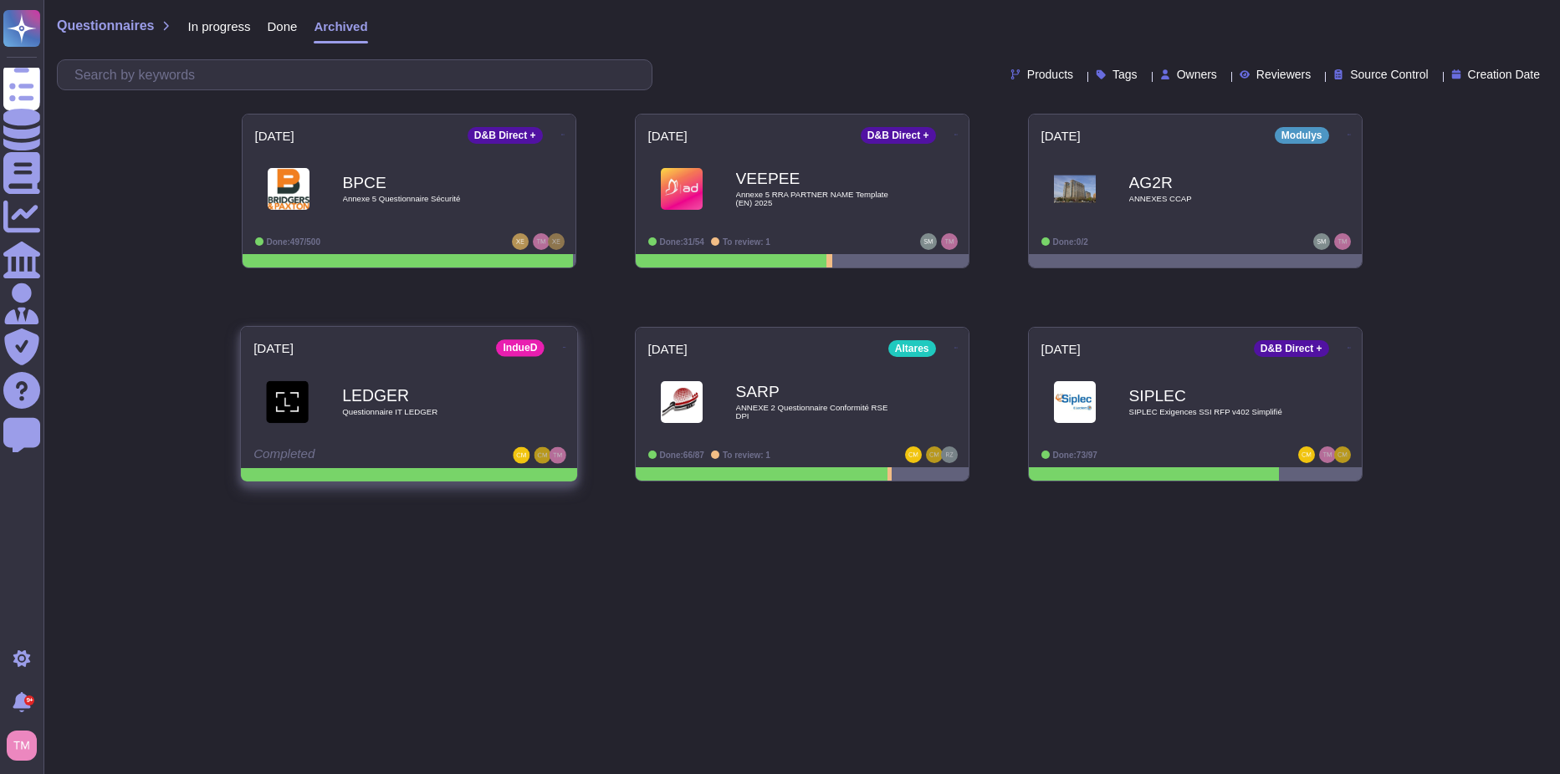
click at [562, 345] on icon at bounding box center [563, 347] width 3 height 4
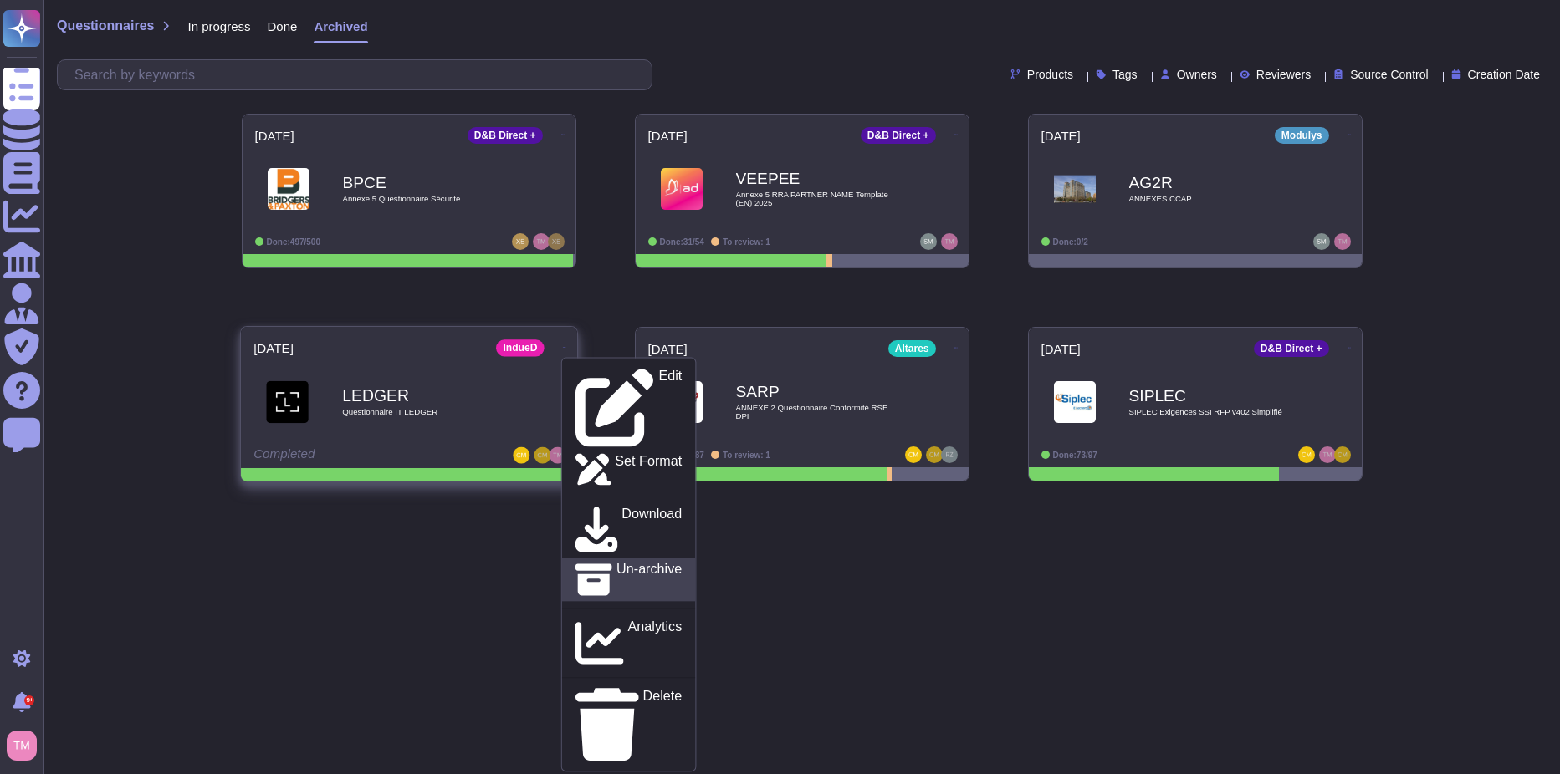
click at [616, 562] on p "Un-archive" at bounding box center [648, 580] width 65 height 36
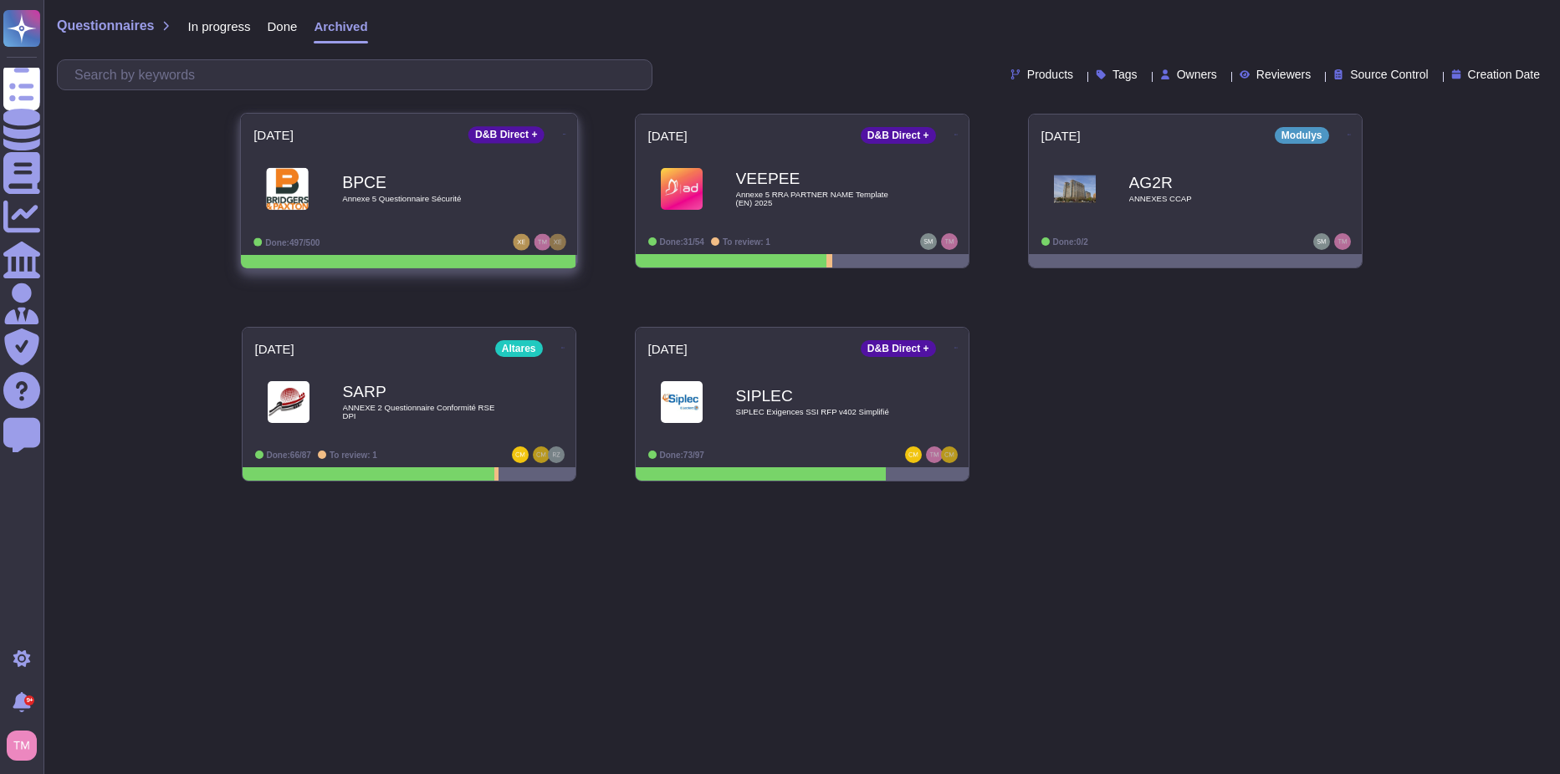
click at [562, 132] on icon at bounding box center [563, 134] width 3 height 4
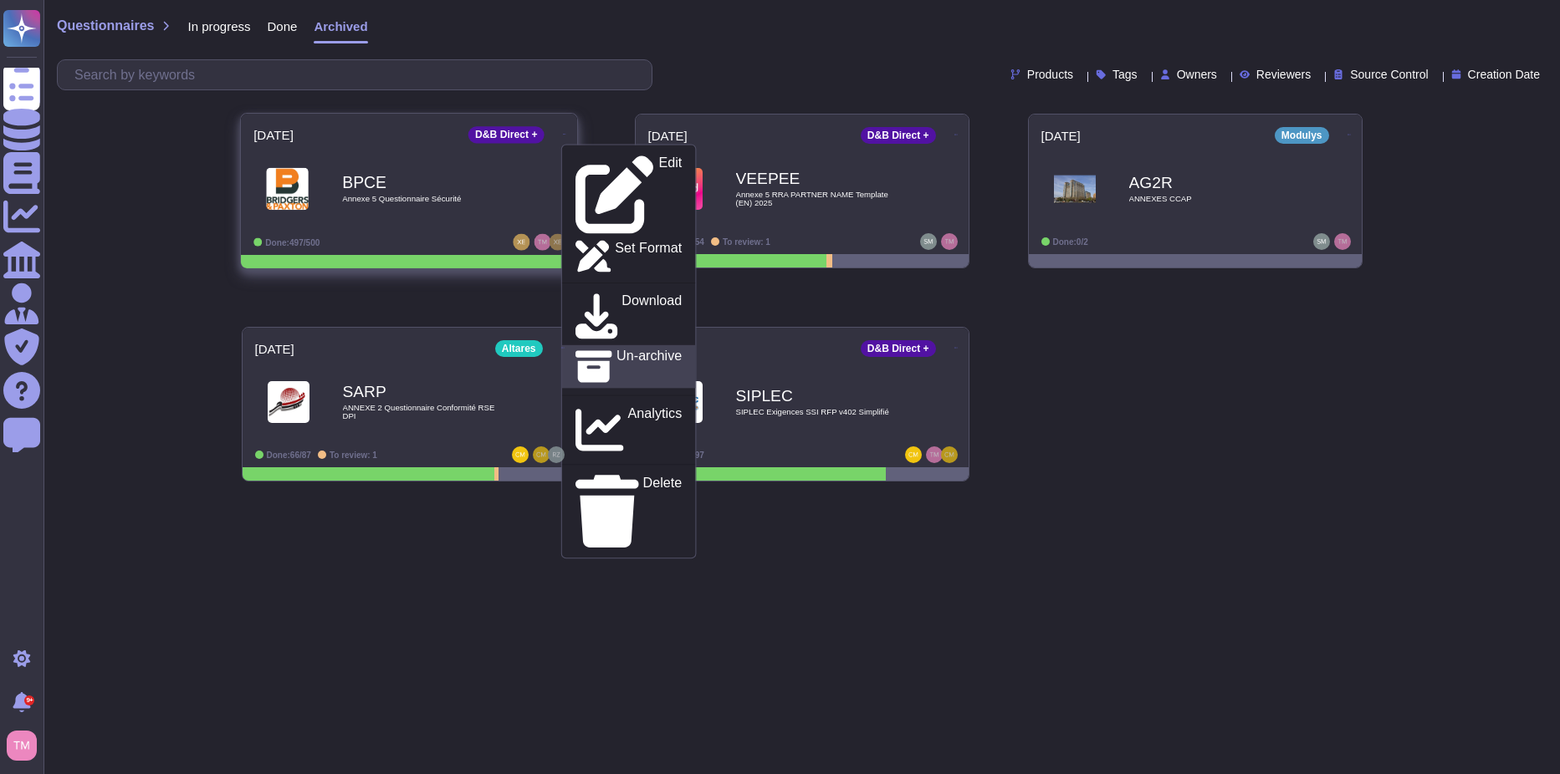
click at [616, 349] on p "Un-archive" at bounding box center [648, 367] width 65 height 36
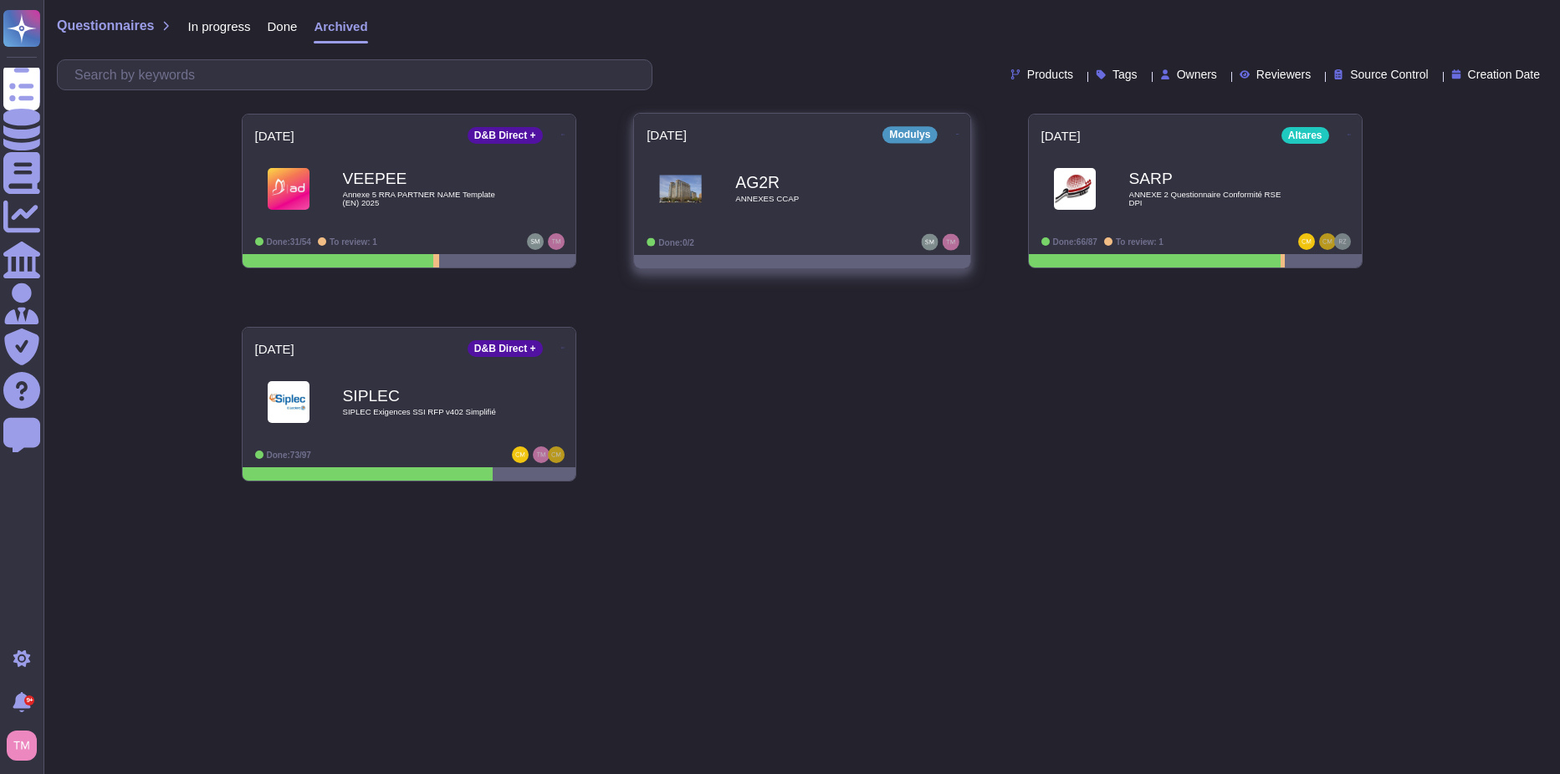
click at [955, 132] on icon at bounding box center [956, 134] width 3 height 4
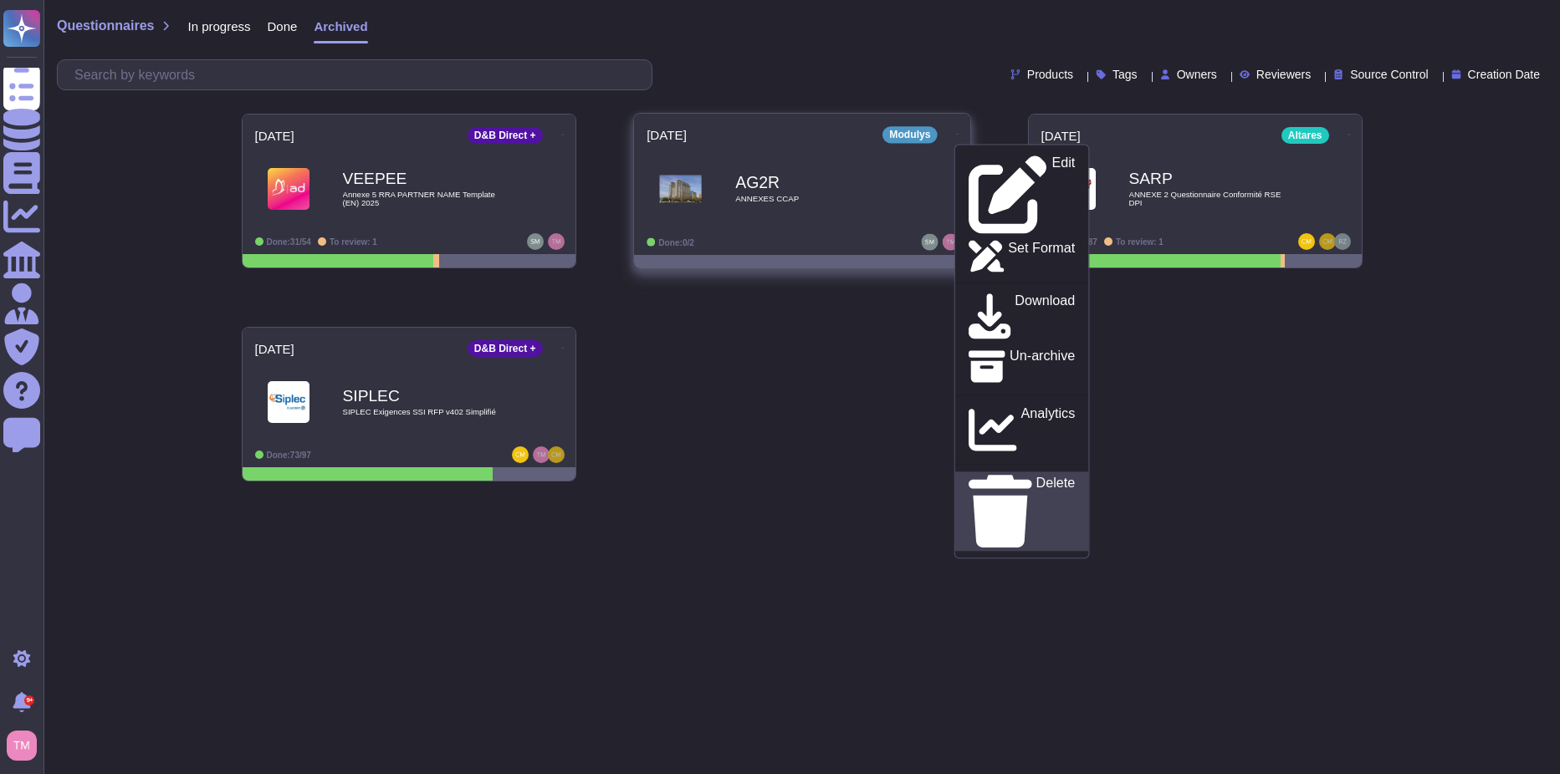
click at [1035, 477] on p "Delete" at bounding box center [1054, 512] width 39 height 71
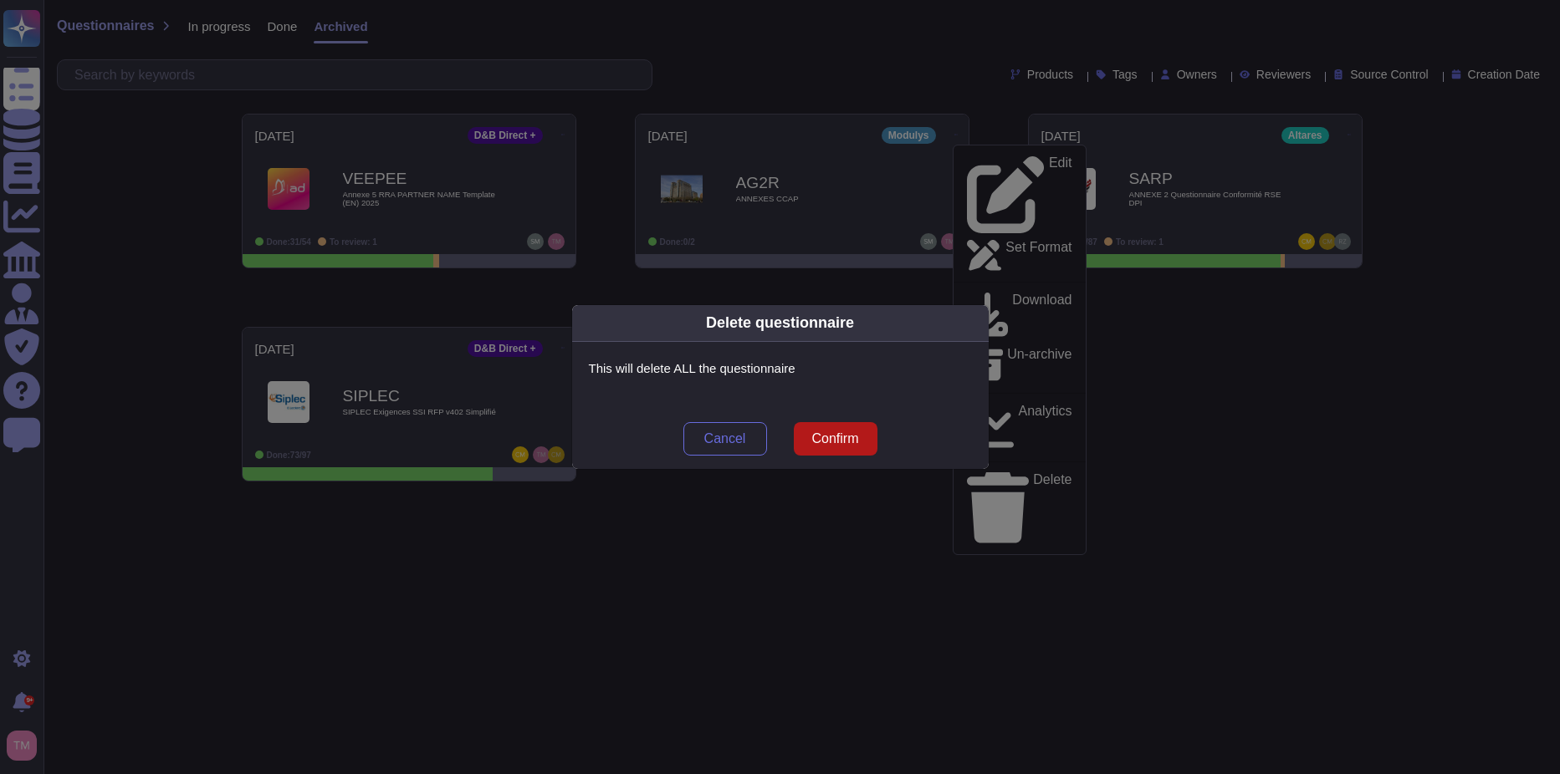
click at [843, 442] on span "Confirm" at bounding box center [834, 438] width 47 height 13
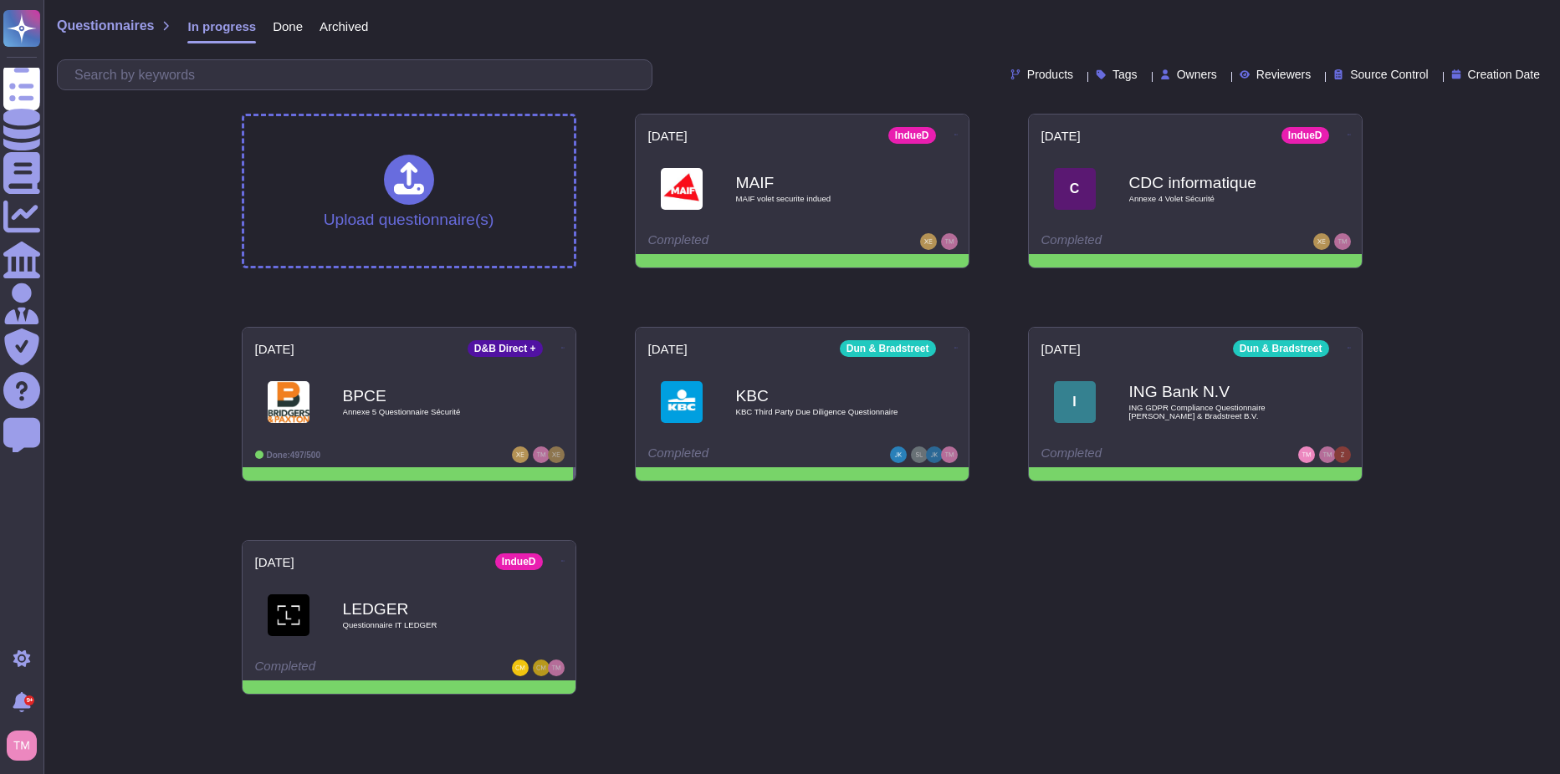
click at [344, 20] on span "Archived" at bounding box center [343, 26] width 49 height 13
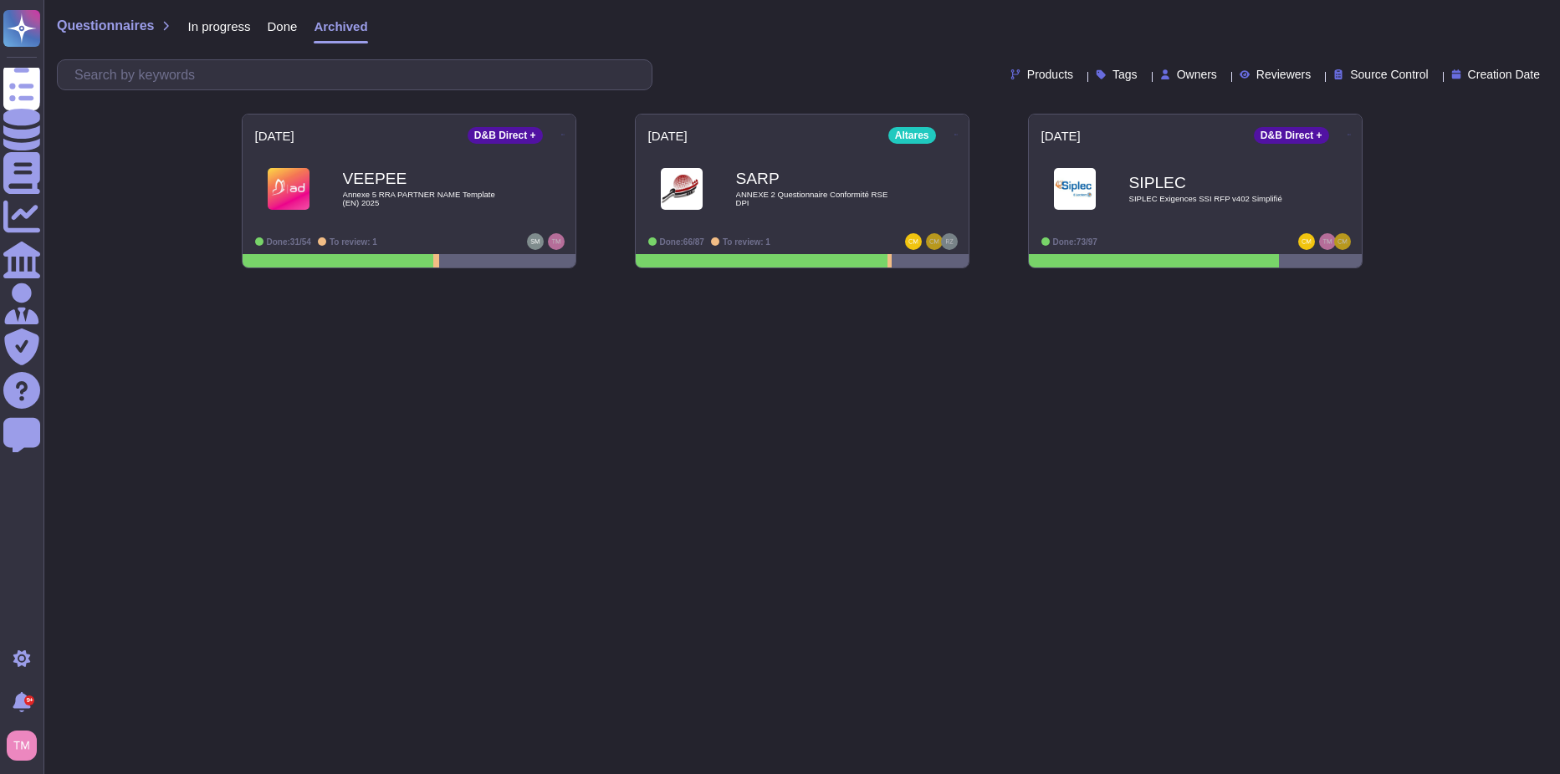
click at [224, 23] on span "In progress" at bounding box center [218, 26] width 63 height 13
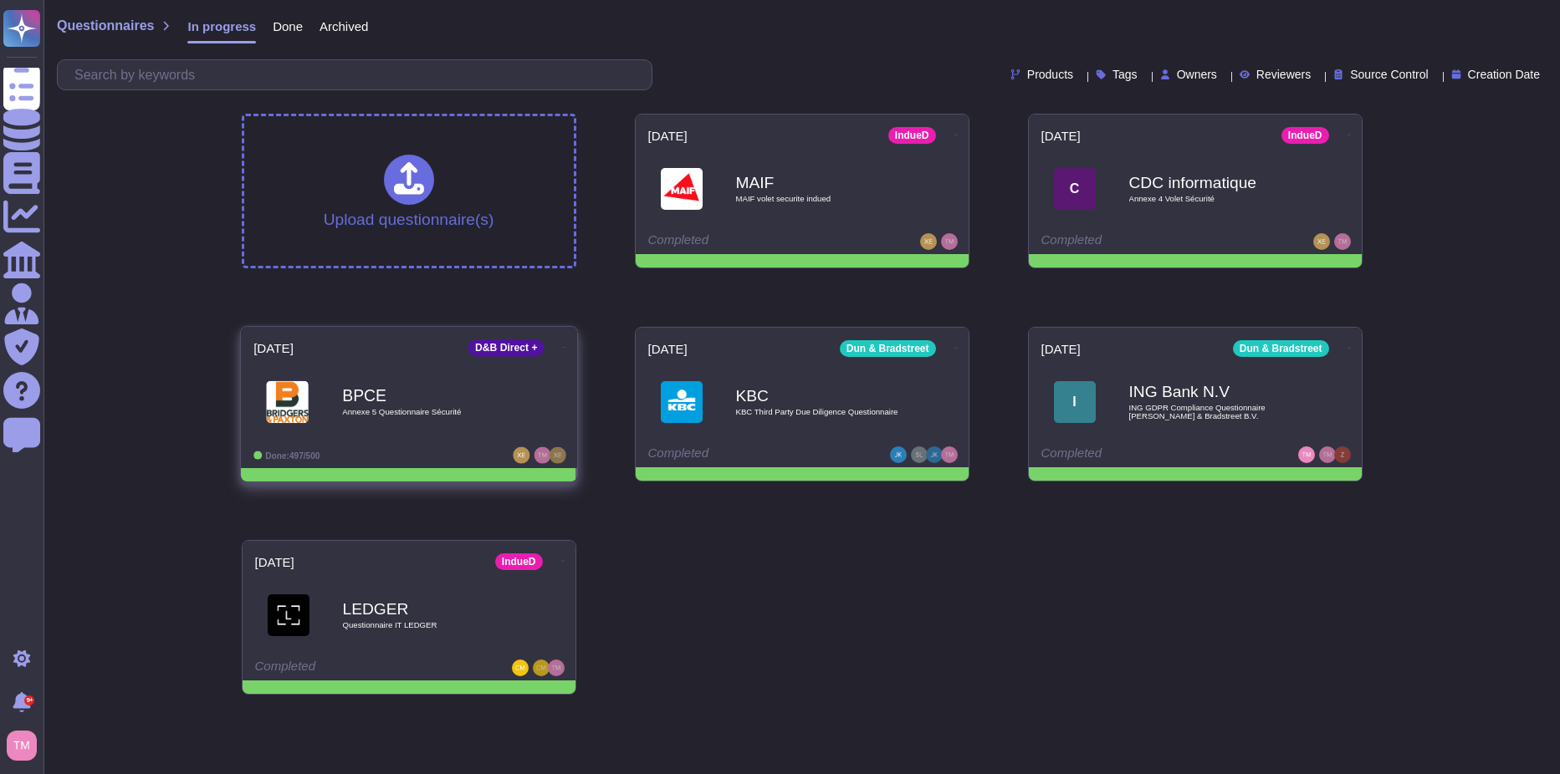
click at [431, 412] on span "Annexe 5 Questionnaire Sécurité" at bounding box center [426, 412] width 169 height 8
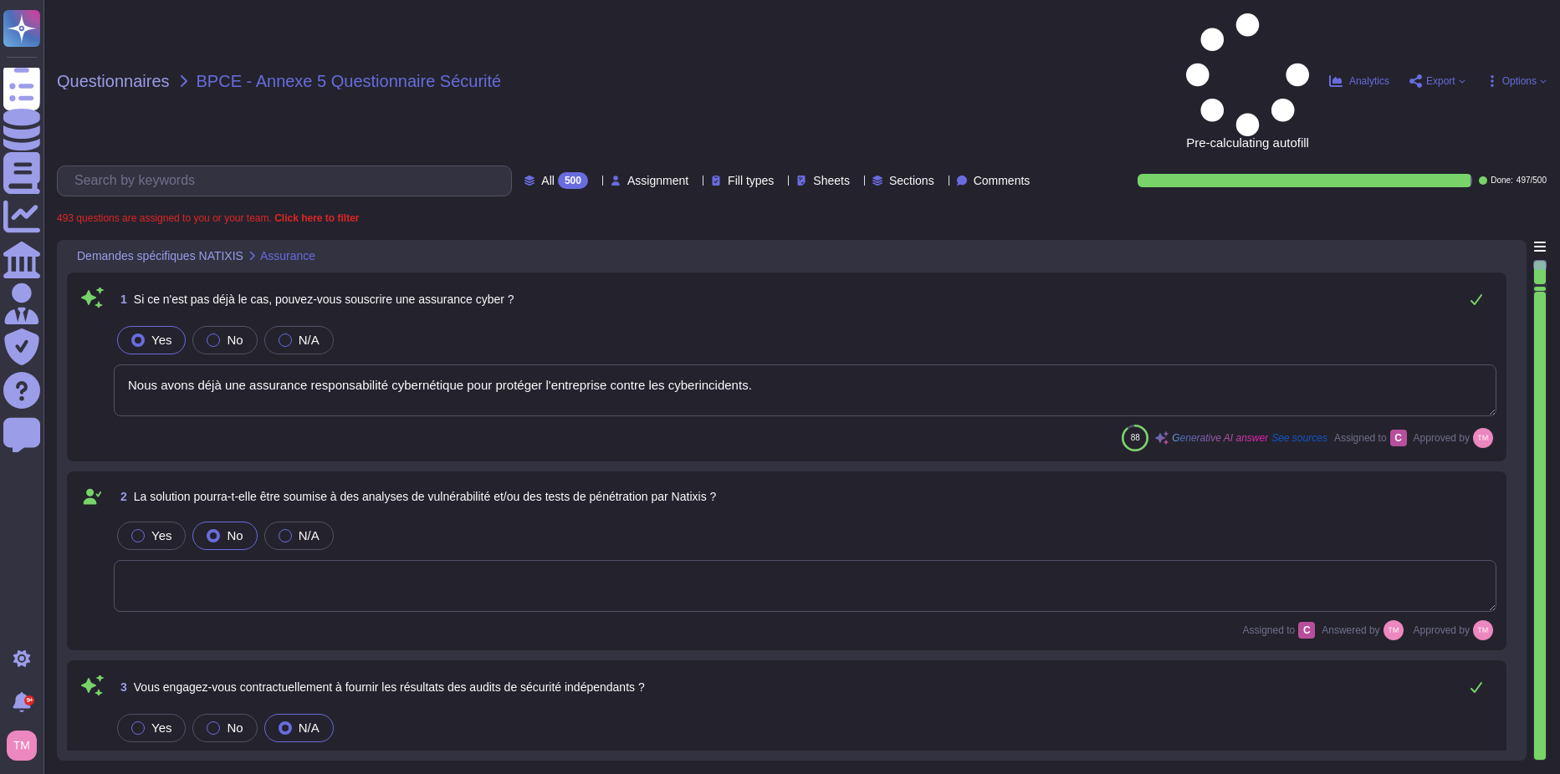
type textarea "Nous avons déjà une assurance responsabilité cybernétique pour protéger l'entre…"
type textarea "Nous ne nous engageons pas contractuellement à fournir les résultats des audits…"
type textarea "Il n'y a pas encore d'accord en place entre nos entreprises. Cependant, le cont…"
type textarea "Oui, nous nous engageons à effectuer des tests de pénétration externes et inter…"
click at [482, 166] on div "All 500 Assignment Fill types Sheets Sections Comments" at bounding box center [546, 181] width 979 height 31
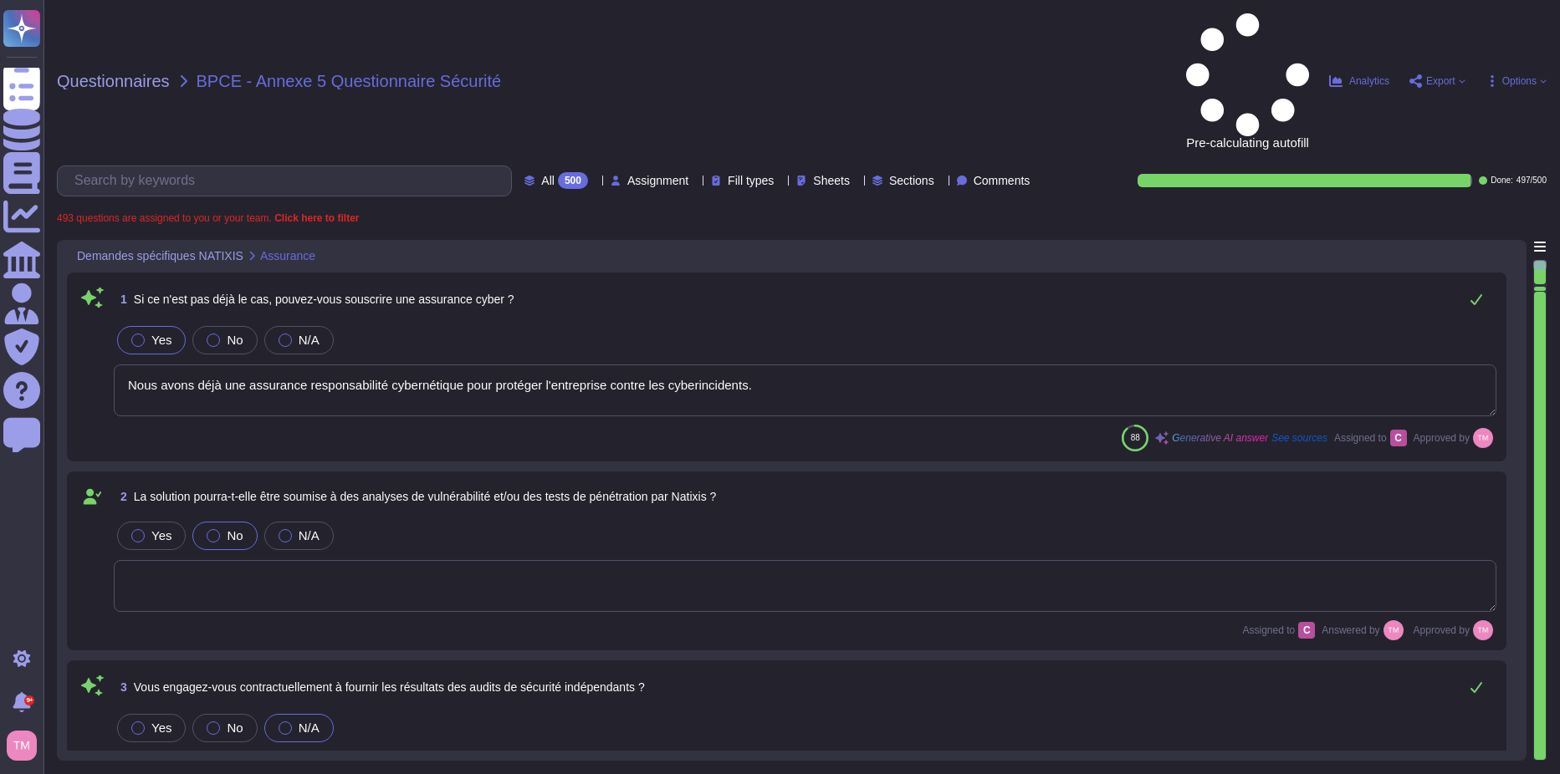
click at [541, 175] on span "All" at bounding box center [547, 181] width 13 height 12
click at [532, 155] on div "To do 3" at bounding box center [551, 147] width 135 height 18
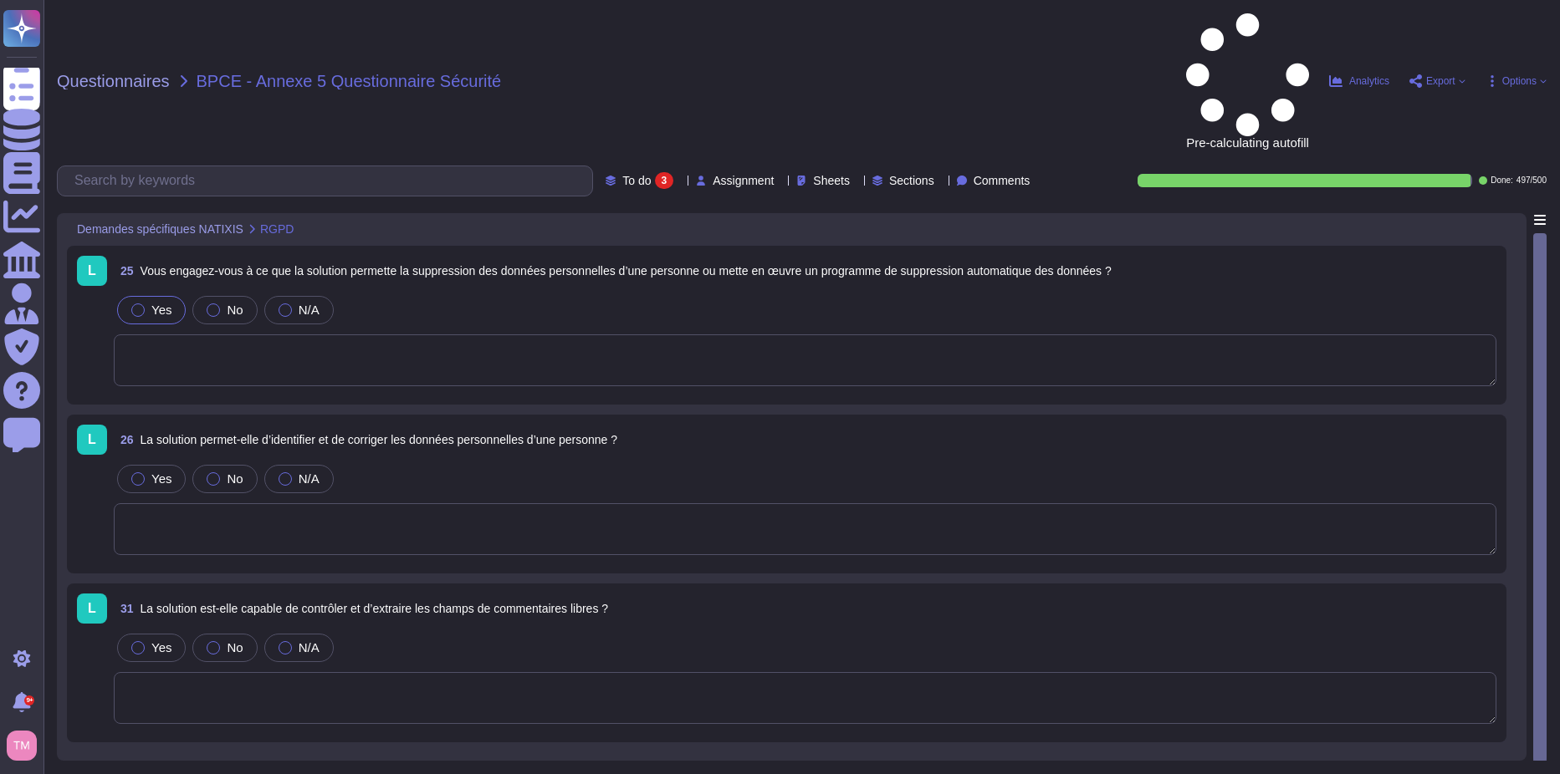
click at [143, 304] on label "Yes" at bounding box center [151, 310] width 40 height 13
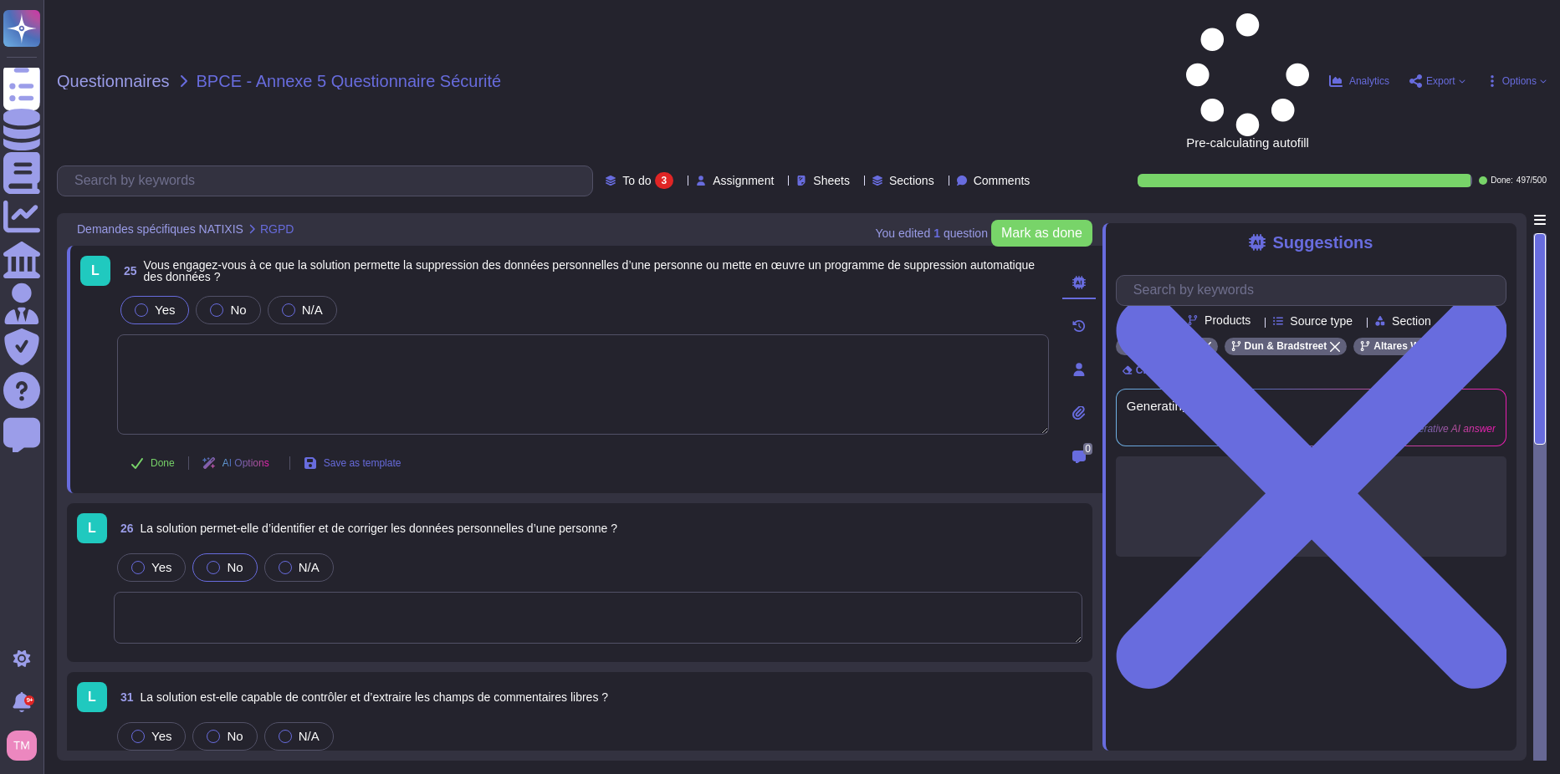
click at [192, 554] on div "No" at bounding box center [224, 568] width 64 height 28
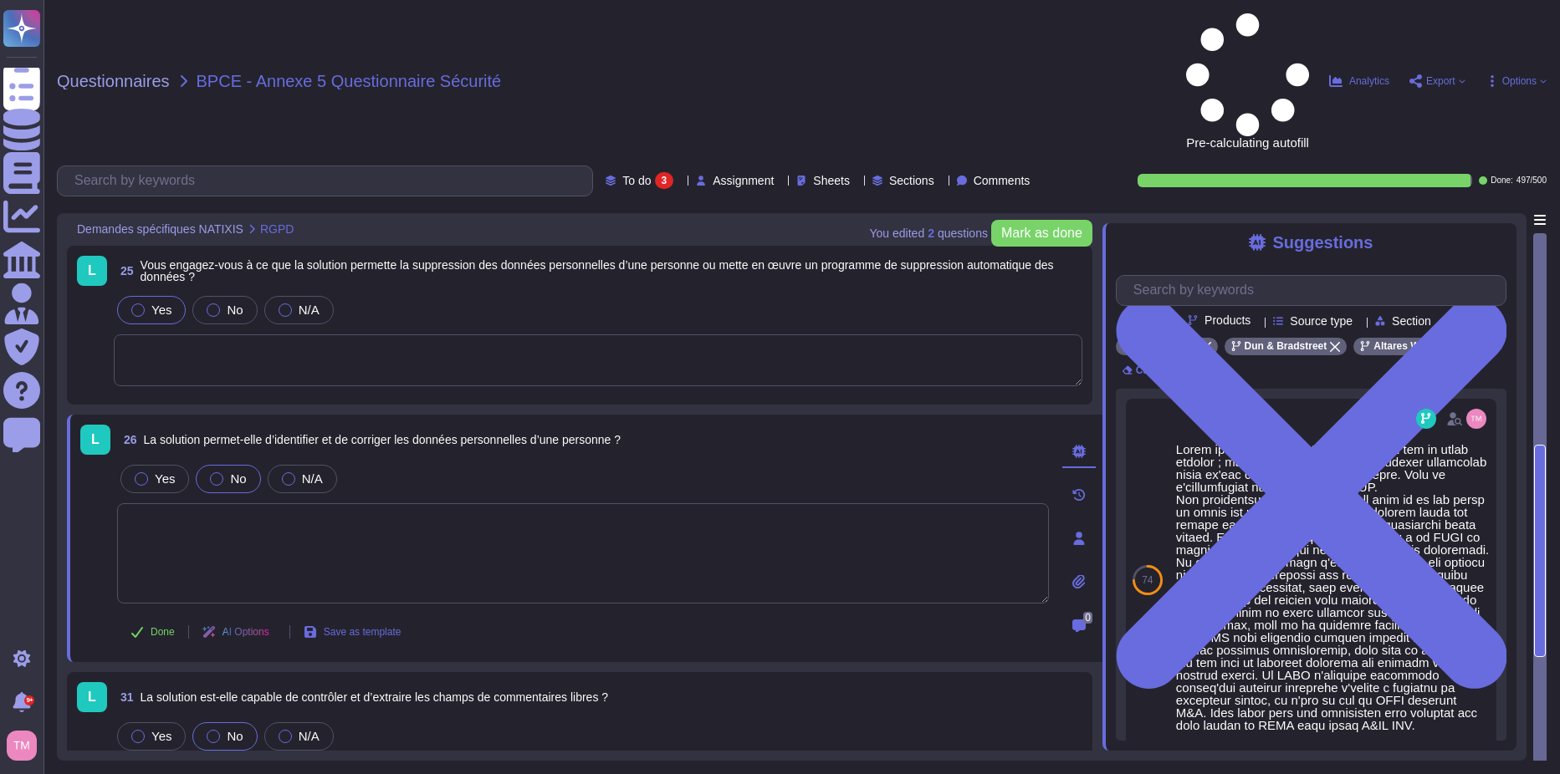
click at [231, 729] on span "No" at bounding box center [235, 736] width 16 height 14
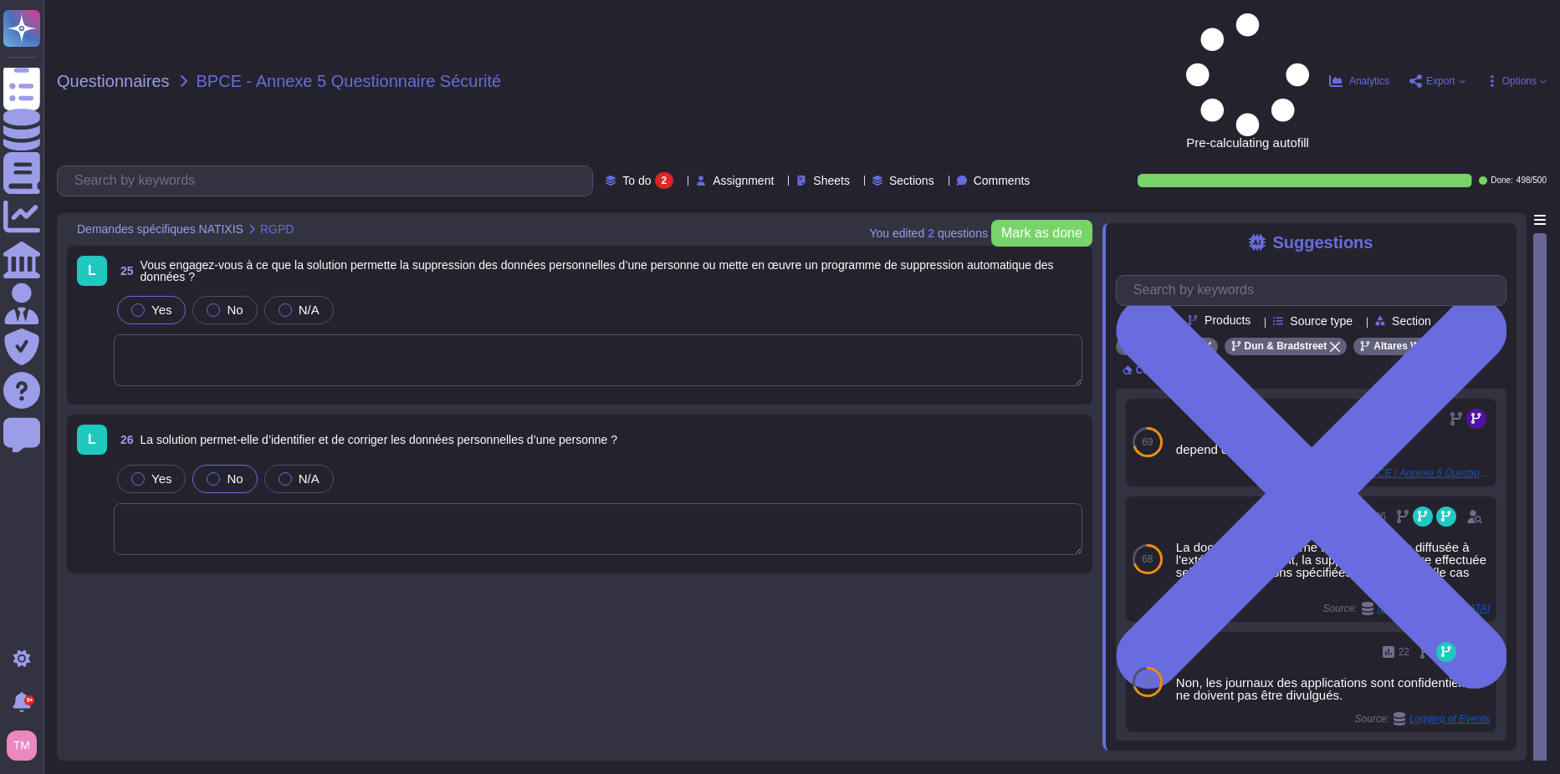
click at [143, 503] on textarea at bounding box center [598, 529] width 968 height 52
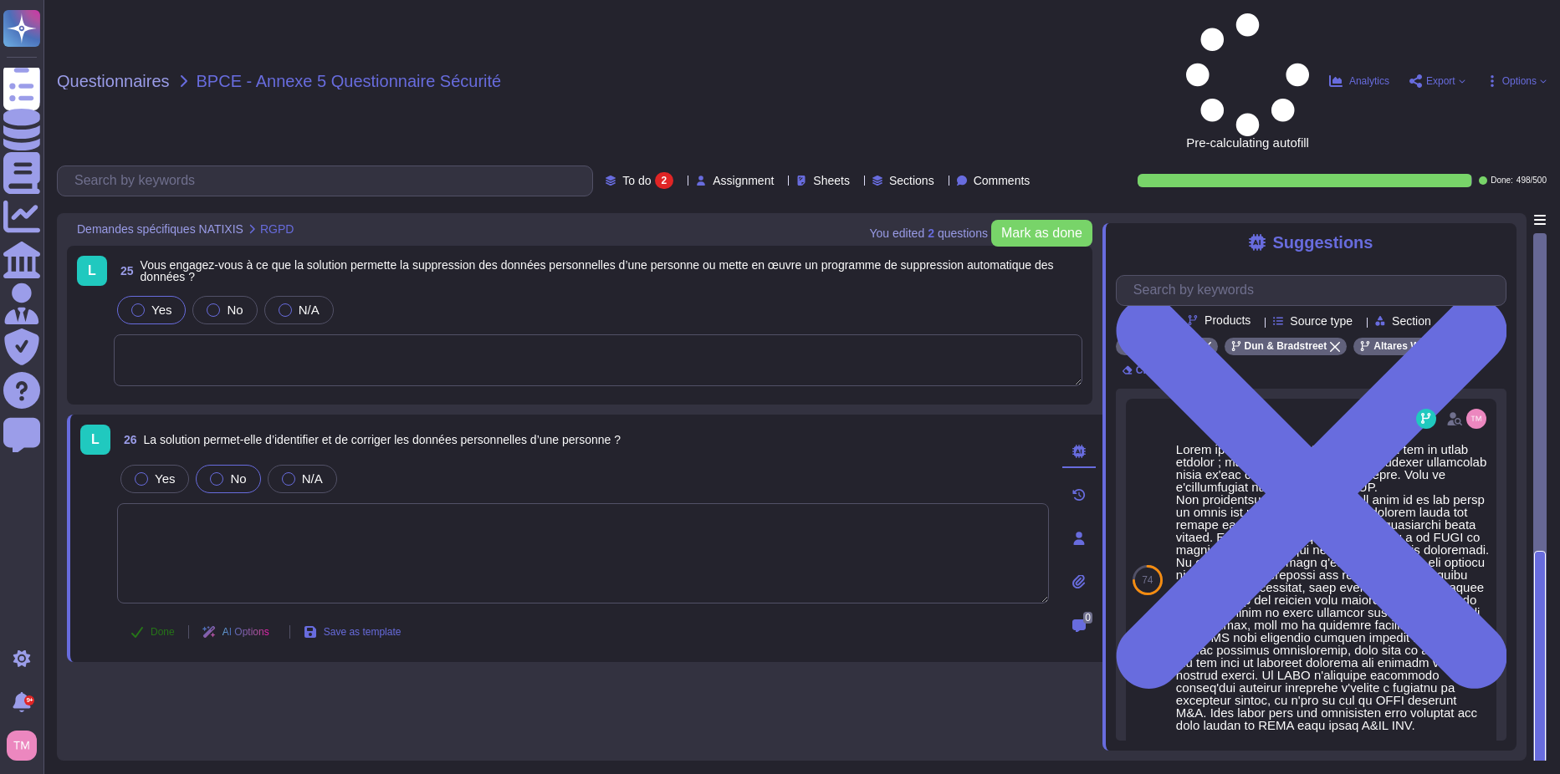
click at [159, 627] on span "Done" at bounding box center [163, 632] width 24 height 10
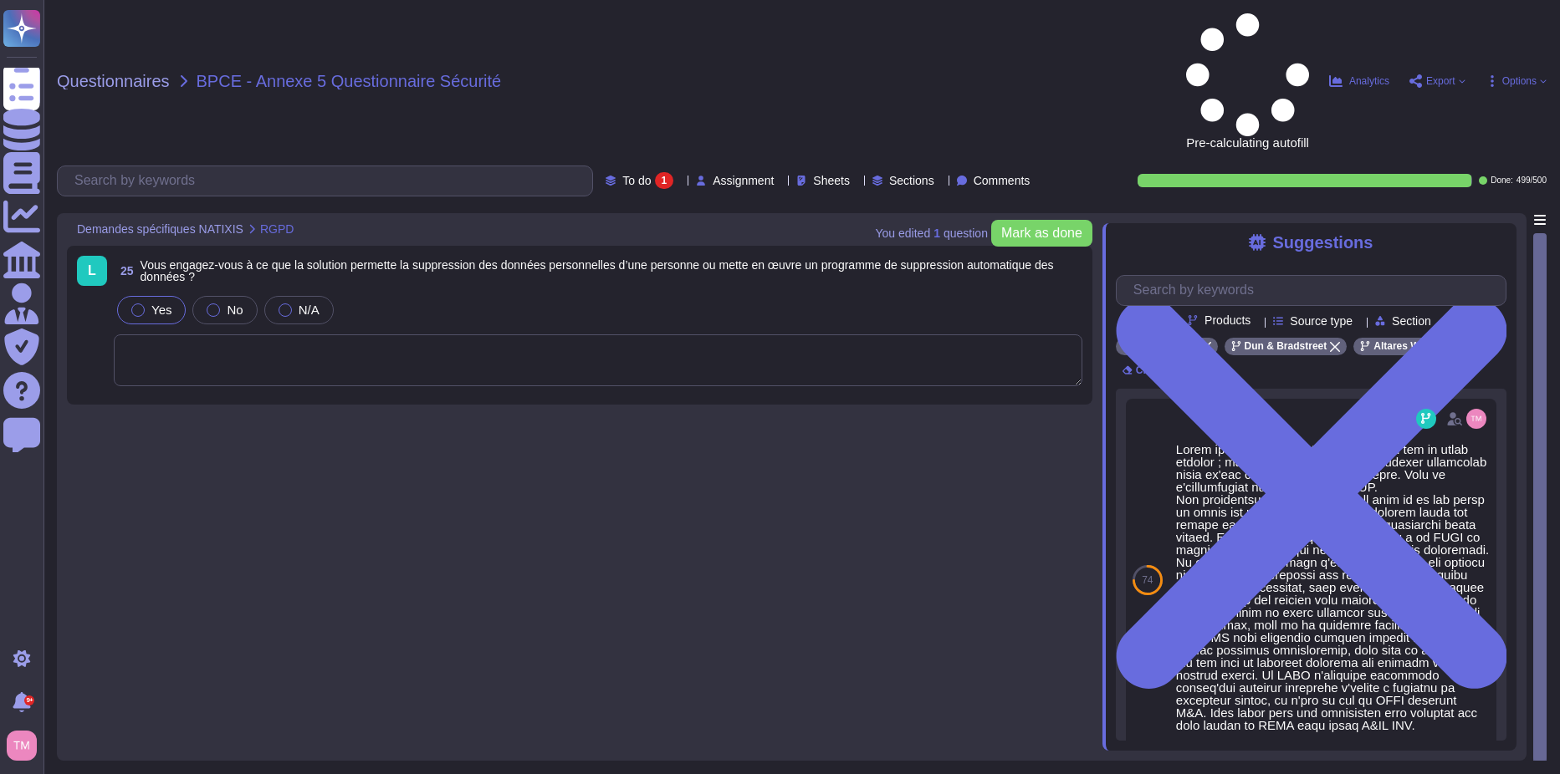
click at [194, 334] on textarea at bounding box center [598, 360] width 968 height 52
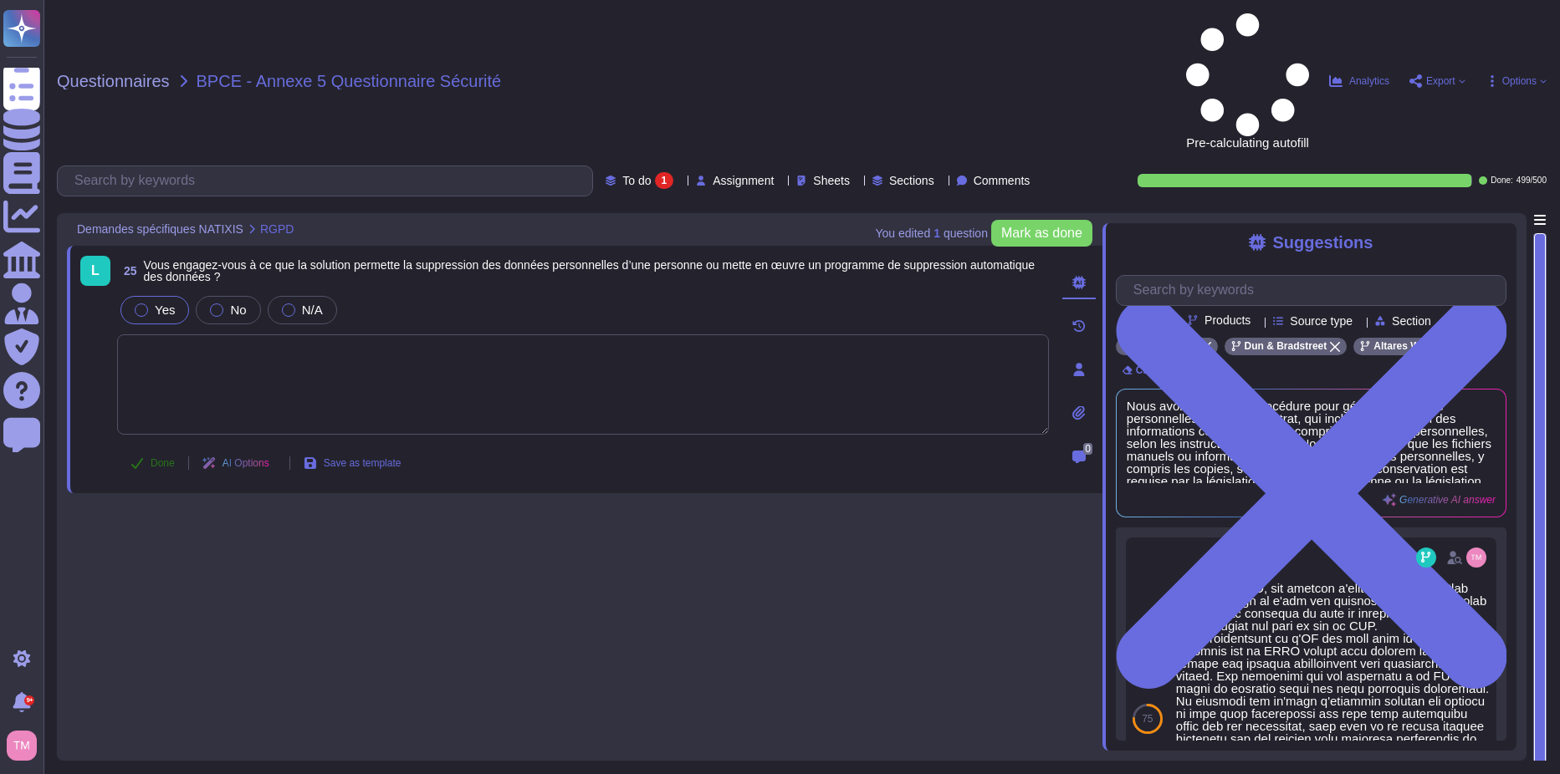
click at [160, 458] on span "Done" at bounding box center [163, 463] width 24 height 10
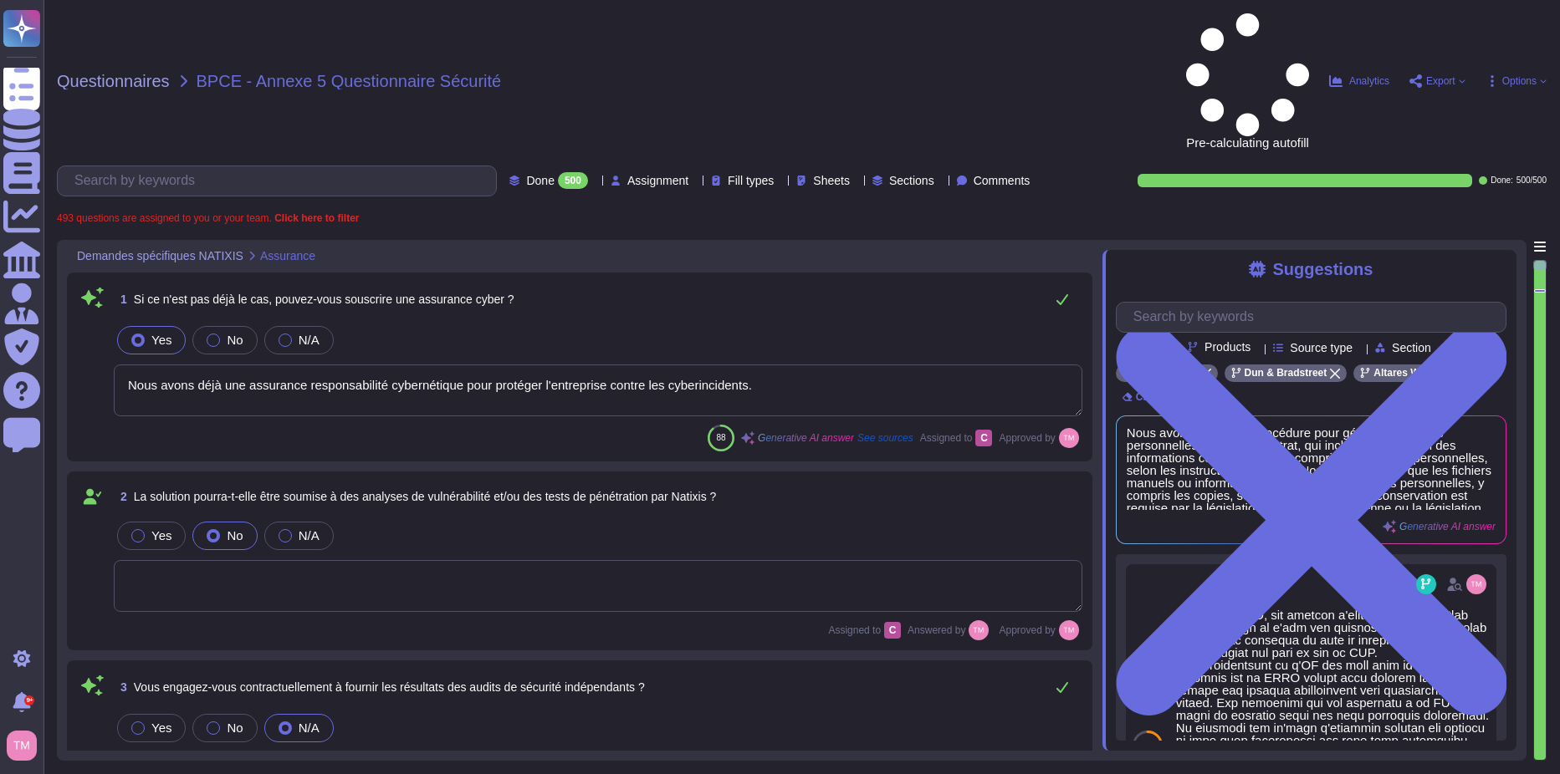
type textarea "Nous avons déjà une assurance responsabilité cybernétique pour protéger l'entre…"
type textarea "Nous ne nous engageons pas contractuellement à fournir les résultats des audits…"
type textarea "Il n'y a pas encore d'accord en place entre nos entreprises. Cependant, le cont…"
type textarea "Oui, nous nous engageons à effectuer des tests de pénétration externes et inter…"
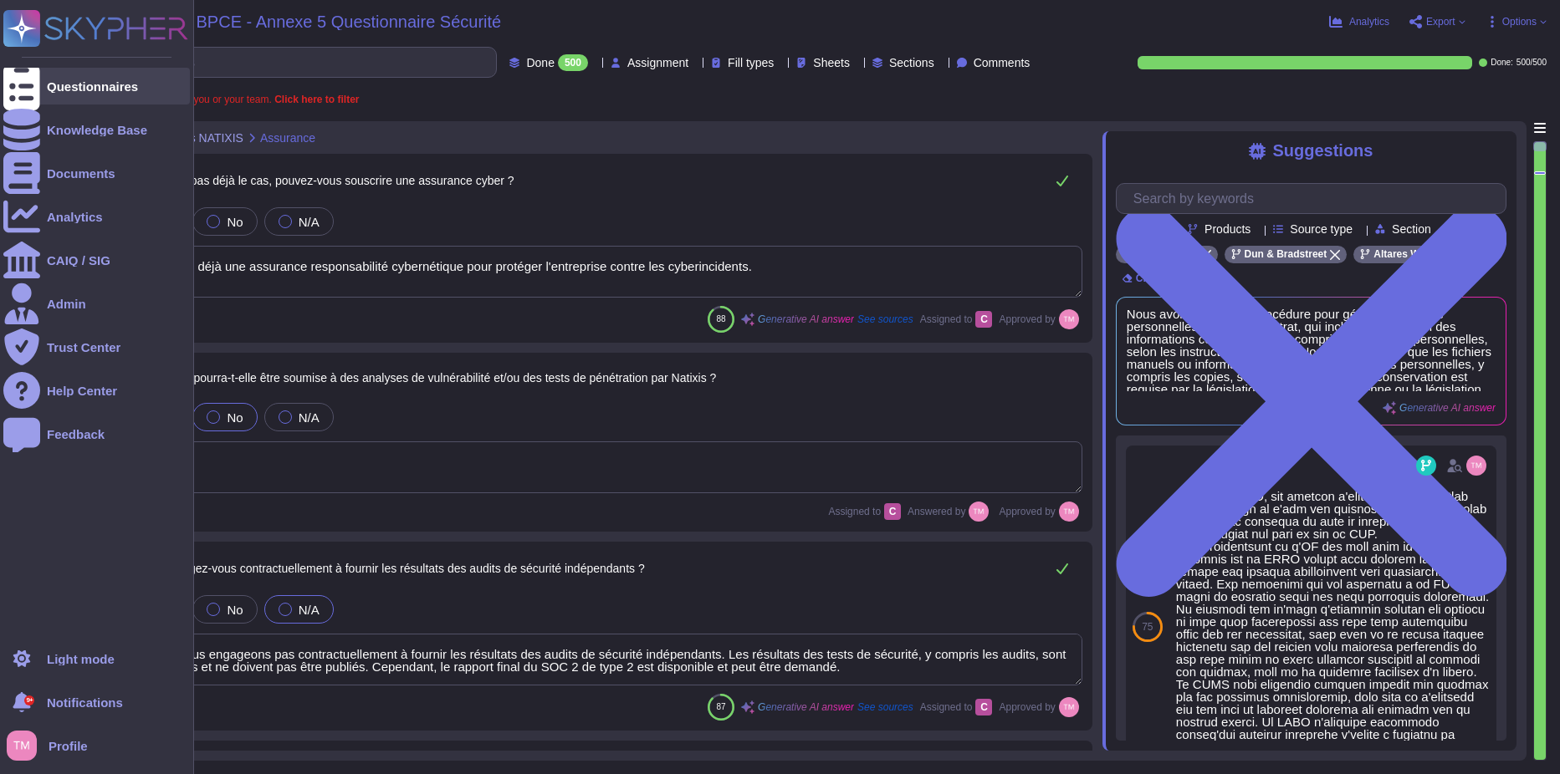
click at [89, 89] on div "Questionnaires" at bounding box center [92, 86] width 91 height 13
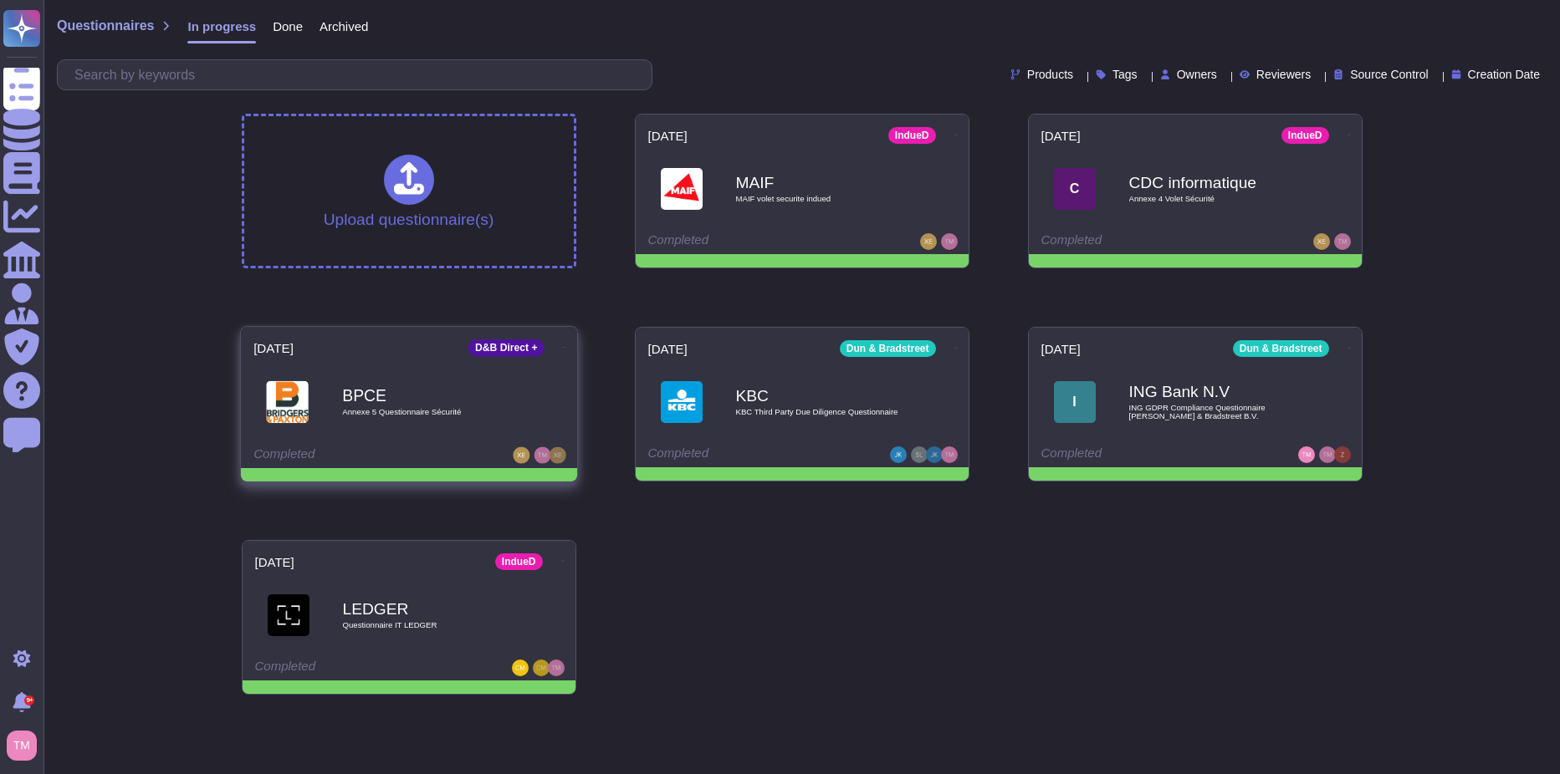
click at [562, 347] on icon at bounding box center [563, 347] width 3 height 1
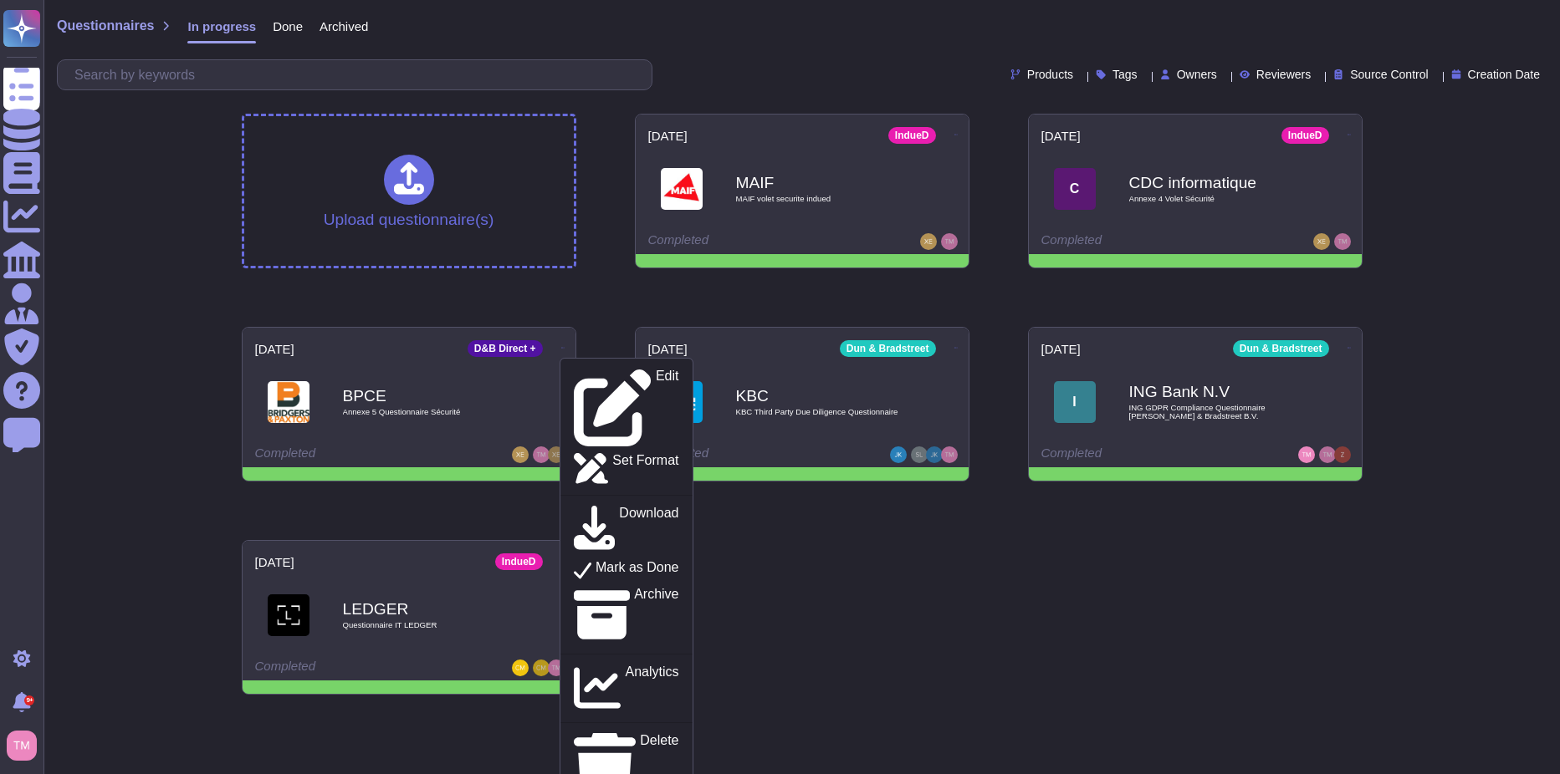
click at [810, 610] on div "Upload questionnaire(s) [DATE] IndueD MAIF MAIF volet securite indued Completed…" at bounding box center [801, 404] width 1147 height 608
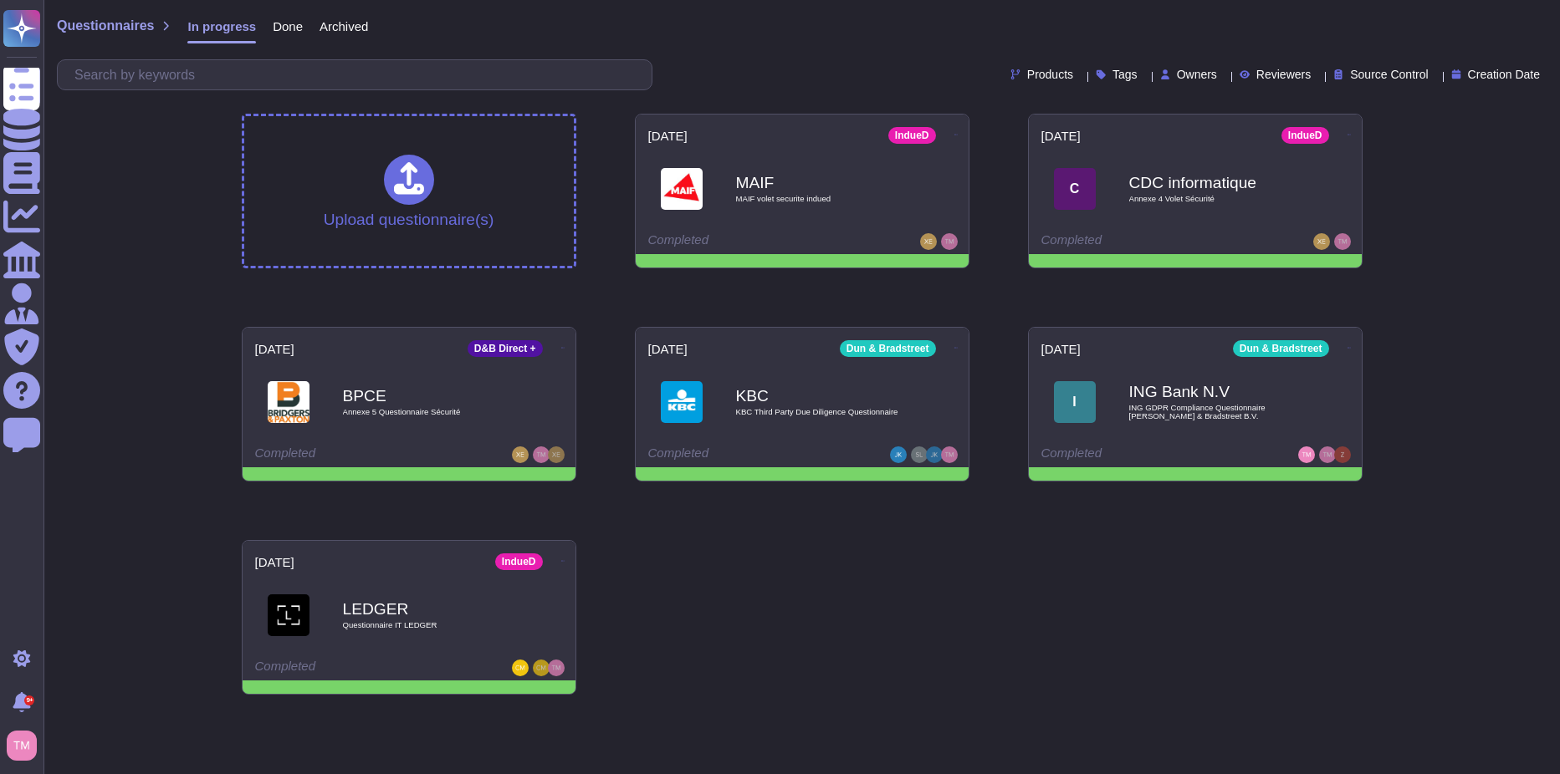
click at [282, 25] on span "Done" at bounding box center [288, 26] width 30 height 13
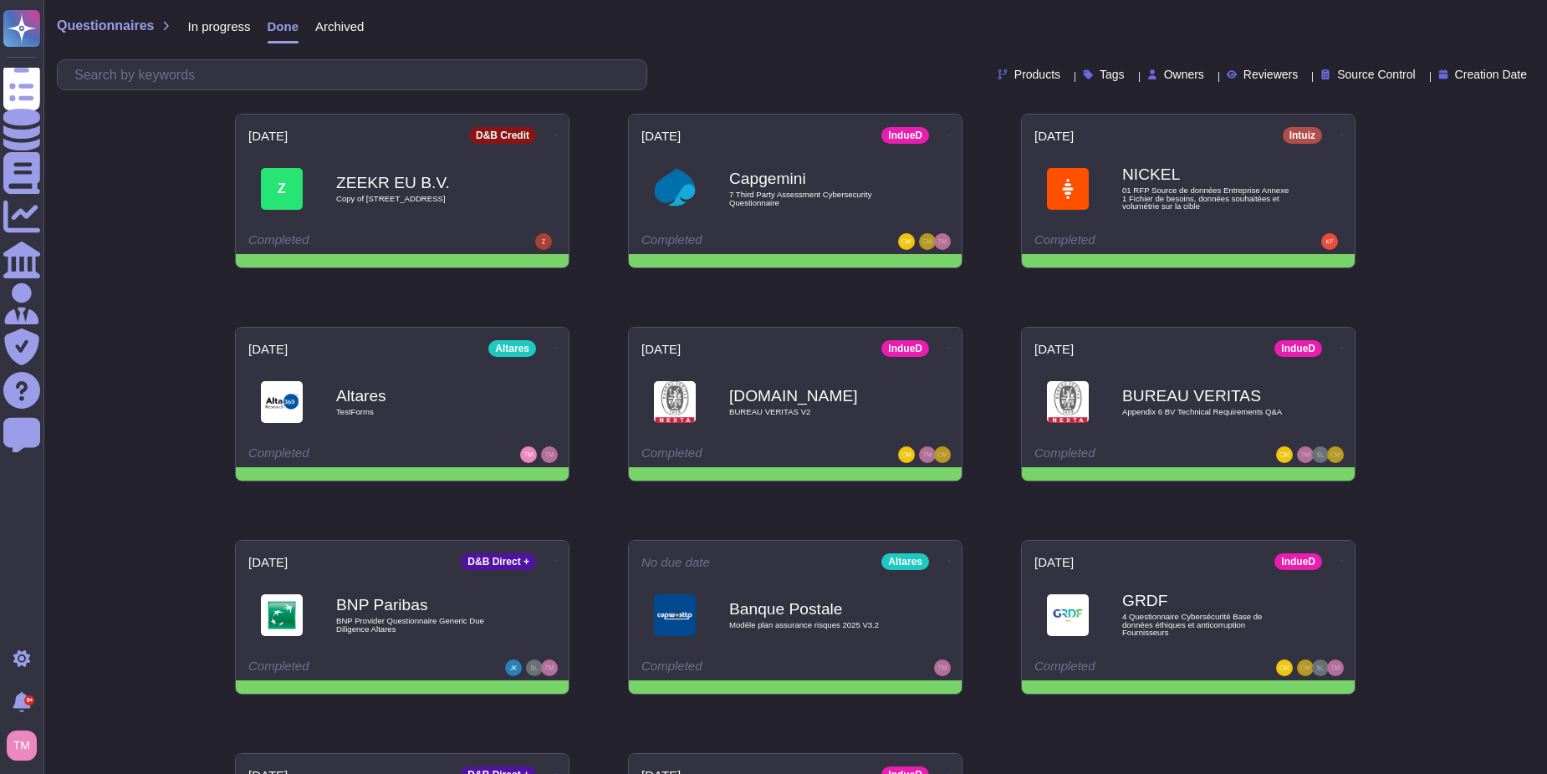
click at [324, 28] on span "Archived" at bounding box center [339, 26] width 49 height 13
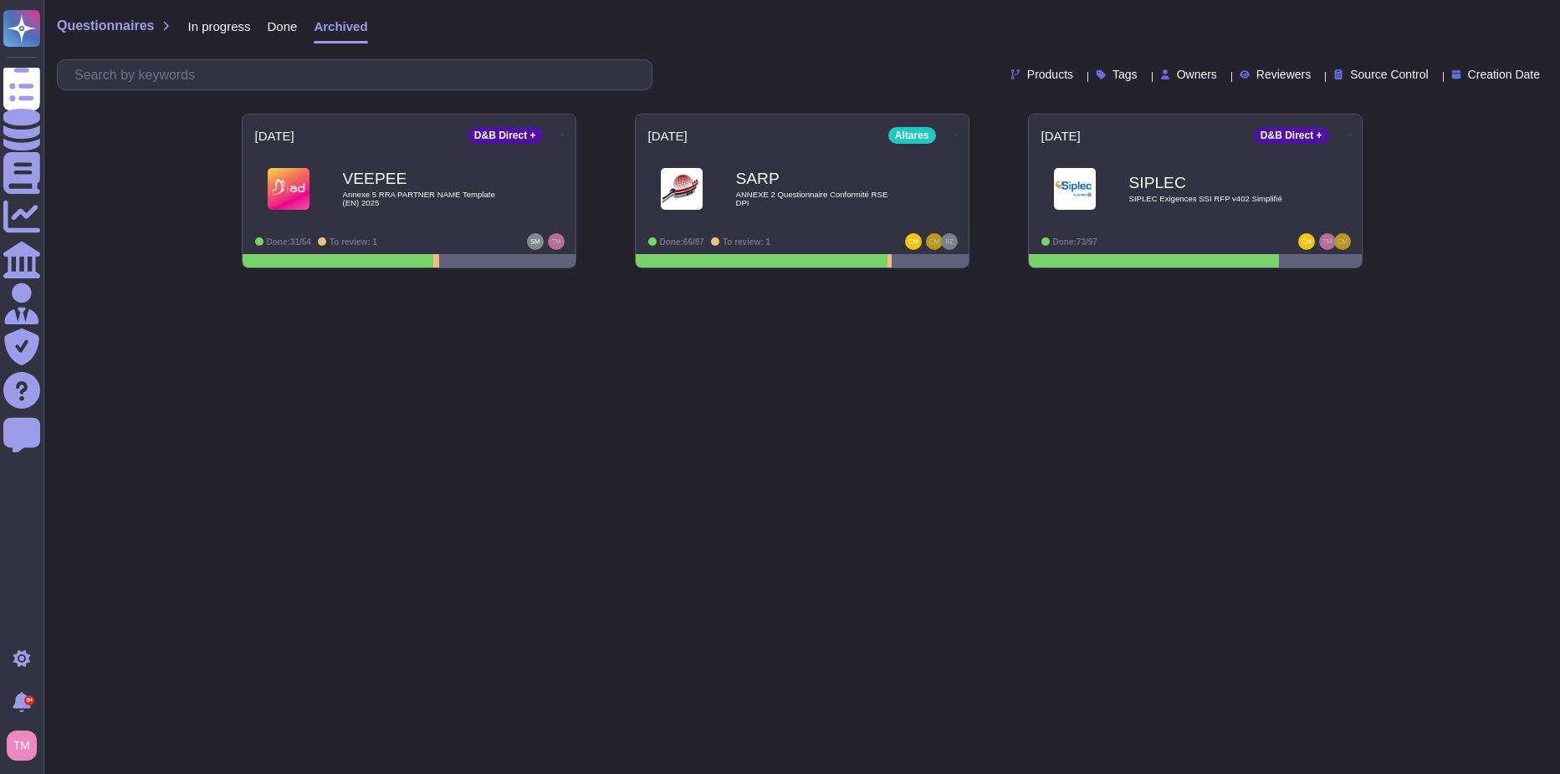
click at [193, 30] on span "In progress" at bounding box center [218, 26] width 63 height 13
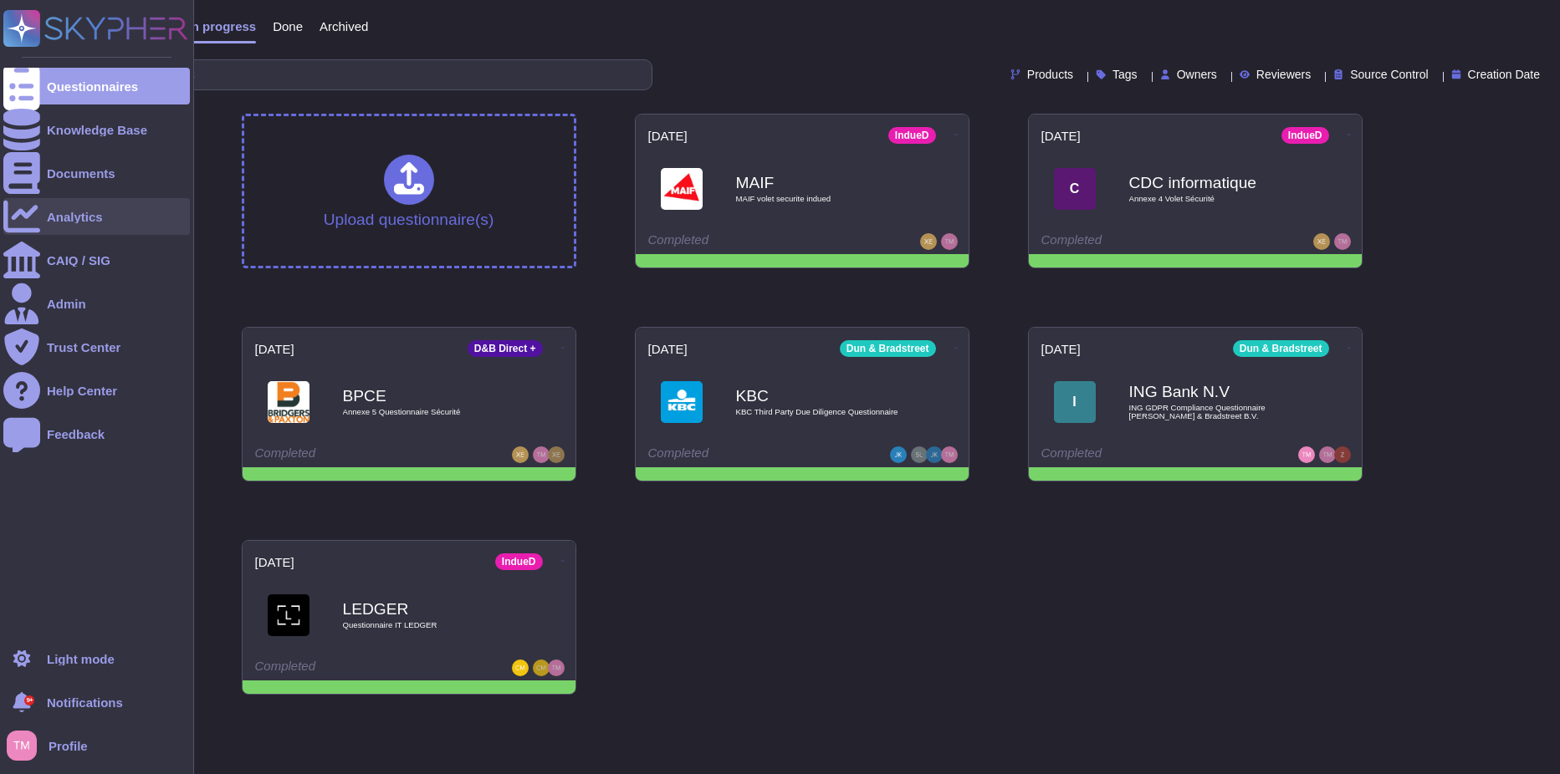
click at [79, 221] on div "Analytics" at bounding box center [75, 217] width 56 height 13
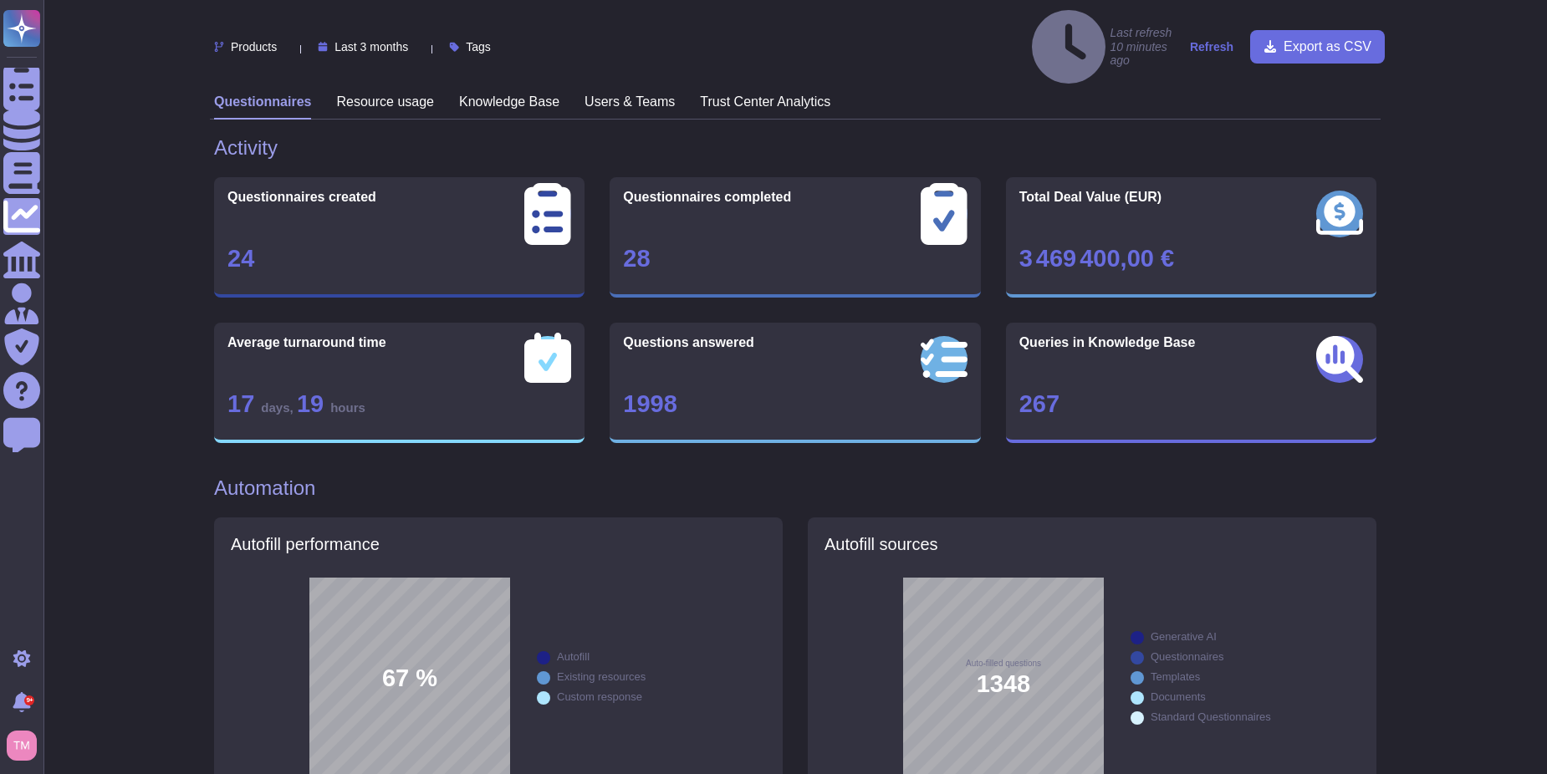
click at [283, 40] on div at bounding box center [283, 46] width 0 height 13
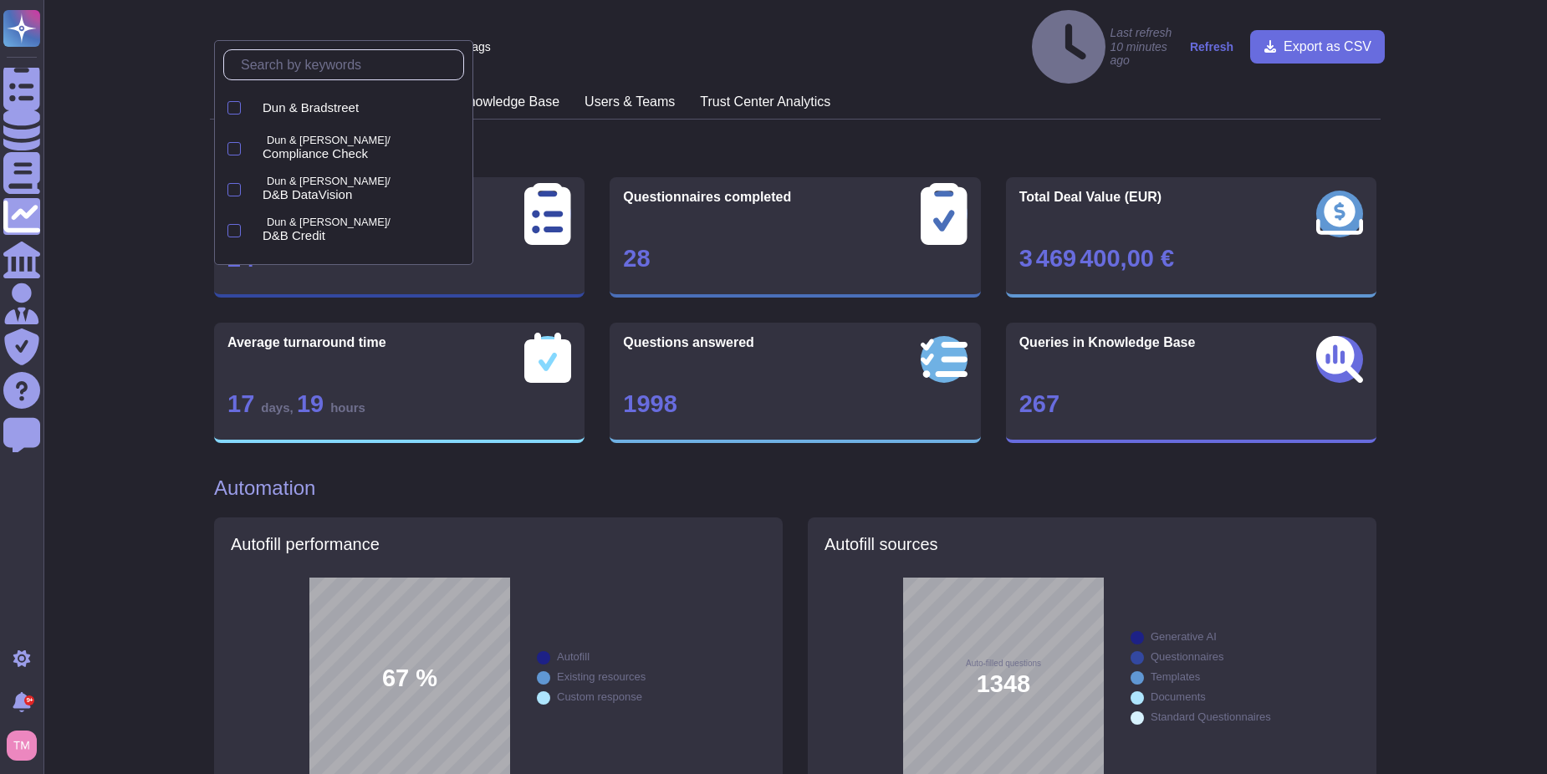
click at [375, 41] on span "Last 3 months" at bounding box center [371, 47] width 74 height 12
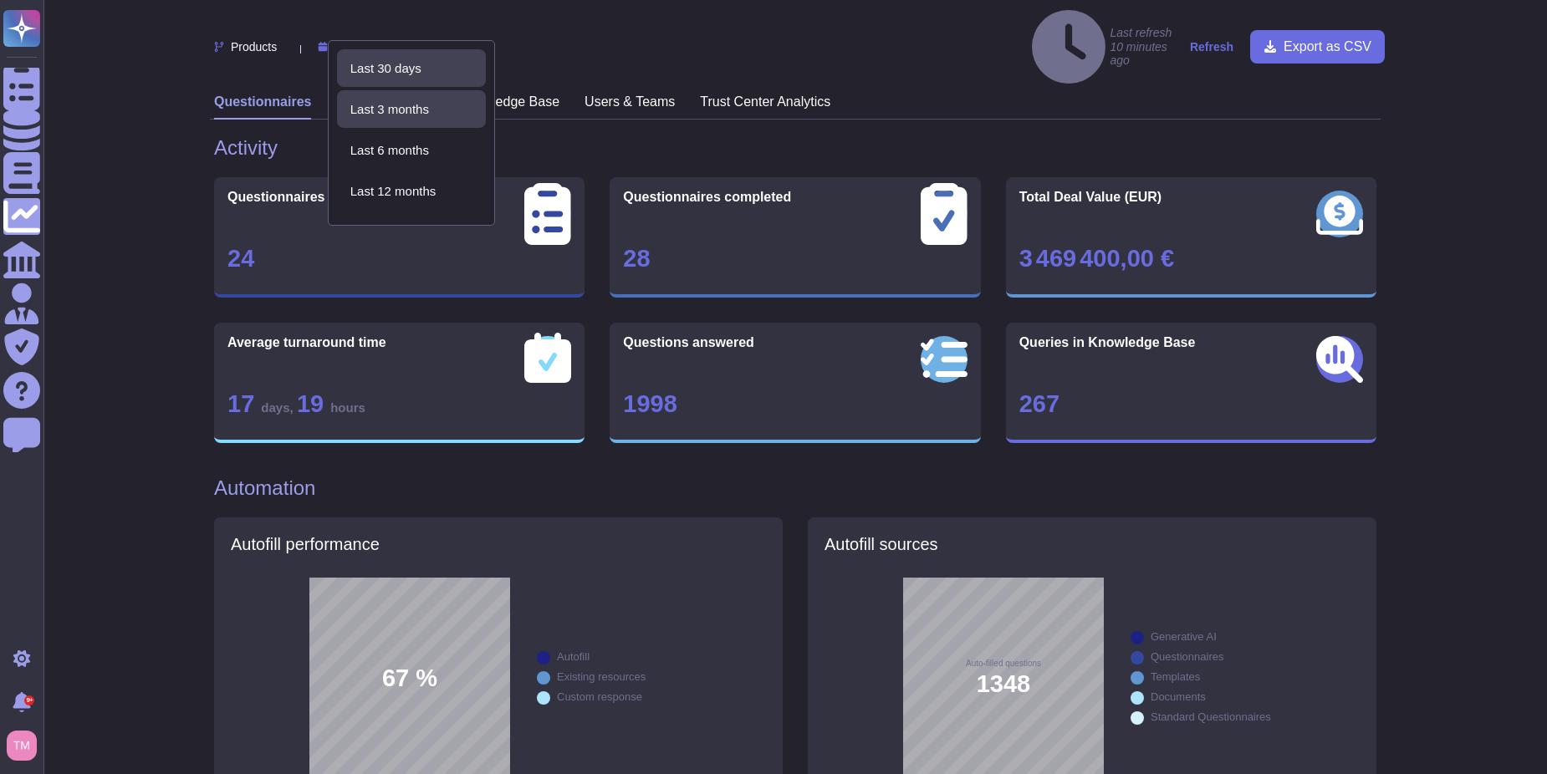
click at [385, 79] on div "Last 30 days" at bounding box center [411, 68] width 149 height 38
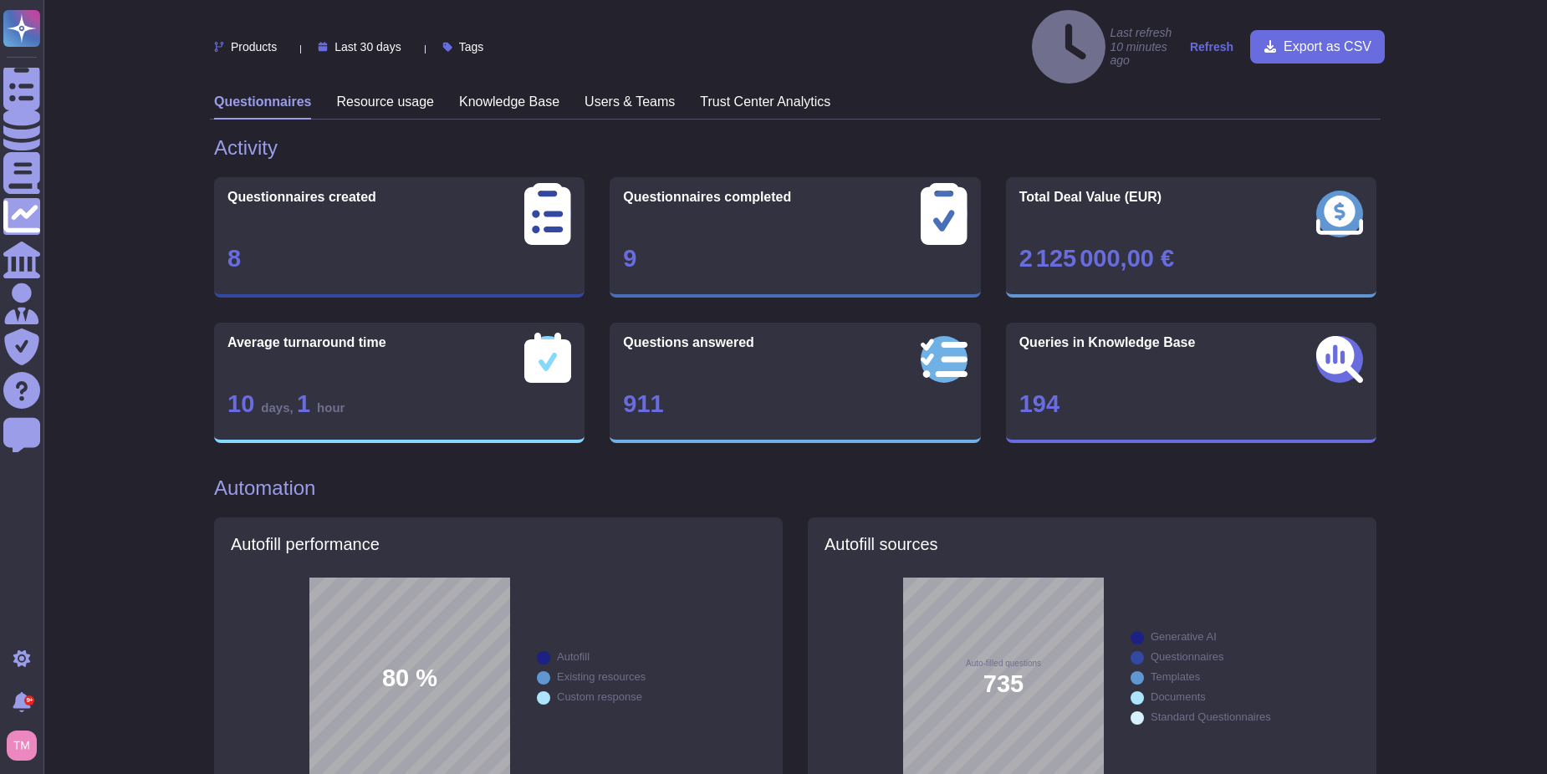
click at [1221, 40] on strong "Refresh" at bounding box center [1211, 46] width 43 height 13
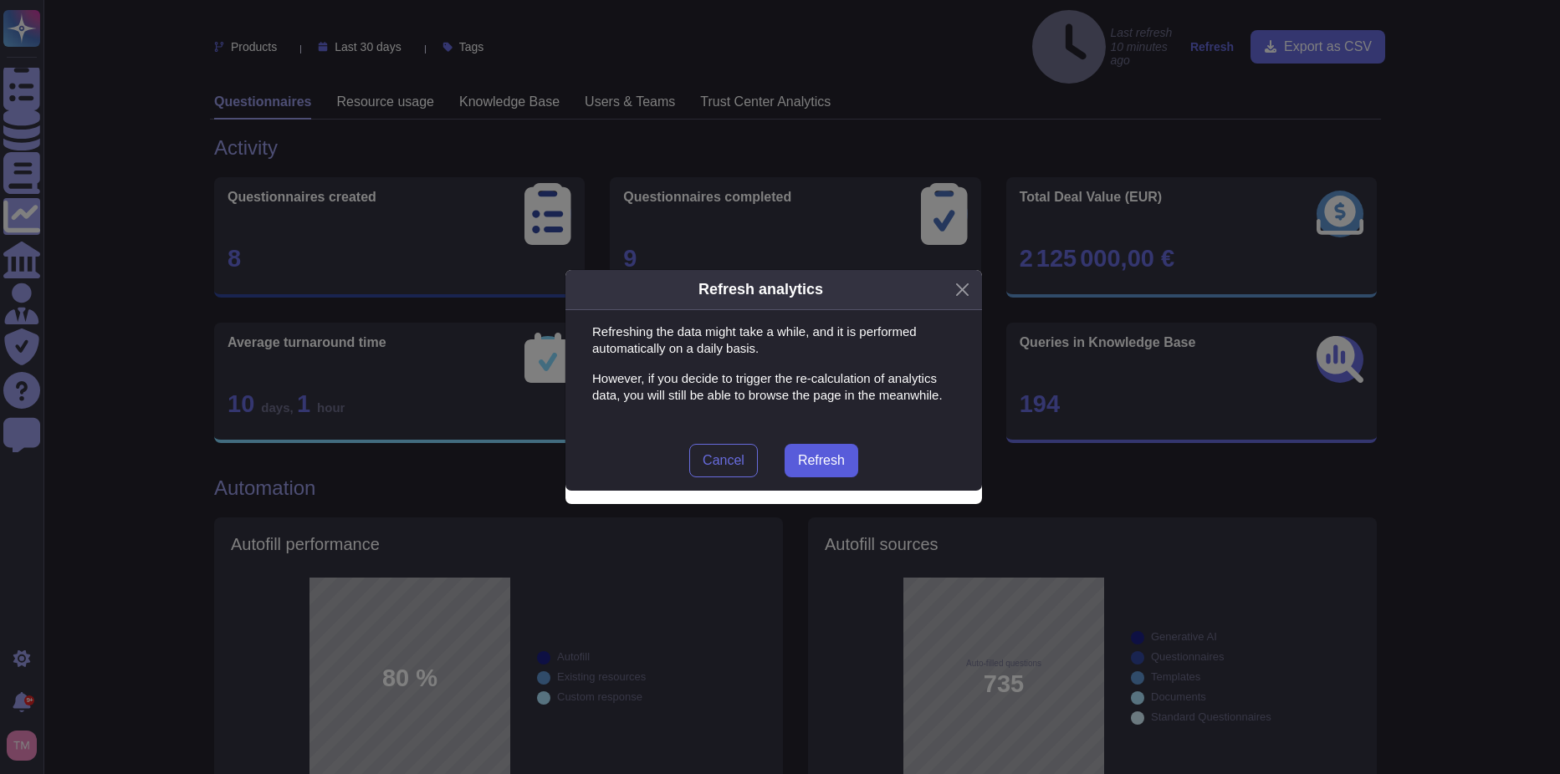
click at [841, 463] on span "Refresh" at bounding box center [821, 460] width 47 height 13
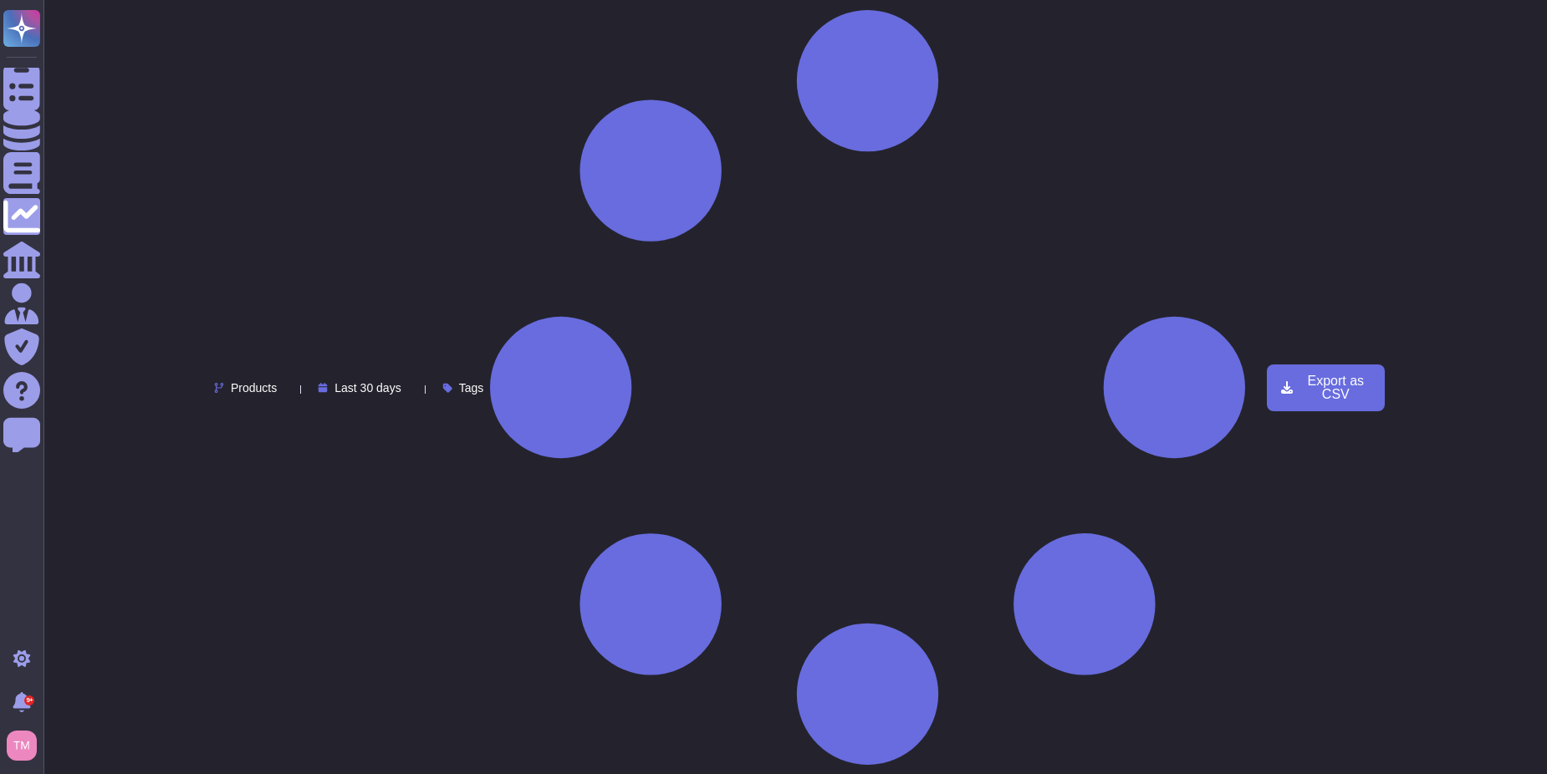
click at [779, 773] on h3 "Trust Center Analytics" at bounding box center [765, 783] width 130 height 16
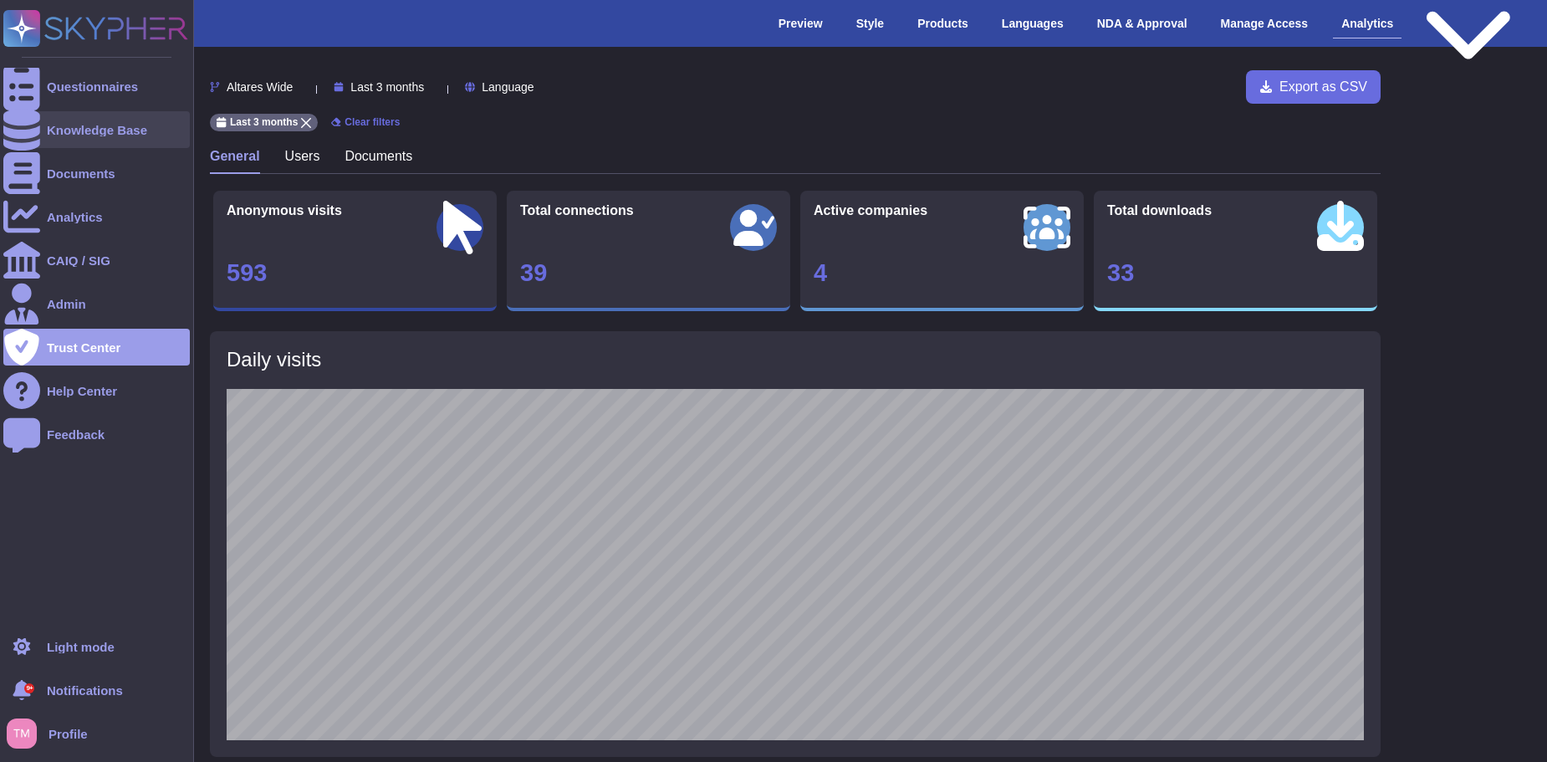
click at [59, 135] on div "Knowledge Base" at bounding box center [97, 130] width 100 height 13
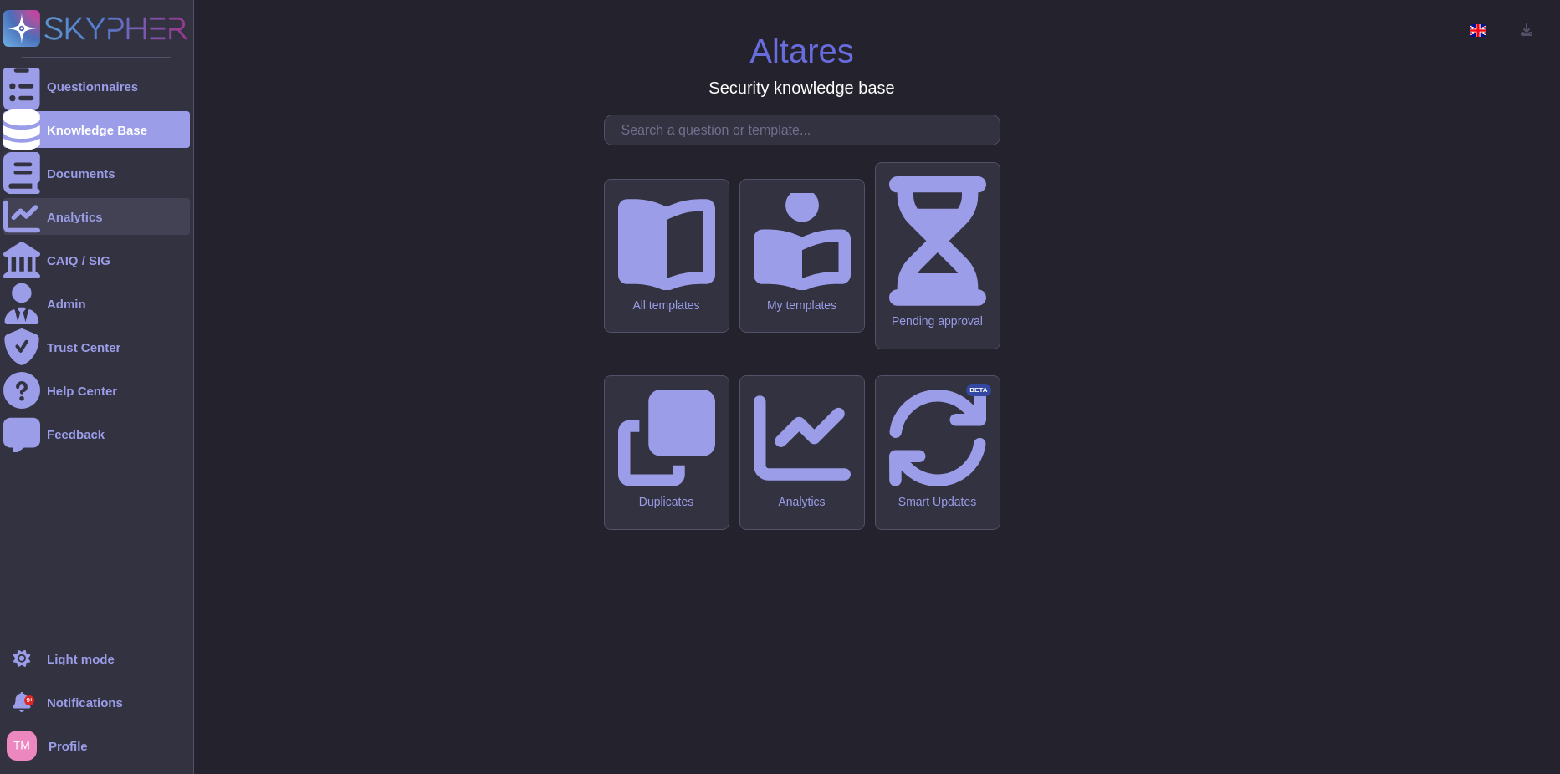
click at [81, 203] on div "Analytics" at bounding box center [96, 216] width 186 height 37
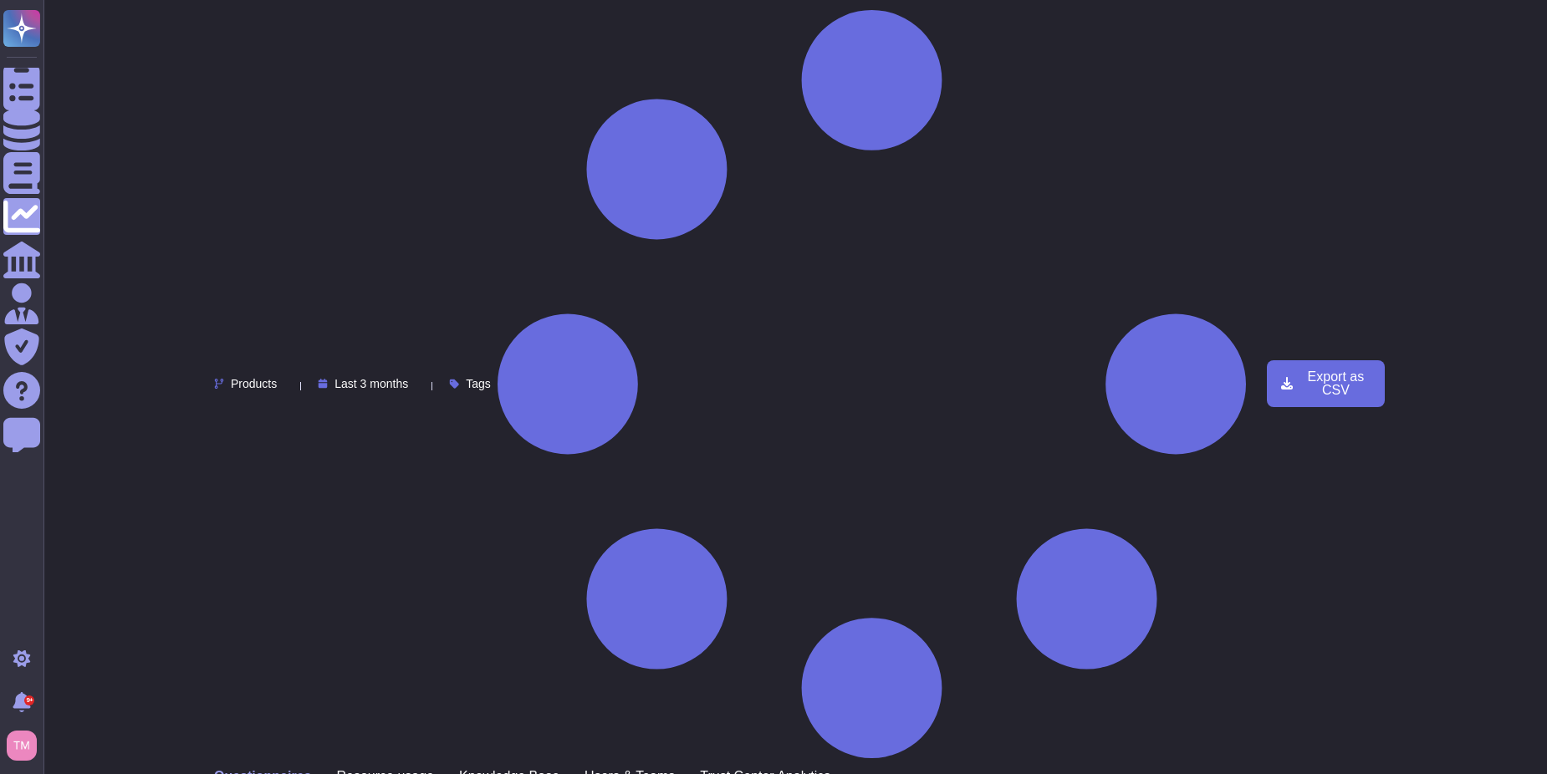
click at [387, 378] on span "Last 3 months" at bounding box center [371, 384] width 74 height 12
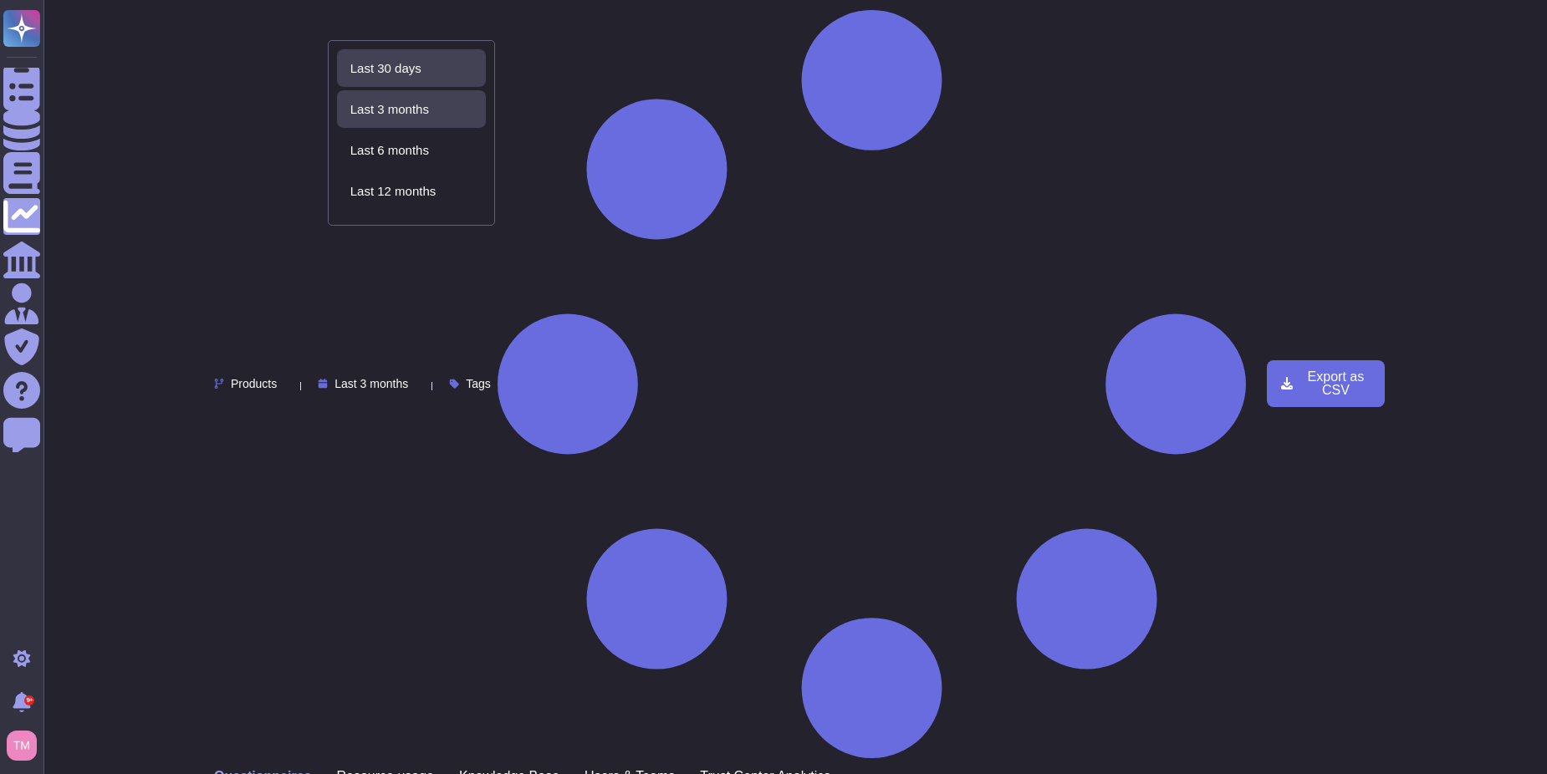
click at [398, 77] on div "Last 30 days" at bounding box center [411, 68] width 149 height 38
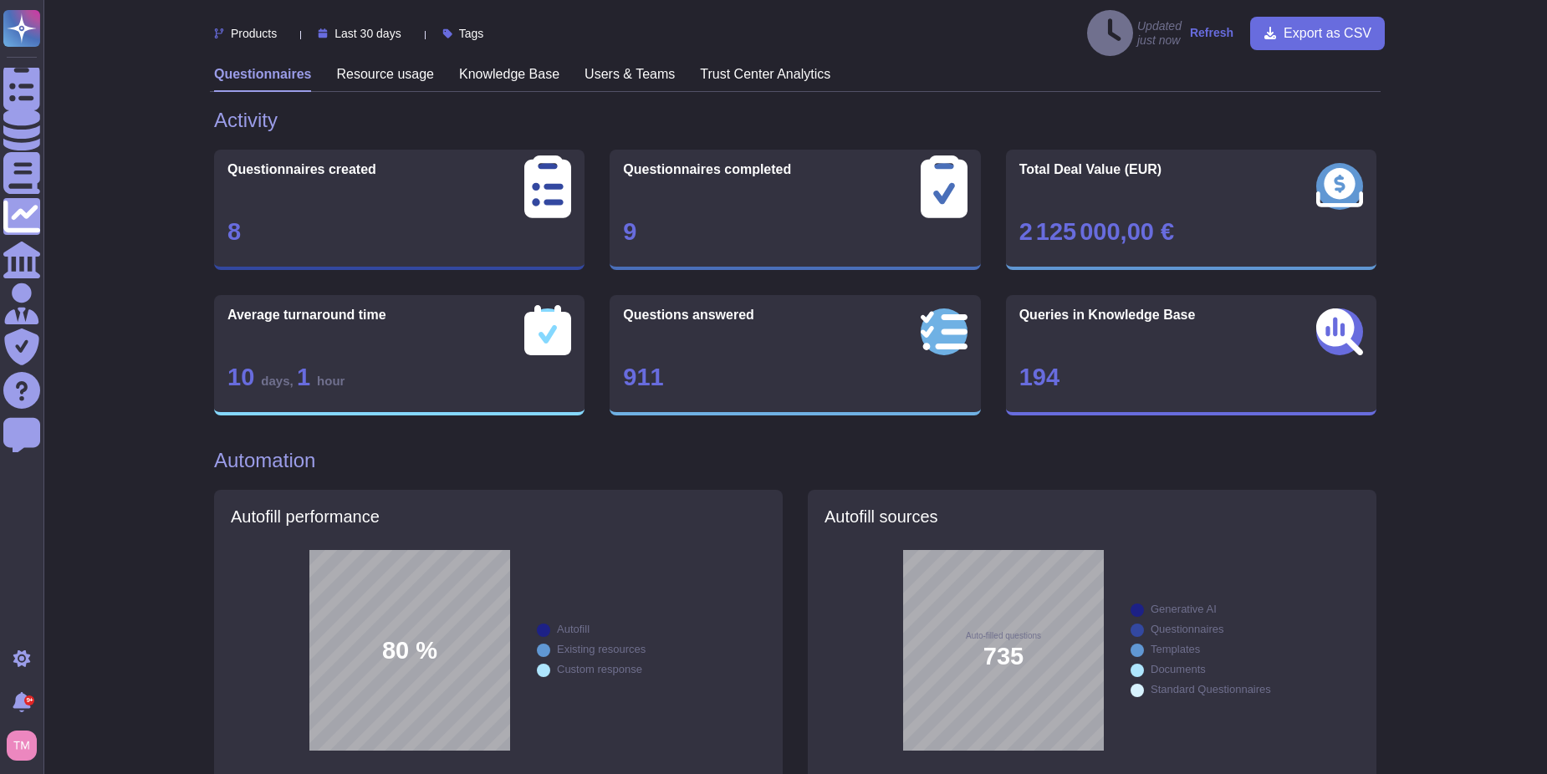
click at [396, 28] on span "Last 30 days" at bounding box center [367, 34] width 66 height 12
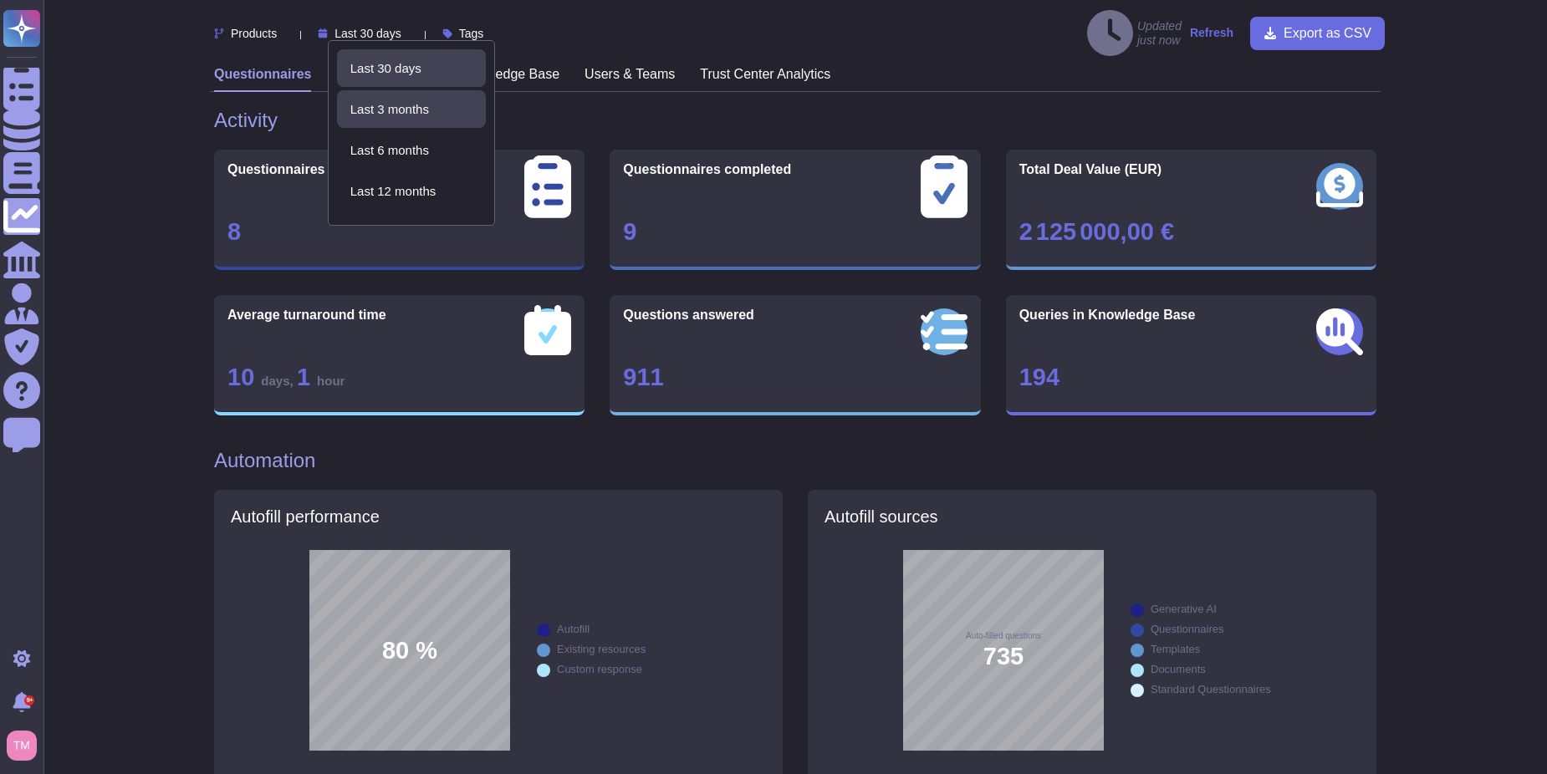
click at [406, 106] on span "Last 3 months" at bounding box center [389, 109] width 79 height 15
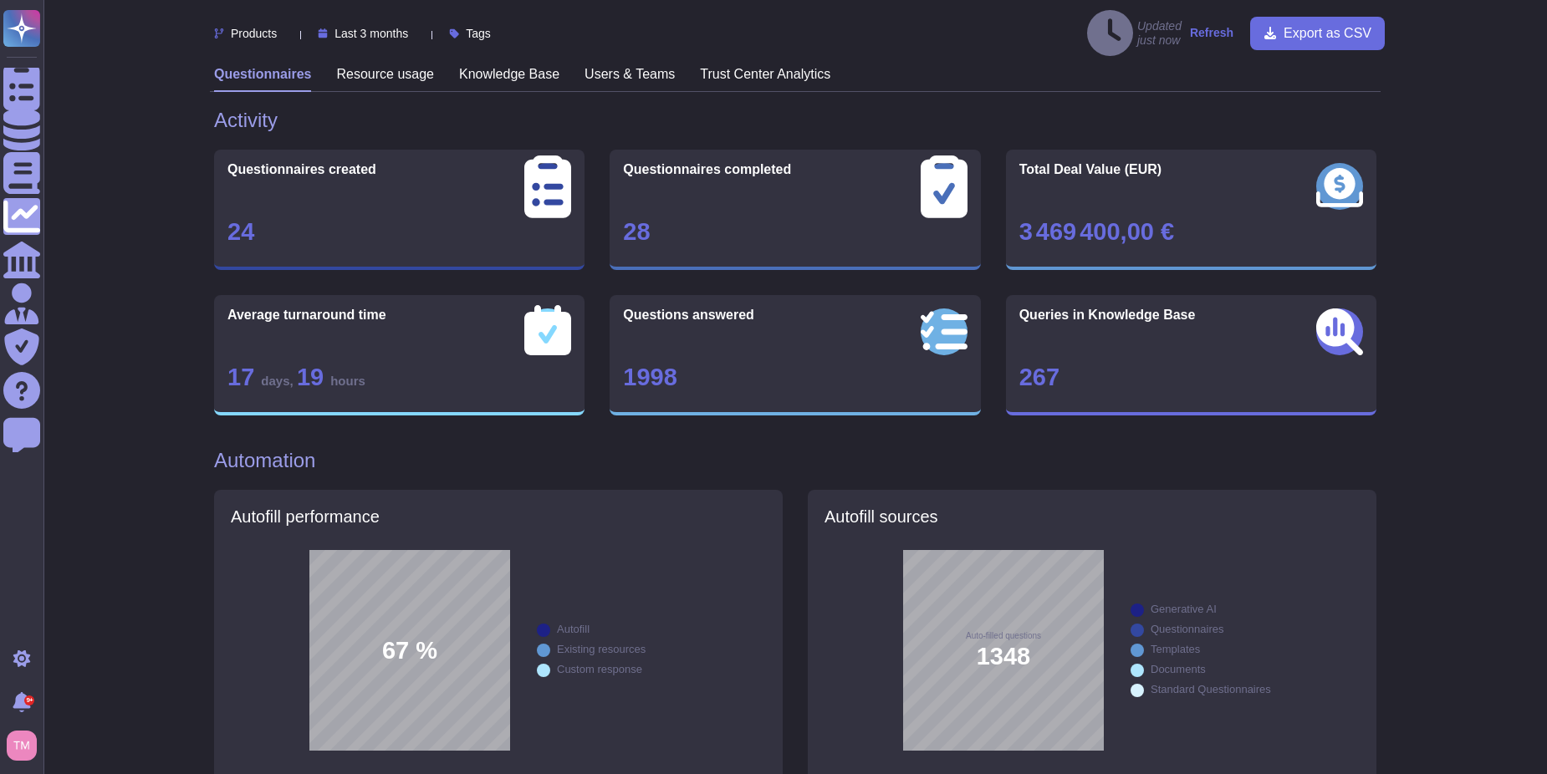
click at [373, 16] on div "Products Last 3 months Tags Updated just now Refresh Export as CSV" at bounding box center [799, 33] width 1171 height 46
click at [373, 18] on div "Products Last 3 months Tags Updated just now Refresh Export as CSV" at bounding box center [799, 33] width 1171 height 46
click at [373, 28] on span "Last 3 months" at bounding box center [371, 34] width 74 height 12
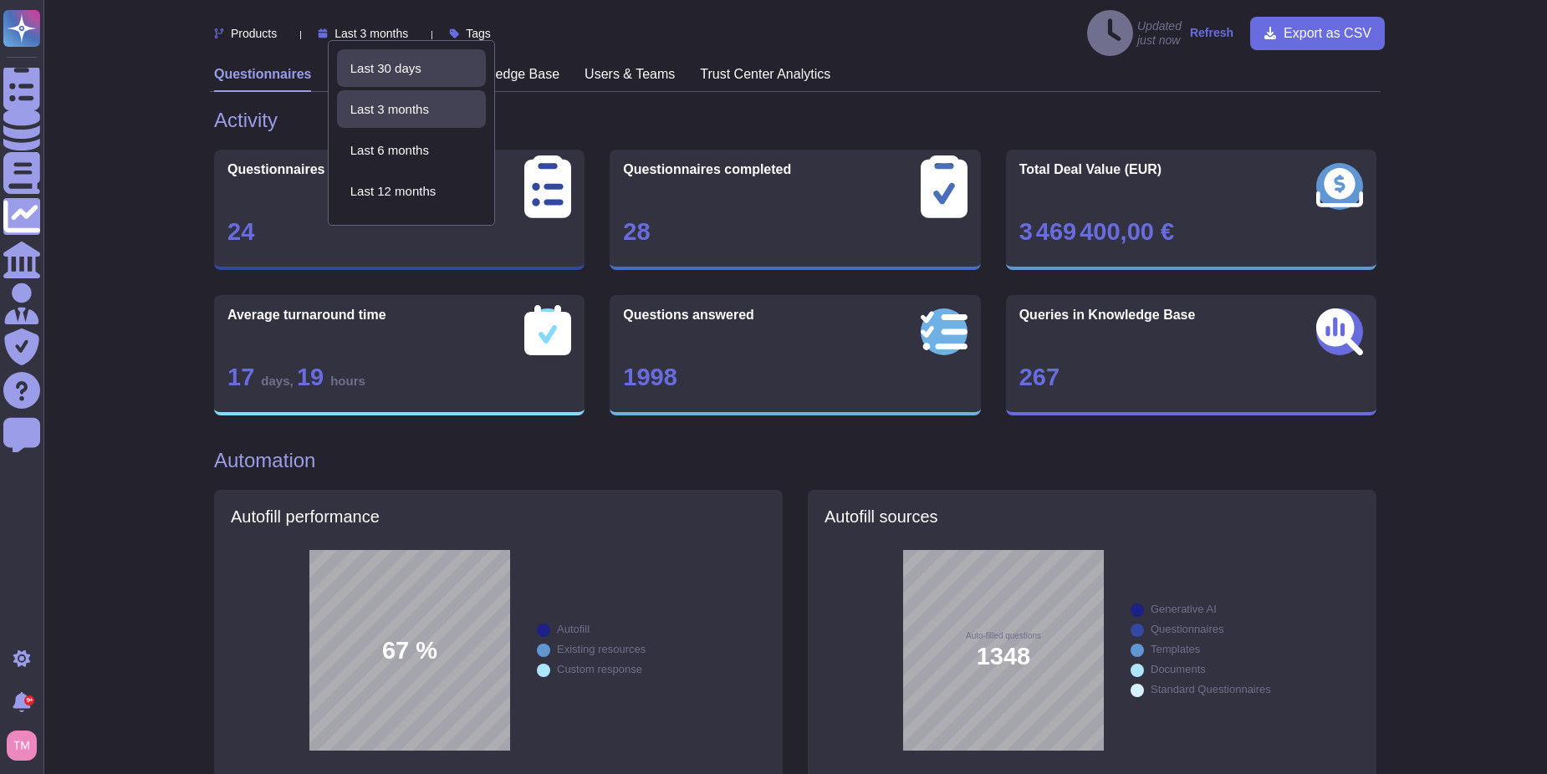
click at [380, 63] on span "Last 30 days" at bounding box center [385, 68] width 71 height 15
